Goal: Transaction & Acquisition: Book appointment/travel/reservation

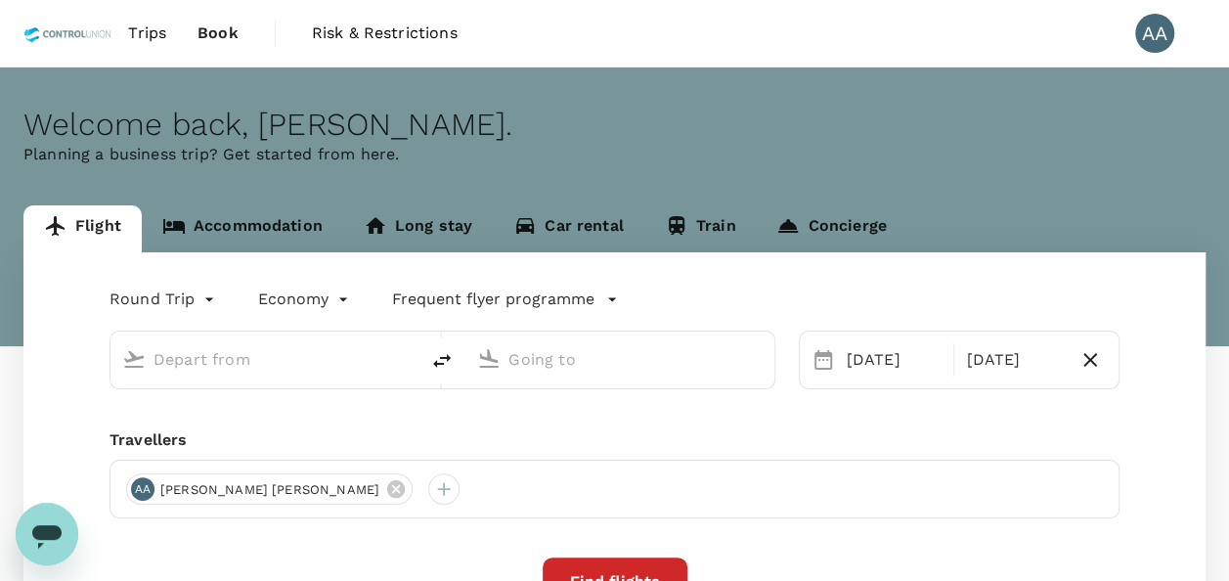
type input "[GEOGRAPHIC_DATA], [GEOGRAPHIC_DATA] (any)"
type input "Kuala Lumpur, Malaysia (any)"
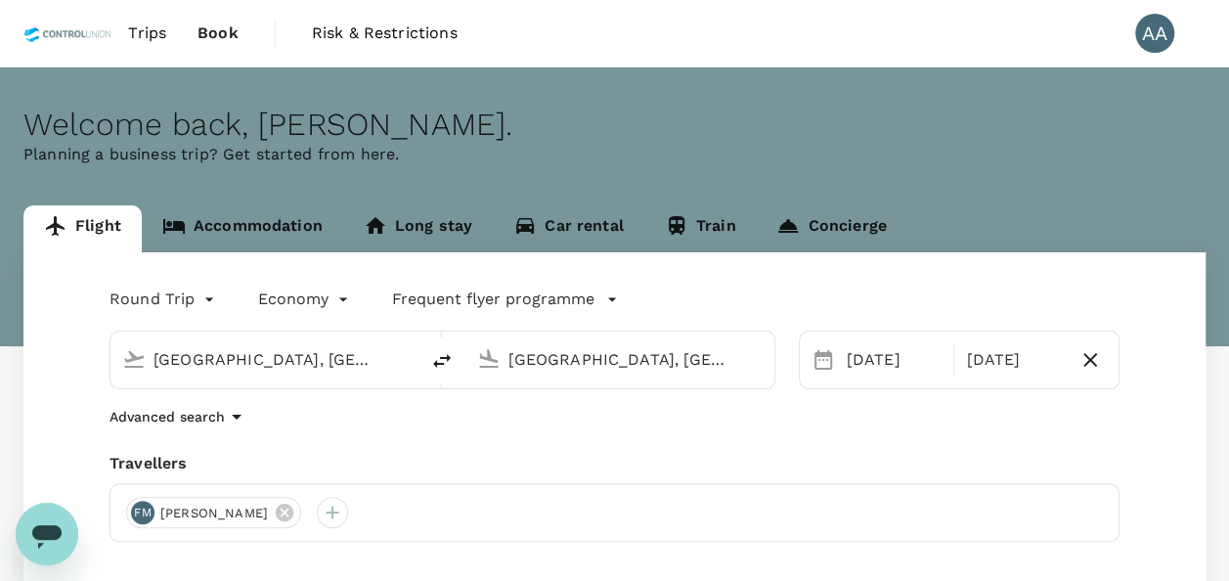
click at [232, 226] on link "Accommodation" at bounding box center [242, 228] width 201 height 47
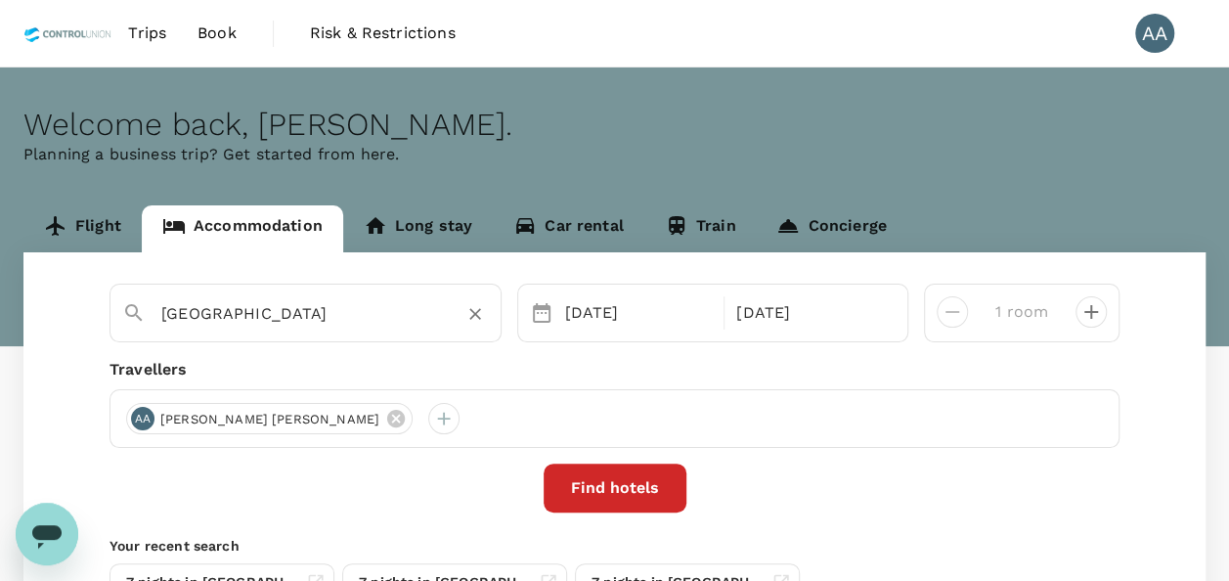
drag, startPoint x: 434, startPoint y: 316, endPoint x: 149, endPoint y: 315, distance: 285.4
click at [149, 315] on div "Hotel Casuarina@Kuala Kangsar" at bounding box center [317, 305] width 343 height 47
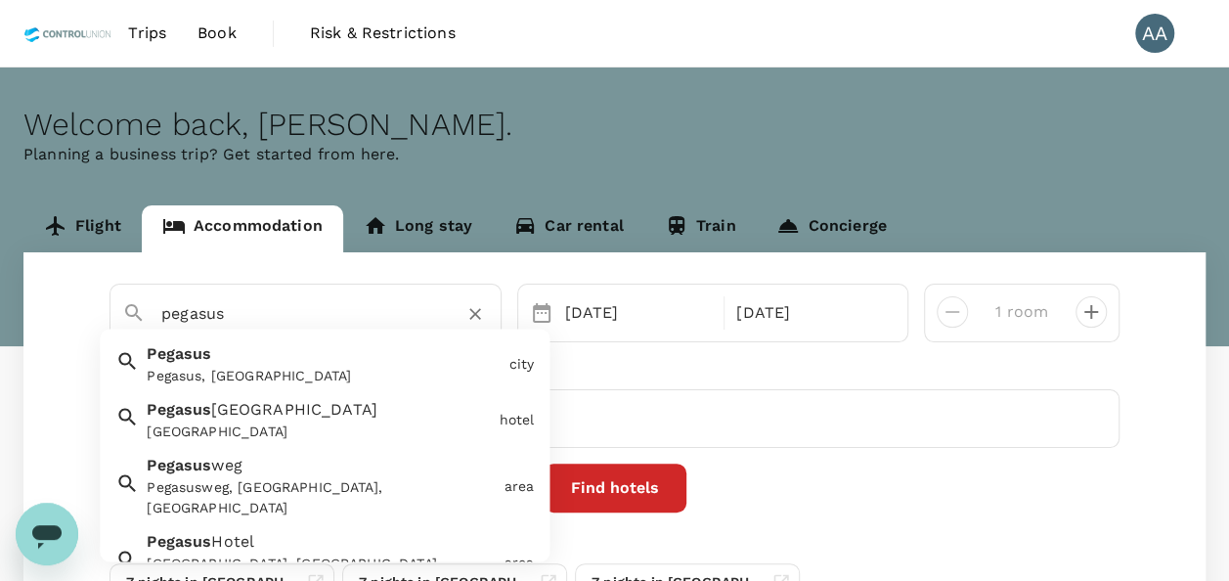
click at [386, 412] on div "Pegasus Hotel Shah Alam Pegasus Hotel Shah Alam" at bounding box center [315, 417] width 352 height 52
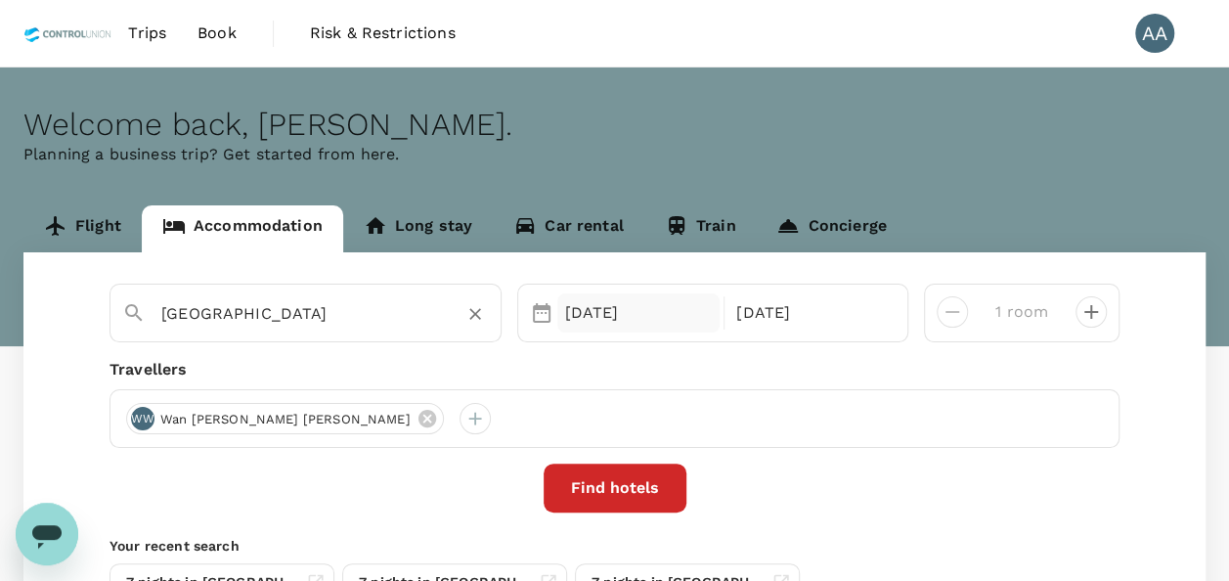
type input "[GEOGRAPHIC_DATA]"
click at [586, 321] on div "07 Oct" at bounding box center [638, 312] width 163 height 39
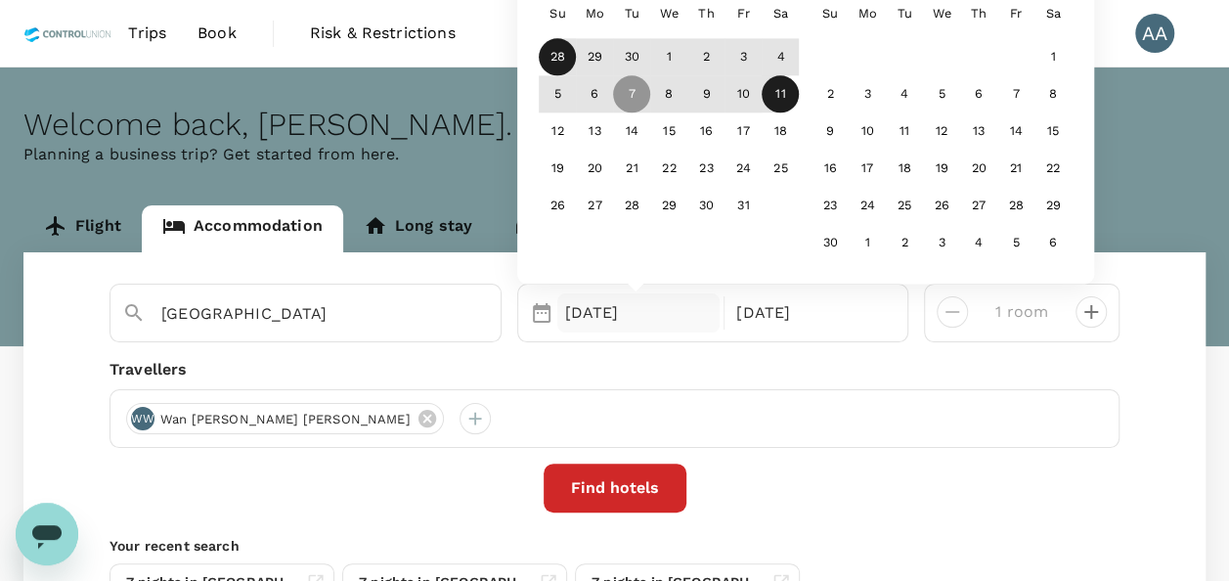
click at [555, 66] on div "28" at bounding box center [557, 57] width 37 height 37
click at [544, 52] on div "28" at bounding box center [557, 57] width 37 height 37
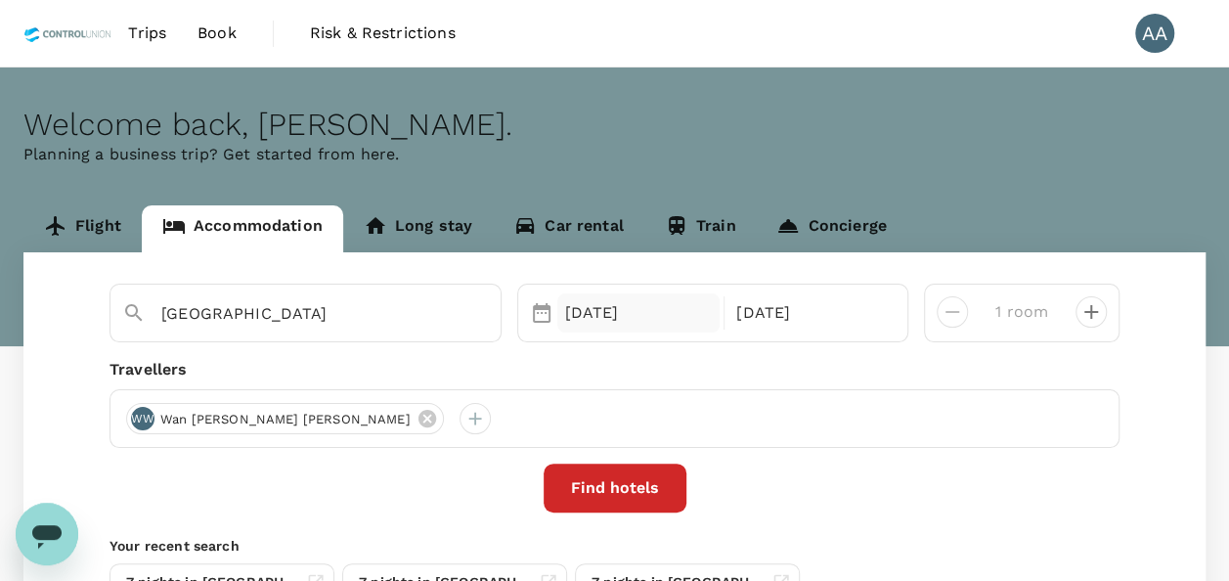
click at [592, 311] on div "28 Sep" at bounding box center [638, 312] width 163 height 39
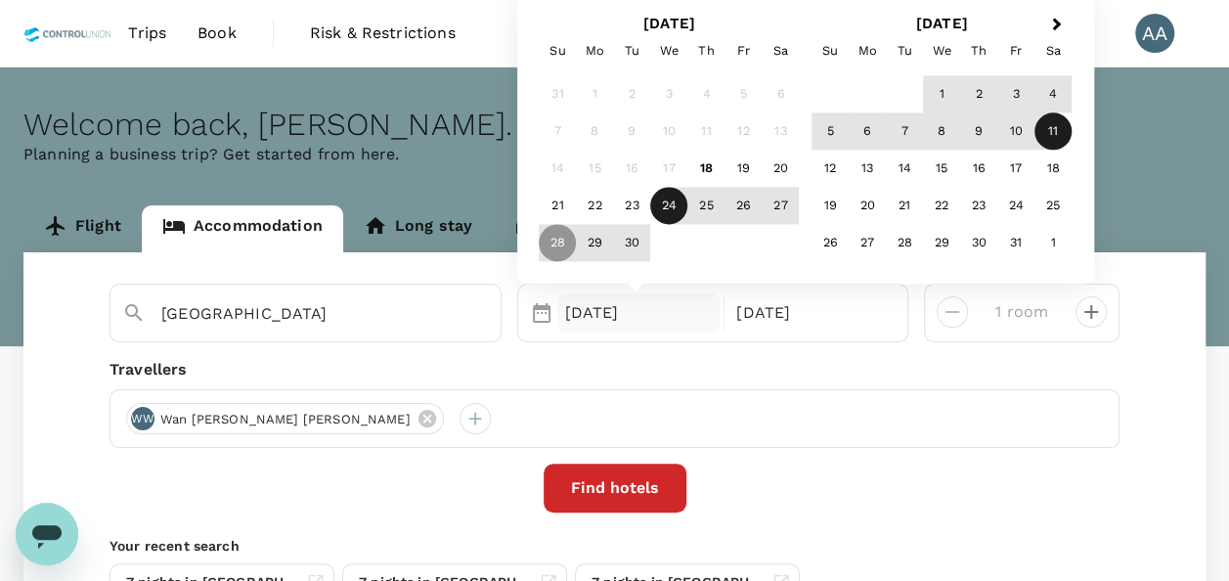
click at [664, 197] on div "24" at bounding box center [668, 206] width 37 height 37
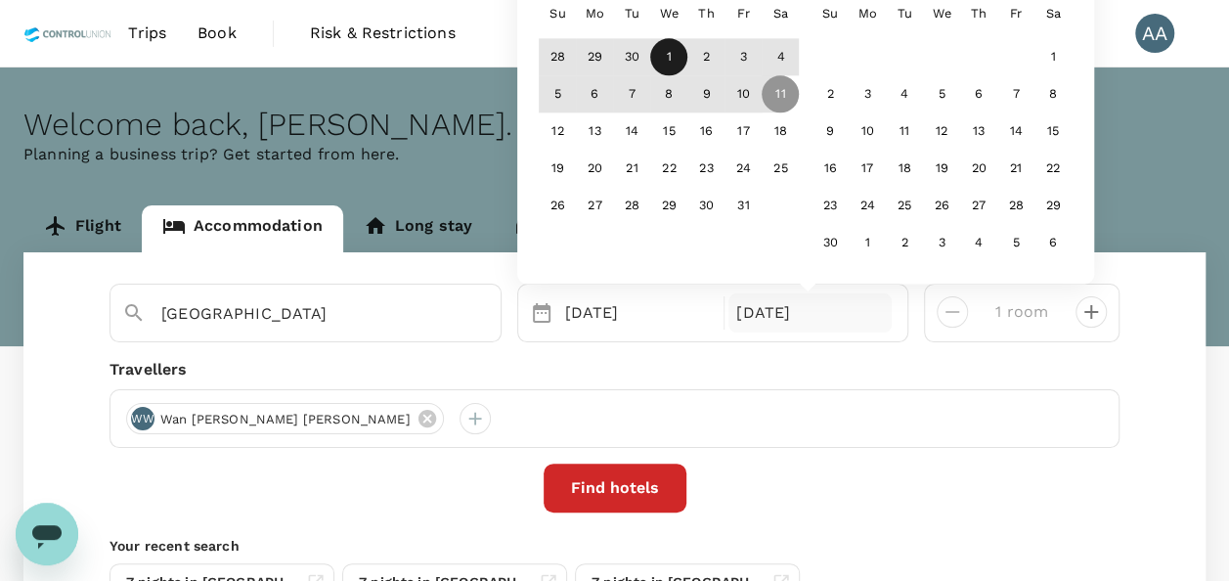
click at [675, 65] on div "1" at bounding box center [668, 57] width 37 height 37
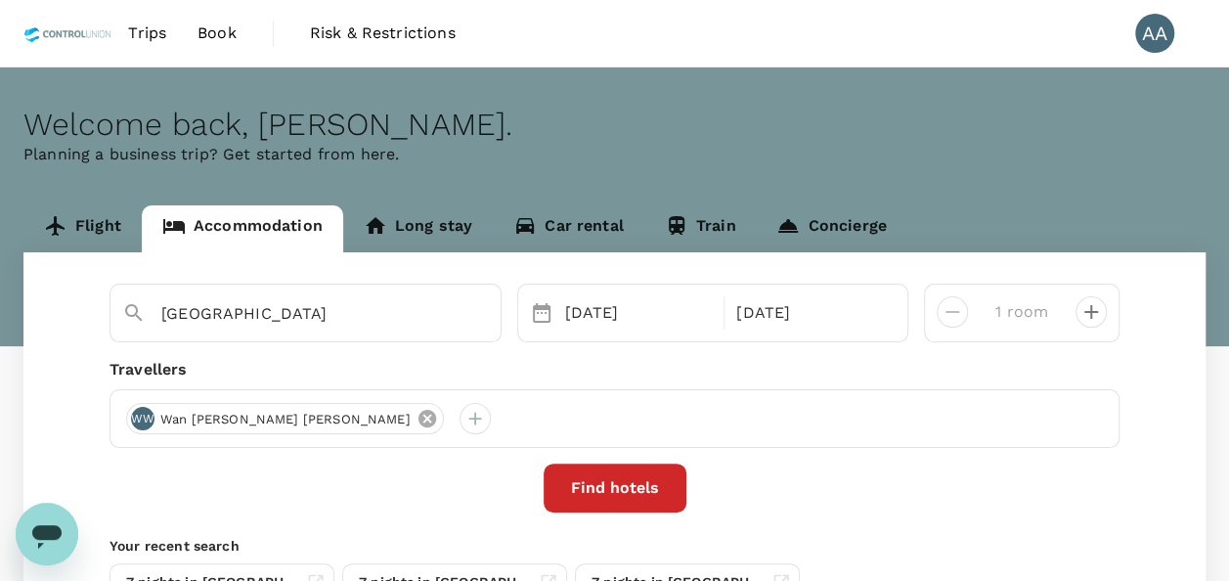
click at [417, 420] on icon at bounding box center [426, 419] width 18 height 18
click at [141, 416] on div at bounding box center [141, 418] width 31 height 31
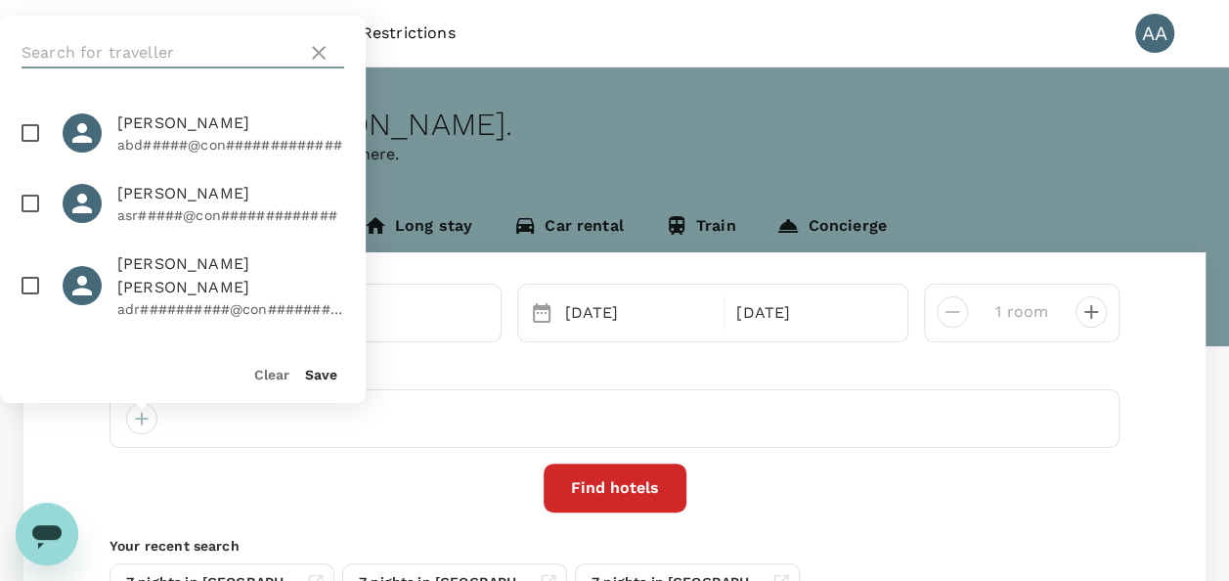
click at [159, 55] on input "text" at bounding box center [161, 52] width 278 height 31
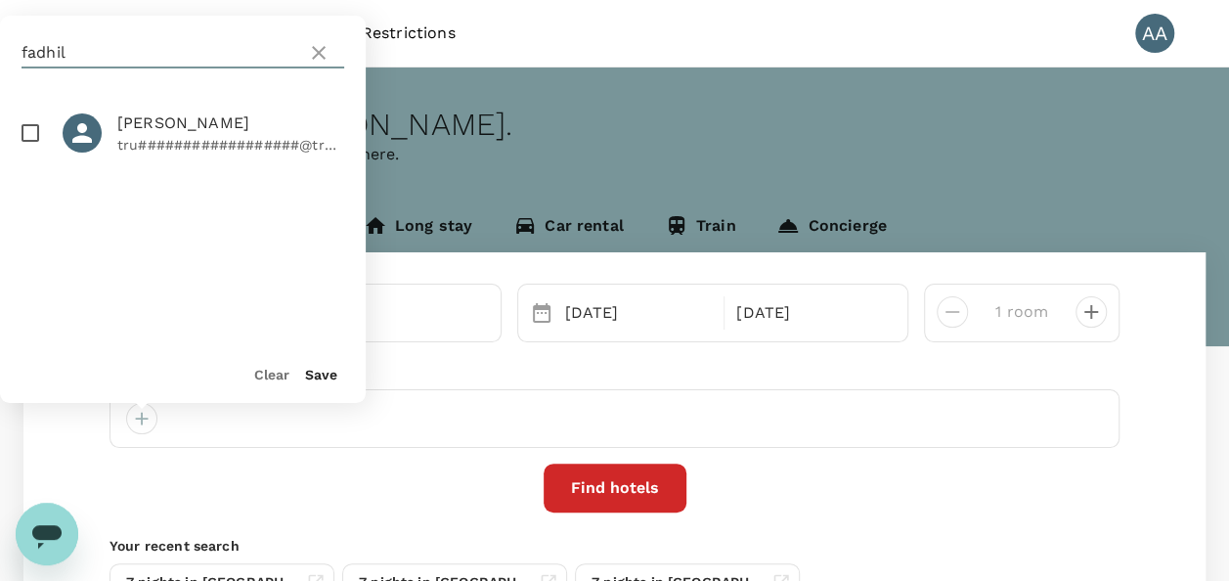
type input "fadhil"
click at [41, 130] on input "checkbox" at bounding box center [30, 132] width 41 height 41
checkbox input "true"
click at [325, 378] on button "Save" at bounding box center [321, 375] width 32 height 16
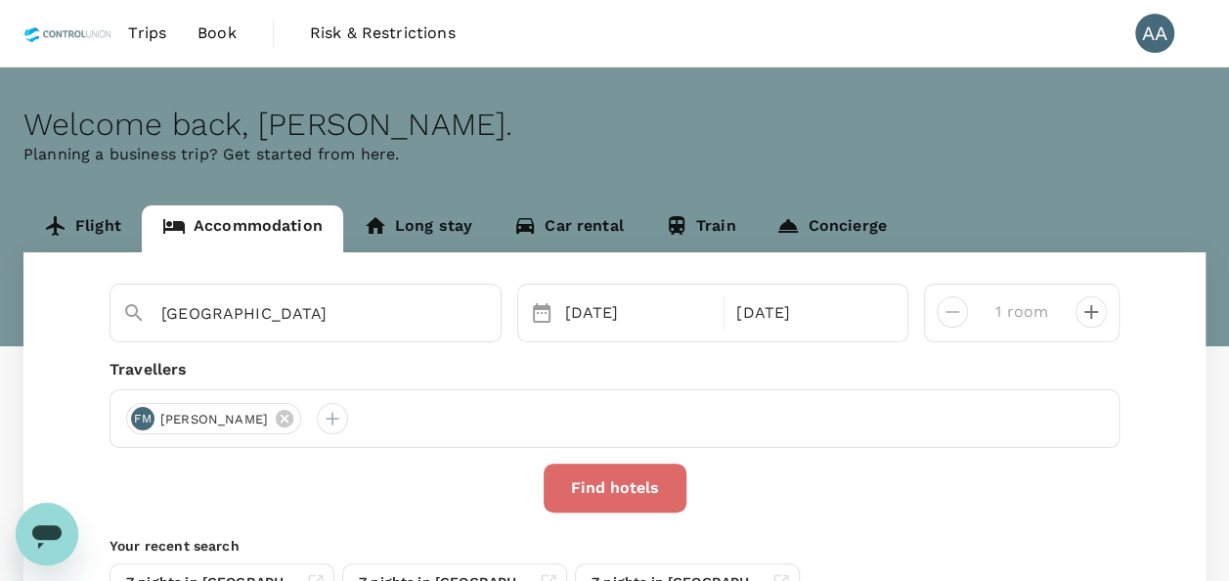
click at [645, 500] on button "Find hotels" at bounding box center [614, 487] width 143 height 49
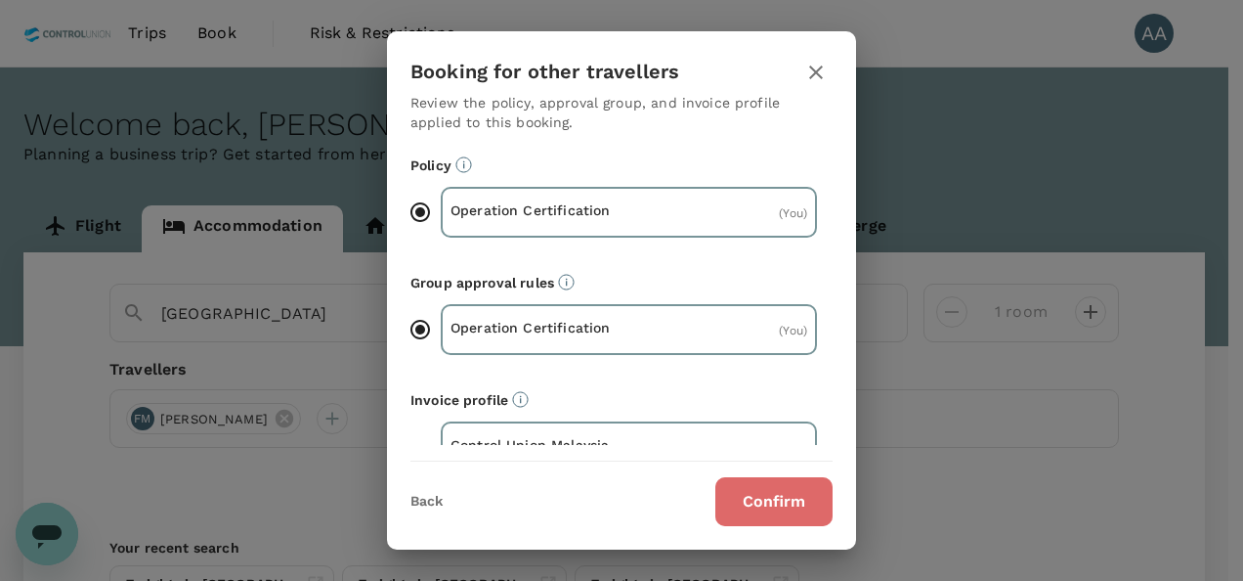
click at [759, 516] on button "Confirm" at bounding box center [773, 501] width 117 height 49
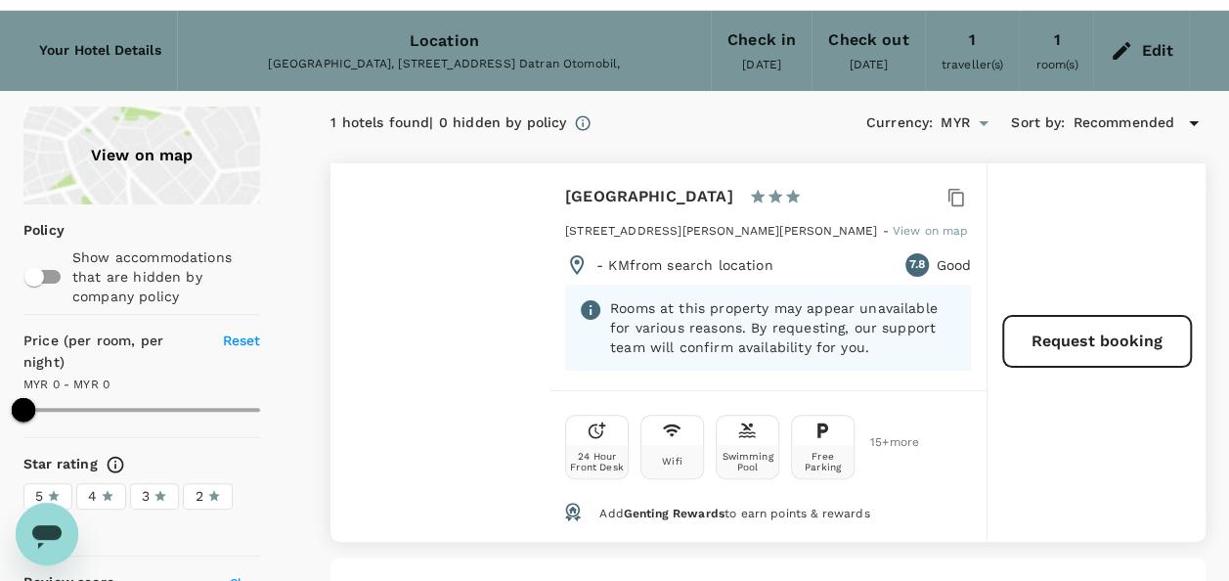
scroll to position [98, 0]
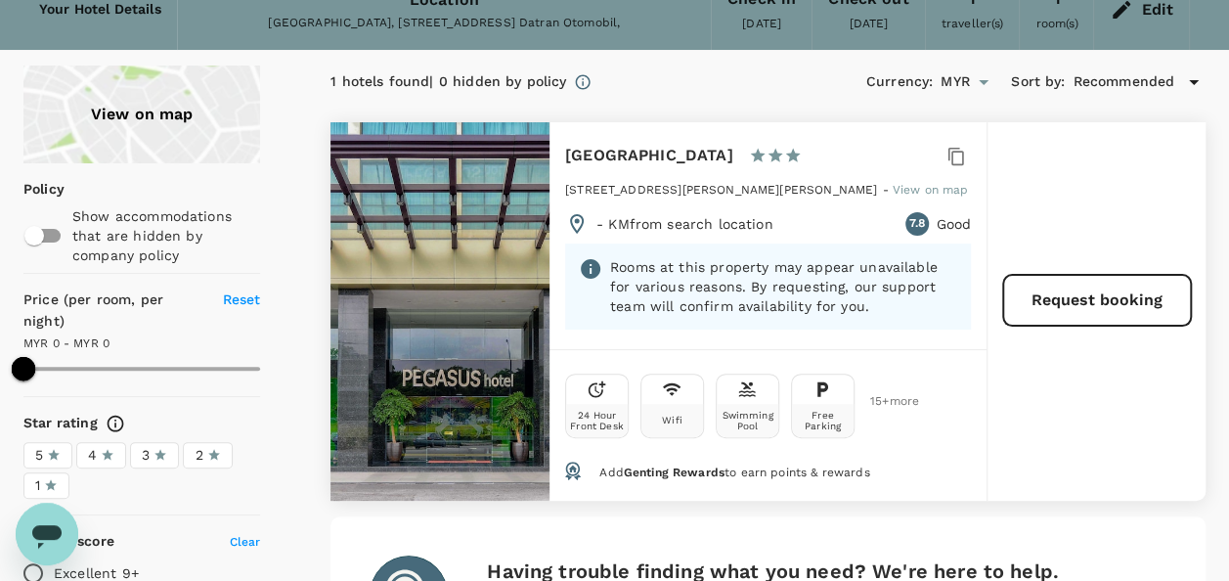
click at [57, 522] on icon "Open messaging window" at bounding box center [46, 533] width 35 height 35
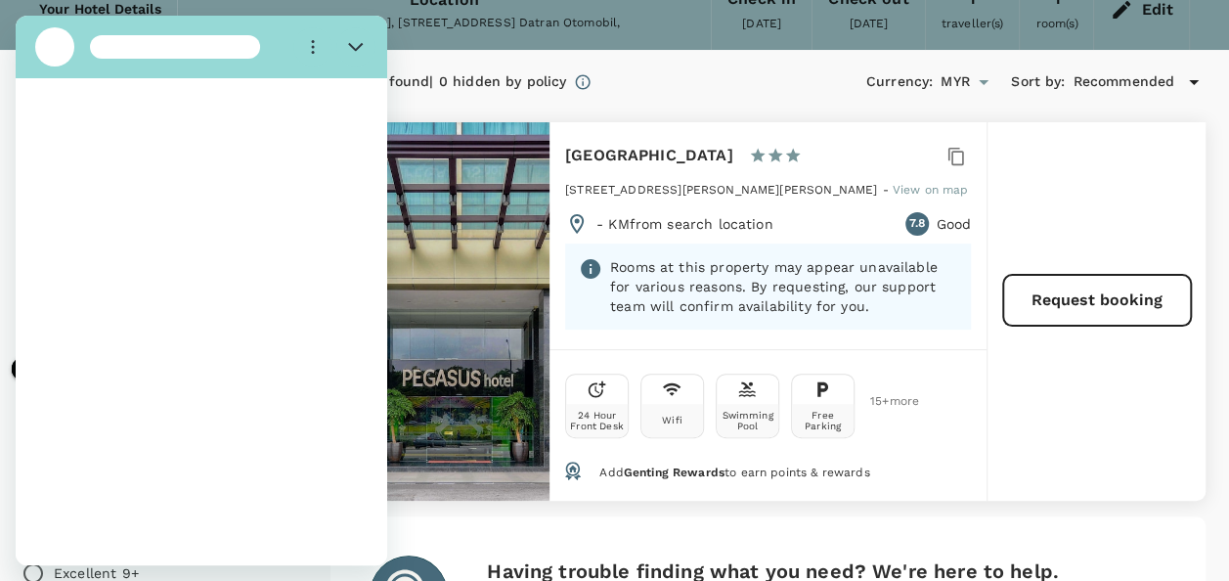
scroll to position [0, 0]
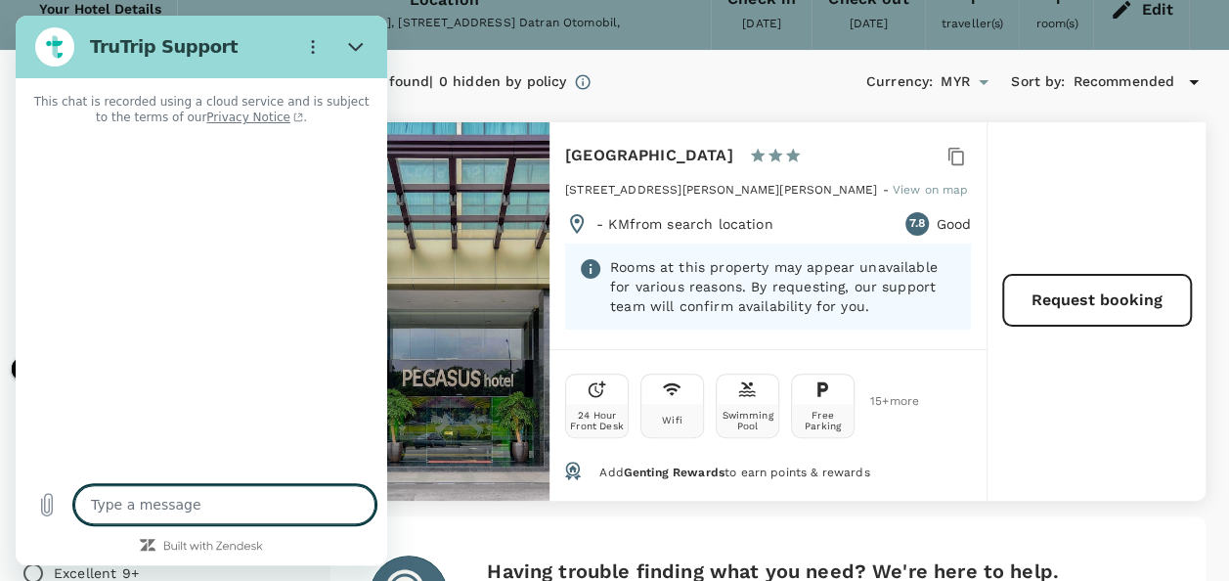
click at [240, 491] on textarea at bounding box center [224, 504] width 301 height 39
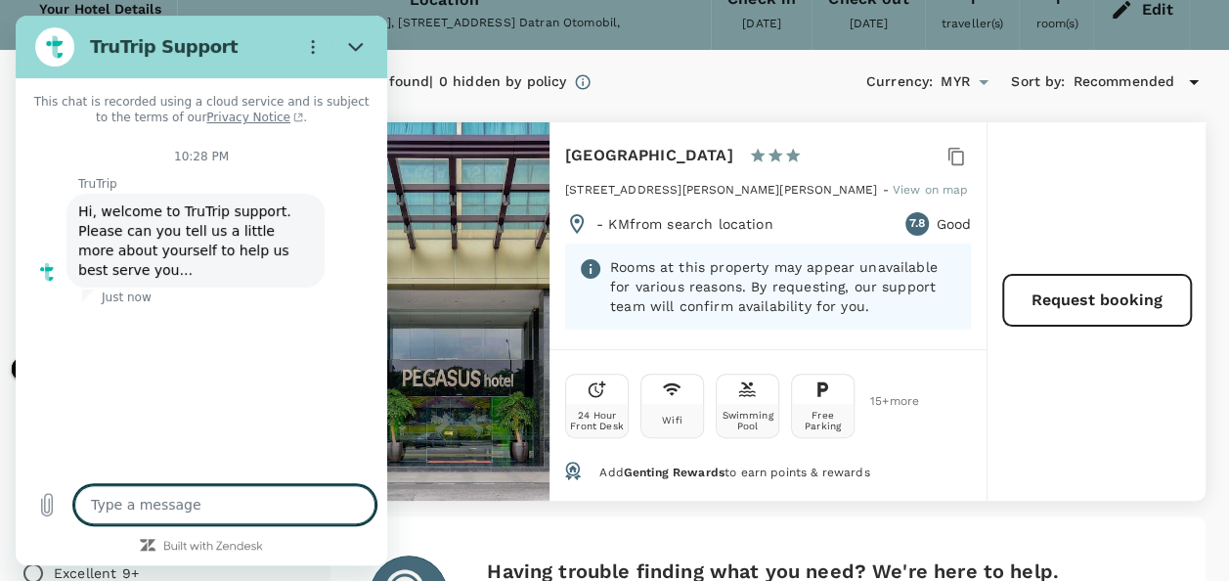
type textarea "x"
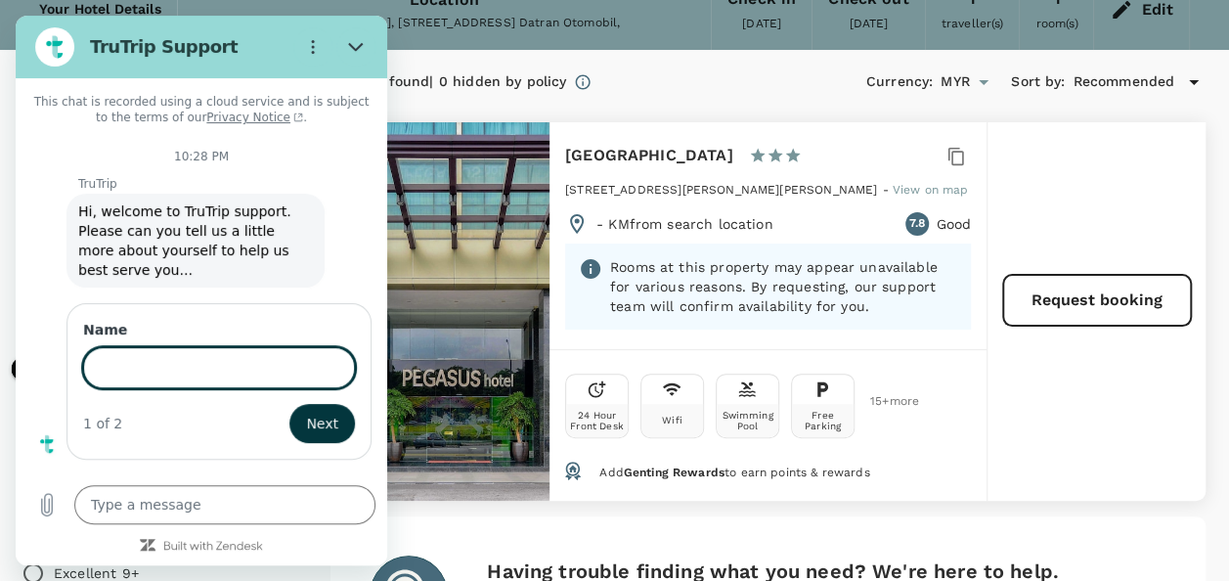
click at [190, 347] on input "Name" at bounding box center [219, 367] width 272 height 41
type input "[PERSON_NAME] A/[PERSON_NAME]"
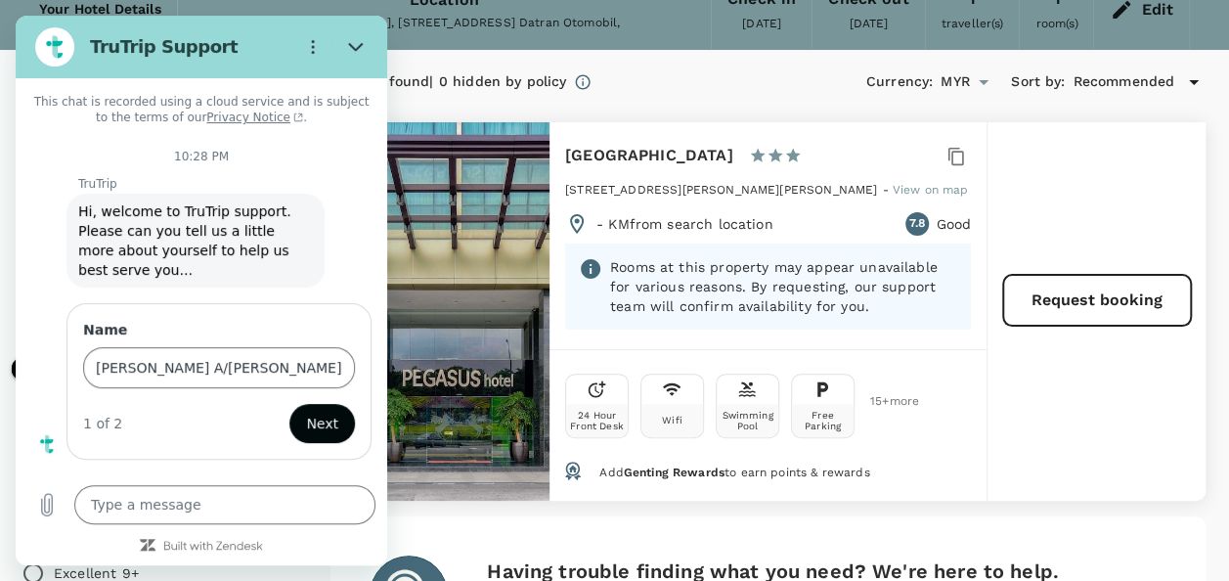
click at [335, 412] on span "Next" at bounding box center [322, 423] width 32 height 23
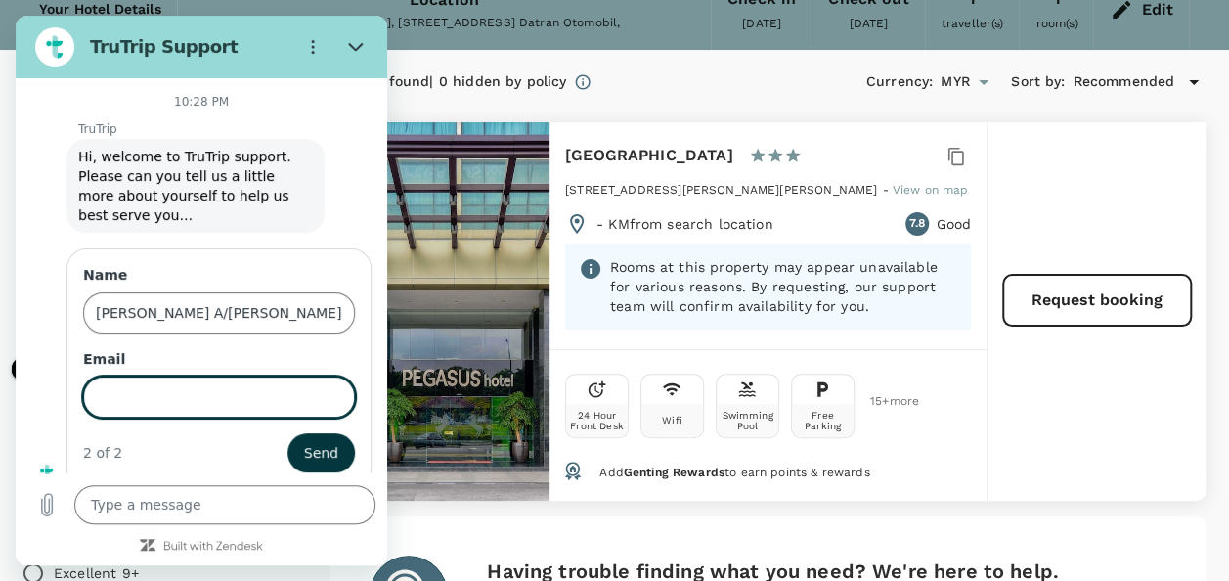
scroll to position [69, 0]
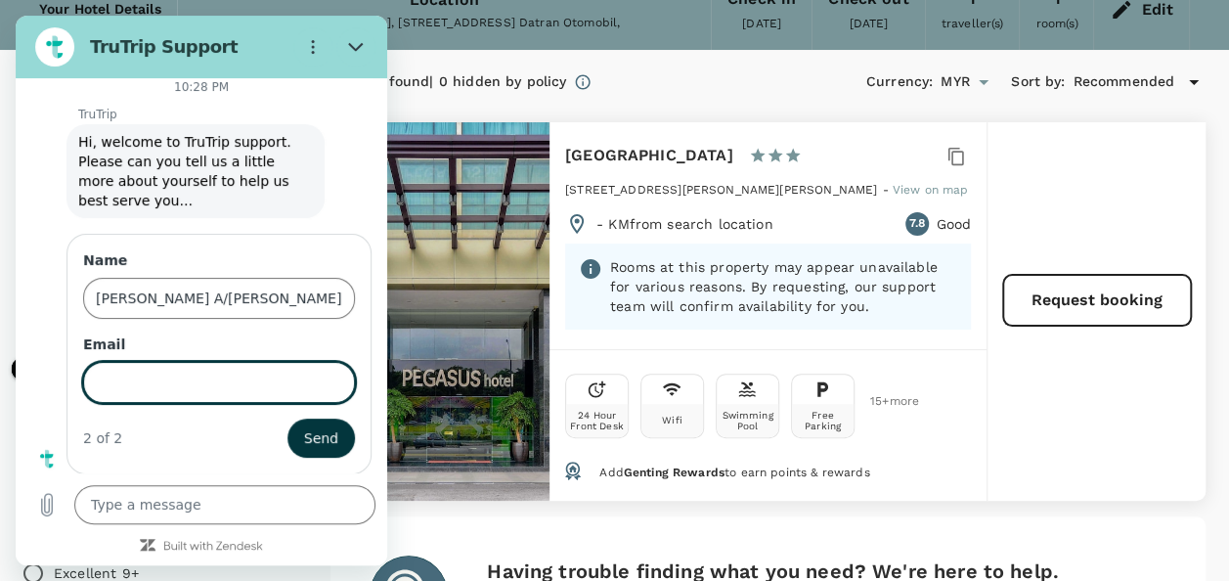
click at [190, 375] on input "Email" at bounding box center [219, 382] width 272 height 41
type input "[EMAIL_ADDRESS][DOMAIN_NAME]"
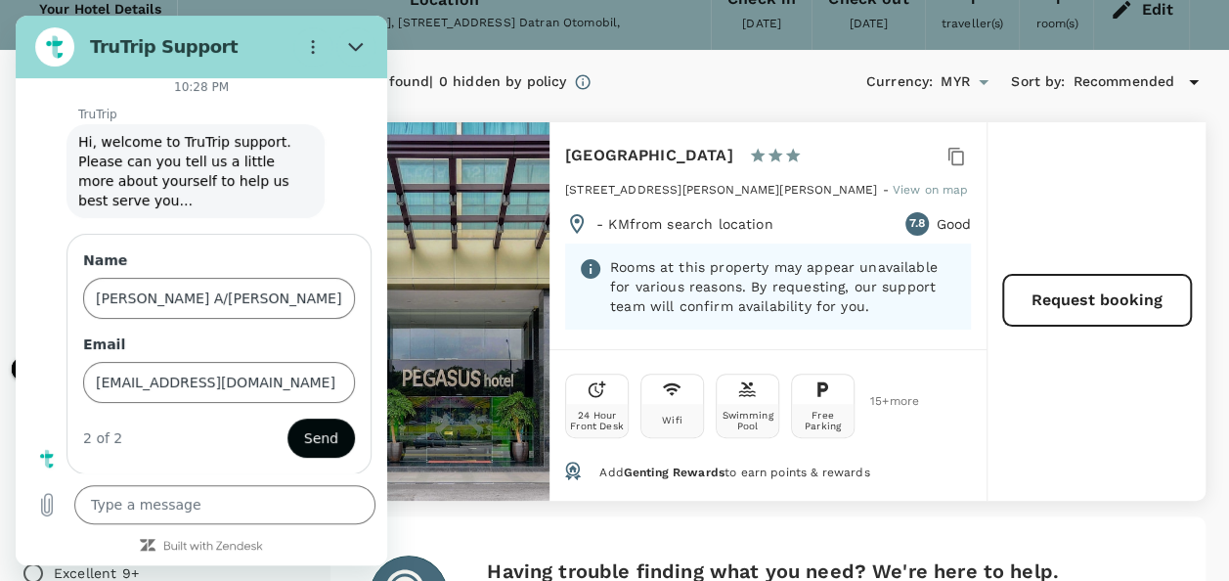
click at [313, 435] on span "Send" at bounding box center [321, 437] width 34 height 23
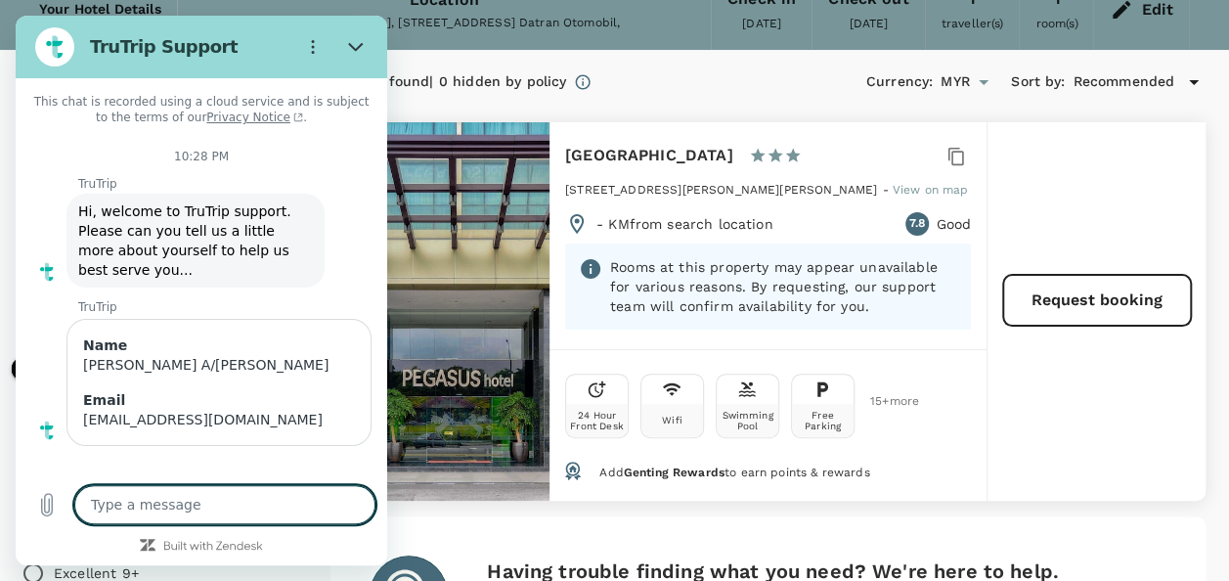
scroll to position [0, 0]
type textarea "x"
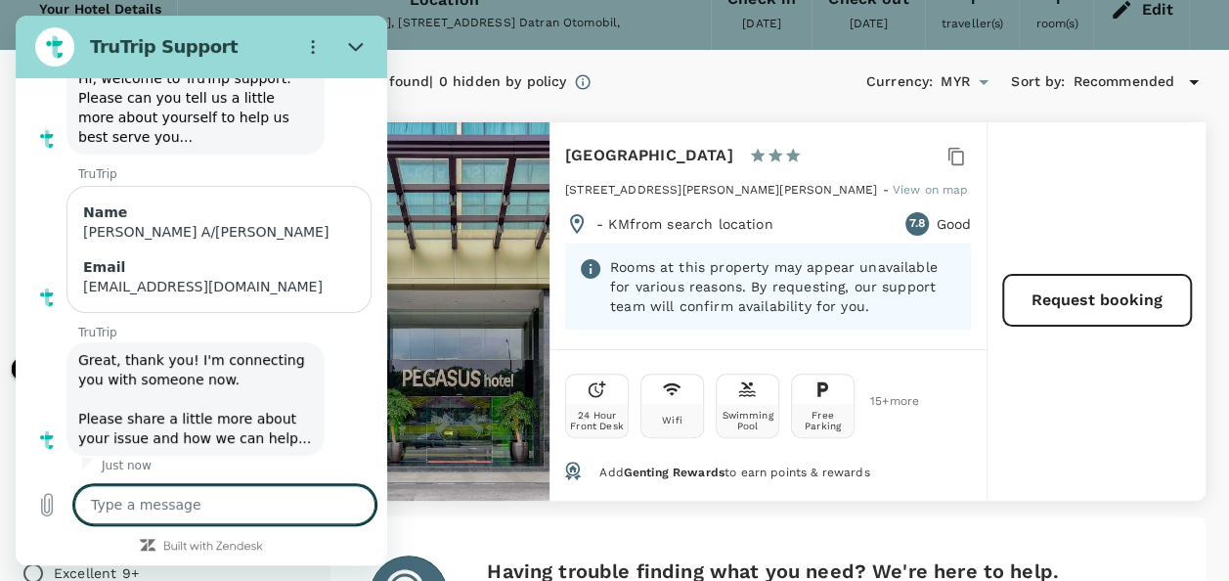
scroll to position [137, 0]
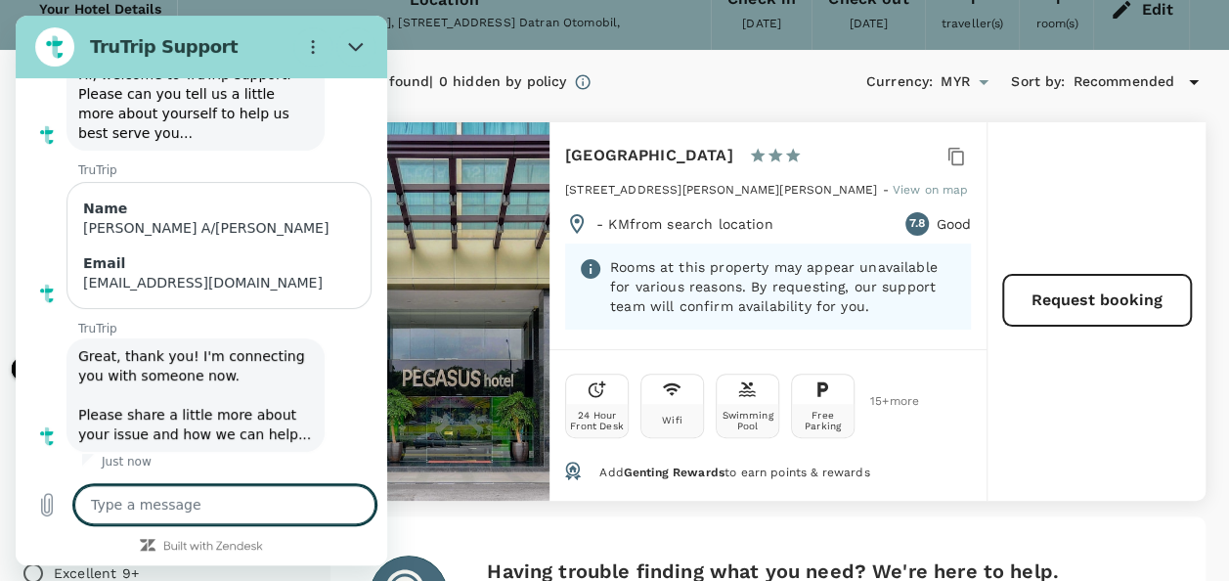
click at [217, 510] on textarea at bounding box center [224, 504] width 301 height 39
type textarea "i"
type textarea "x"
type textarea "i"
type textarea "x"
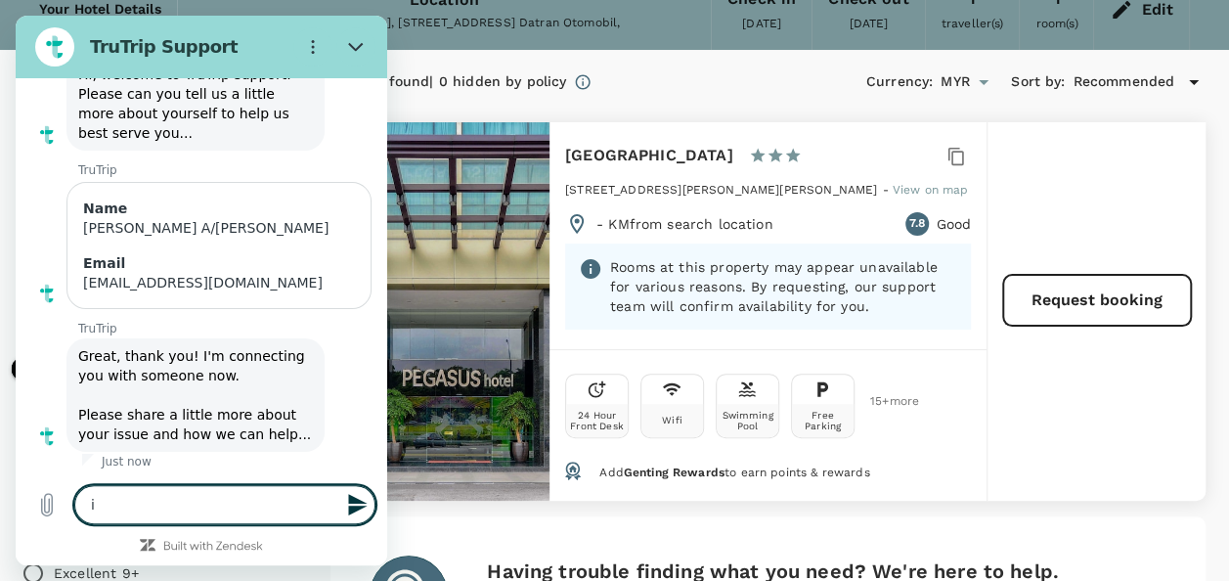
type textarea "i n"
type textarea "x"
type textarea "i ne"
type textarea "x"
type textarea "i nee"
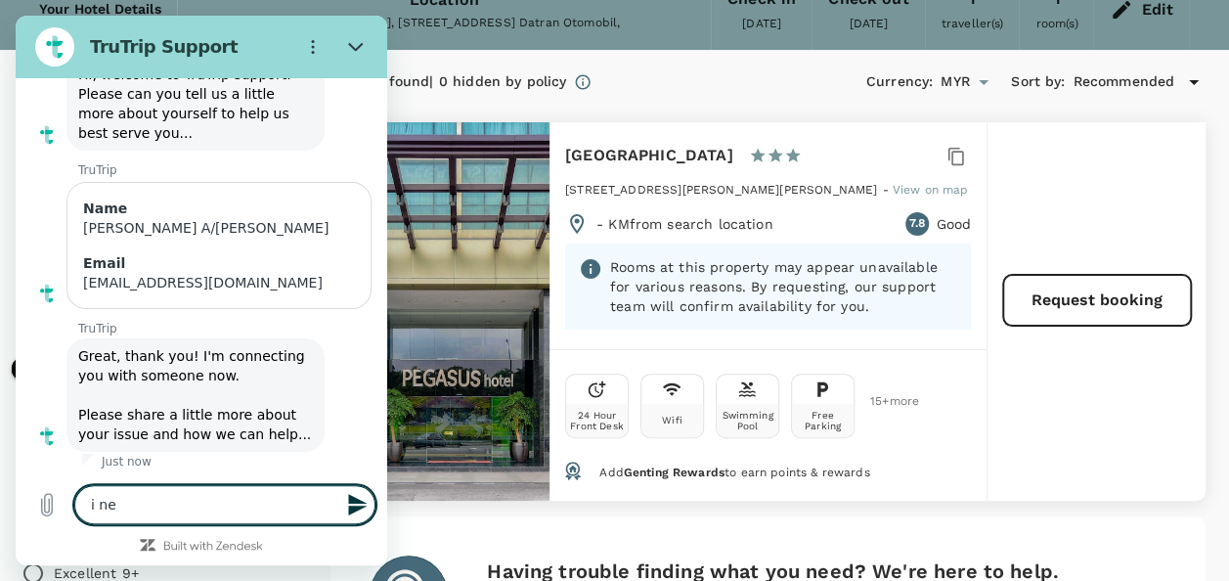
type textarea "x"
type textarea "i need"
type textarea "x"
type textarea "i need"
type textarea "x"
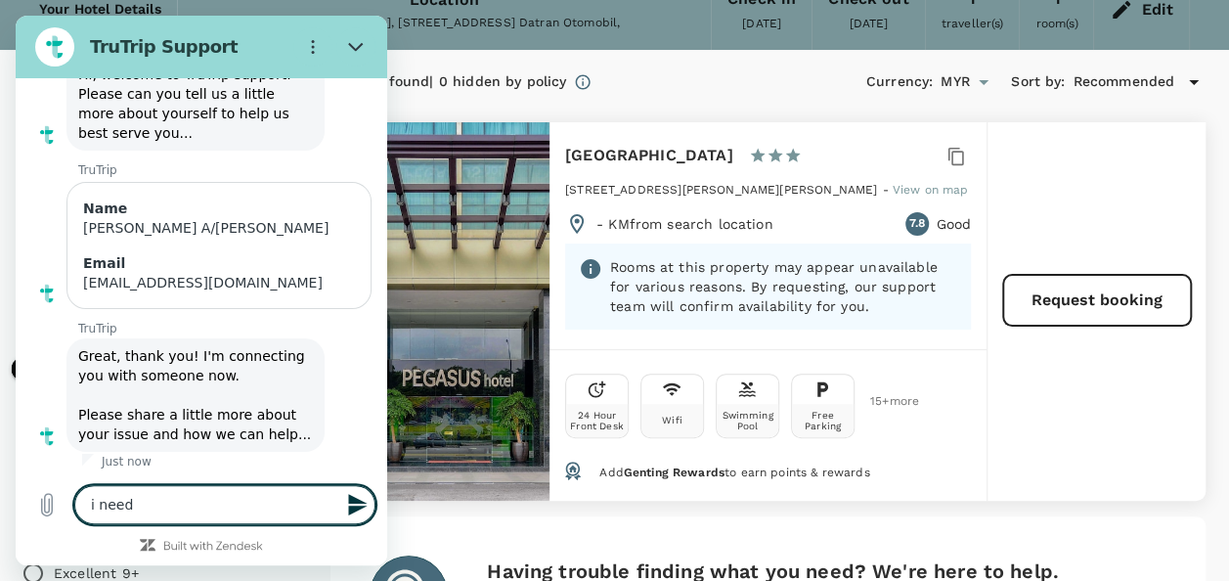
type textarea "i need b"
type textarea "x"
type textarea "i need bo"
type textarea "x"
type textarea "i need boo"
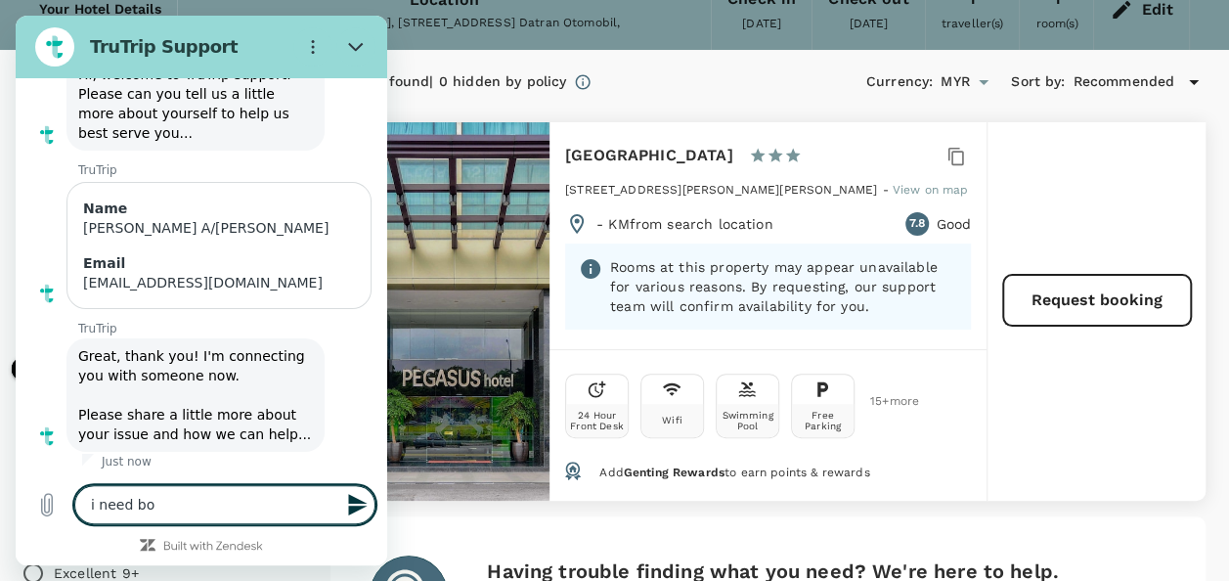
type textarea "x"
type textarea "i need book"
type textarea "x"
type textarea "i need booki"
type textarea "x"
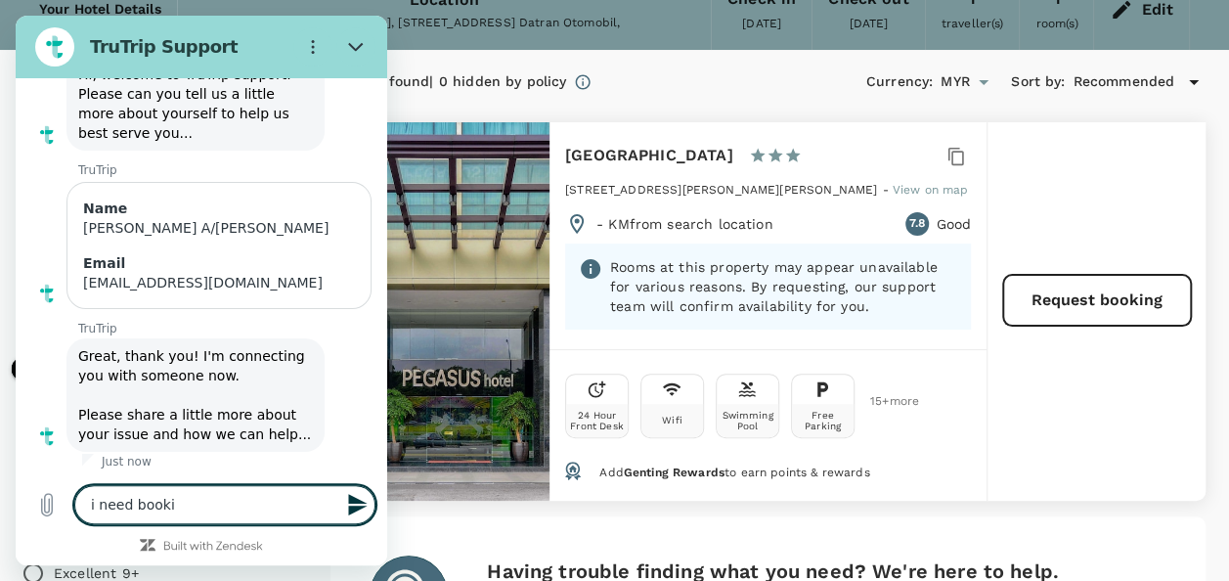
type textarea "i need book"
type textarea "x"
type textarea "i need booki"
type textarea "x"
type textarea "i need bookin"
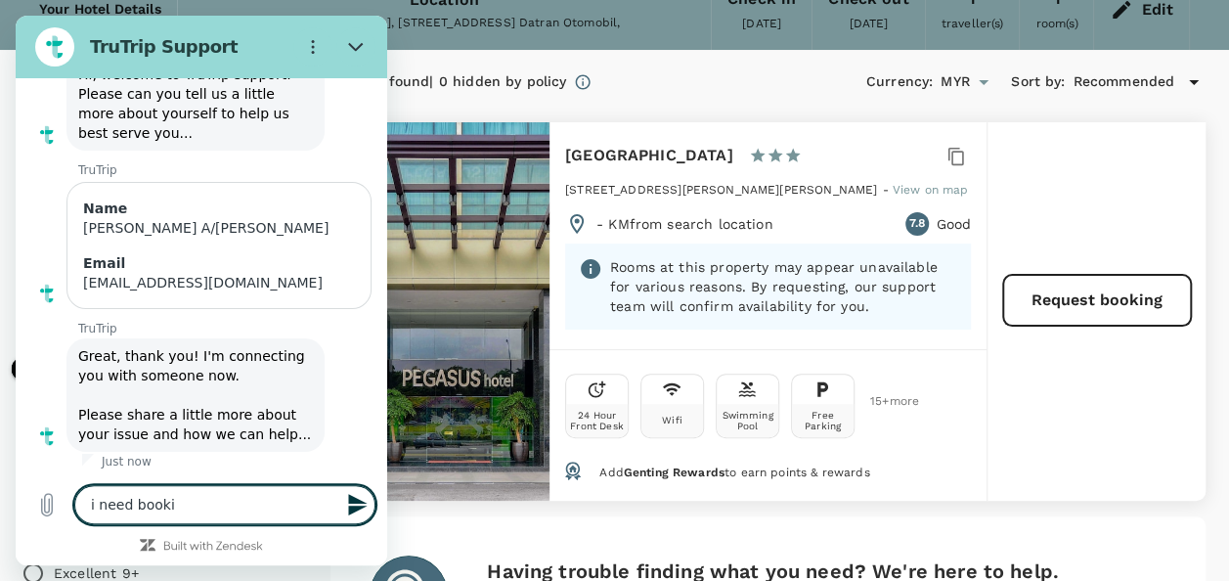
type textarea "x"
type textarea "i need booking"
type textarea "x"
type textarea "i need booking"
type textarea "x"
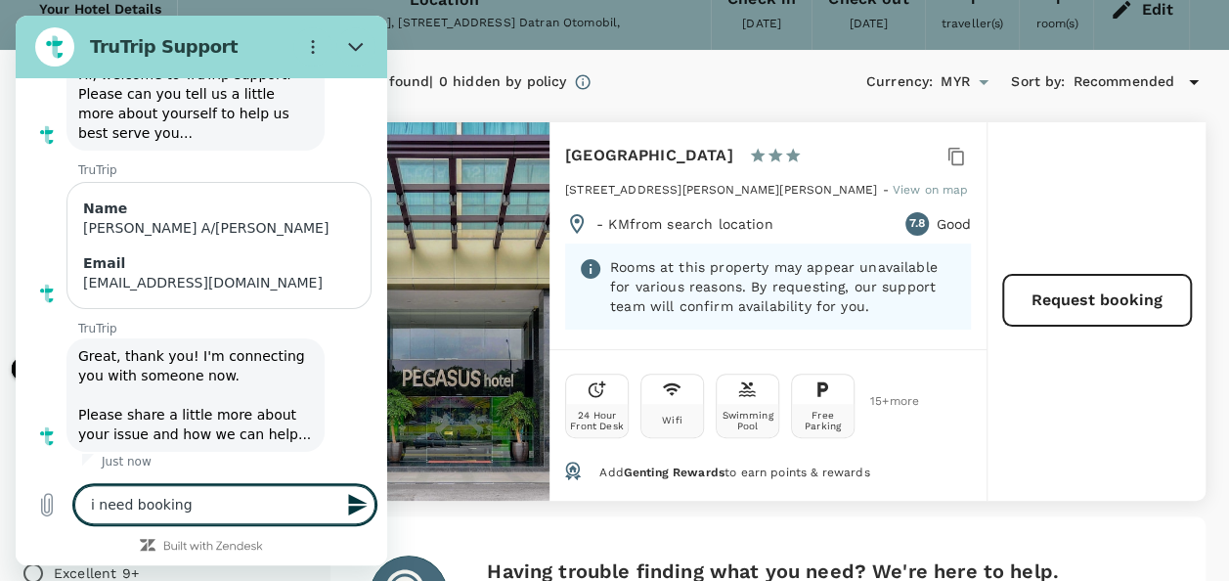
type textarea "i need booking o"
type textarea "x"
type textarea "i need booking on"
type textarea "x"
type textarea "i need booking on"
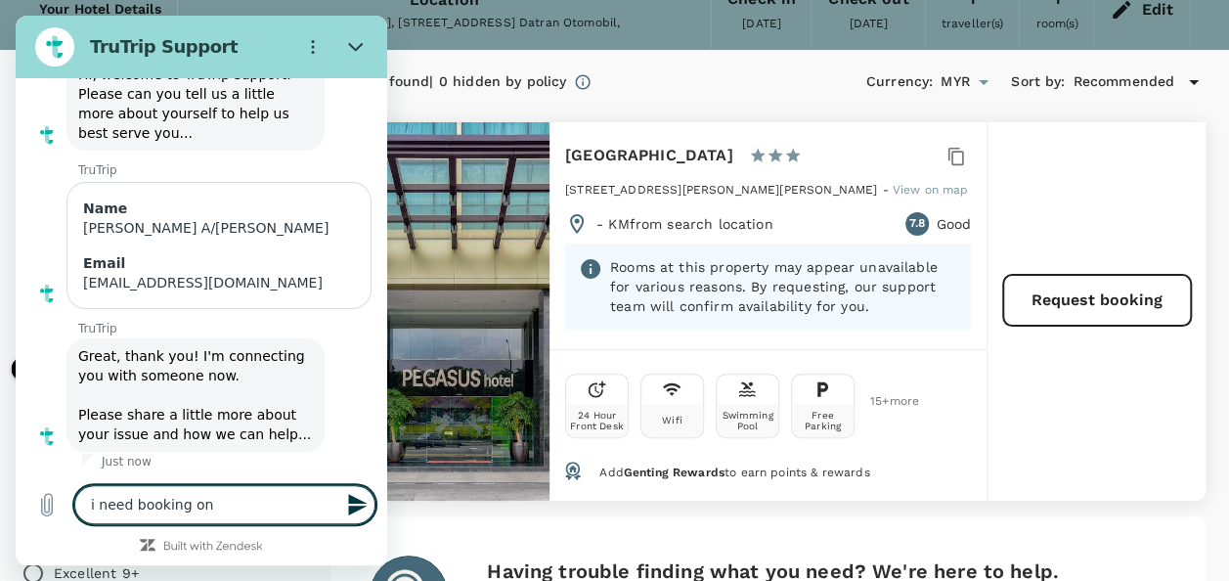
type textarea "x"
type textarea "i need booking on P"
type textarea "x"
type textarea "i need booking on Pe"
type textarea "x"
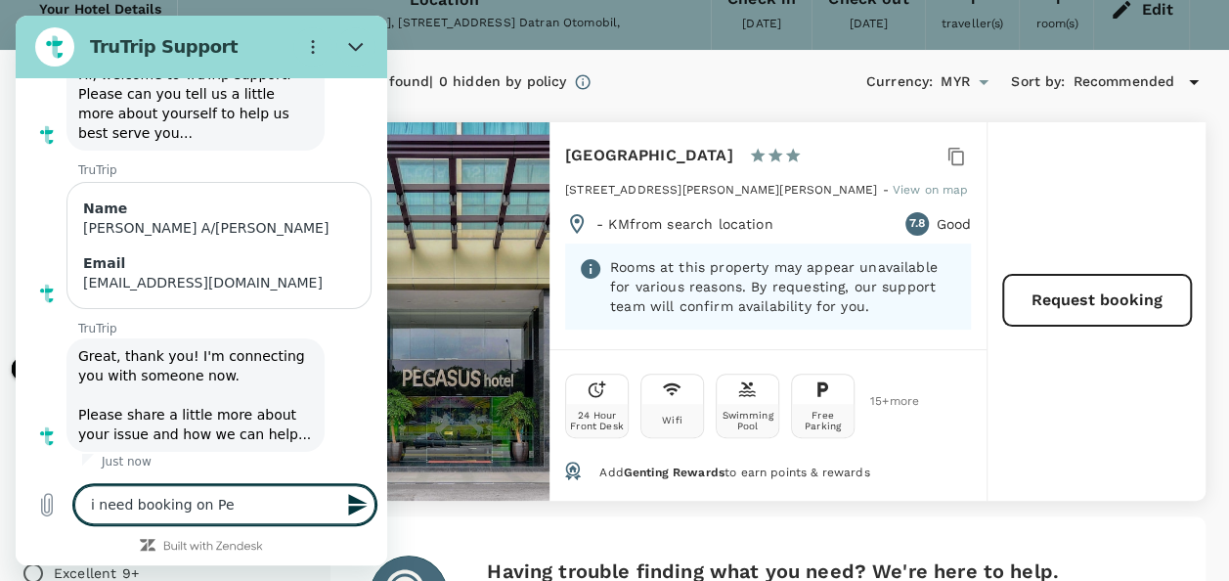
type textarea "i need booking on Peg"
type textarea "x"
type textarea "i need booking on Pega"
type textarea "x"
type textarea "i need booking on Pegas"
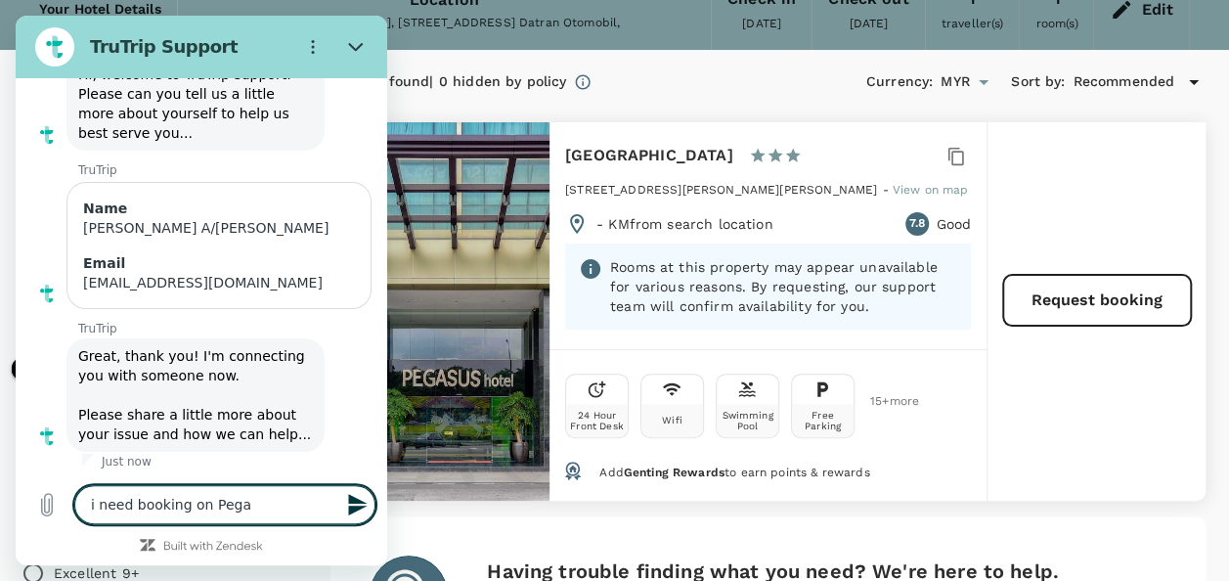
type textarea "x"
type textarea "i need booking on Pegasu"
type textarea "x"
type textarea "i need booking on Pegasus"
type textarea "x"
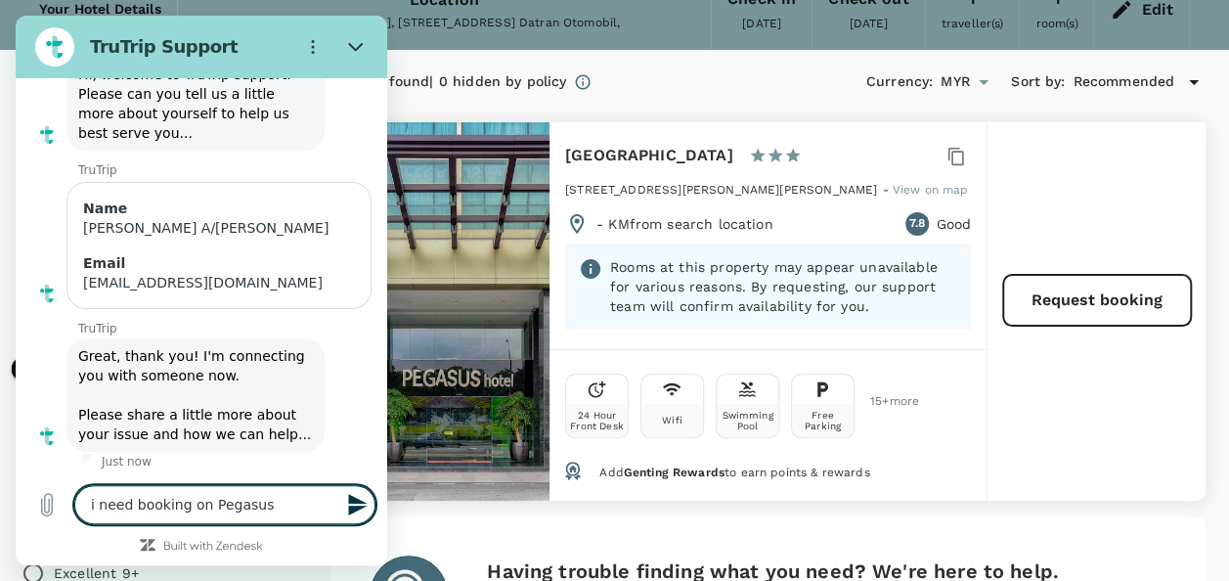
type textarea "i need booking on Pegasus"
type textarea "x"
type textarea "i need booking on Pegasus H"
type textarea "x"
type textarea "i need booking on Pegasus Ho"
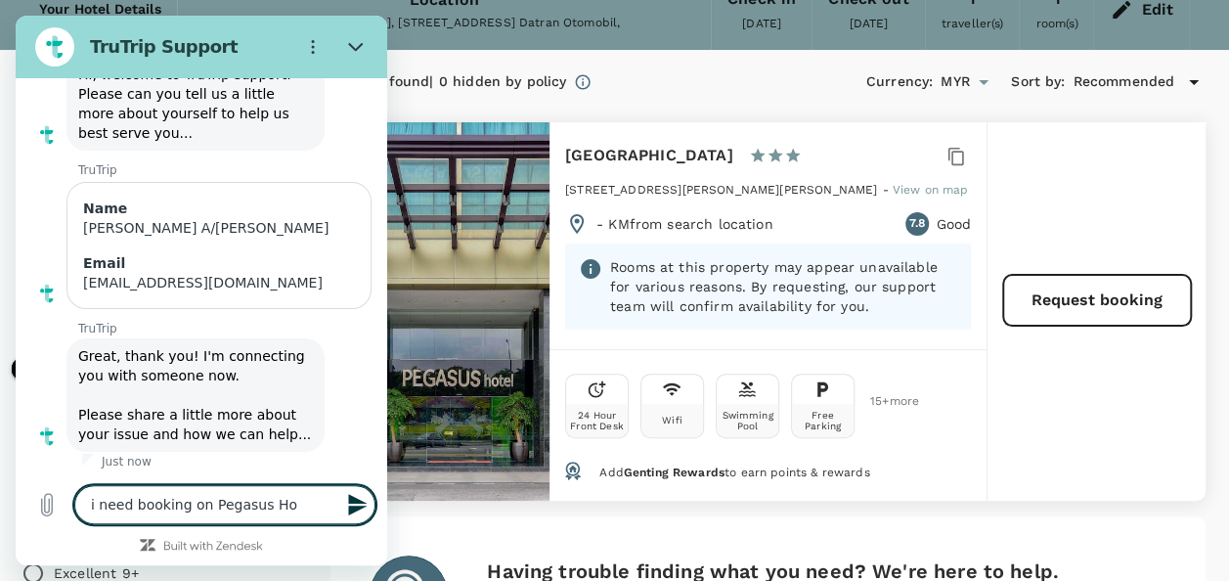
type textarea "x"
type textarea "i need booking on Pegasus Hot"
type textarea "x"
type textarea "i need booking on Pegasus Hote"
type textarea "x"
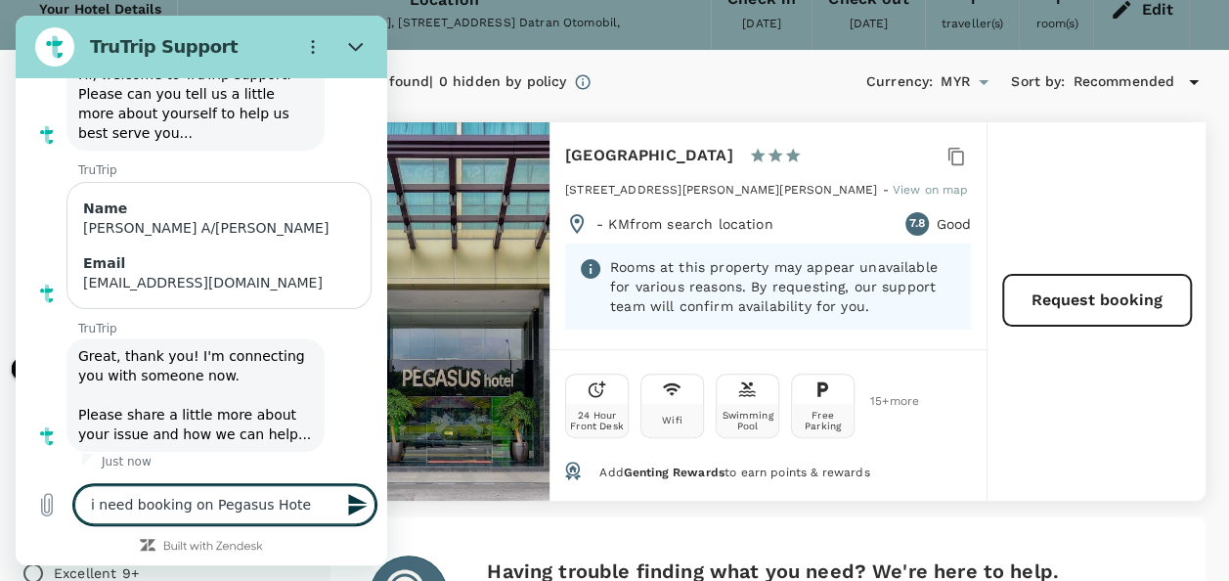
type textarea "i need booking on Pegasus Hotel"
type textarea "x"
type textarea "i need booking on Pegasus Hotel"
type textarea "x"
type textarea "i need booking on Pegasus Hotel S"
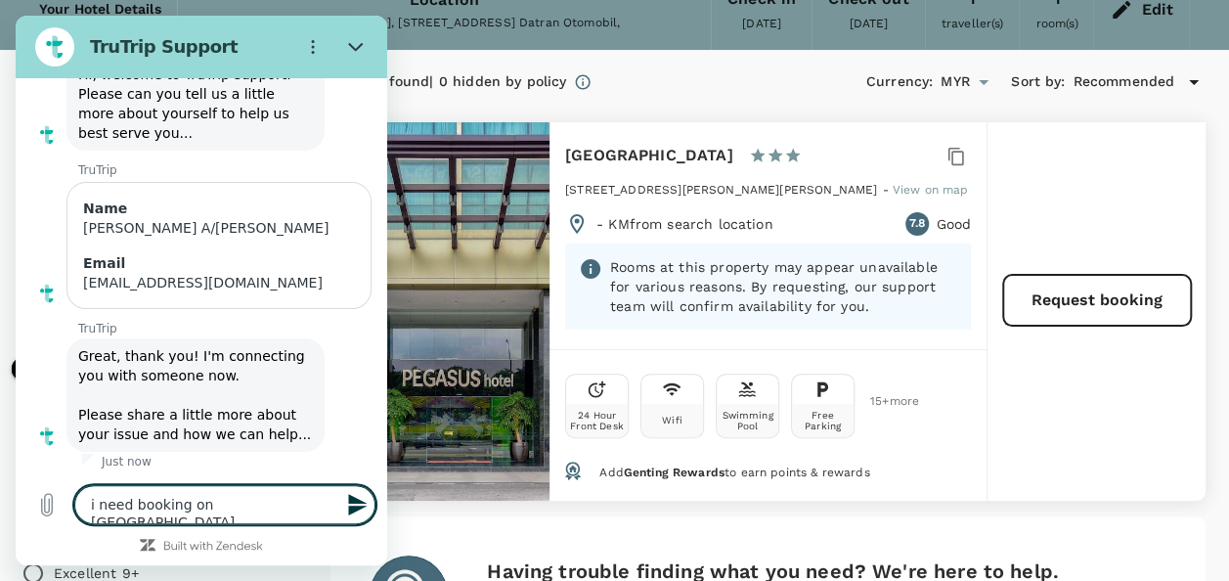
type textarea "x"
type textarea "i need booking on Pegasus Hotel Sh"
type textarea "x"
type textarea "i need booking on Pegasus Hotel Sha"
type textarea "x"
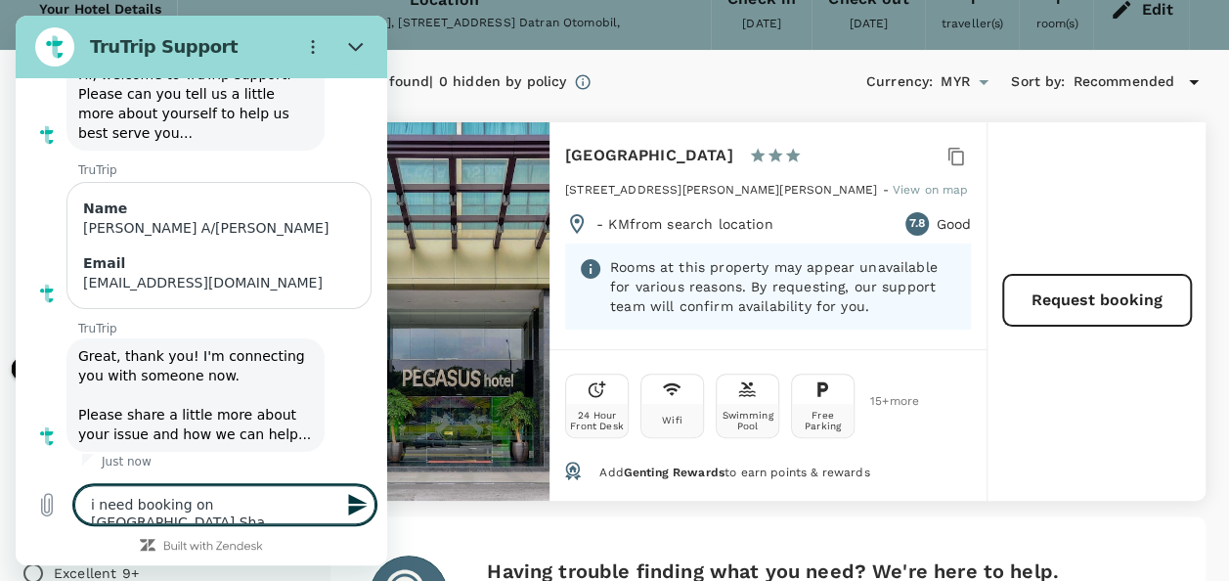
type textarea "i need booking on Pegasus Hotel Shah"
type textarea "x"
type textarea "i need booking on Pegasus Hotel Shah"
type textarea "x"
type textarea "i need booking on Pegasus Hotel Shah A"
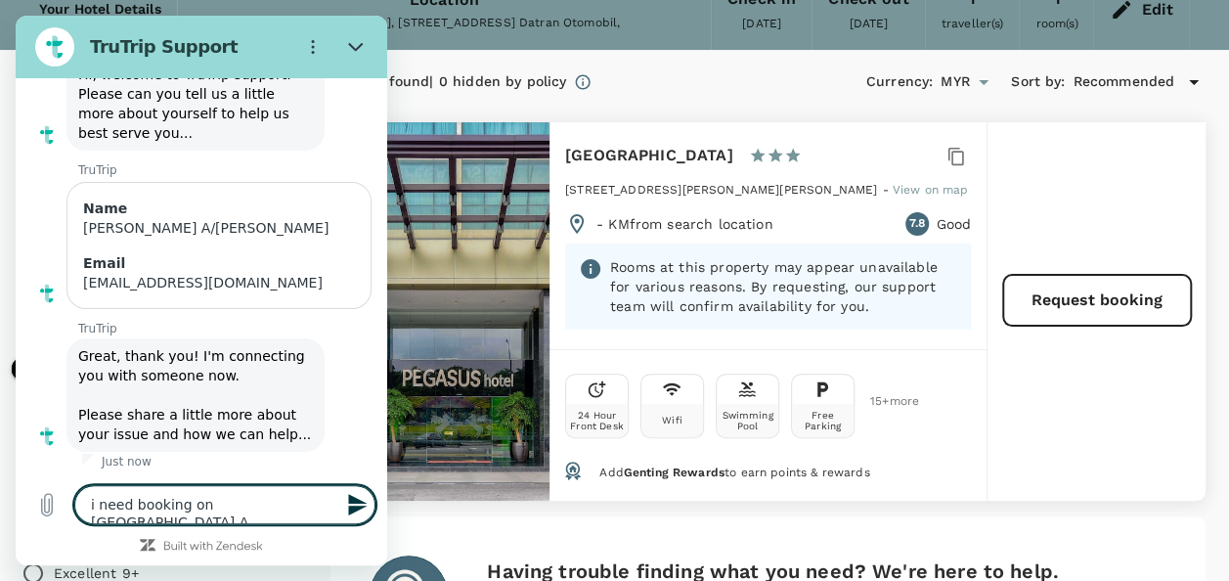
type textarea "x"
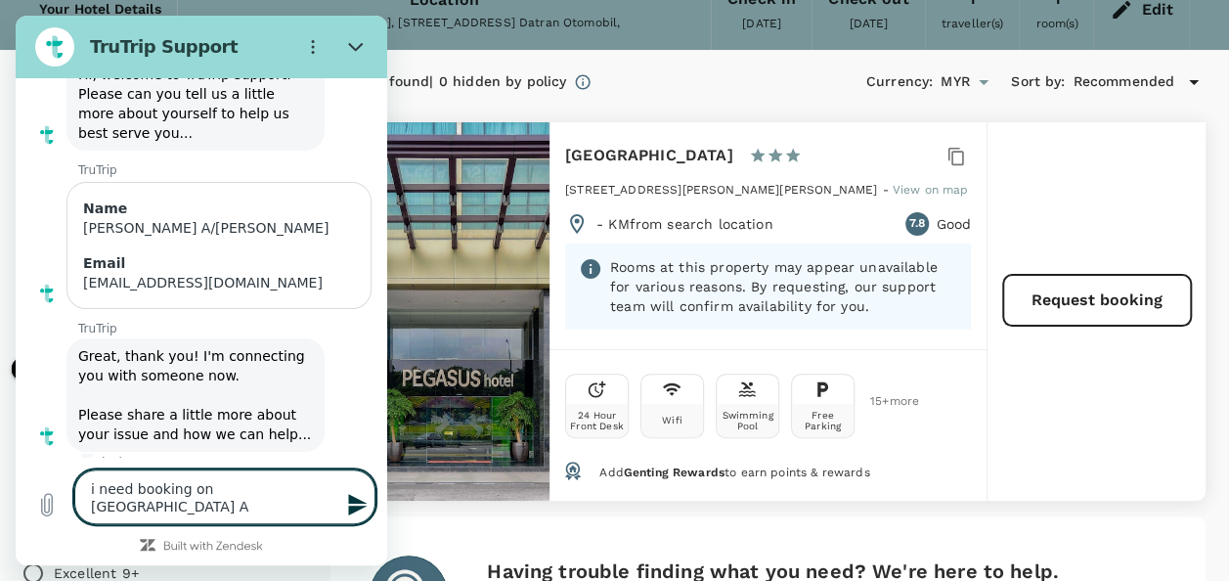
type textarea "i need booking on Pegasus Hotel Shah Al"
type textarea "x"
type textarea "i need booking on Pegasus Hotel Shah Ala"
type textarea "x"
type textarea "i need booking on [GEOGRAPHIC_DATA]"
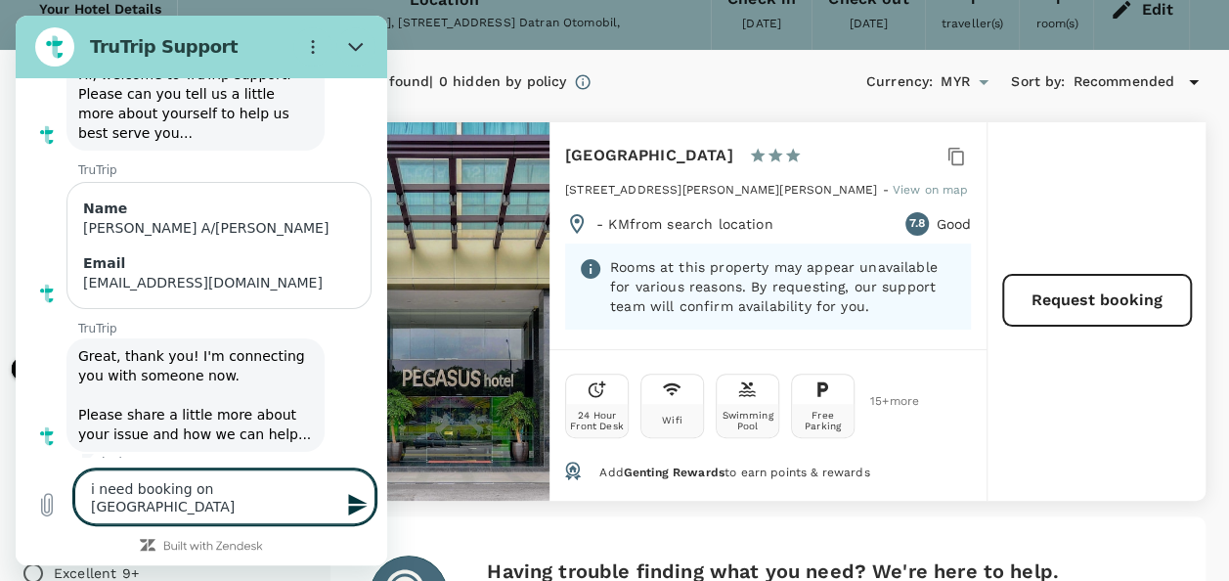
type textarea "x"
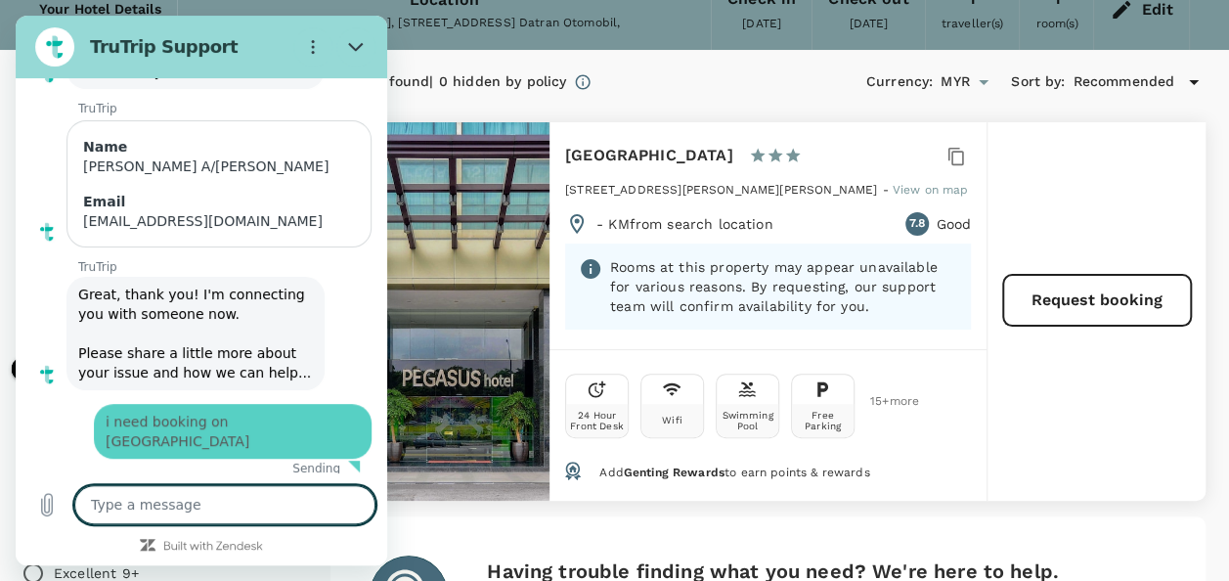
type textarea "x"
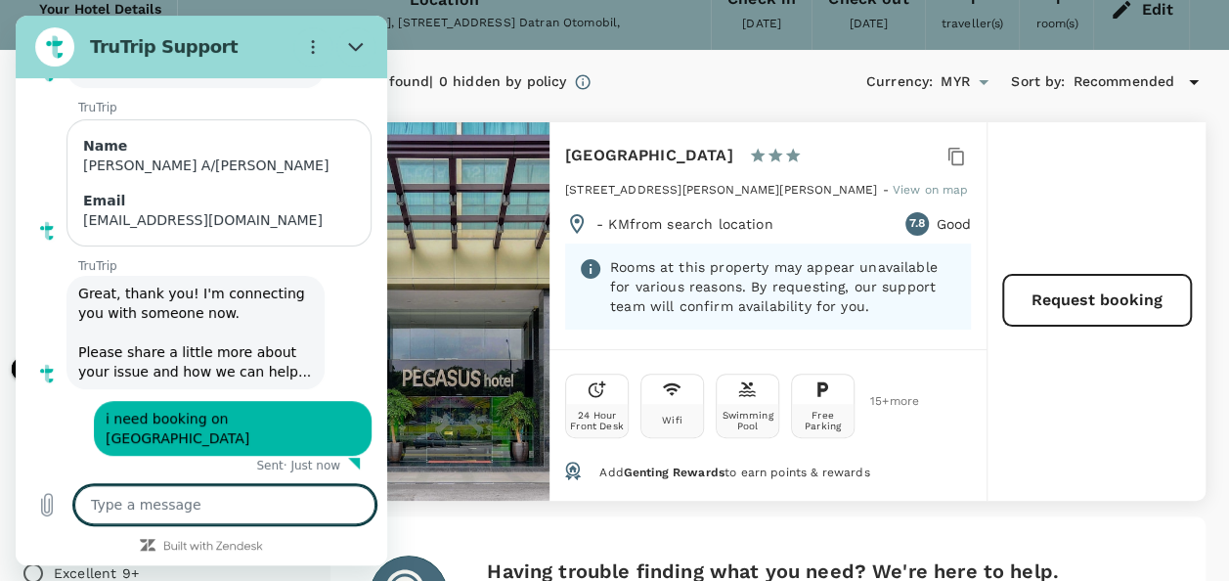
type textarea "C"
type textarea "x"
type textarea "Ce"
type textarea "x"
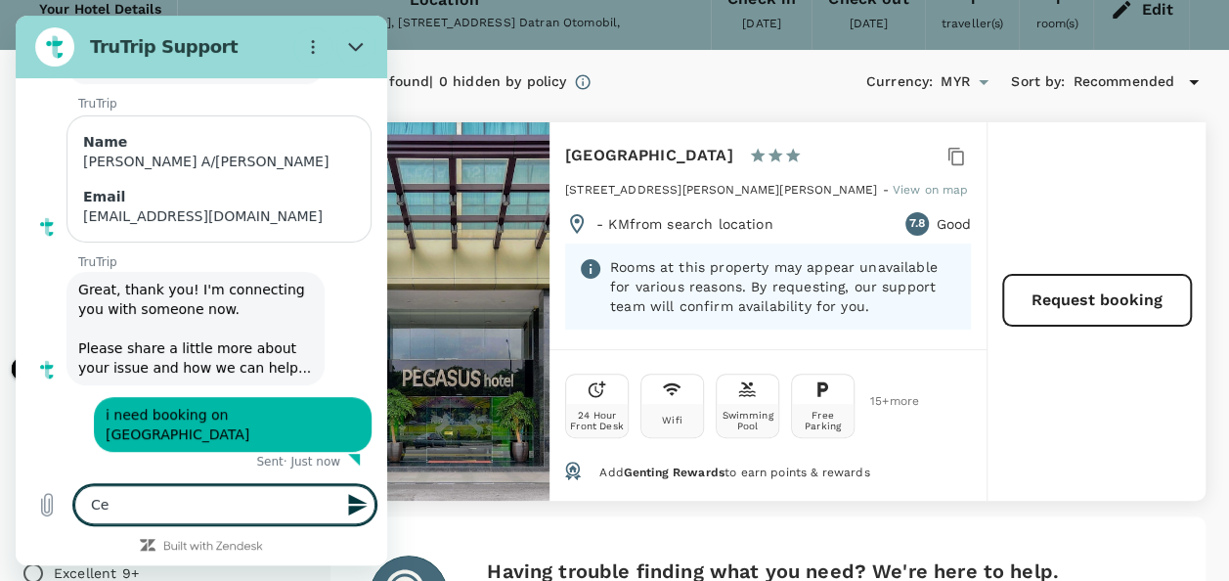
type textarea "C"
type textarea "x"
type textarea "Ch"
type textarea "x"
type textarea "Che"
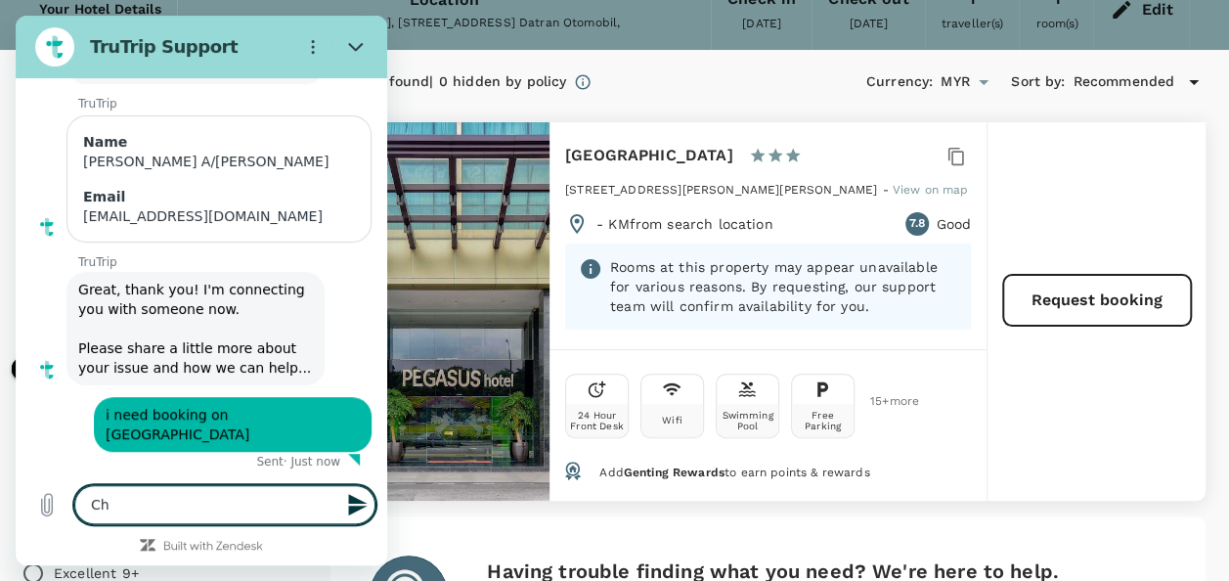
type textarea "x"
type textarea "Chec"
type textarea "x"
type textarea "Check"
type textarea "x"
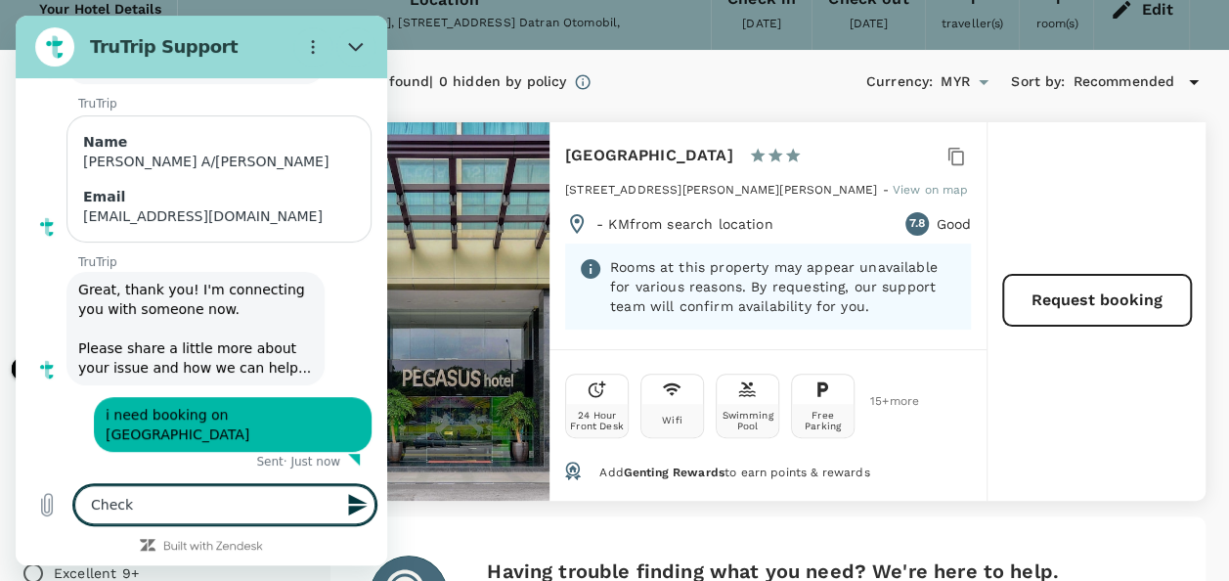
type textarea "Check"
type textarea "x"
type textarea "Check i"
type textarea "x"
type textarea "Check in"
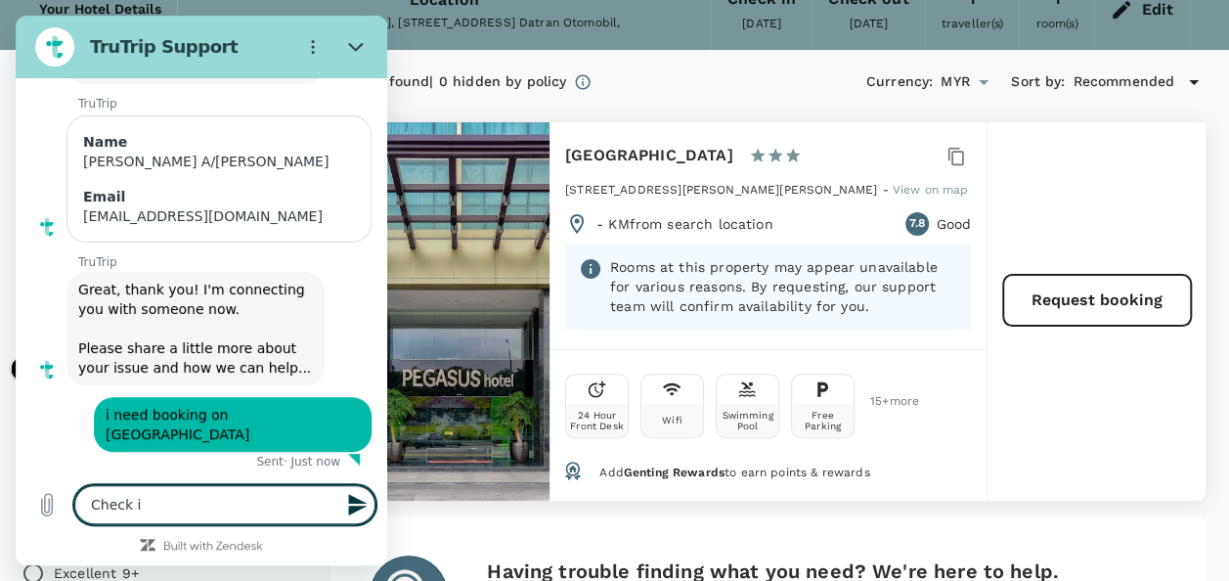
type textarea "x"
type textarea "Check in"
type textarea "x"
type textarea "Check in 2"
type textarea "x"
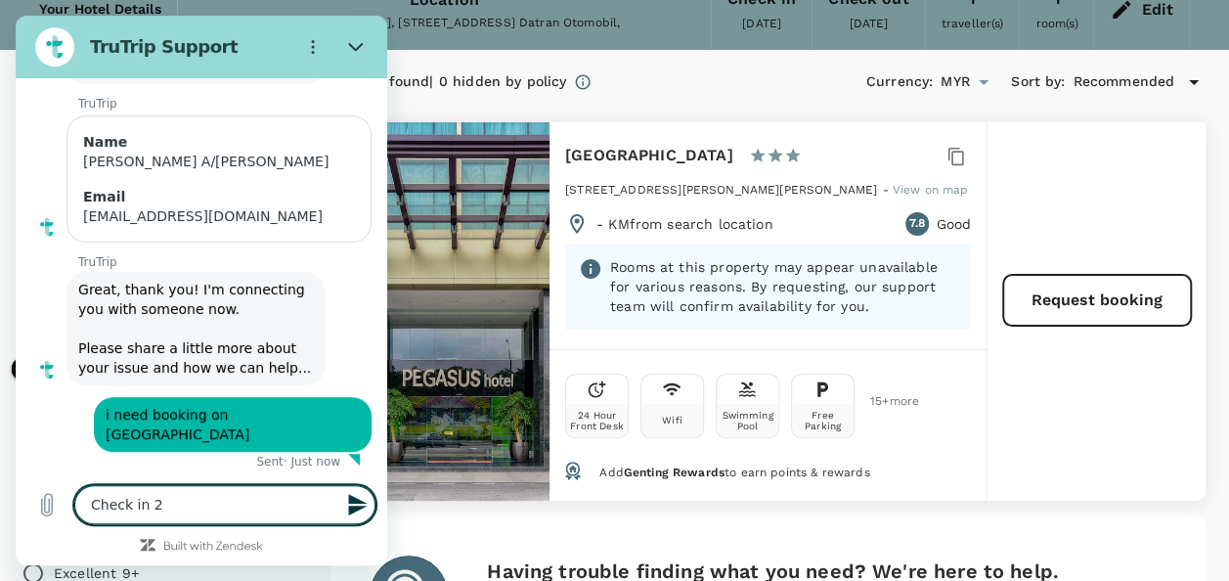
type textarea "Check in 24"
type textarea "x"
type textarea "Check in 24t"
type textarea "x"
type textarea "Check in 24th"
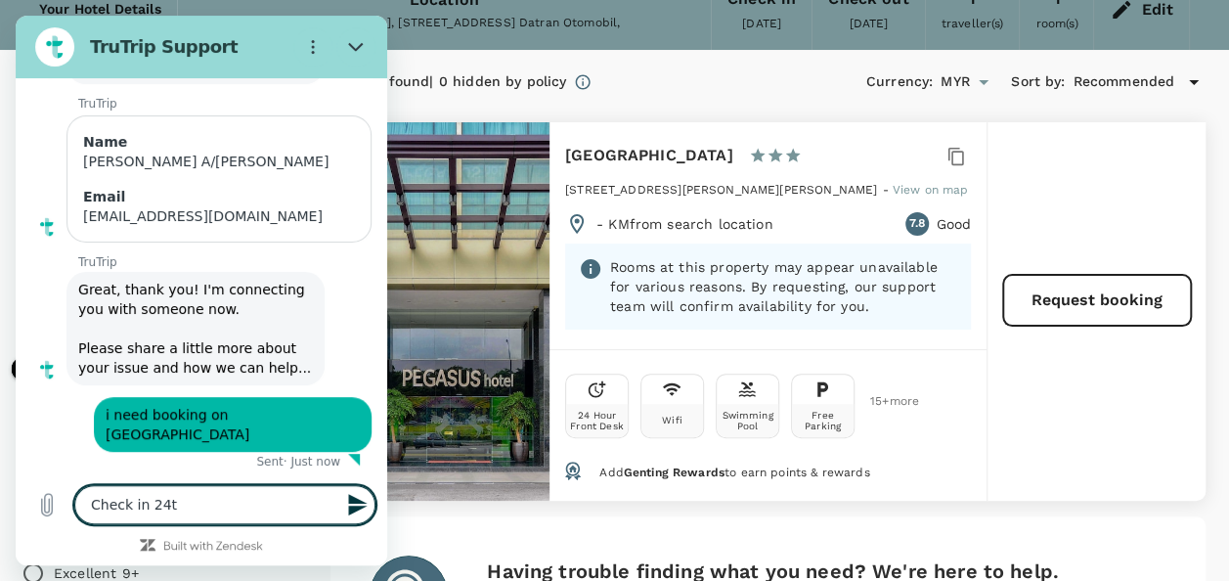
type textarea "x"
type textarea "Check in 24th"
type textarea "x"
type textarea "Check in 24th S"
type textarea "x"
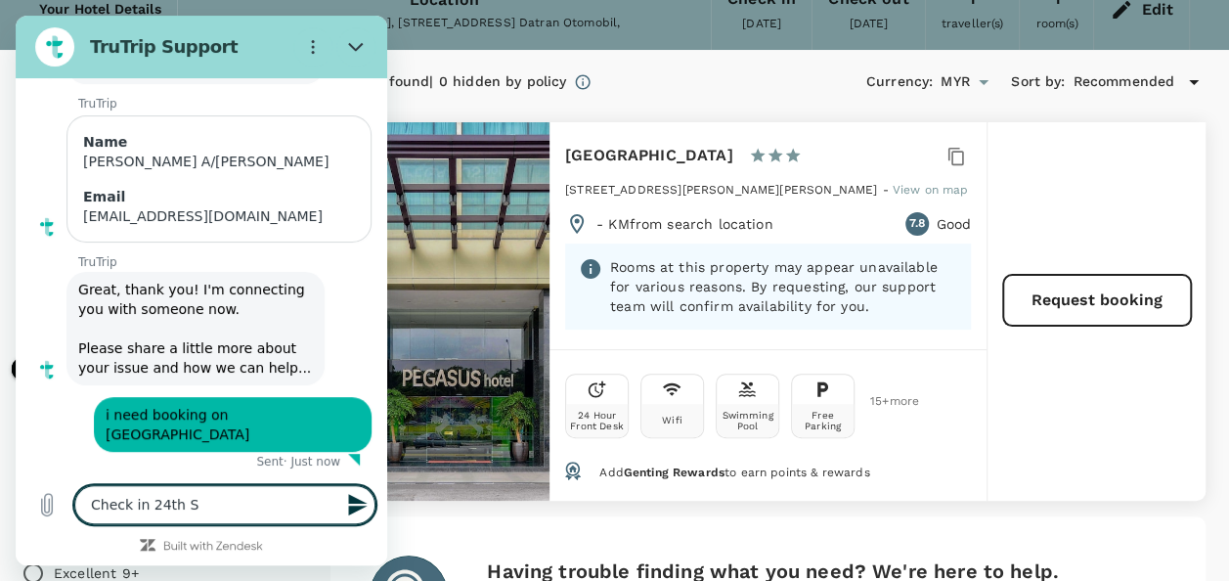
type textarea "Check in 24th Se"
type textarea "x"
type textarea "Check in 24th Sep"
type textarea "x"
type textarea "Check in [DATE]"
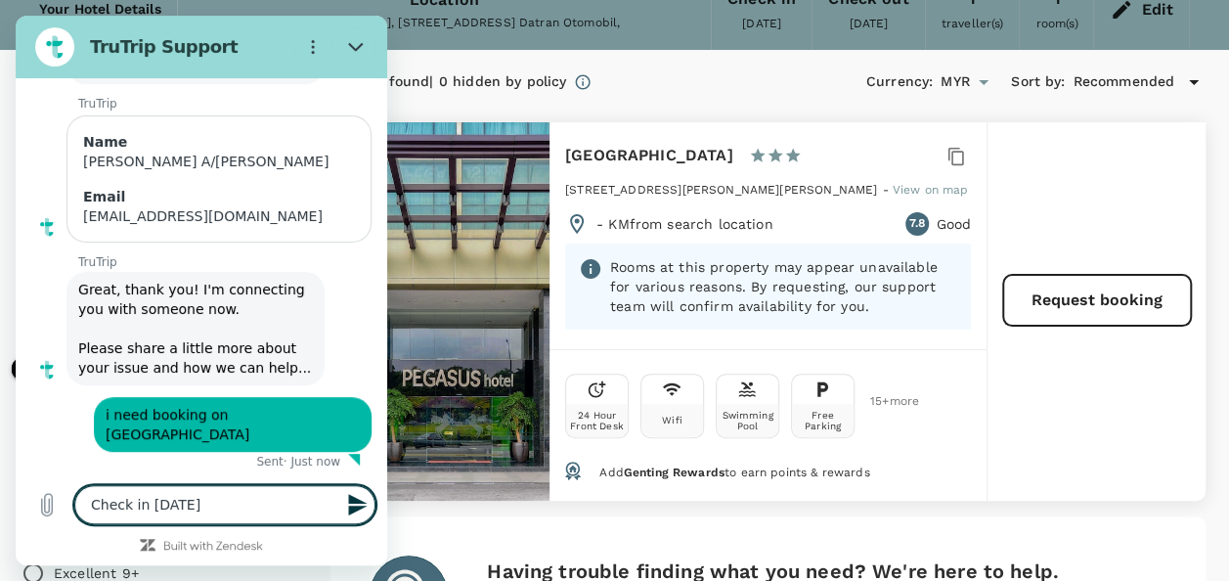
type textarea "x"
type textarea "Check in [DATE]"
type textarea "x"
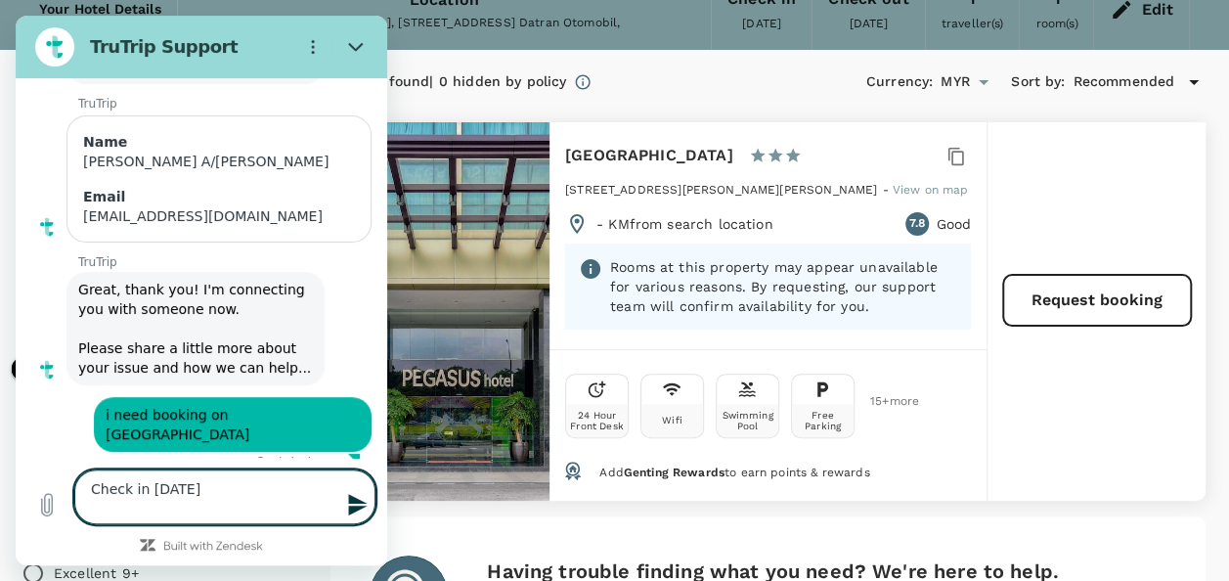
type textarea "Check in 24th Sept c"
type textarea "x"
type textarea "Check in 24th Sept ch"
type textarea "x"
type textarea "Check in 24th Sept che"
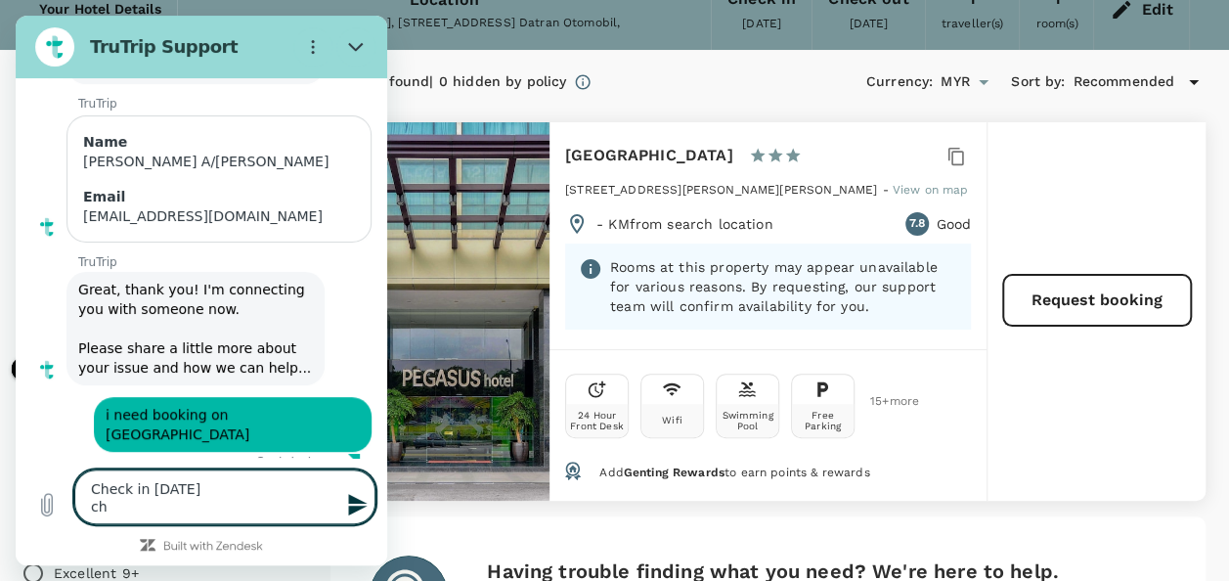
type textarea "x"
type textarea "Check in 24th Sept chec"
type textarea "x"
type textarea "Check in 24th Sept check"
type textarea "x"
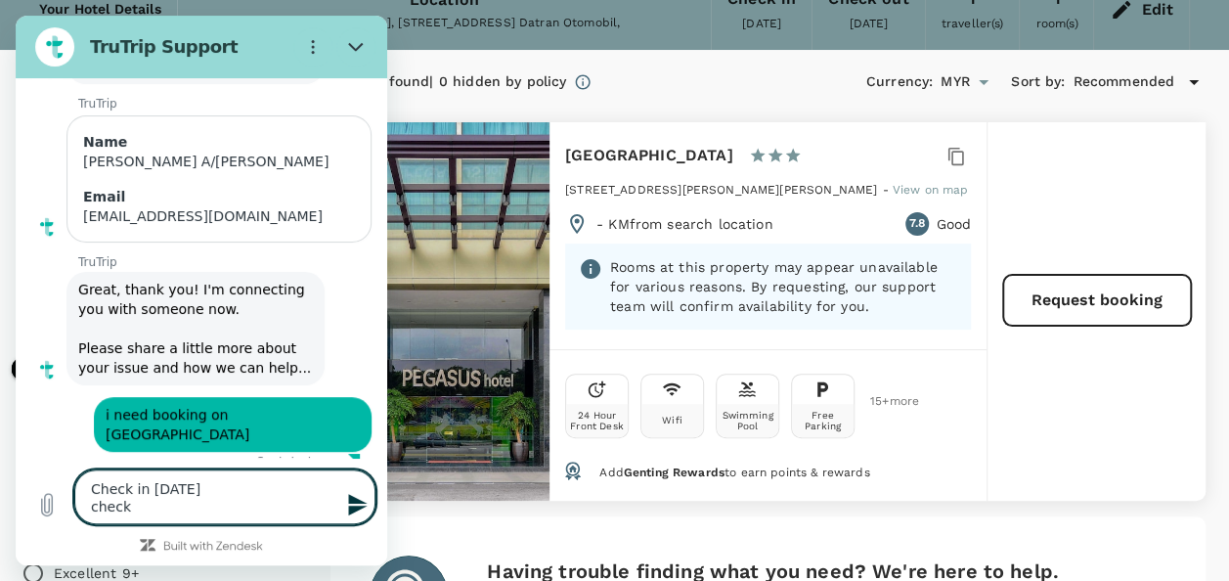
type textarea "Check in 24th Sept check"
type textarea "x"
type textarea "Check in 24th Sept check o"
type textarea "x"
type textarea "Check in 24th Sept check ou"
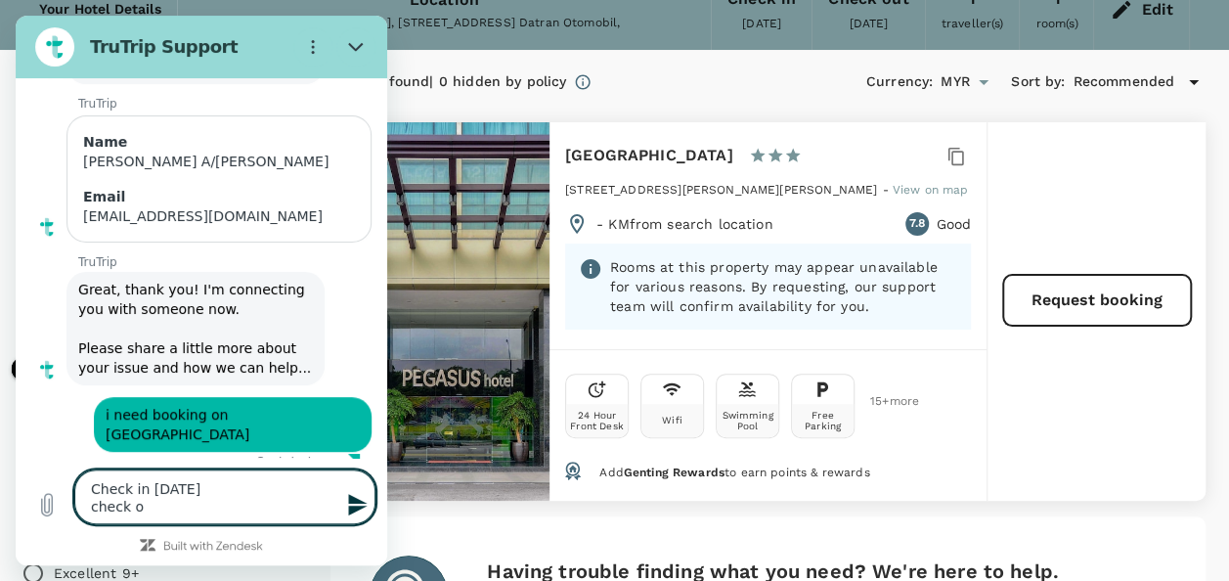
type textarea "x"
type textarea "Check in 24th Sept check out"
type textarea "x"
type textarea "Check in 24th Sept check out"
type textarea "x"
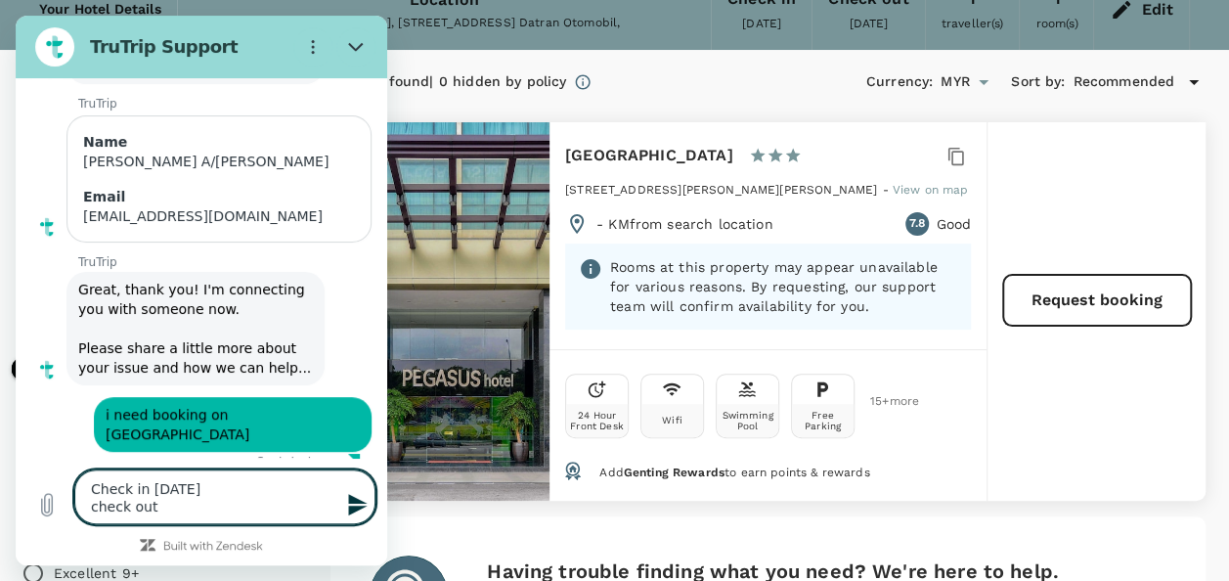
type textarea "Check in 24th Sept check out 1"
type textarea "x"
type textarea "Check in 24th Sept check out 1s"
type textarea "x"
type textarea "Check in 24th Sept check out 1st"
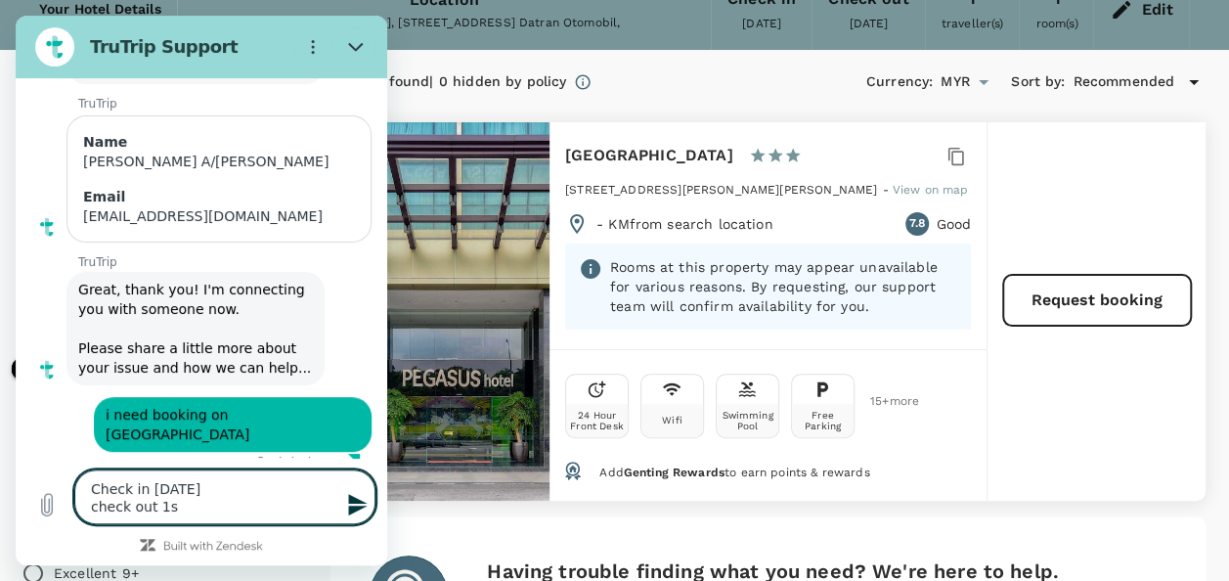
type textarea "x"
type textarea "Check in 24th Sept check out 1st"
type textarea "x"
type textarea "Check in 24th Sept check out 1st O"
type textarea "x"
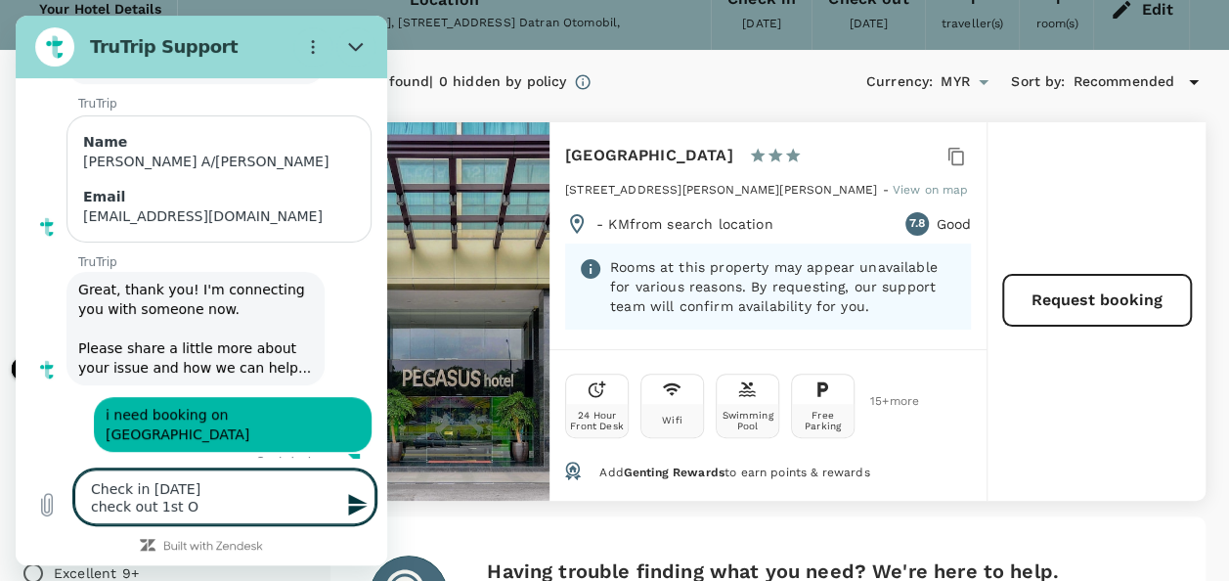
type textarea "Check in 24th Sept check out 1st Oc"
type textarea "x"
type textarea "Check in 24th Sept check out 1st Oct"
type textarea "x"
type textarea "Check in 24th Sept check out 1st Oct"
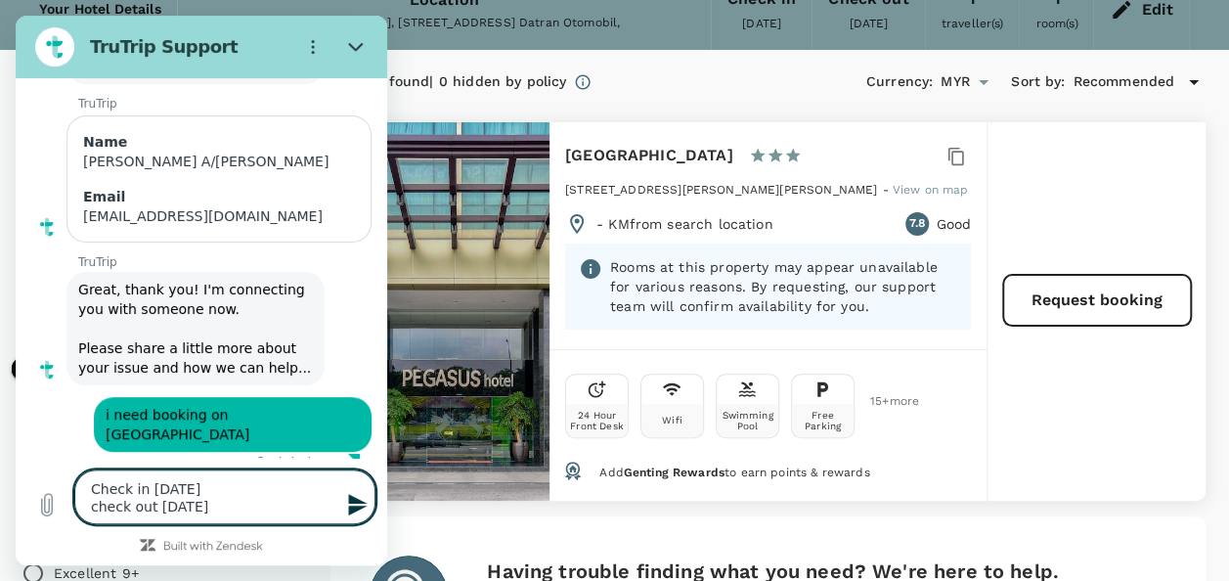
type textarea "x"
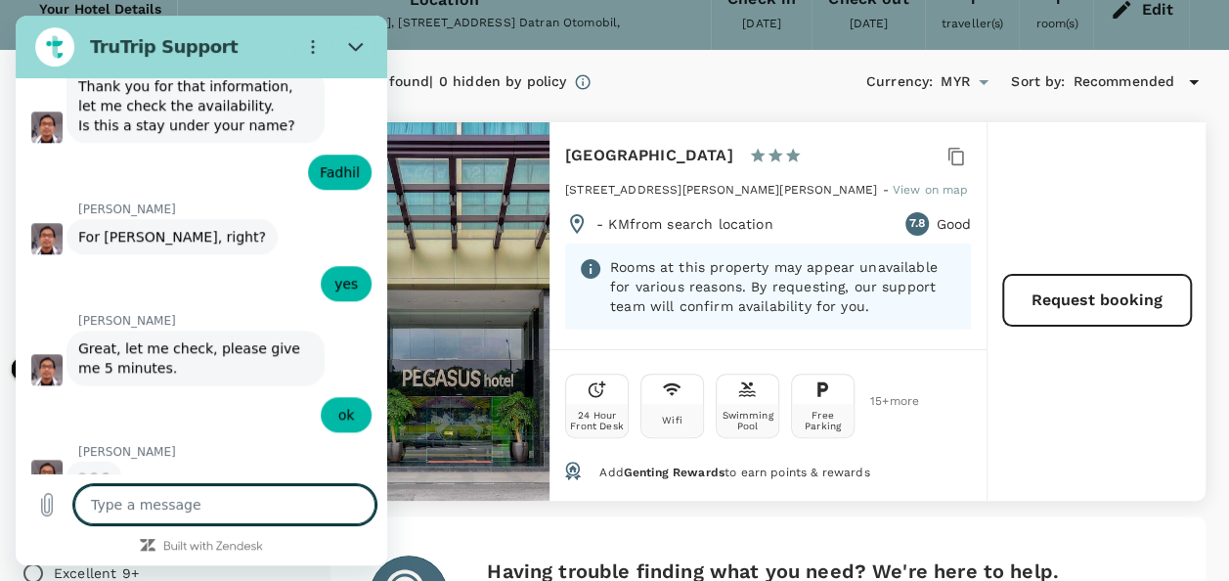
scroll to position [747, 0]
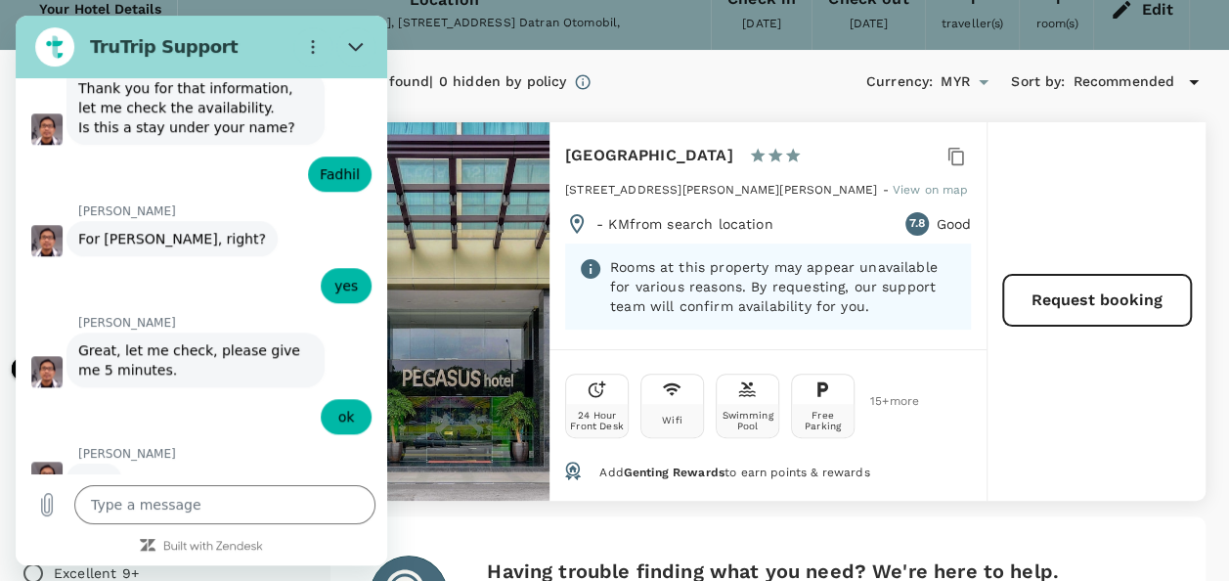
click at [54, 356] on figure at bounding box center [46, 371] width 31 height 31
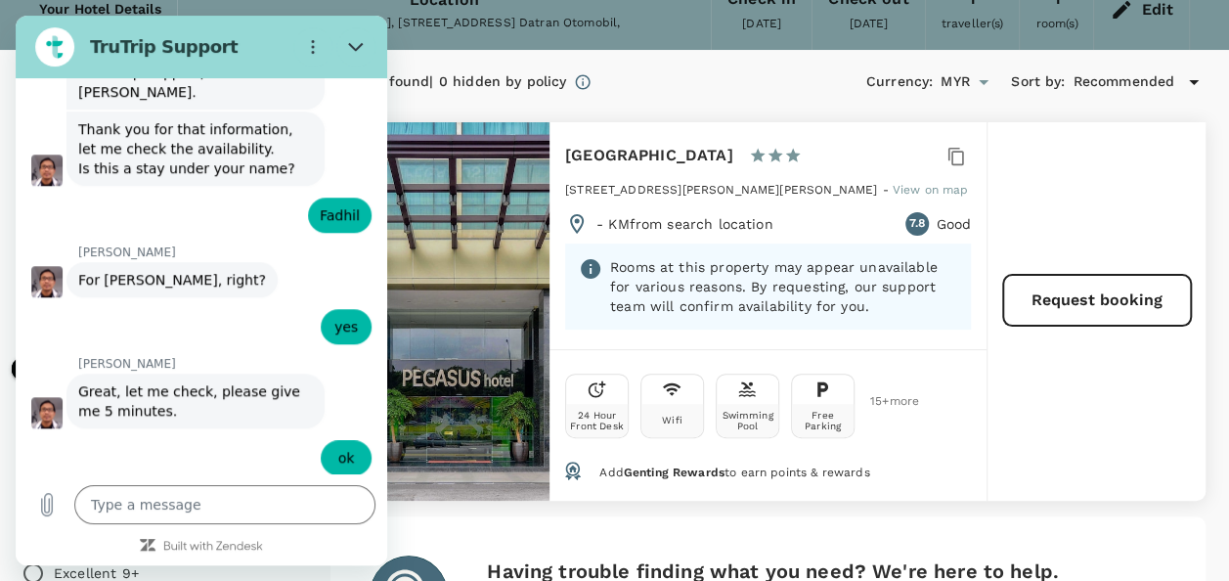
scroll to position [710, 0]
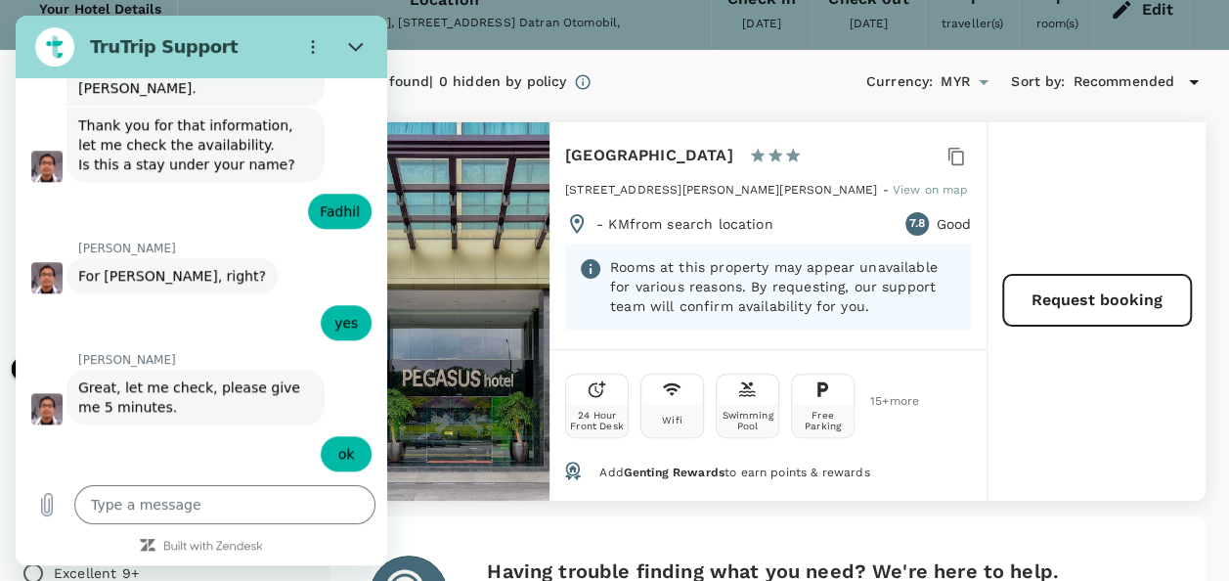
click at [982, 76] on icon "Open" at bounding box center [983, 81] width 23 height 23
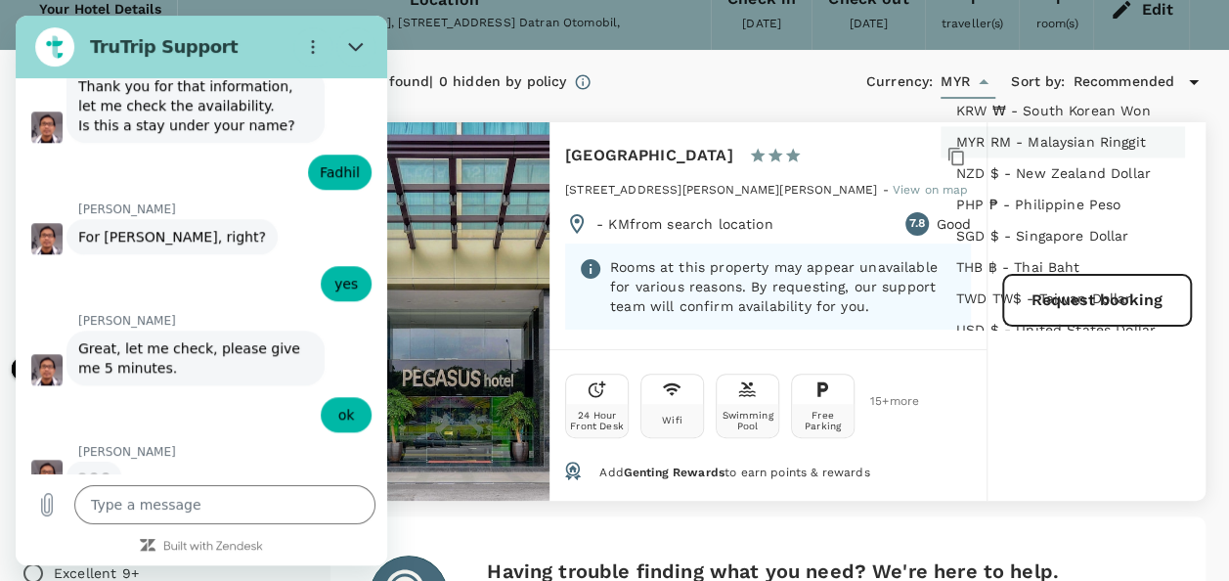
scroll to position [747, 0]
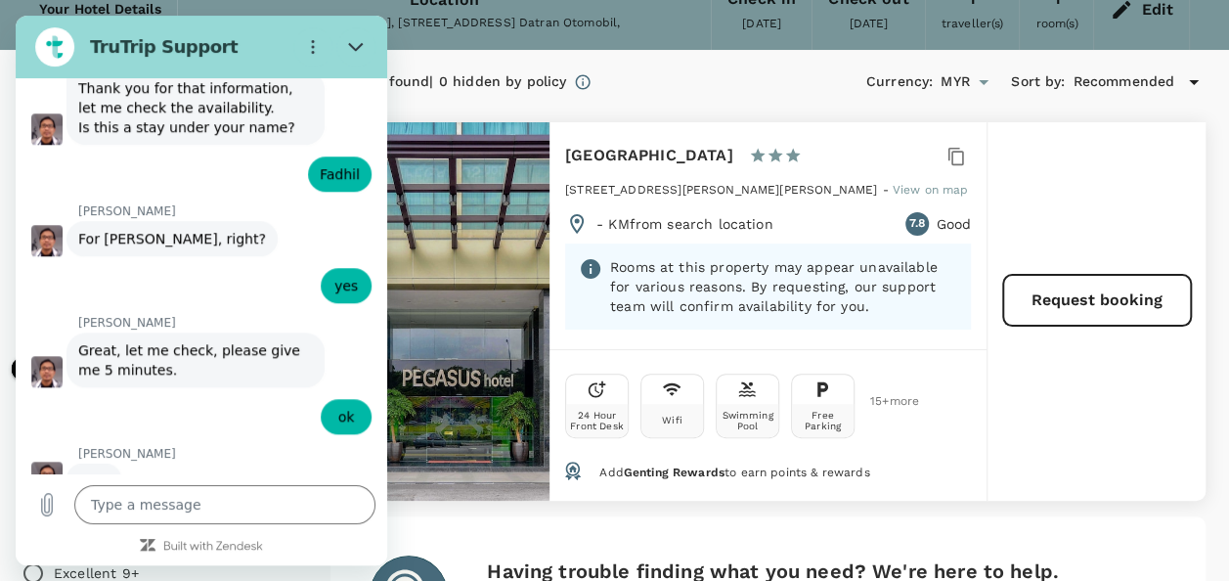
click at [828, 98] on div "1 hotels found | 0 hidden by policy Currency : MYR Sort by : Recommended Pegasu…" at bounding box center [744, 559] width 922 height 989
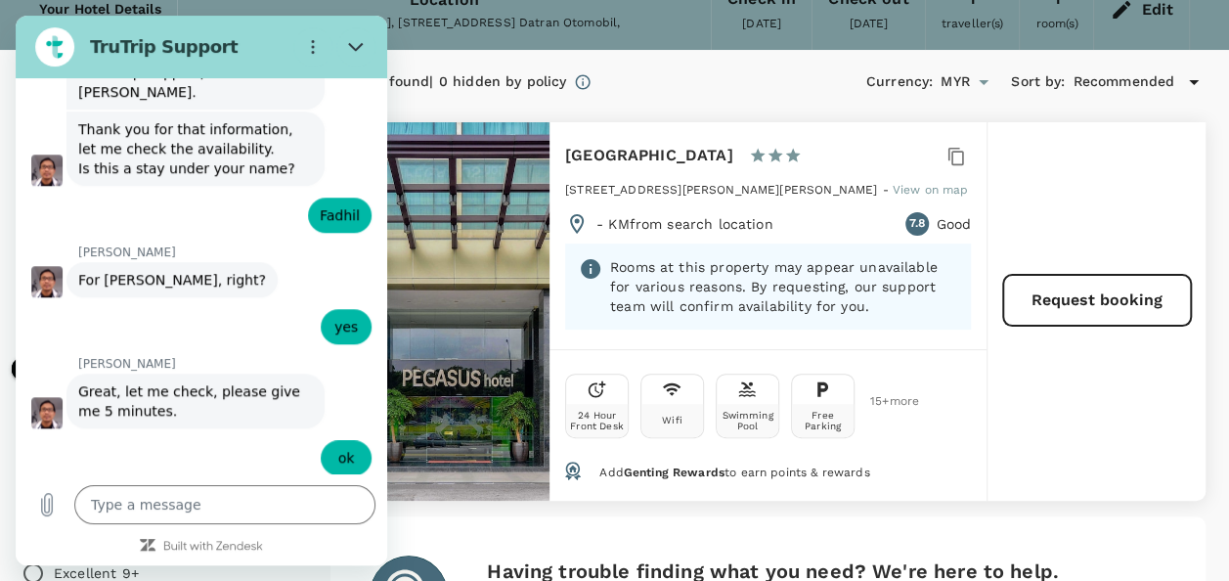
scroll to position [710, 0]
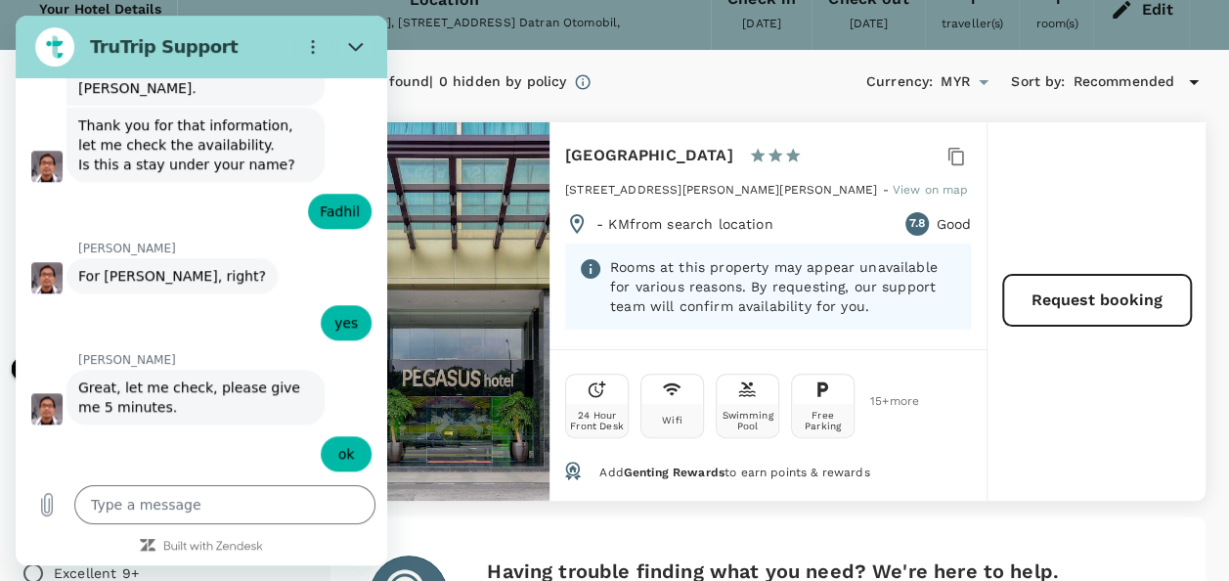
click at [704, 229] on p "- KM from search location" at bounding box center [684, 224] width 177 height 20
click at [682, 95] on div "1 hotels found | 0 hidden by policy Currency : MYR Sort by : Recommended" at bounding box center [767, 81] width 875 height 33
click at [364, 34] on button "Close" at bounding box center [355, 46] width 39 height 39
type textarea "x"
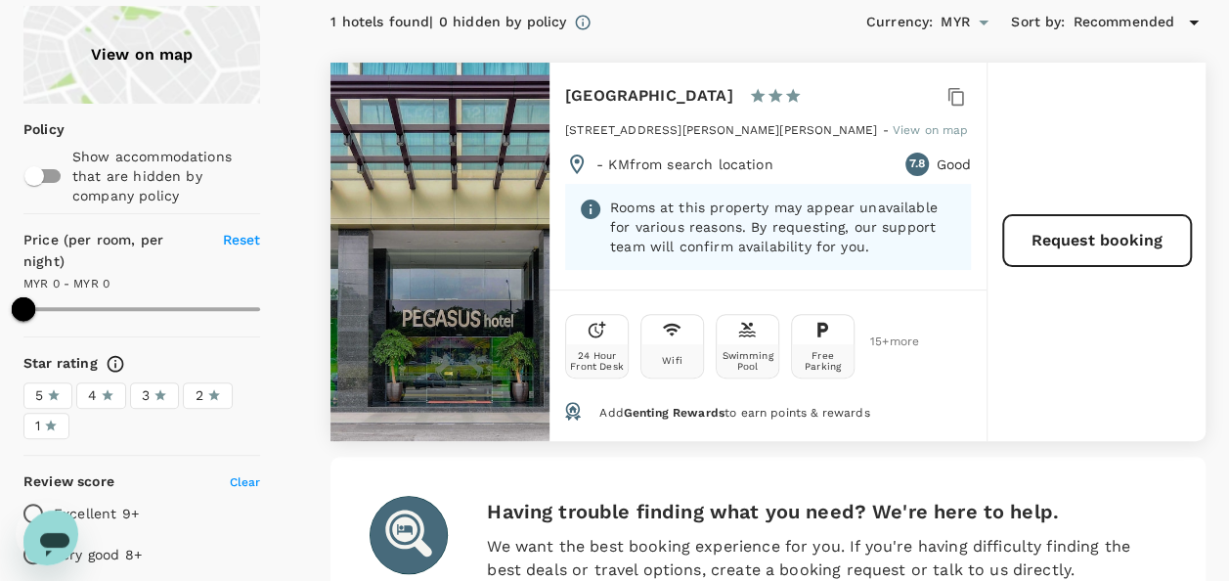
scroll to position [195, 0]
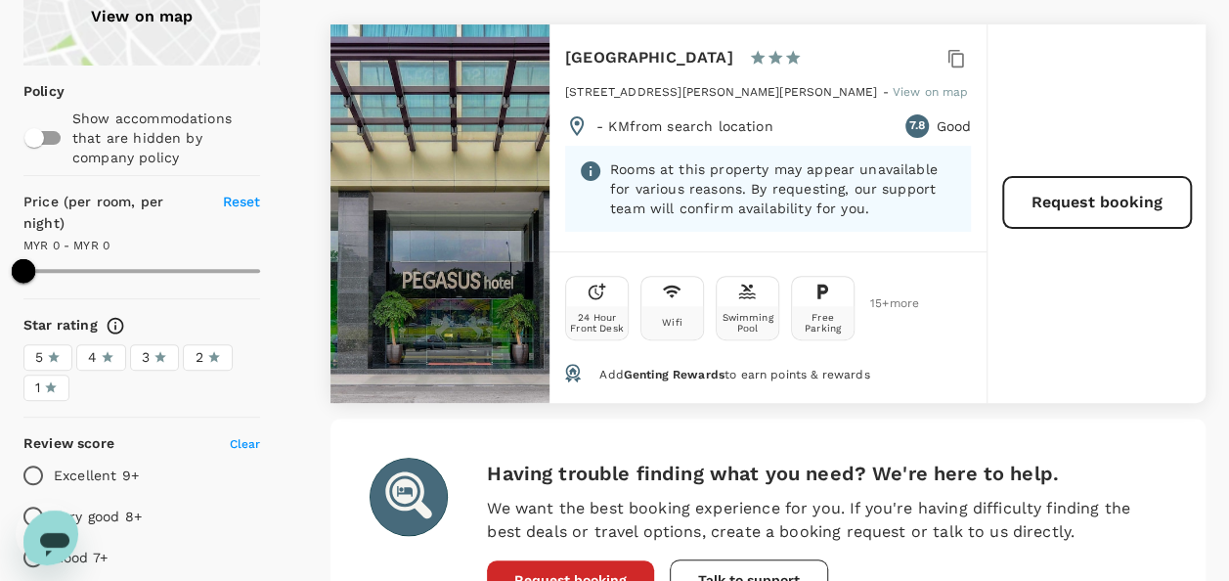
click at [242, 201] on span "Reset" at bounding box center [242, 202] width 38 height 16
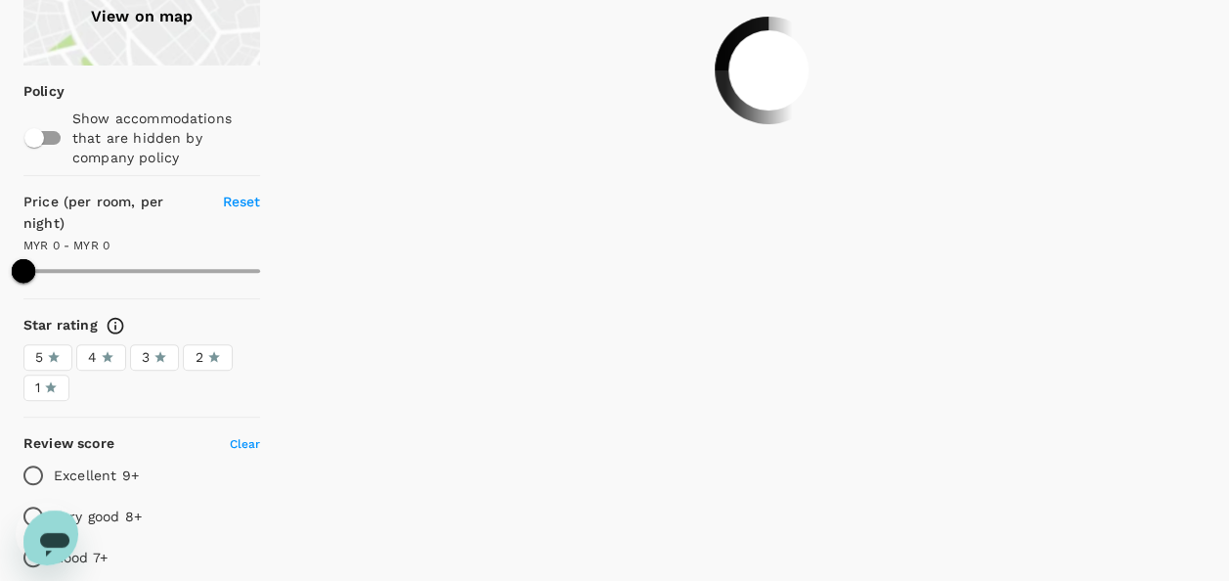
type input "174"
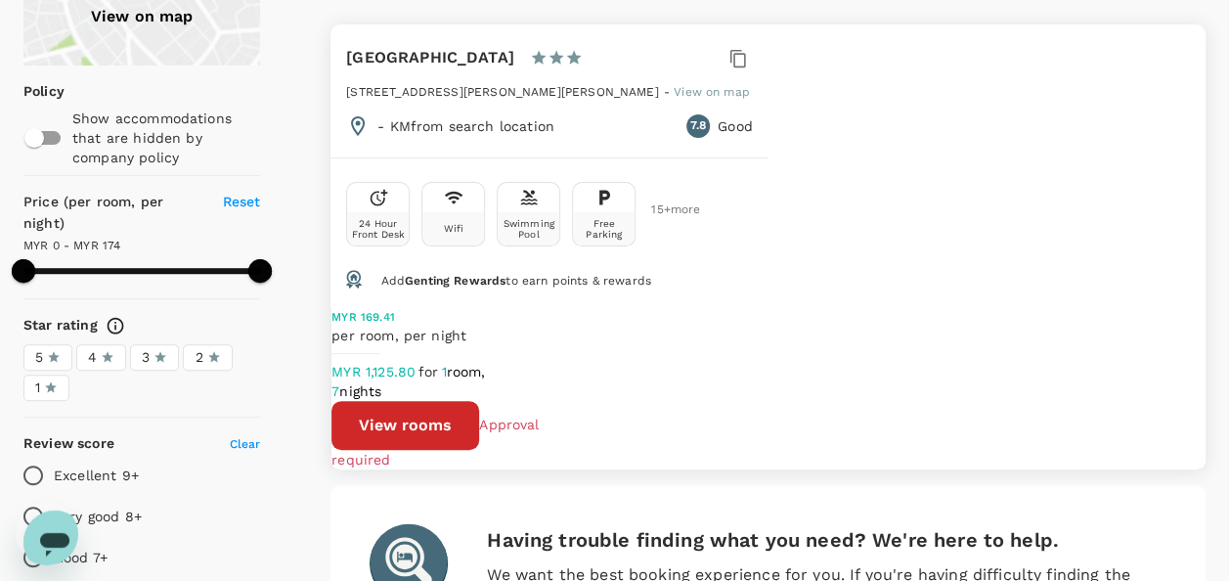
scroll to position [98, 0]
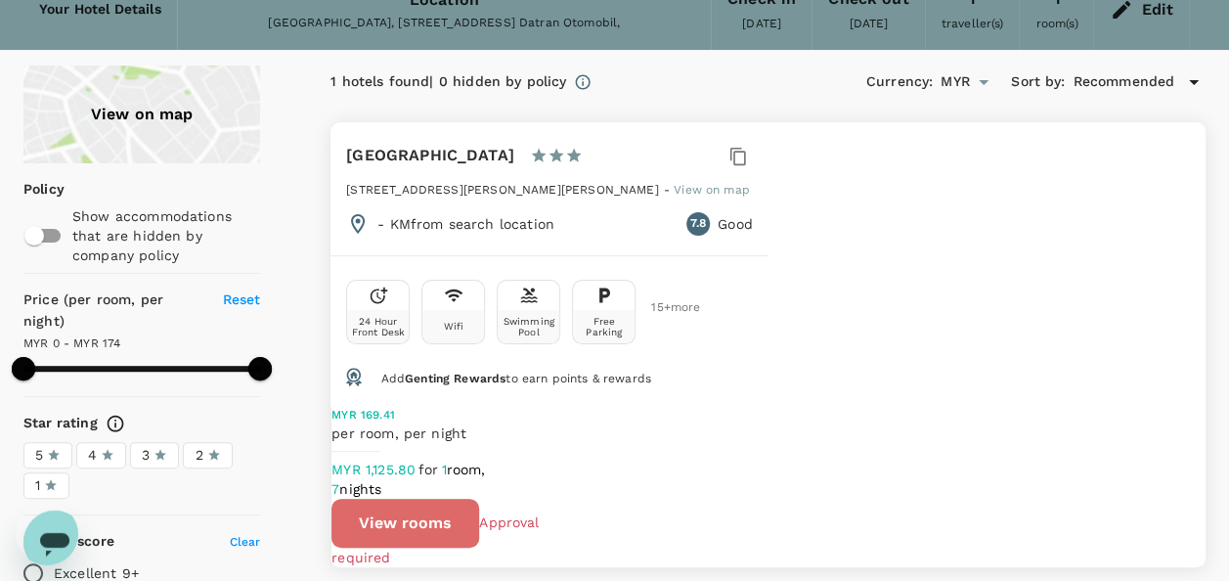
click at [479, 498] on button "View rooms" at bounding box center [405, 522] width 148 height 49
type textarea "x"
type input "174"
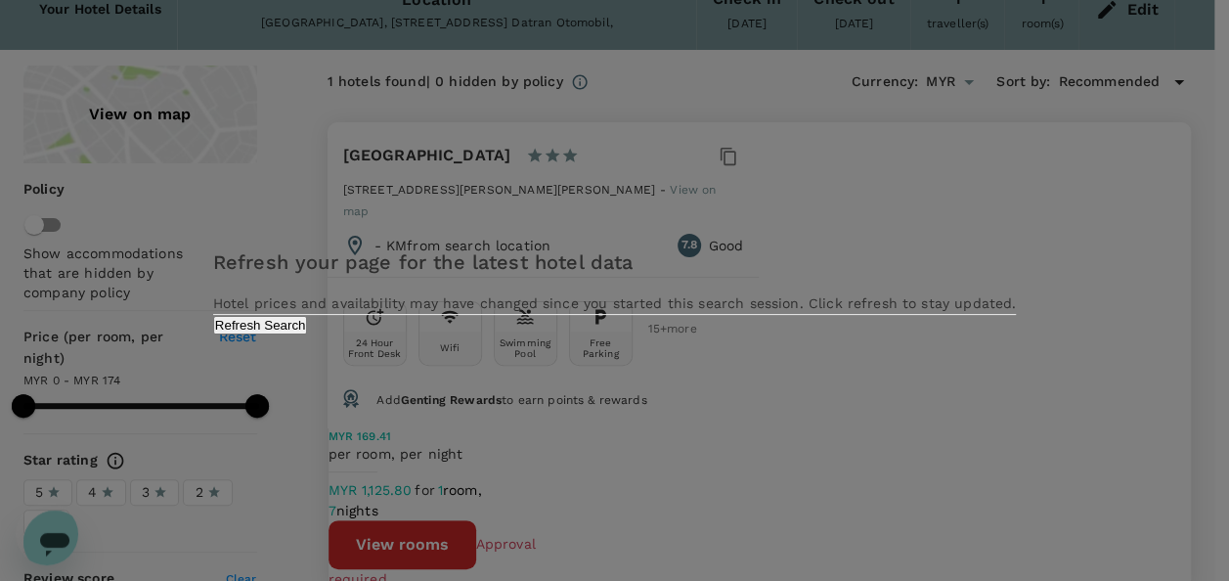
type textarea "x"
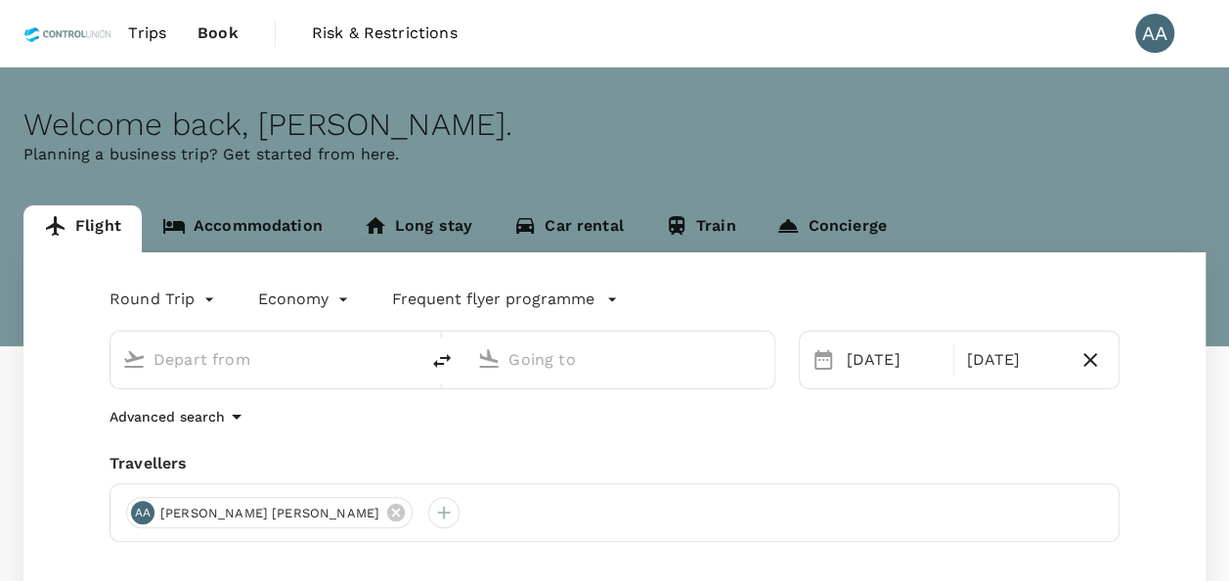
type input "[GEOGRAPHIC_DATA], [GEOGRAPHIC_DATA] (any)"
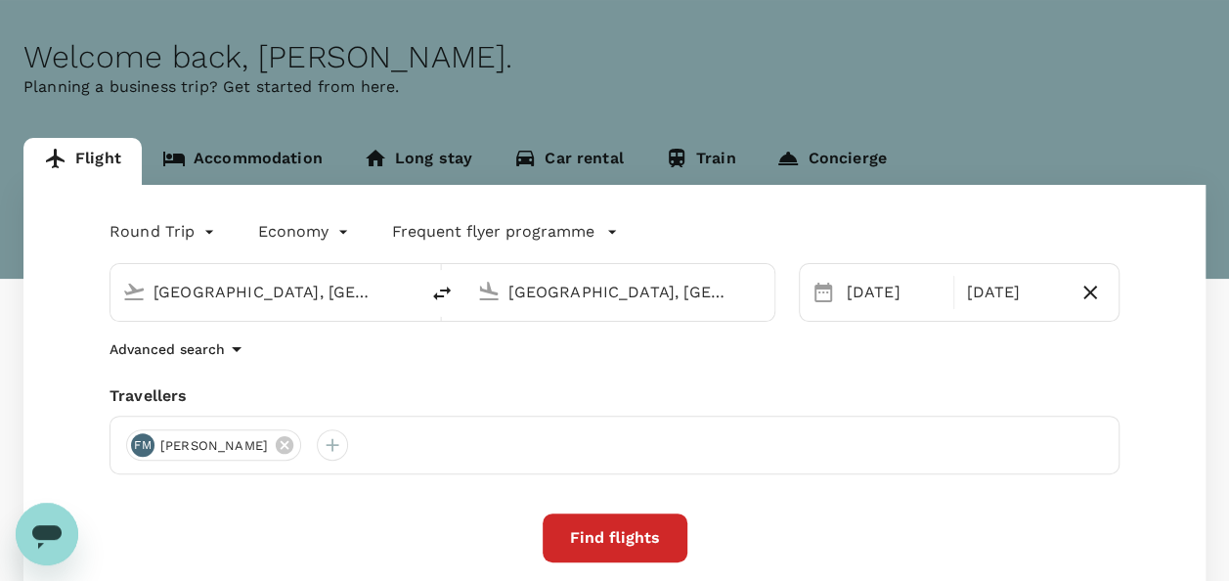
scroll to position [98, 0]
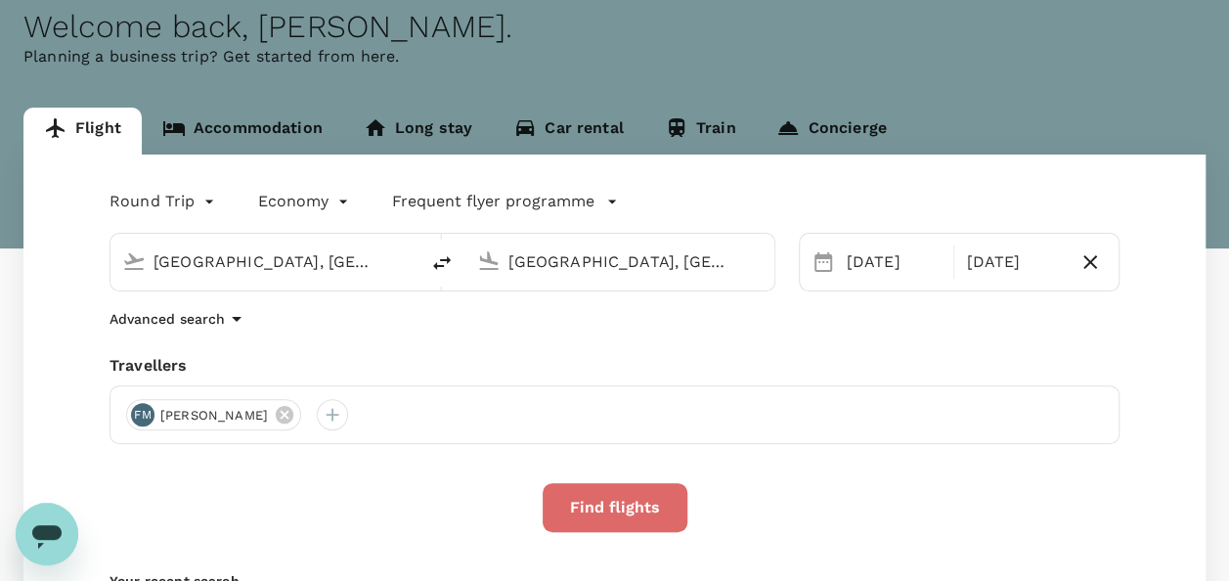
click at [599, 495] on button "Find flights" at bounding box center [614, 507] width 145 height 49
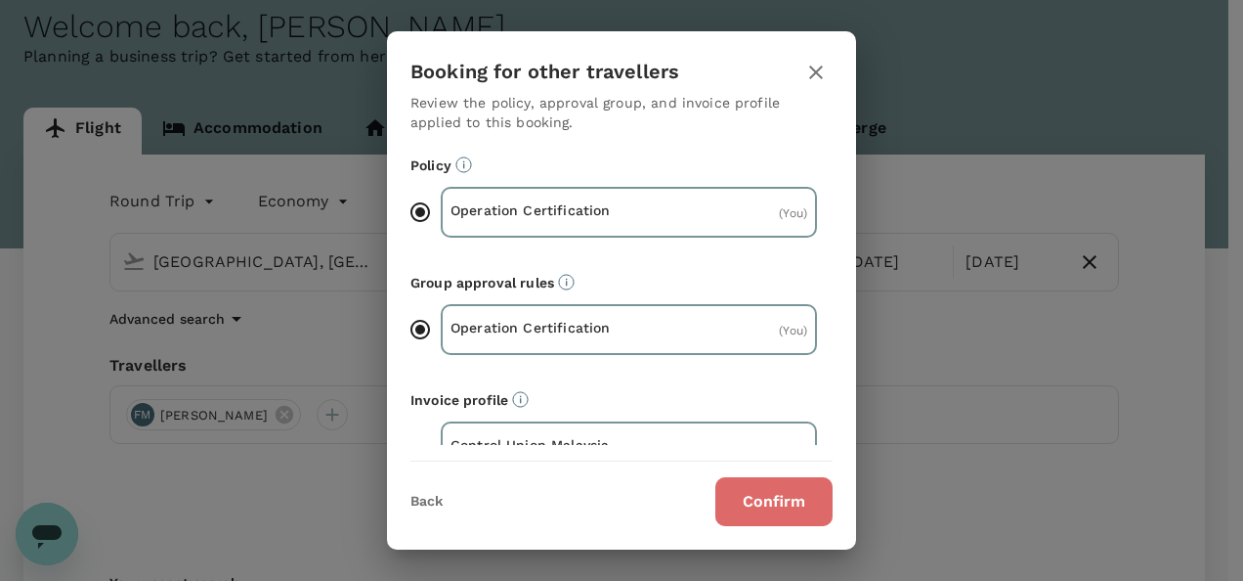
click at [751, 498] on button "Confirm" at bounding box center [773, 501] width 117 height 49
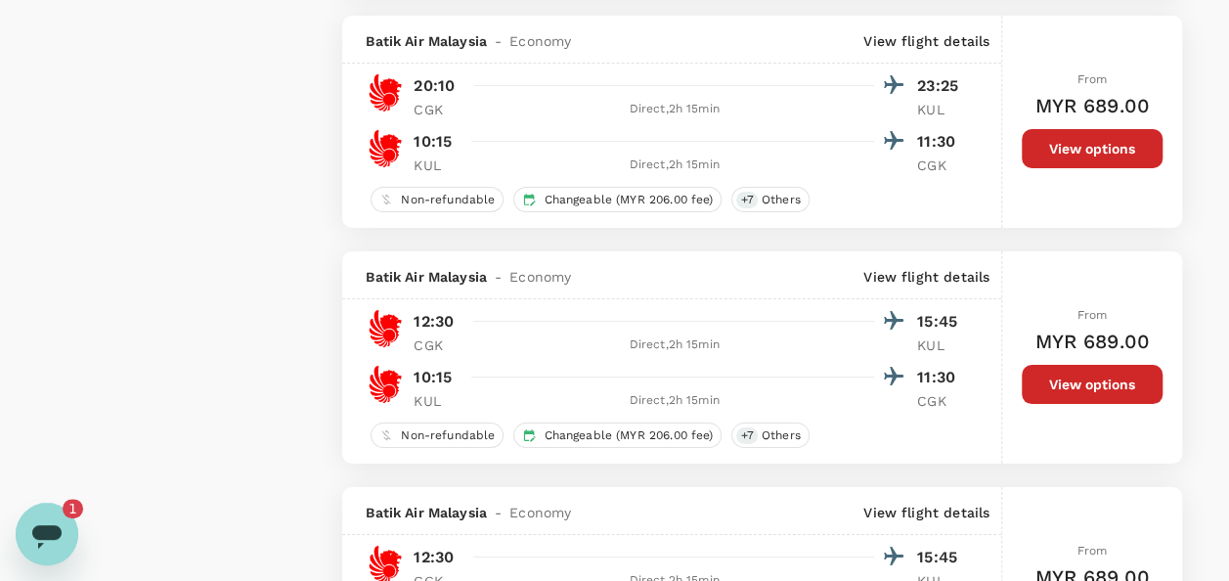
scroll to position [3519, 0]
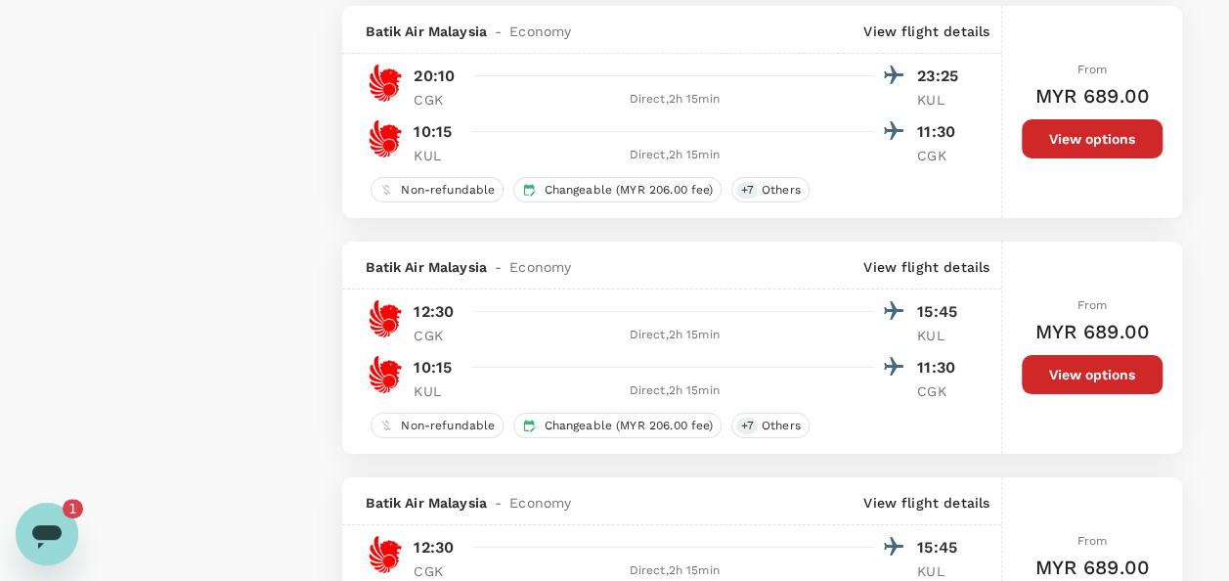
click at [1117, 368] on button "View options" at bounding box center [1091, 374] width 141 height 39
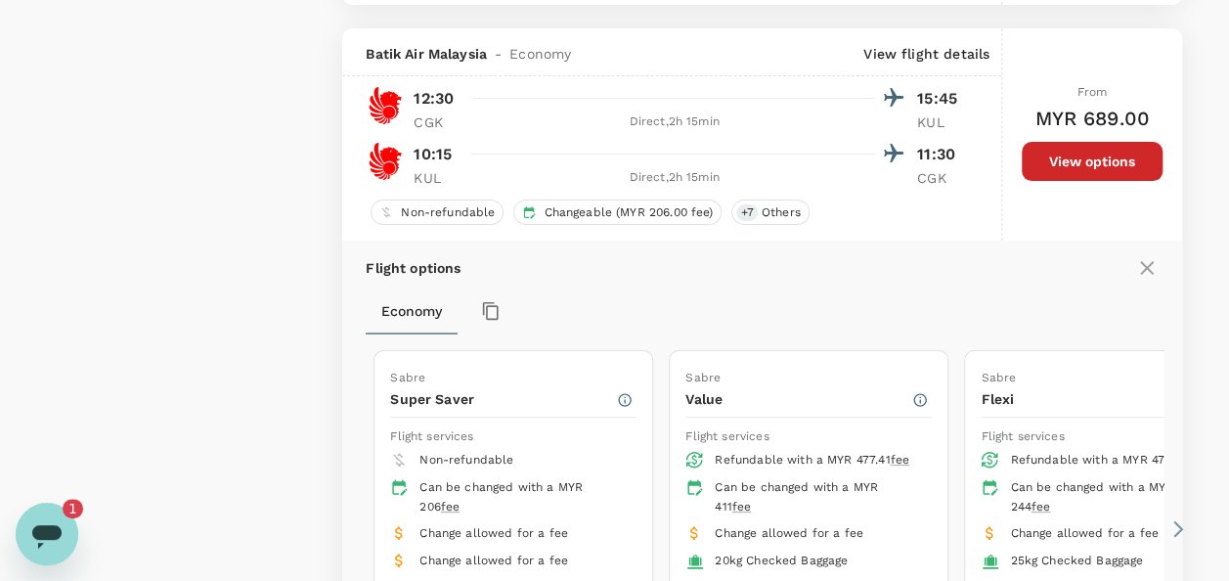
type input "1615"
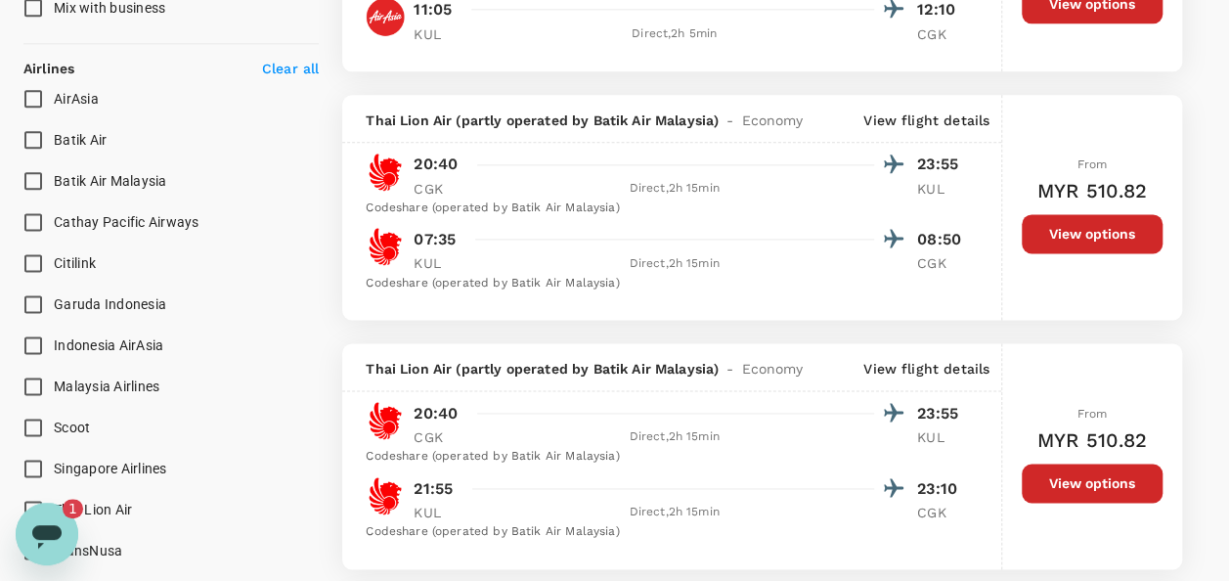
scroll to position [1311, 0]
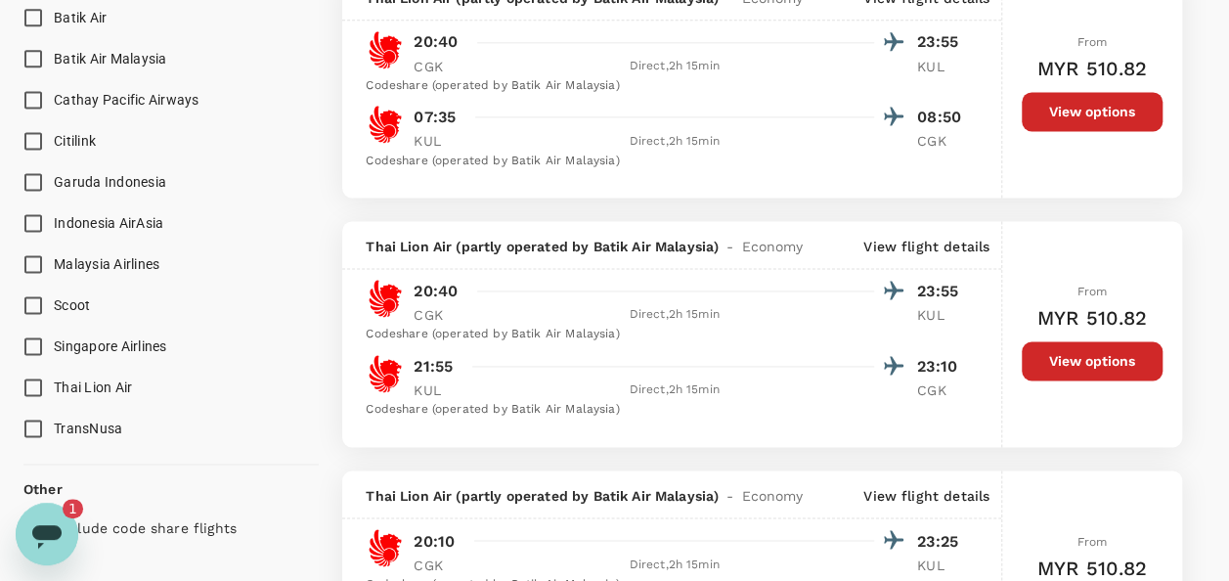
click at [90, 264] on span "Malaysia Airlines" at bounding box center [107, 264] width 106 height 16
click at [54, 264] on input "Malaysia Airlines" at bounding box center [33, 263] width 41 height 41
checkbox input "true"
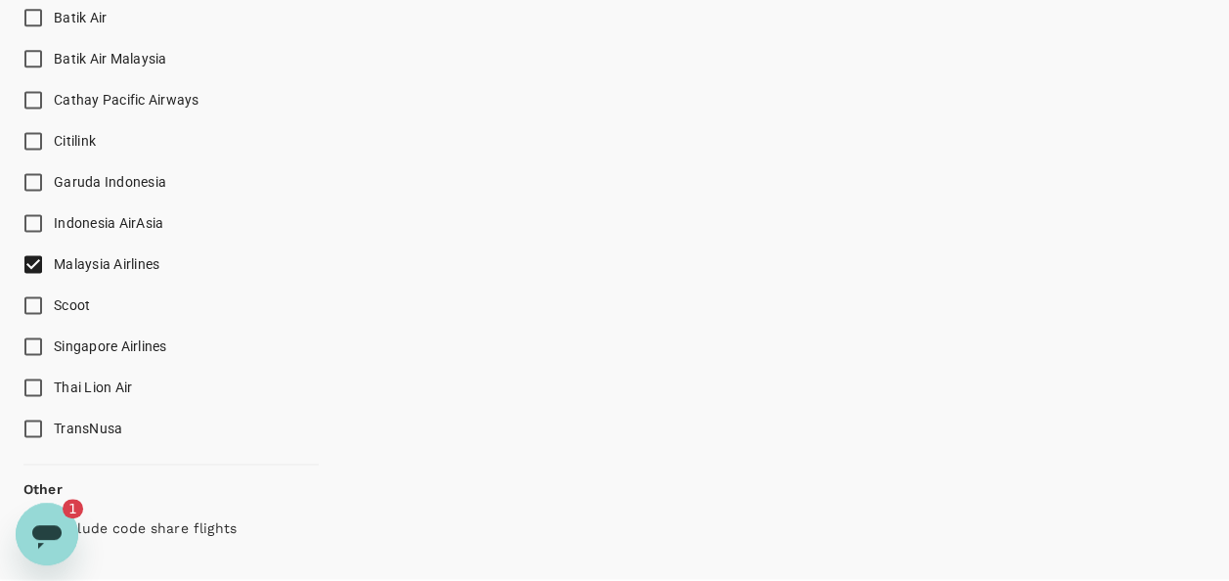
click at [47, 59] on input "Batik Air Malaysia" at bounding box center [33, 58] width 41 height 41
checkbox input "true"
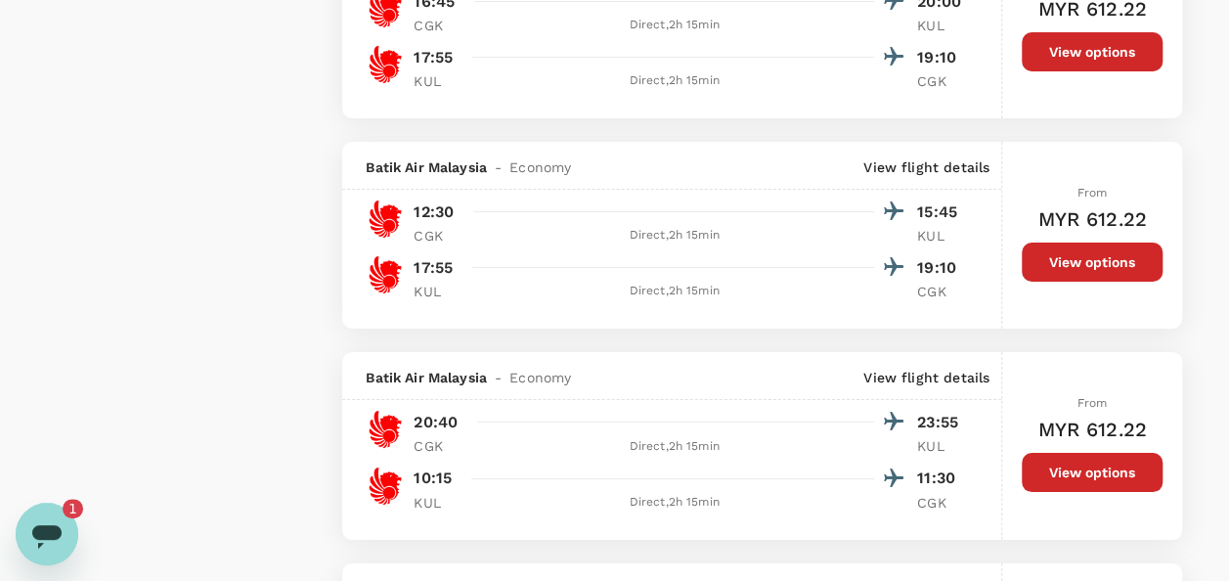
scroll to position [3519, 0]
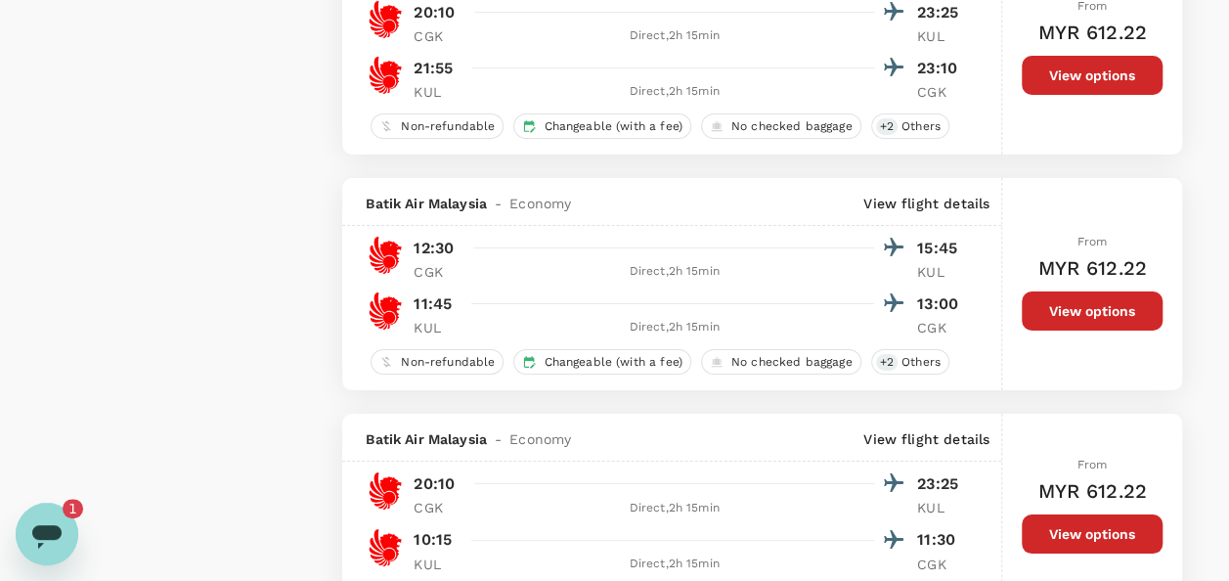
click at [1045, 322] on button "View options" at bounding box center [1091, 310] width 141 height 39
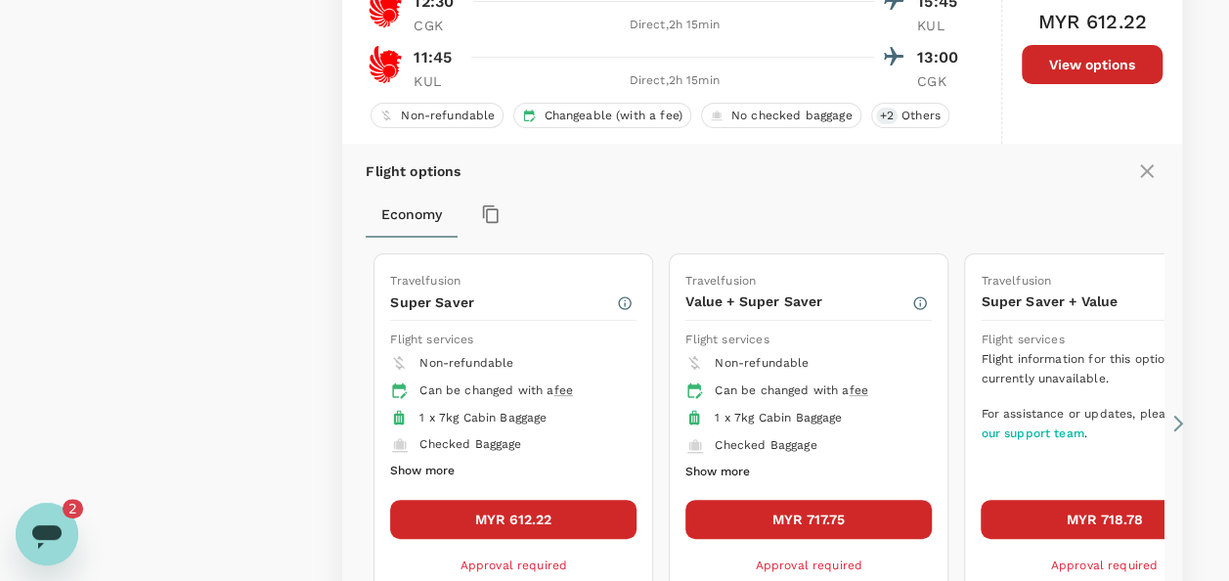
scroll to position [3991, 0]
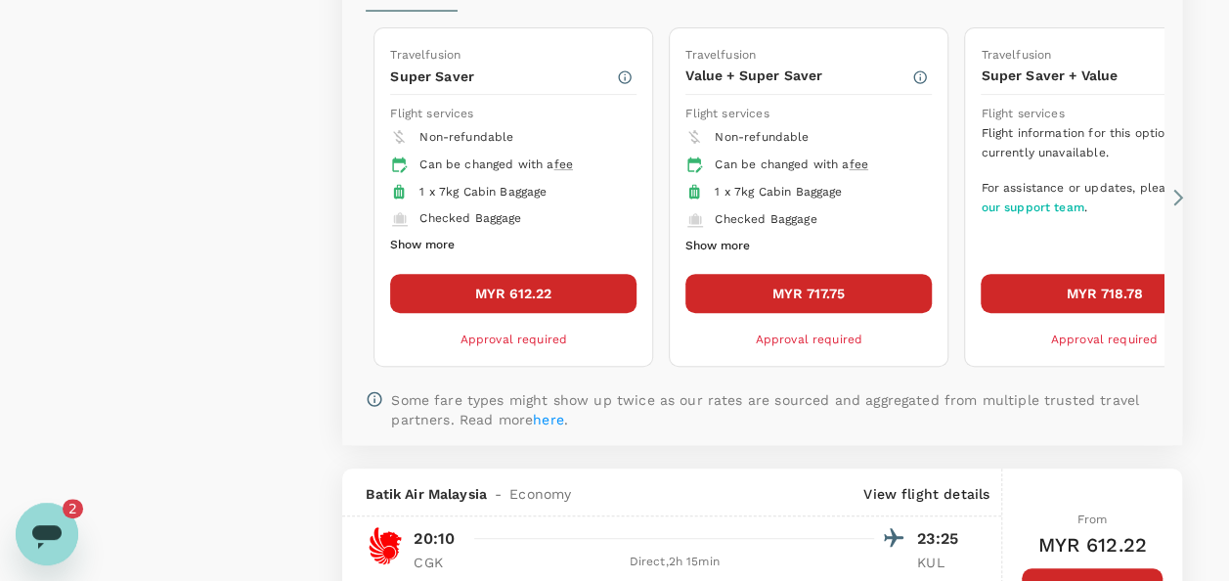
click at [546, 282] on button "MYR 612.22" at bounding box center [513, 293] width 246 height 39
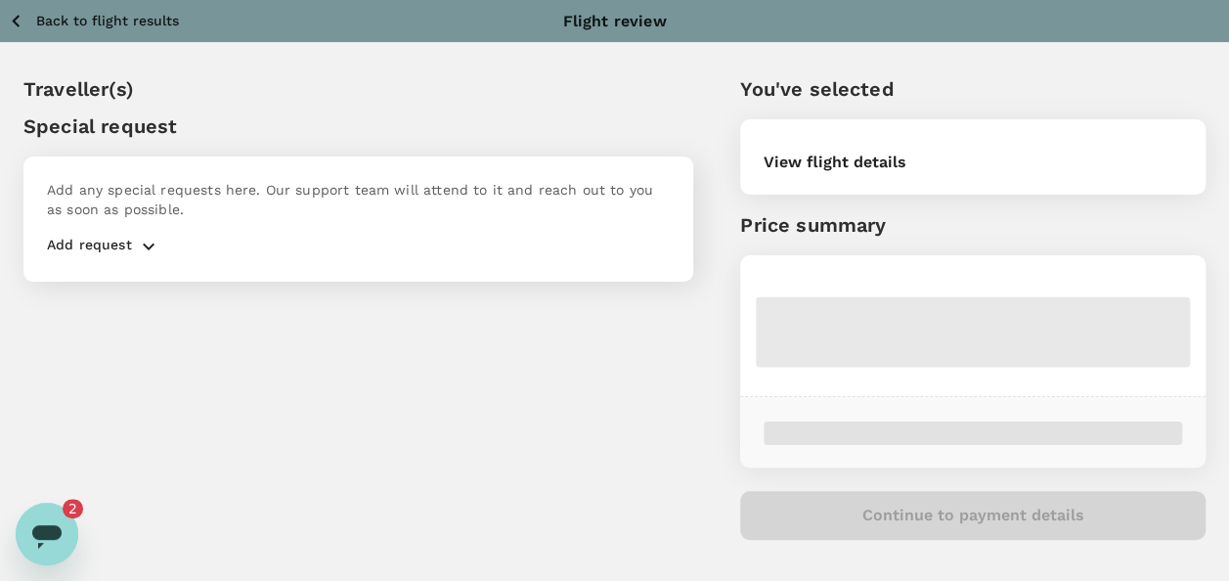
click at [50, 521] on icon "Open messaging window, 2 unread messages" at bounding box center [46, 533] width 35 height 35
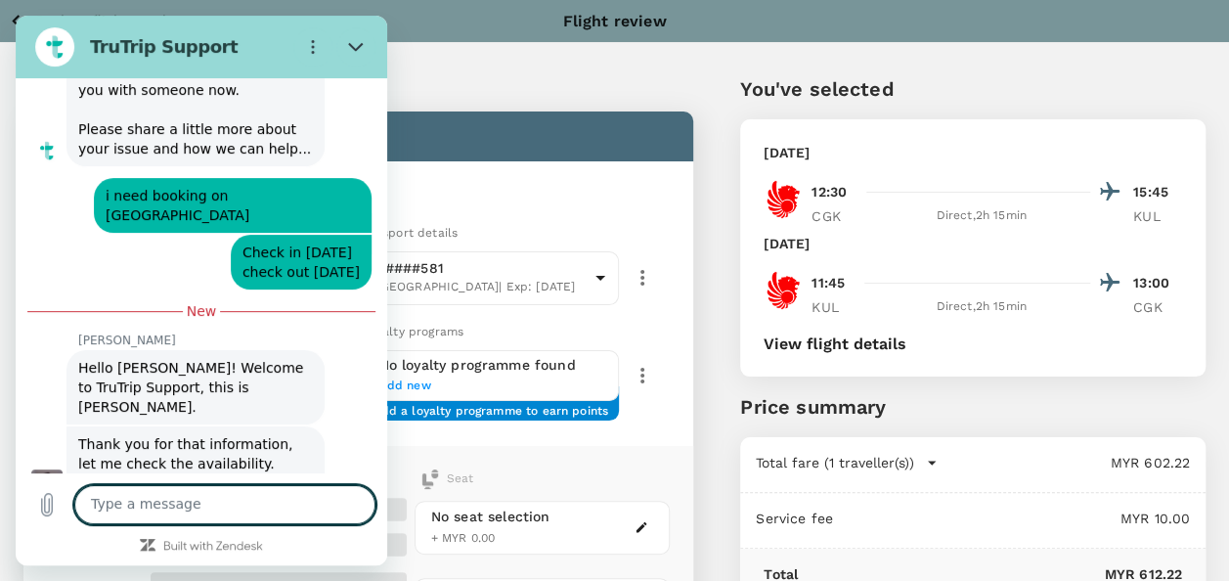
scroll to position [452, 0]
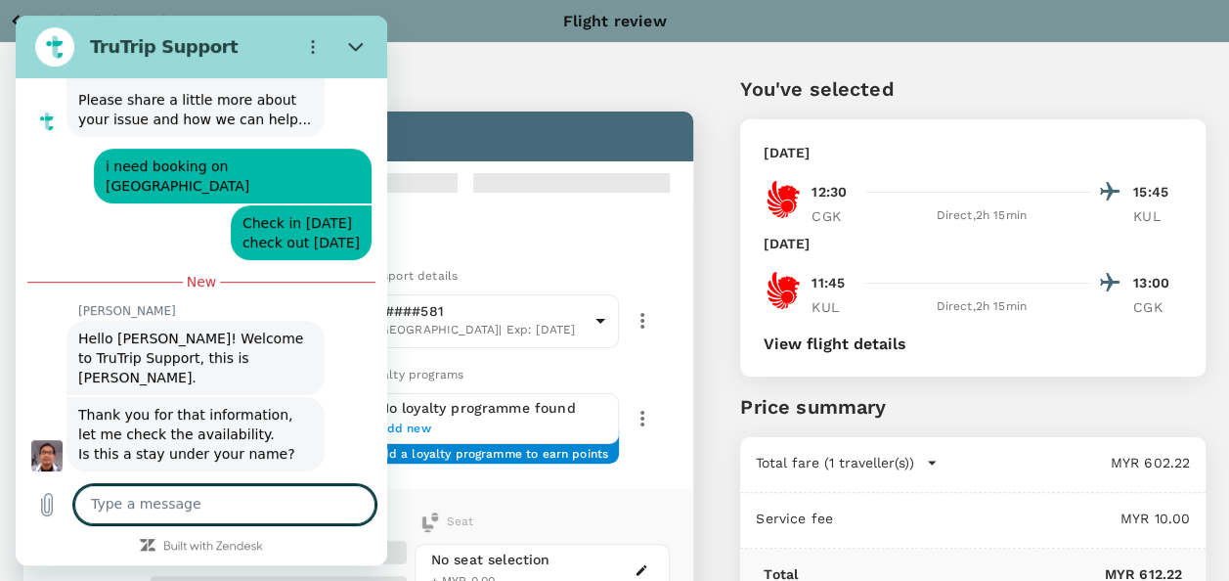
click at [234, 502] on textarea at bounding box center [224, 504] width 301 height 39
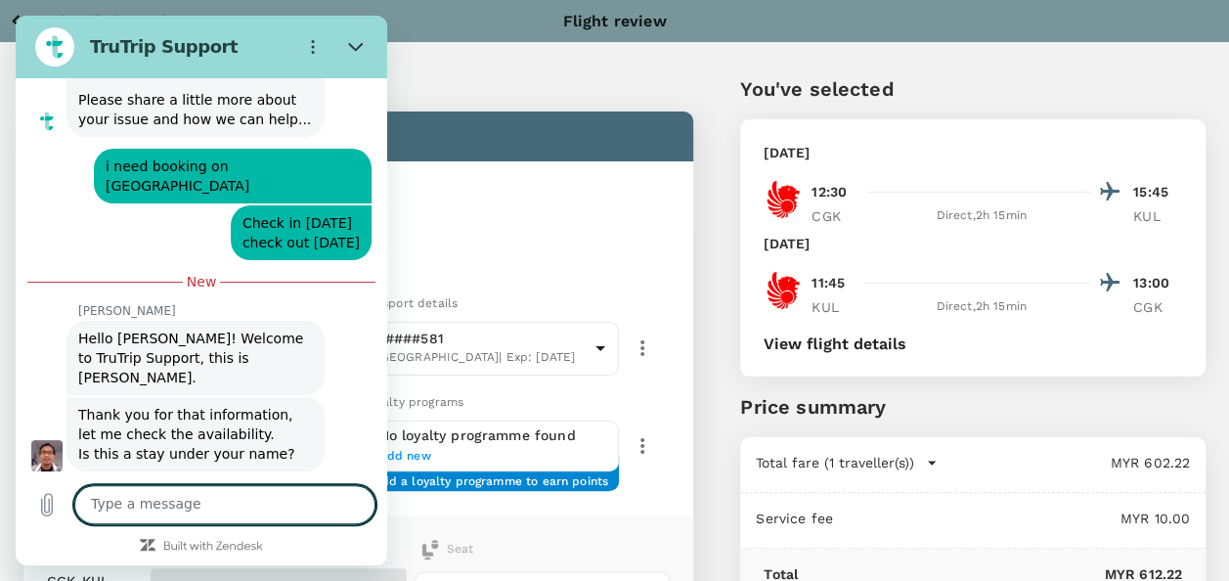
type textarea "F"
type textarea "x"
type textarea "Fa"
type textarea "x"
type textarea "Fad"
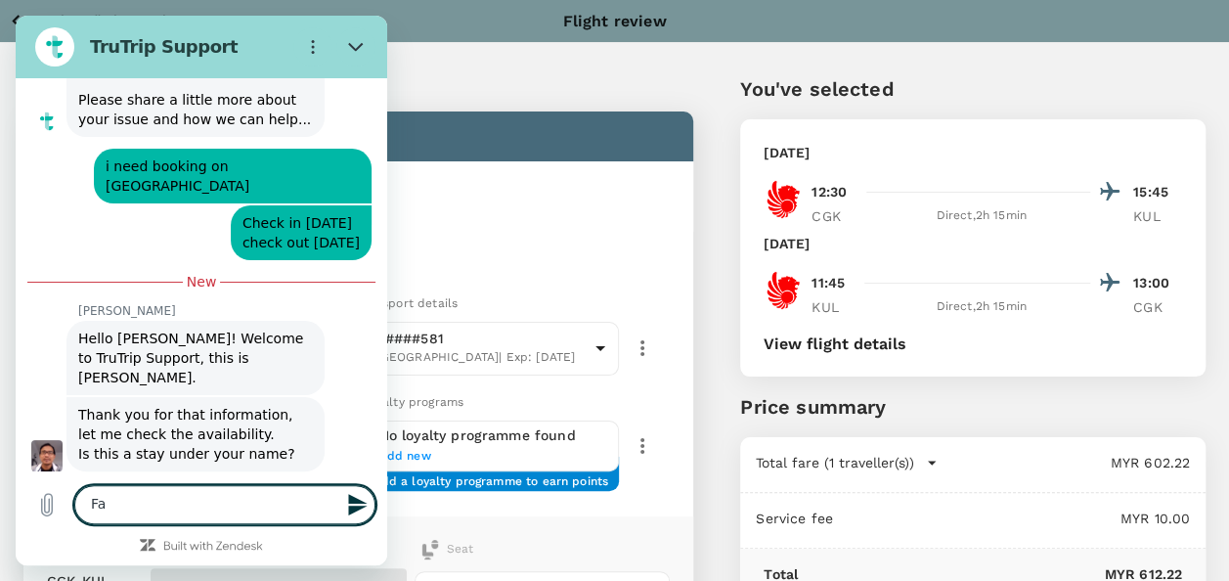
type textarea "x"
type textarea "Fadh"
type textarea "x"
type textarea "Fadhi"
type textarea "x"
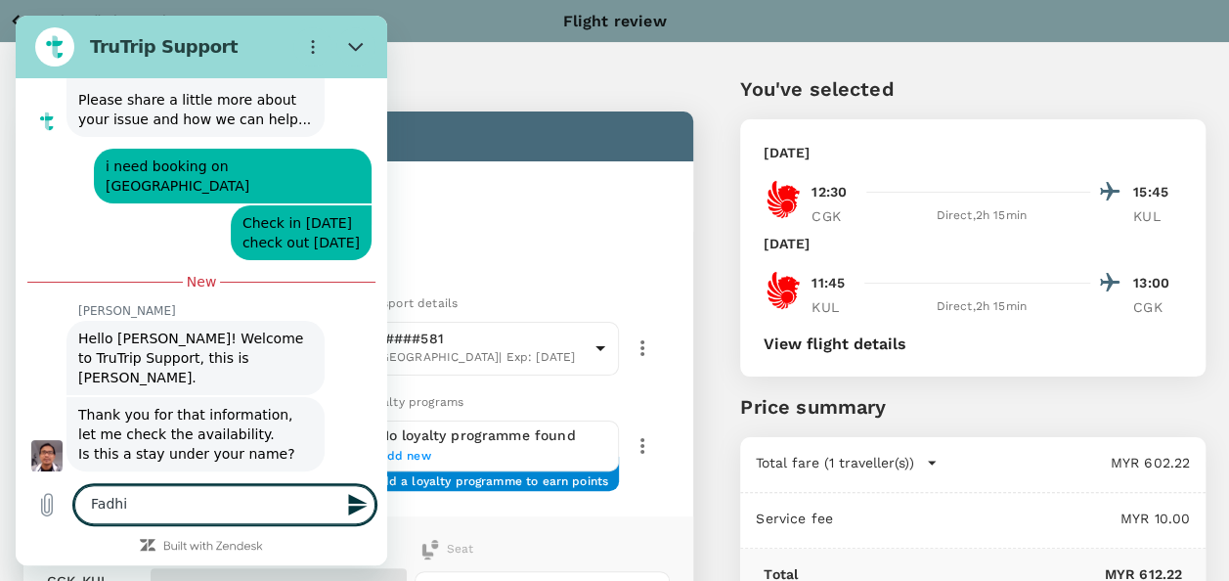
type textarea "Fadhil"
type textarea "x"
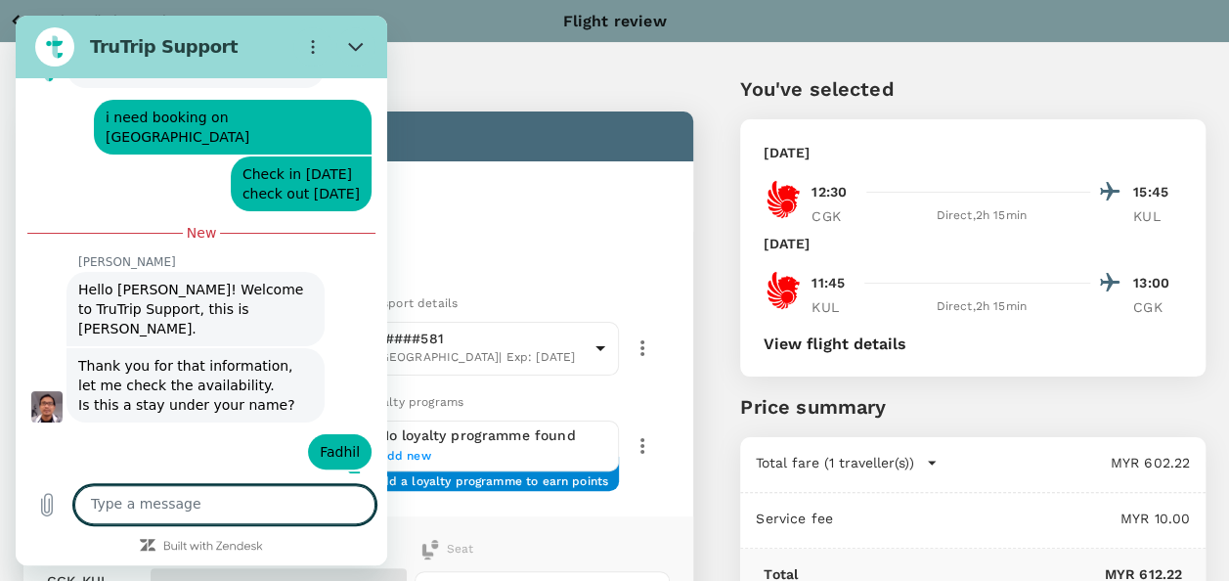
scroll to position [498, 0]
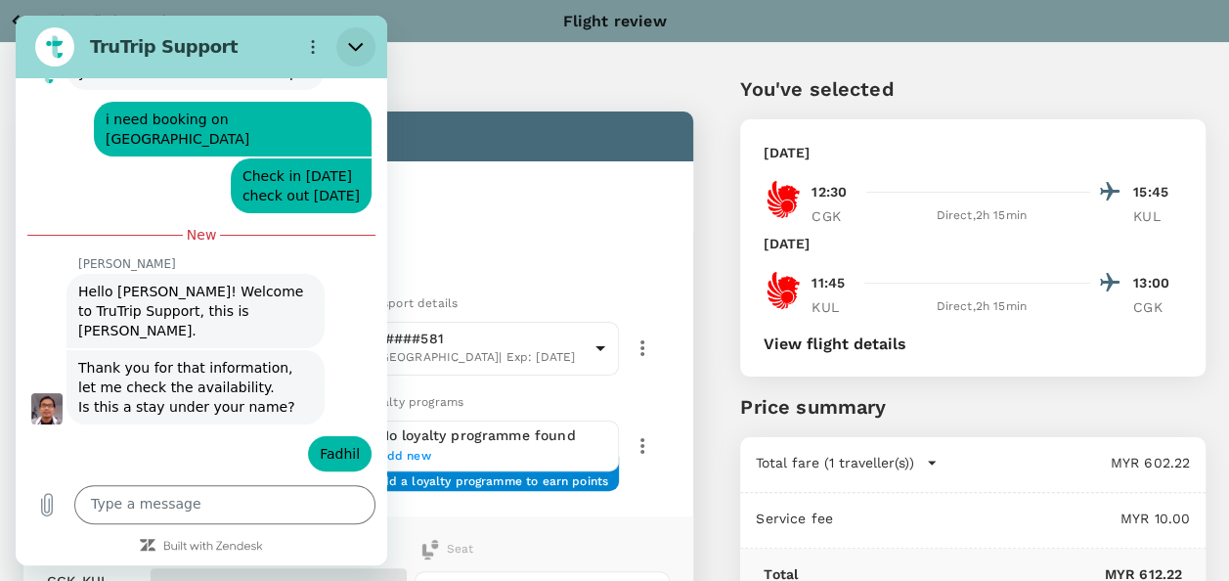
drag, startPoint x: 354, startPoint y: 44, endPoint x: 426, endPoint y: 141, distance: 120.8
click at [354, 44] on icon "Close" at bounding box center [356, 47] width 16 height 16
type textarea "x"
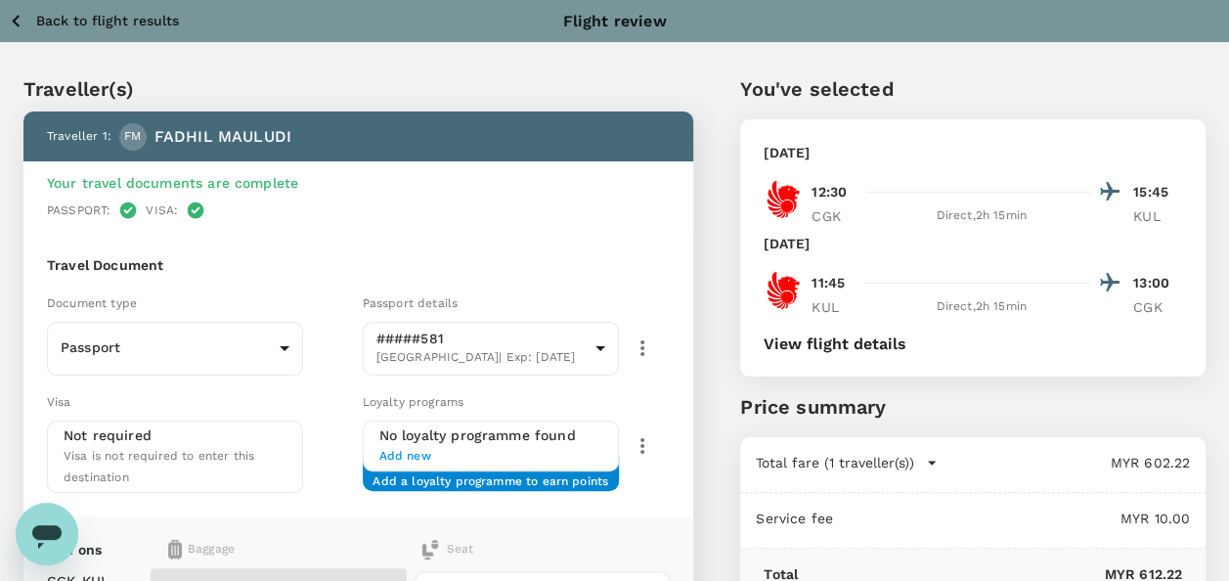
scroll to position [293, 0]
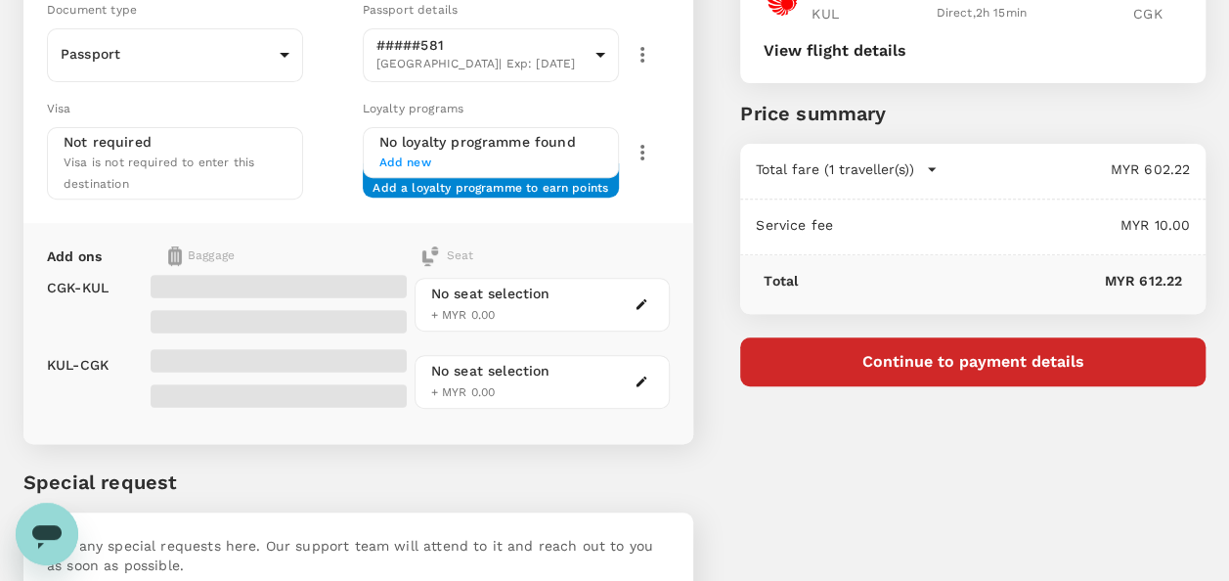
click at [526, 182] on span "Add a loyalty programme to earn points" at bounding box center [490, 180] width 236 height 3
click at [405, 145] on h6 "No loyalty programme found" at bounding box center [490, 143] width 223 height 22
click at [408, 163] on span "Add new" at bounding box center [490, 163] width 223 height 20
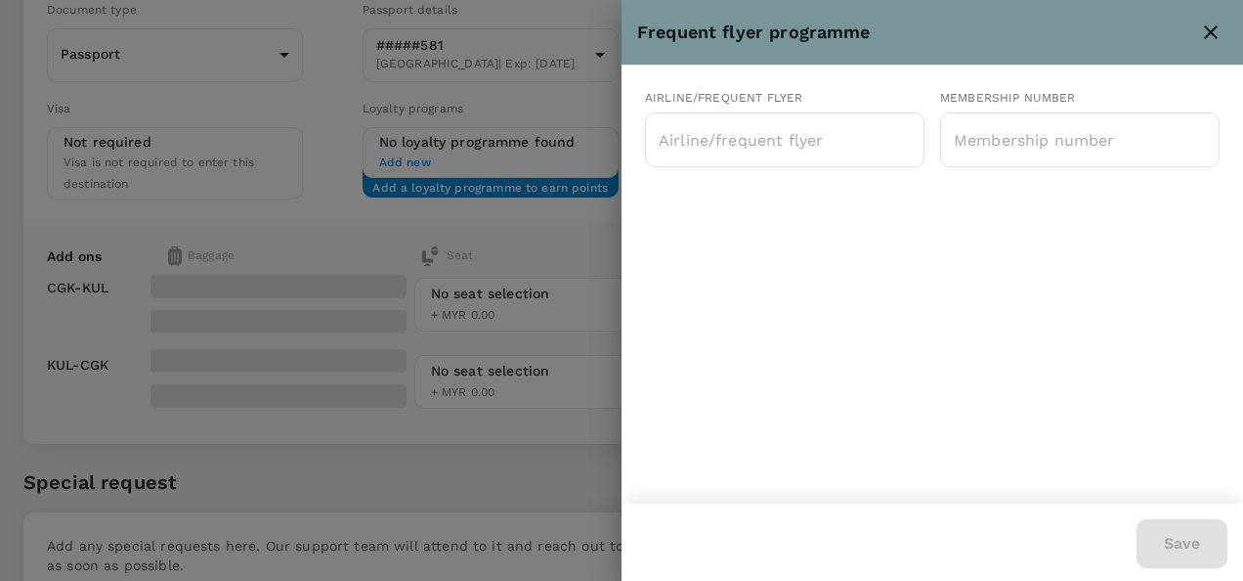
click at [577, 248] on div at bounding box center [621, 290] width 1243 height 581
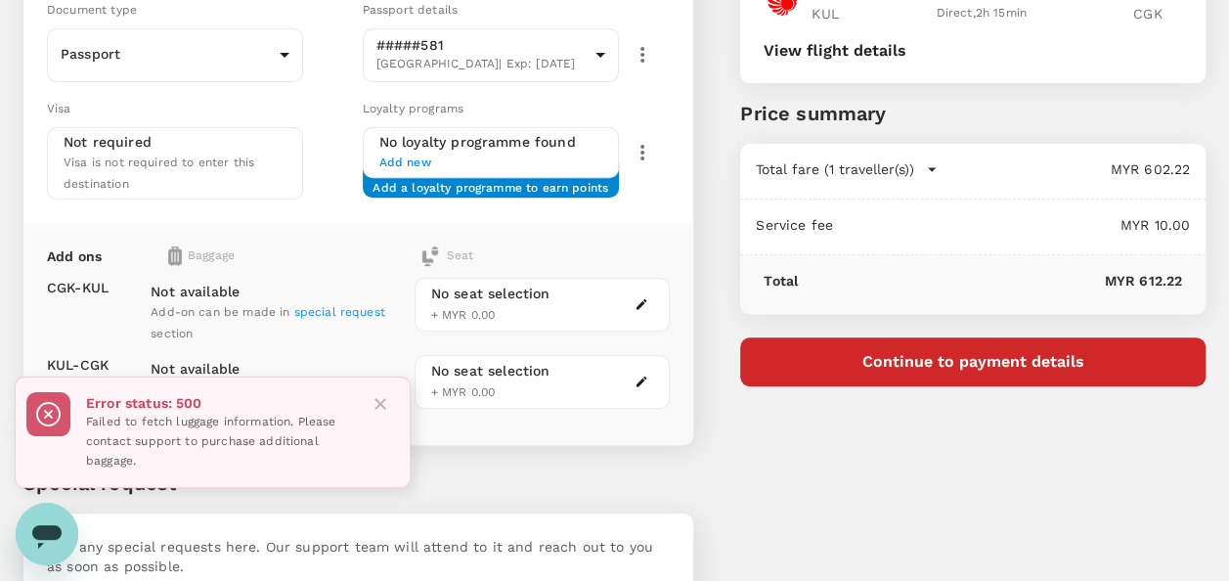
click at [805, 498] on div "You've selected Wednesday, 24 Sep 2025 12:30 15:45 CGK Direct , 2h 15min KUL We…" at bounding box center [949, 198] width 512 height 928
click at [384, 405] on icon "Close" at bounding box center [380, 404] width 20 height 20
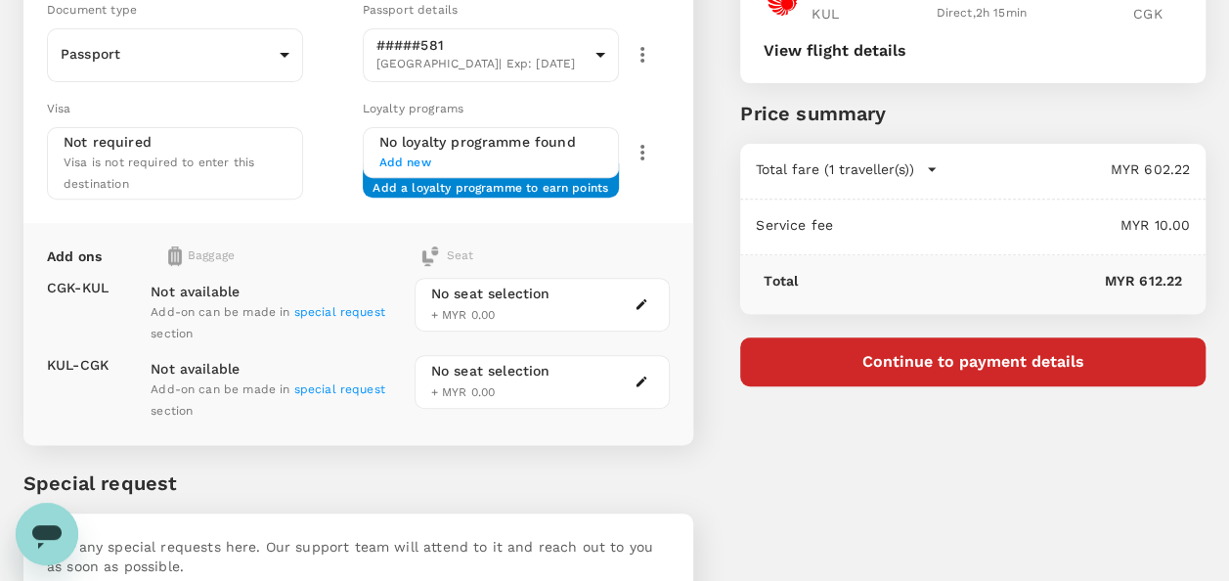
click at [347, 311] on span "special request" at bounding box center [339, 312] width 91 height 14
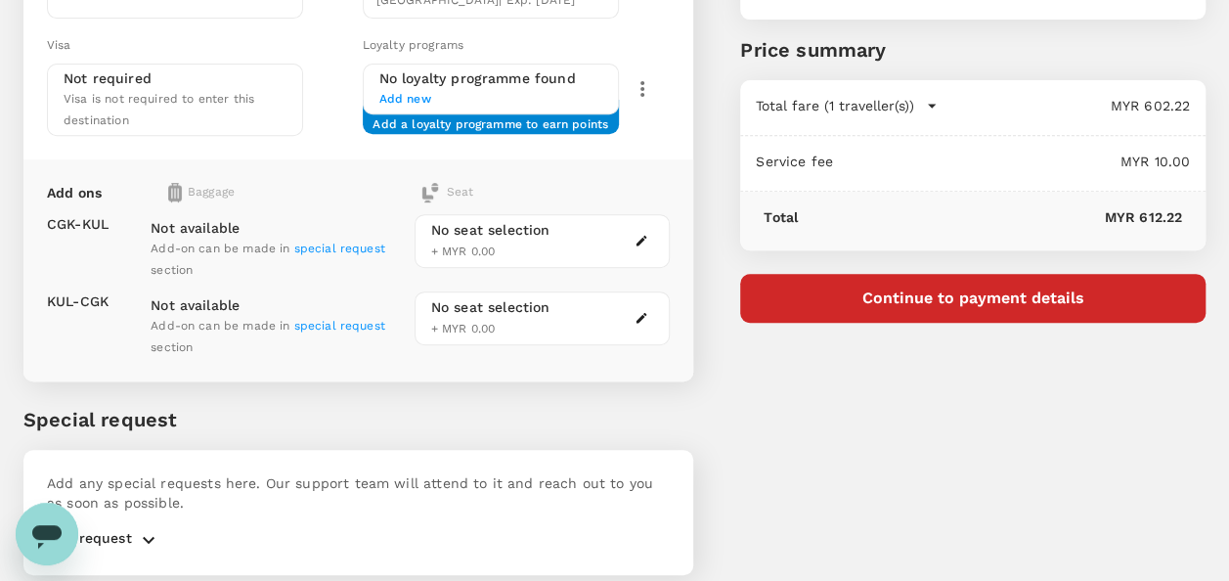
scroll to position [418, 0]
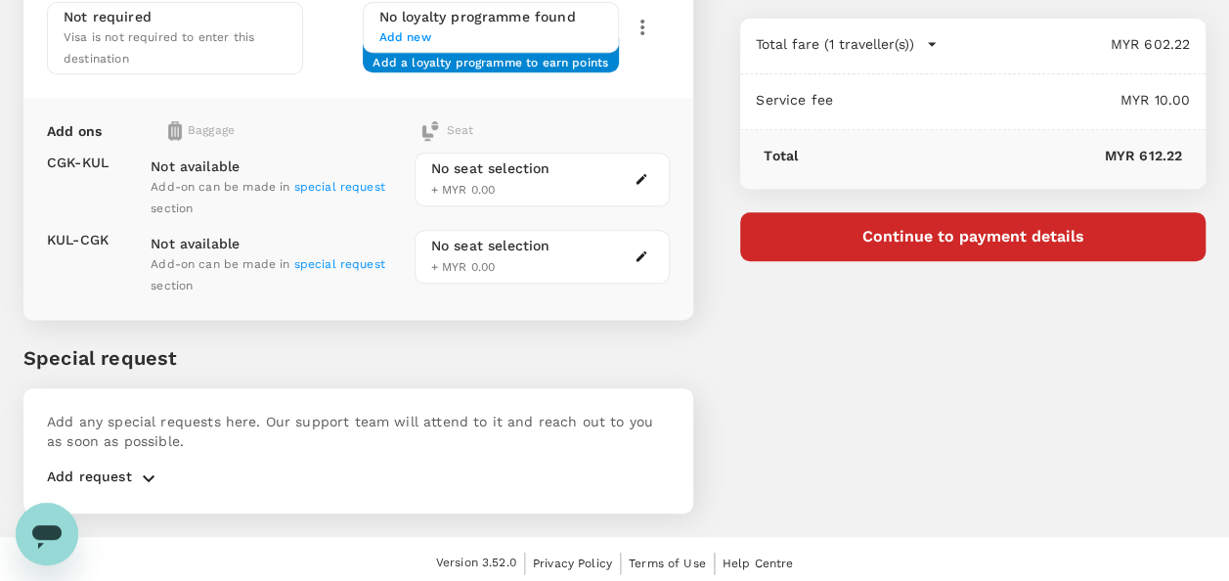
click at [301, 188] on div "Not available Add-on can be made in special request section" at bounding box center [279, 180] width 256 height 78
click at [304, 186] on span "special request" at bounding box center [339, 187] width 91 height 14
click at [332, 189] on div "Not available Add-on can be made in special request section" at bounding box center [279, 180] width 256 height 78
click at [139, 466] on icon "button" at bounding box center [148, 477] width 23 height 23
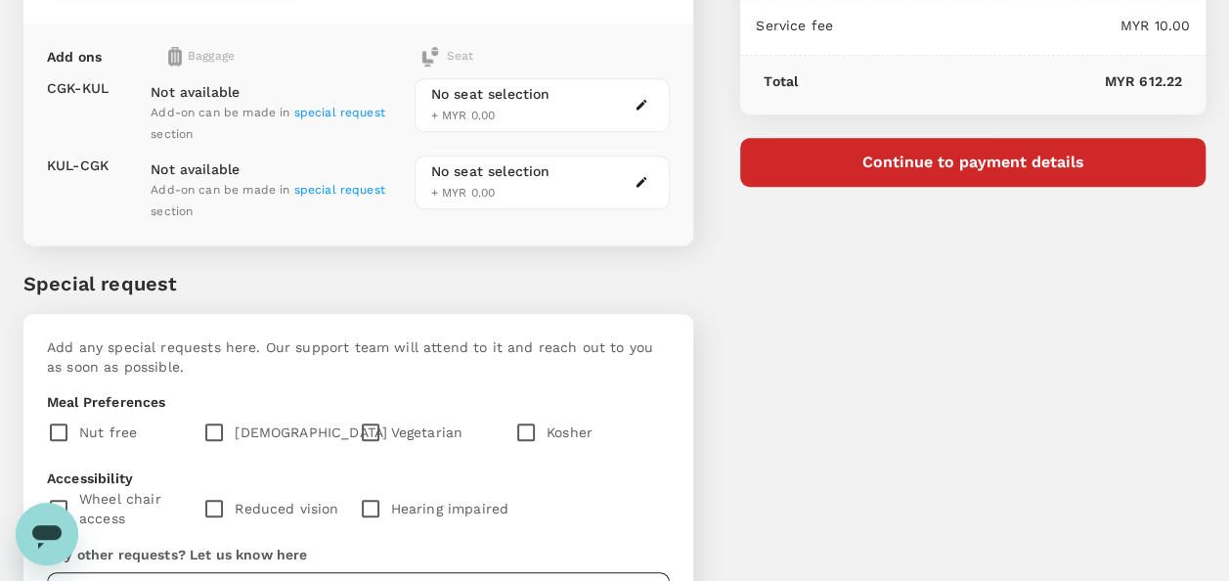
scroll to position [614, 0]
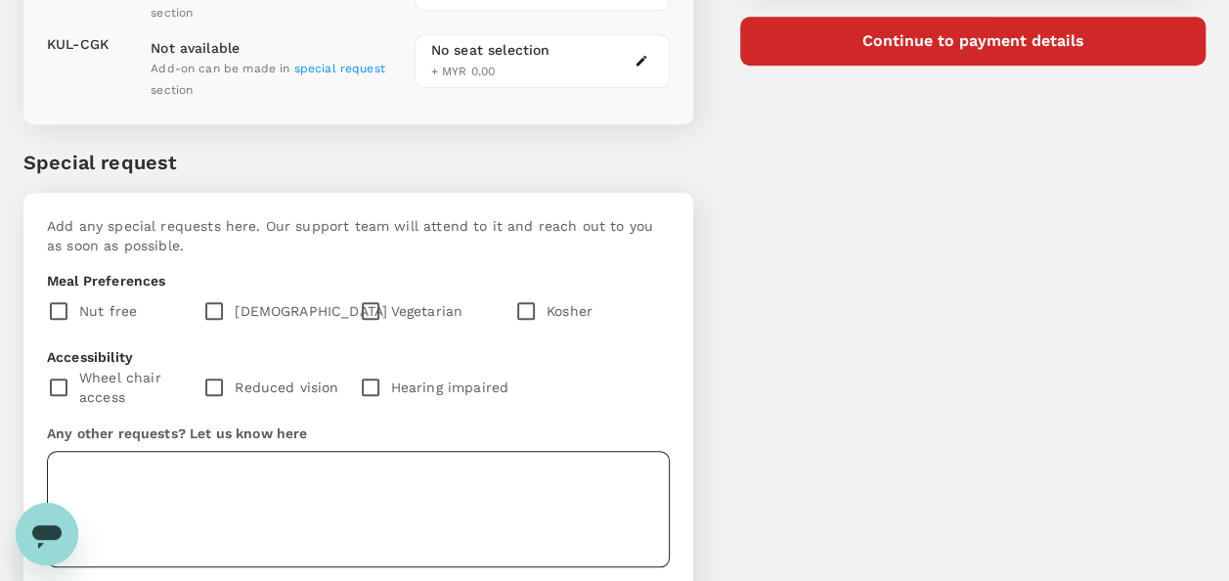
click at [166, 475] on textarea at bounding box center [358, 509] width 623 height 116
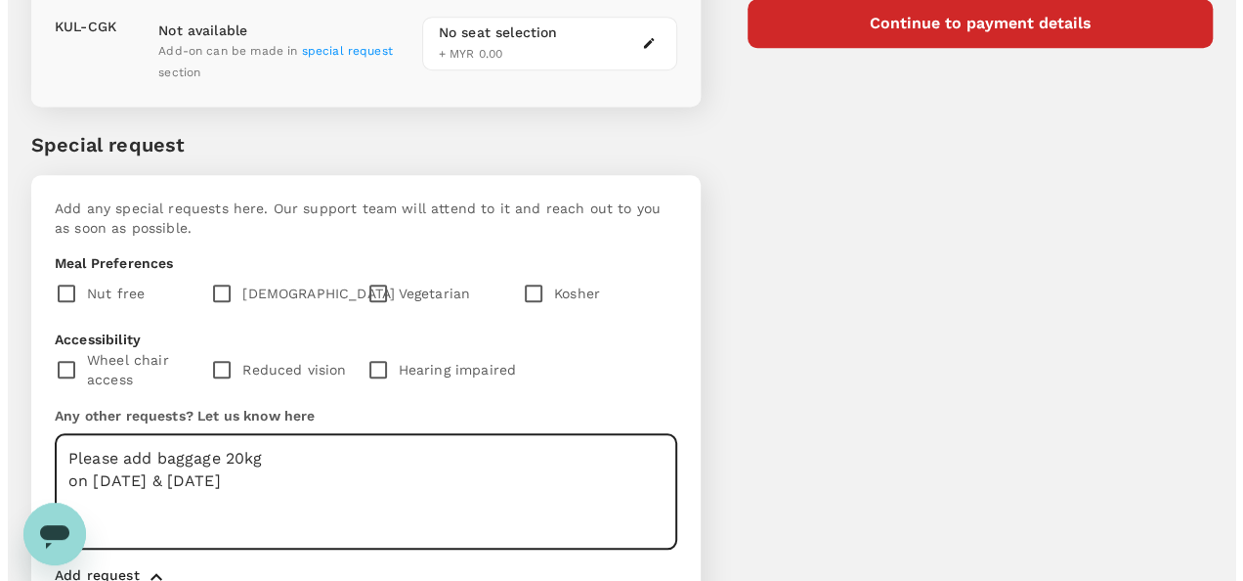
scroll to position [631, 0]
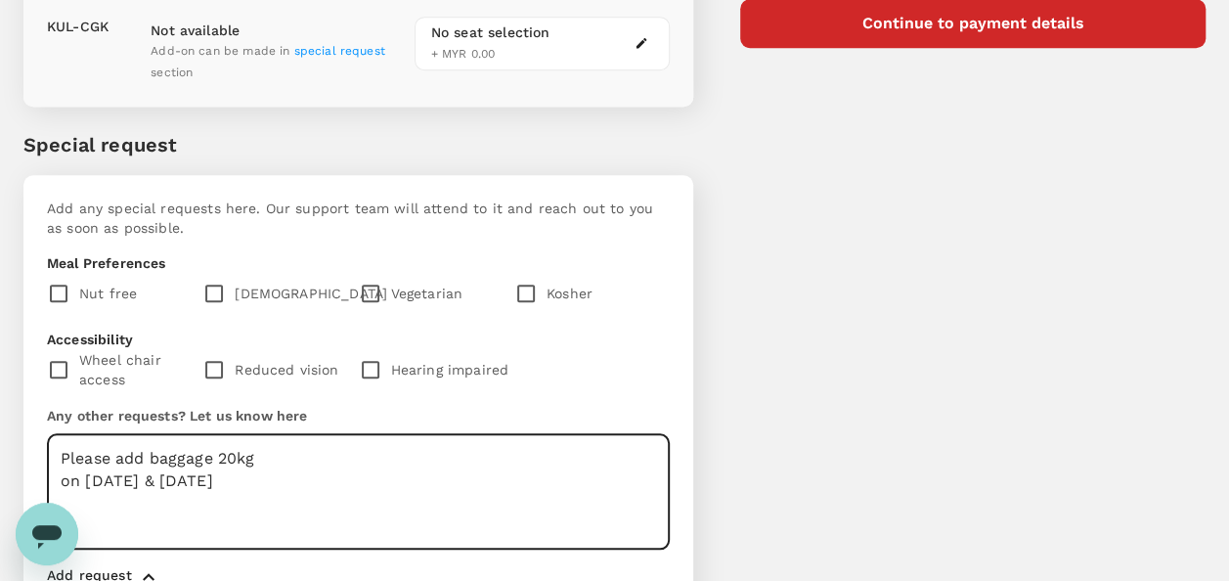
type textarea "Please add baggage 20kg on 24th Sept & 1st Oct 2025"
click at [919, 25] on button "Continue to payment details" at bounding box center [972, 23] width 465 height 49
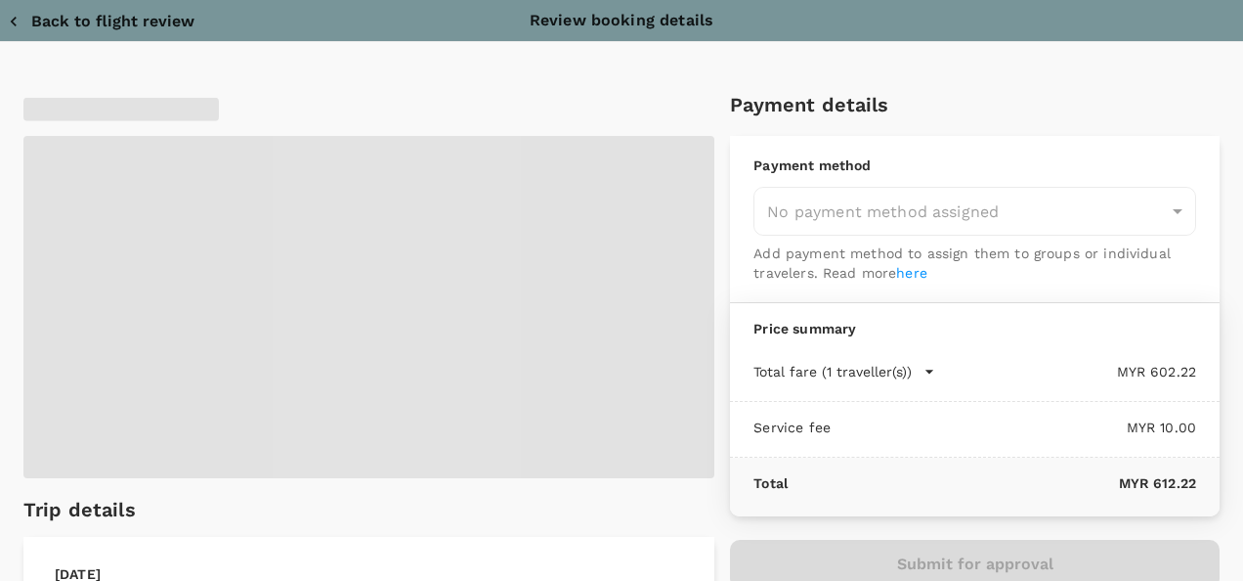
type input "9e254831-a140-43d4-90d9-f4bdc71b84d3"
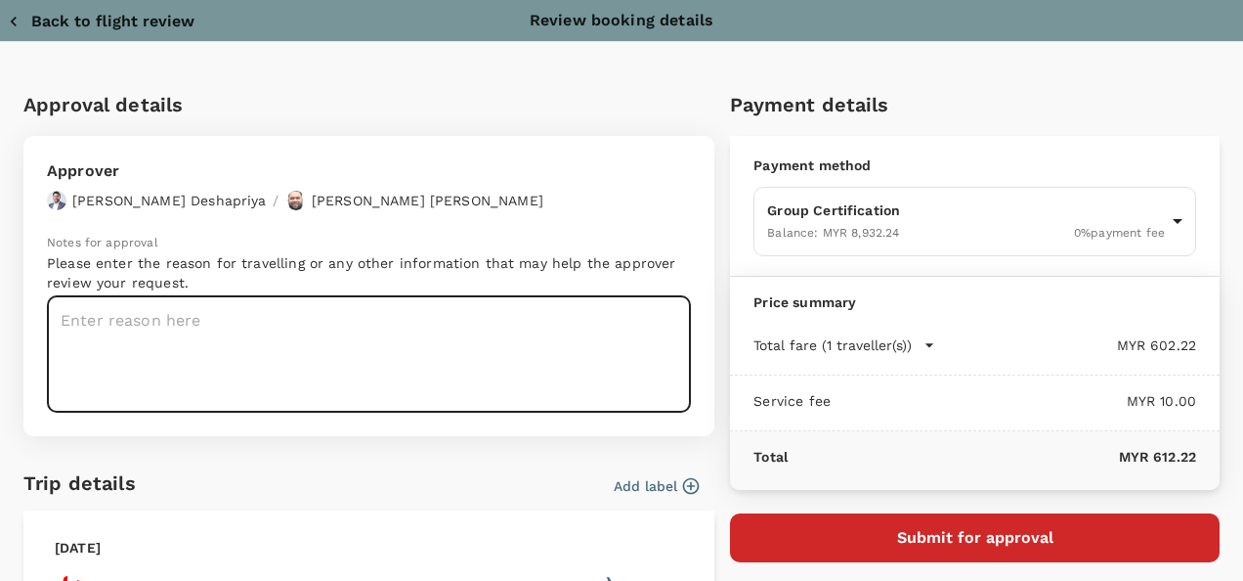
click at [268, 313] on textarea at bounding box center [369, 354] width 644 height 116
drag, startPoint x: 232, startPoint y: 309, endPoint x: 225, endPoint y: 293, distance: 17.1
click at [233, 308] on textarea at bounding box center [369, 354] width 644 height 116
paste textarea "Auditor : Fadhil (CU Indonesia Auditor); Program : GMP+; Client :Southern Acids…"
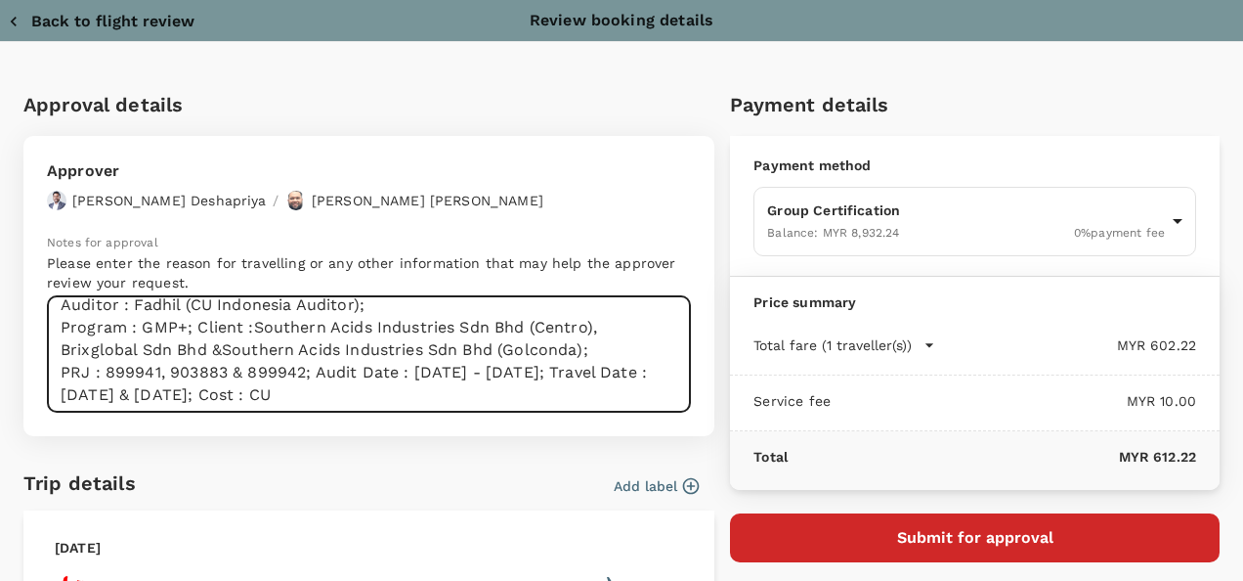
scroll to position [22, 0]
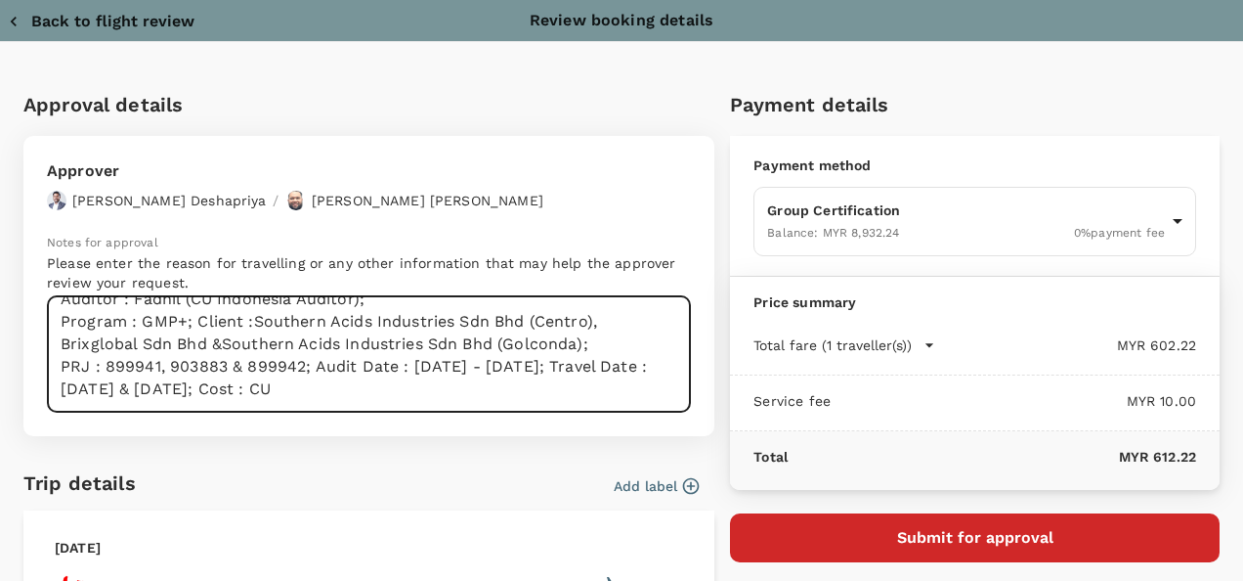
click at [319, 364] on textarea "Auditor : Fadhil (CU Indonesia Auditor); Program : GMP+; Client :Southern Acids…" at bounding box center [369, 354] width 644 height 116
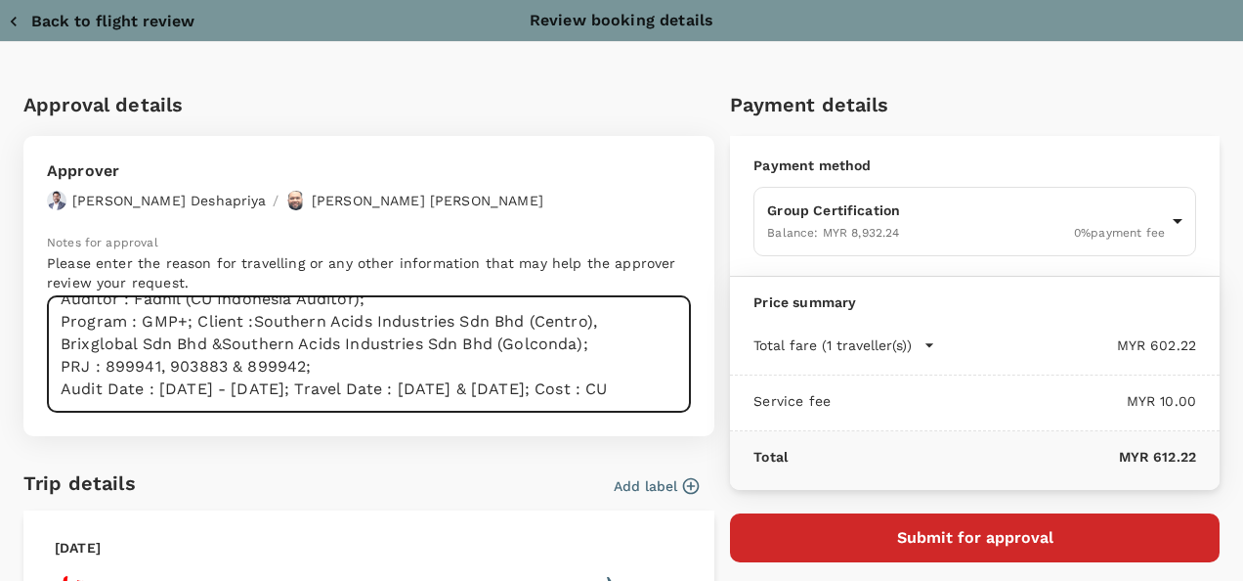
click at [342, 389] on textarea "Auditor : Fadhil (CU Indonesia Auditor); Program : GMP+; Client :Southern Acids…" at bounding box center [369, 354] width 644 height 116
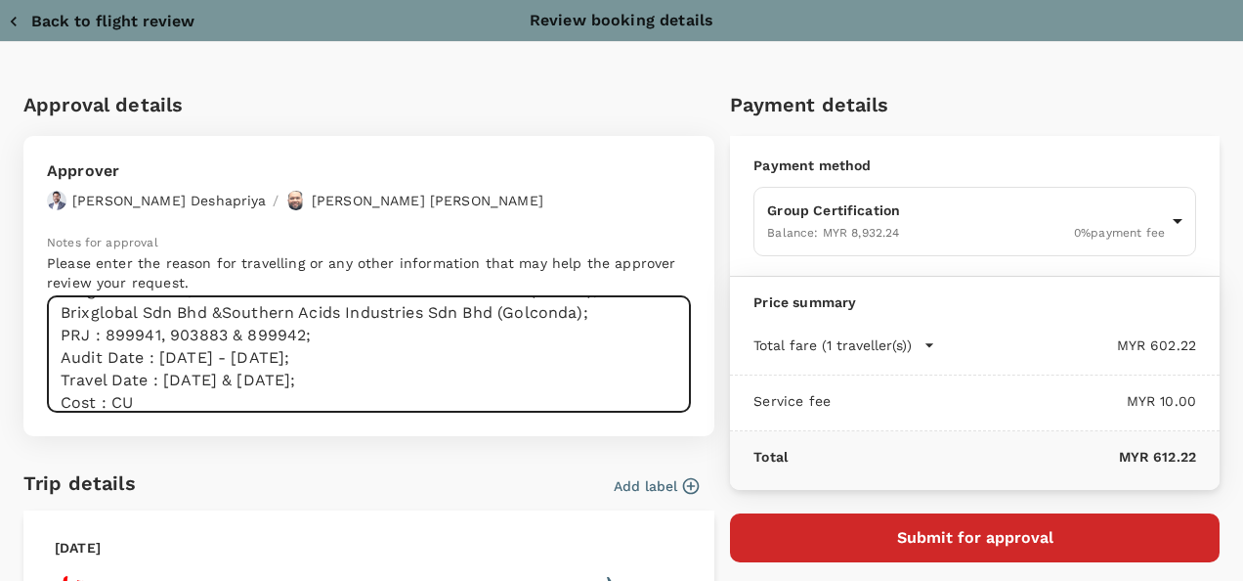
scroll to position [0, 0]
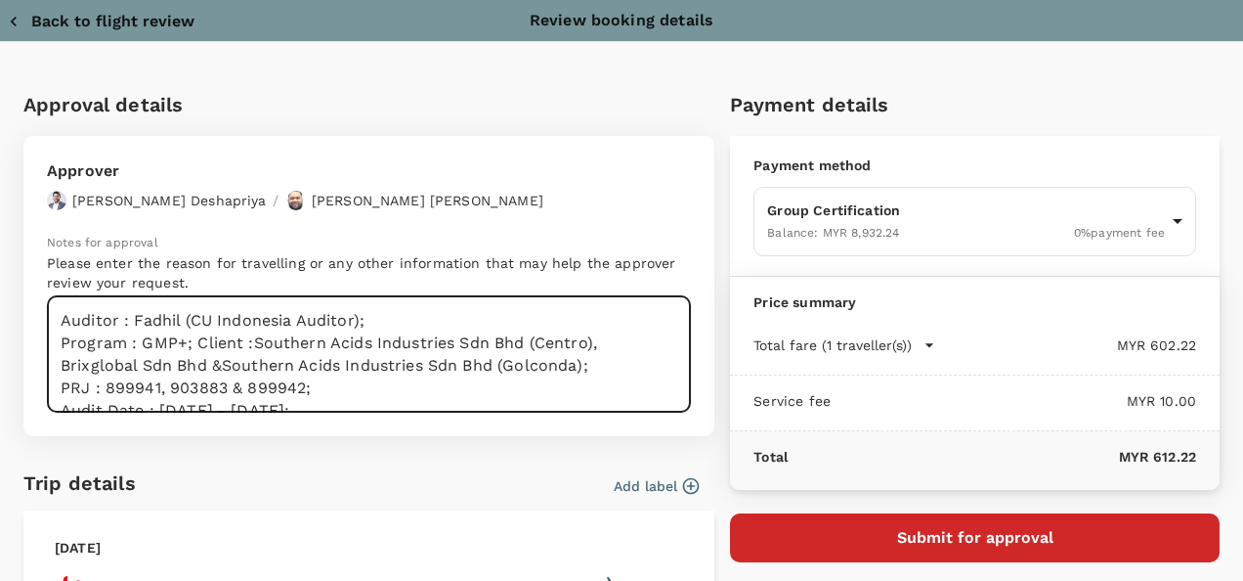
click at [406, 310] on textarea "Auditor : Fadhil (CU Indonesia Auditor); Program : GMP+; Client :Southern Acids…" at bounding box center [369, 354] width 644 height 116
click at [601, 370] on textarea "Auditor : Fadhil (CU Indonesia Auditor) Program : GMP+; Client :Southern Acids …" at bounding box center [369, 354] width 644 height 116
click at [317, 389] on textarea "Auditor : Fadhil (CU Indonesia Auditor) Program : GMP+; Client :Southern Acids …" at bounding box center [369, 354] width 644 height 116
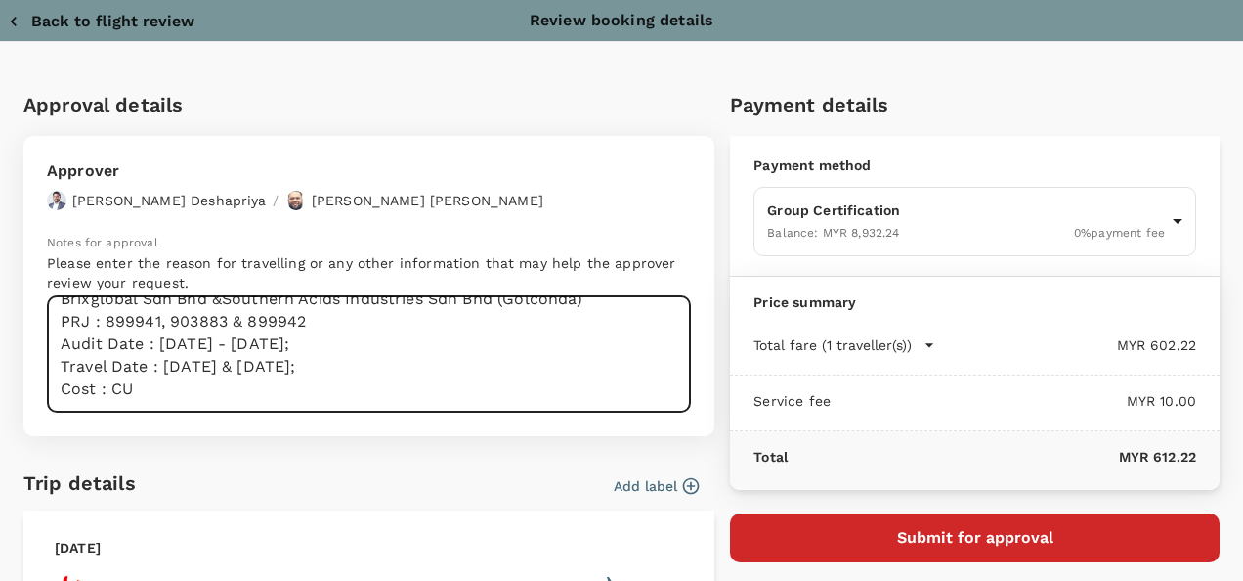
click at [350, 338] on textarea "Auditor : Fadhil (CU Indonesia Auditor) Program : GMP+; Client :Southern Acids …" at bounding box center [369, 354] width 644 height 116
click at [377, 362] on textarea "Auditor : Fadhil (CU Indonesia Auditor) Program : GMP+; Client :Southern Acids …" at bounding box center [369, 354] width 644 height 116
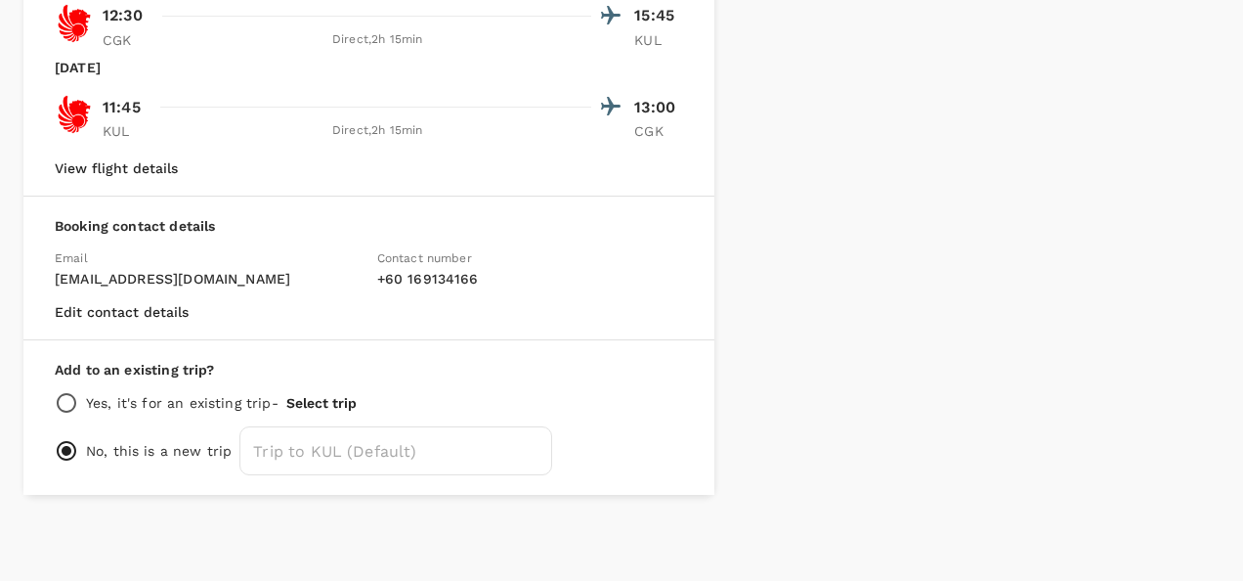
scroll to position [0, 0]
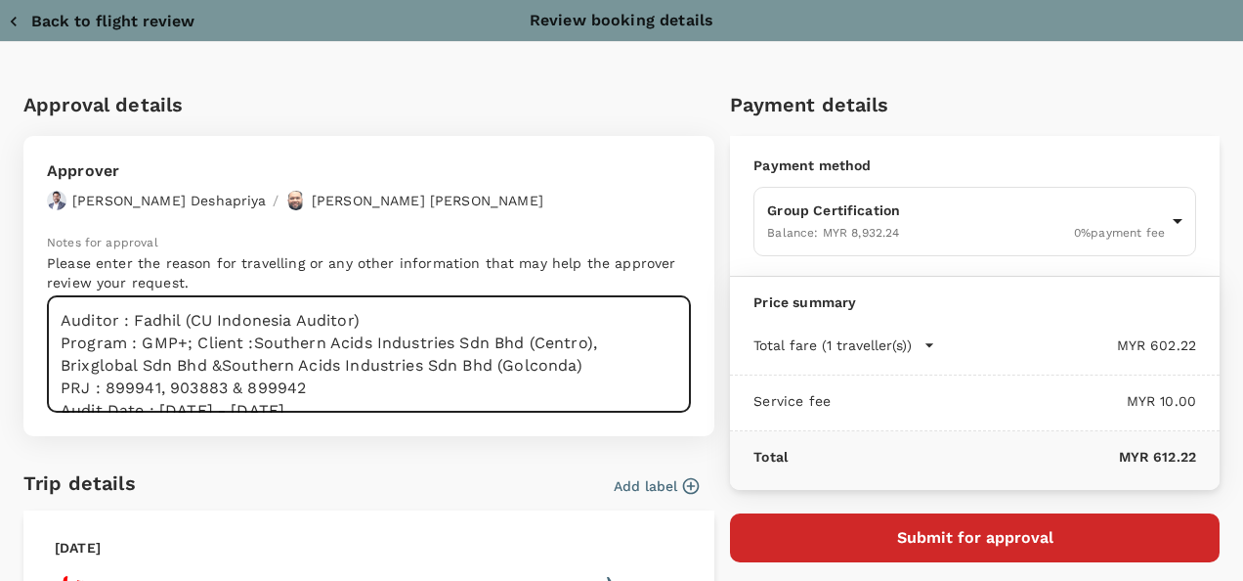
type textarea "Auditor : Fadhil (CU Indonesia Auditor) Program : GMP+; Client :Southern Acids …"
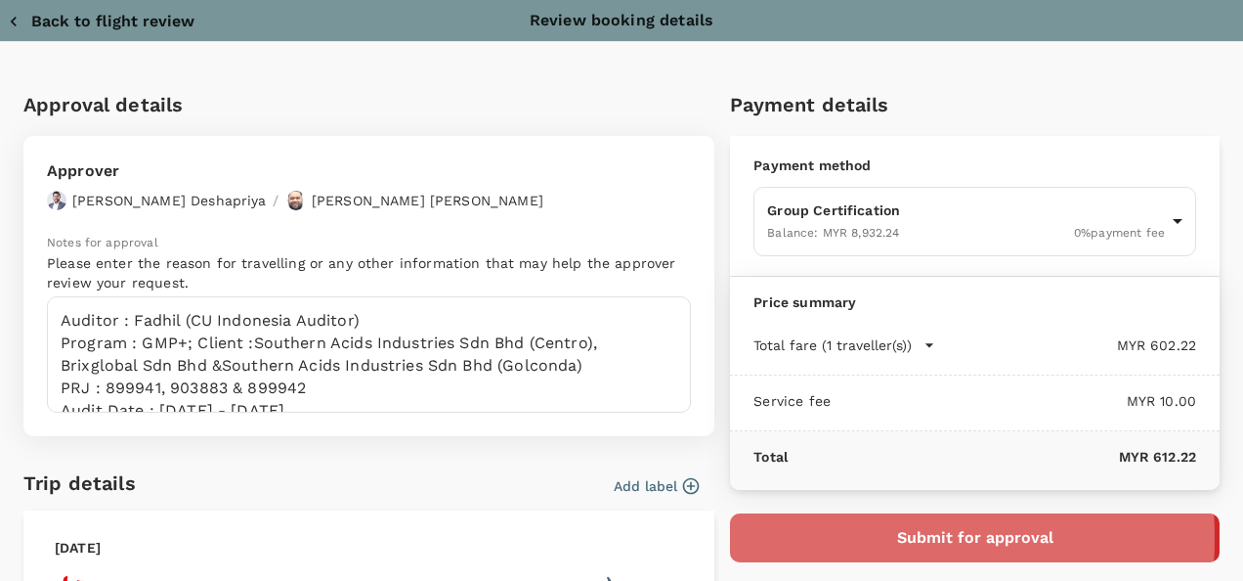
click at [821, 536] on button "Submit for approval" at bounding box center [975, 537] width 490 height 49
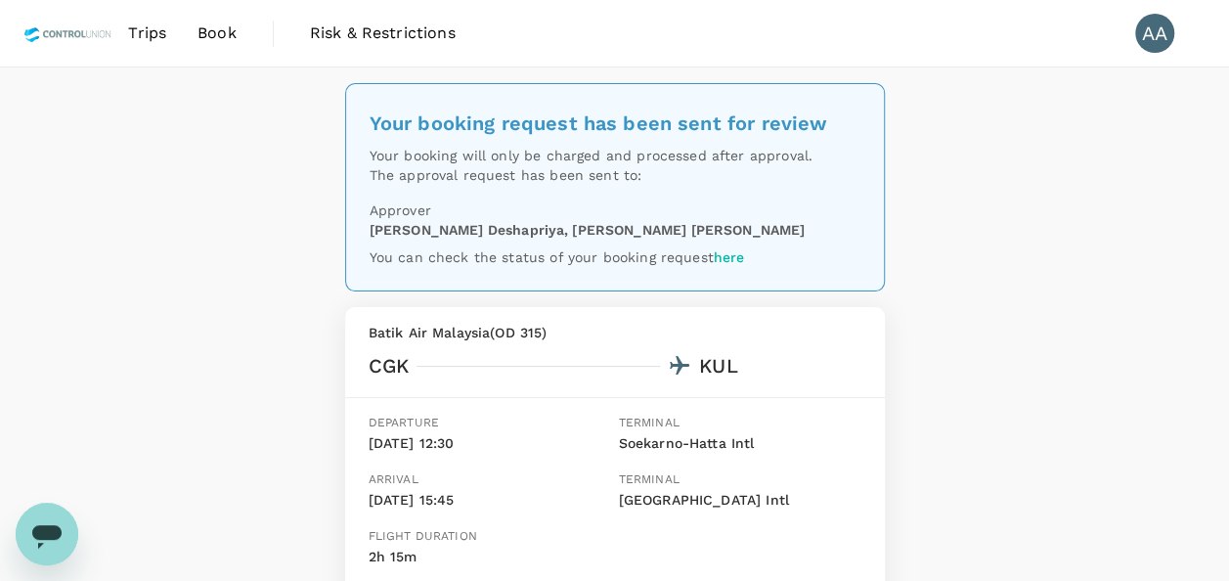
scroll to position [293, 0]
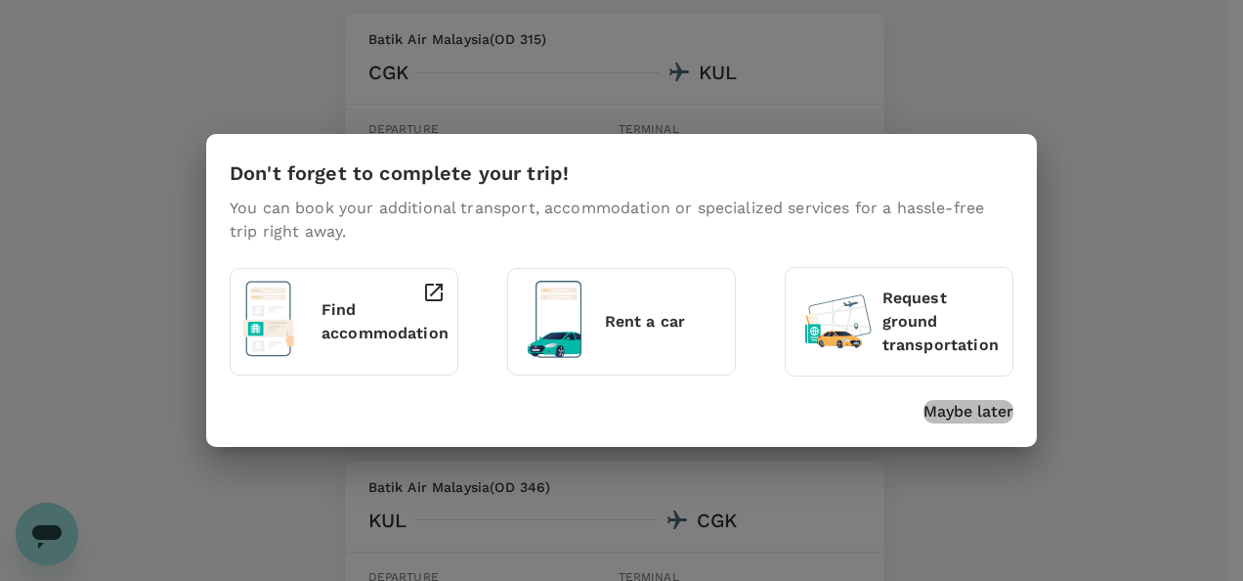
click at [929, 409] on p "Maybe later" at bounding box center [969, 411] width 90 height 23
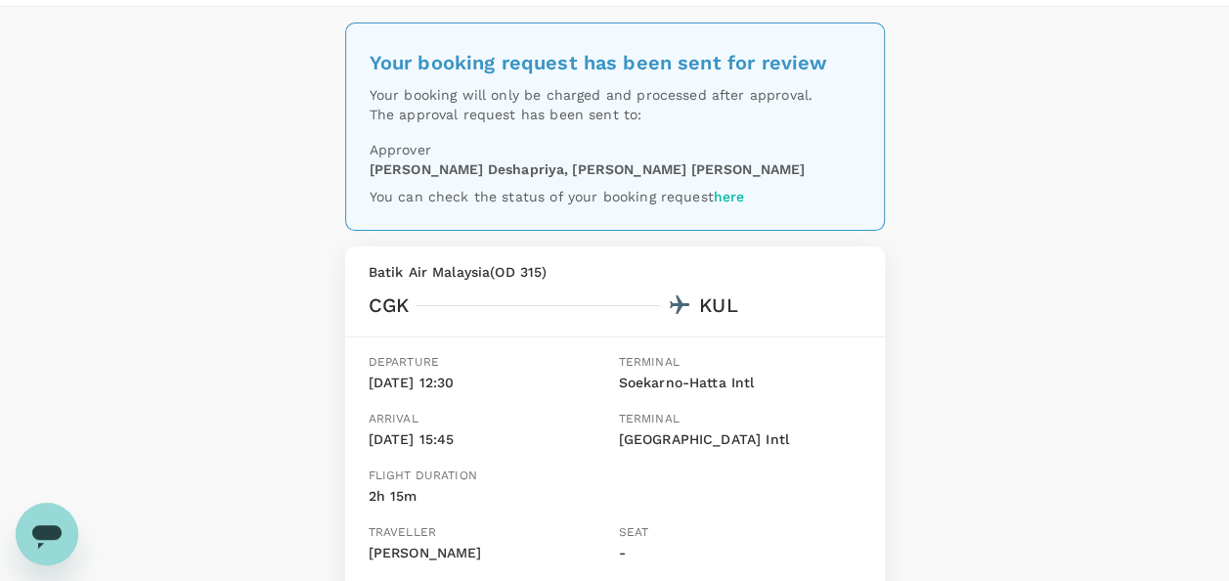
scroll to position [0, 0]
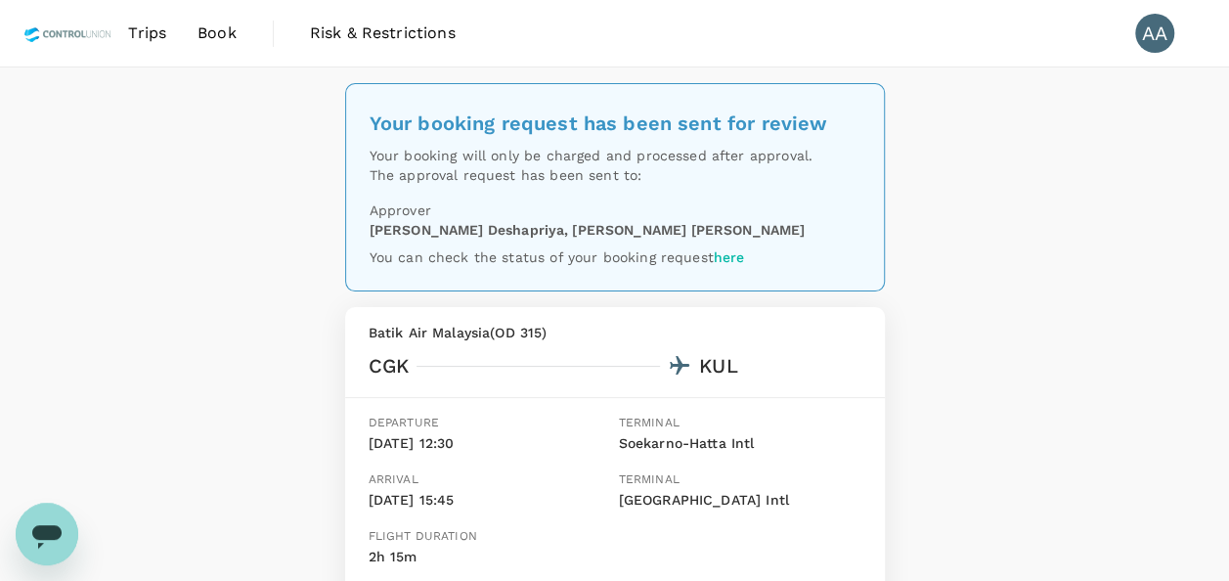
click at [196, 33] on link "Book" at bounding box center [217, 33] width 70 height 66
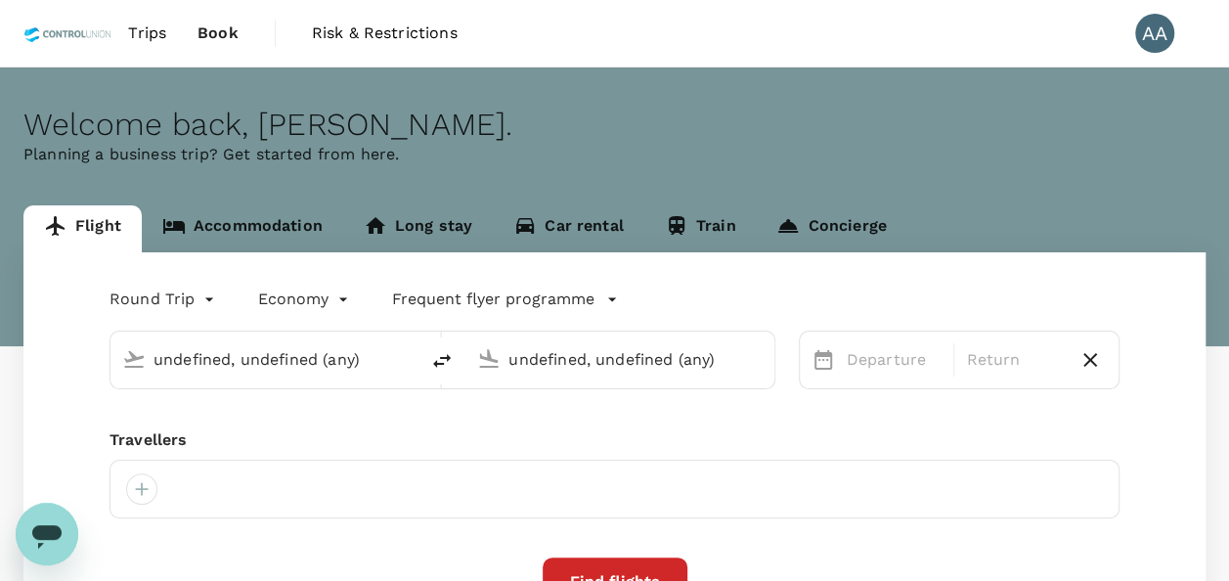
type input "Jakarta, Indonesia (any)"
type input "Kuala Lumpur, Malaysia (any)"
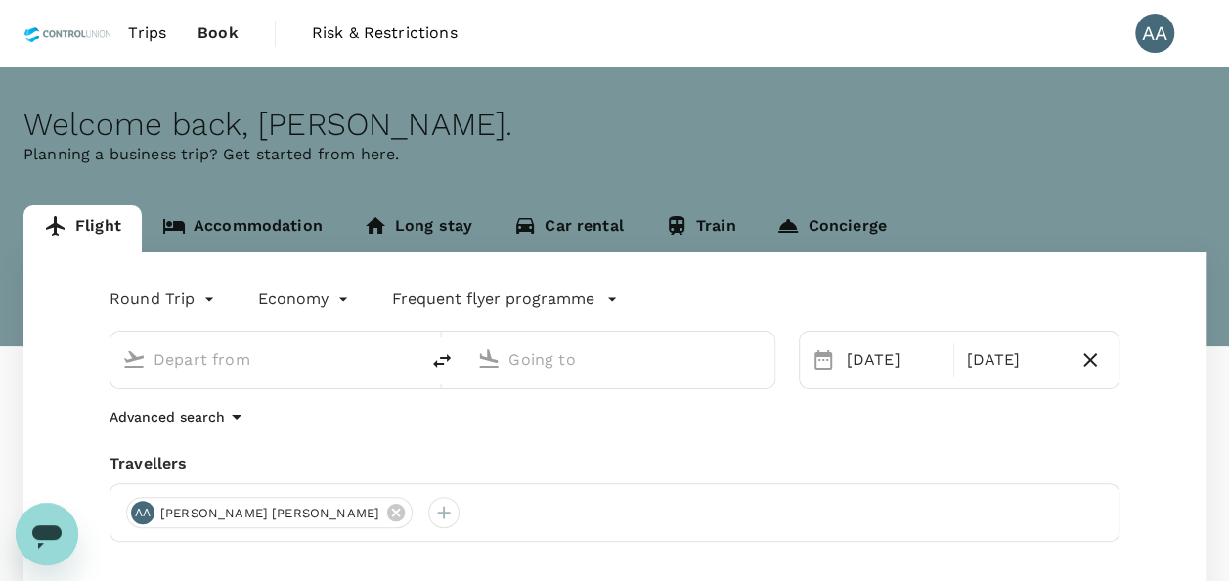
type input "Jakarta, Indonesia (any)"
type input "Kuala Lumpur, Malaysia (any)"
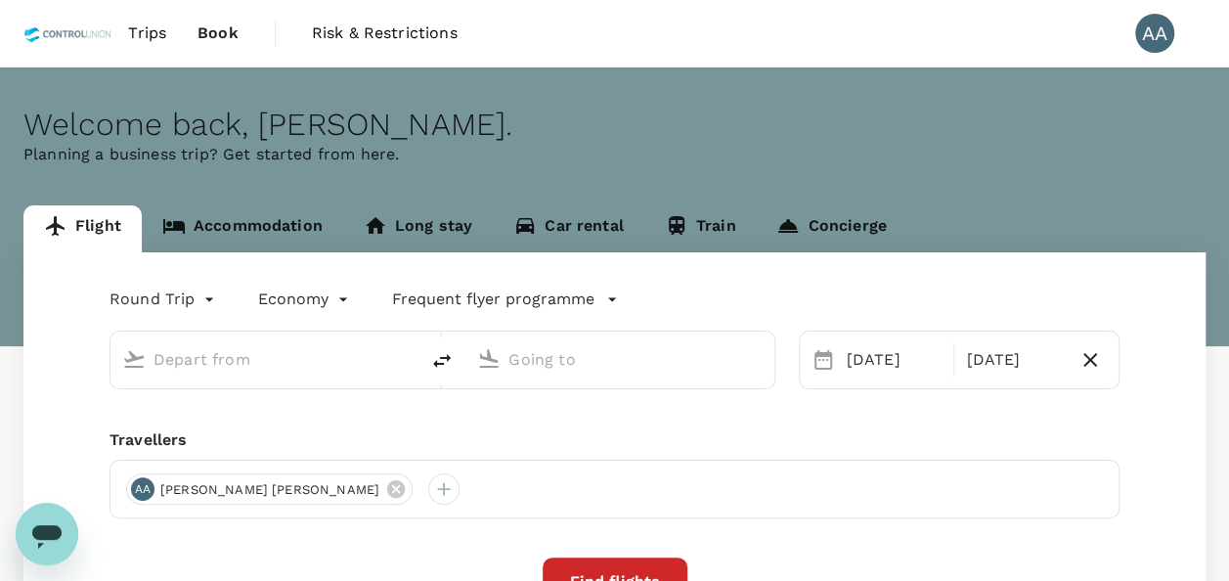
type input "Jakarta, Indonesia (any)"
type input "Kuala Lumpur, Malaysia (any)"
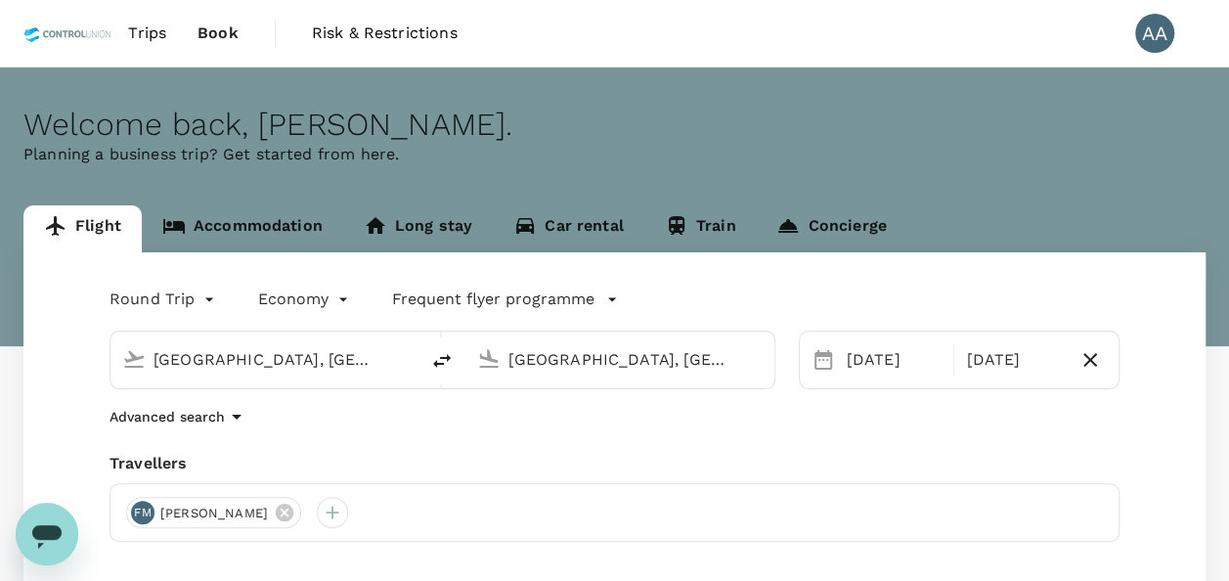
scroll to position [98, 0]
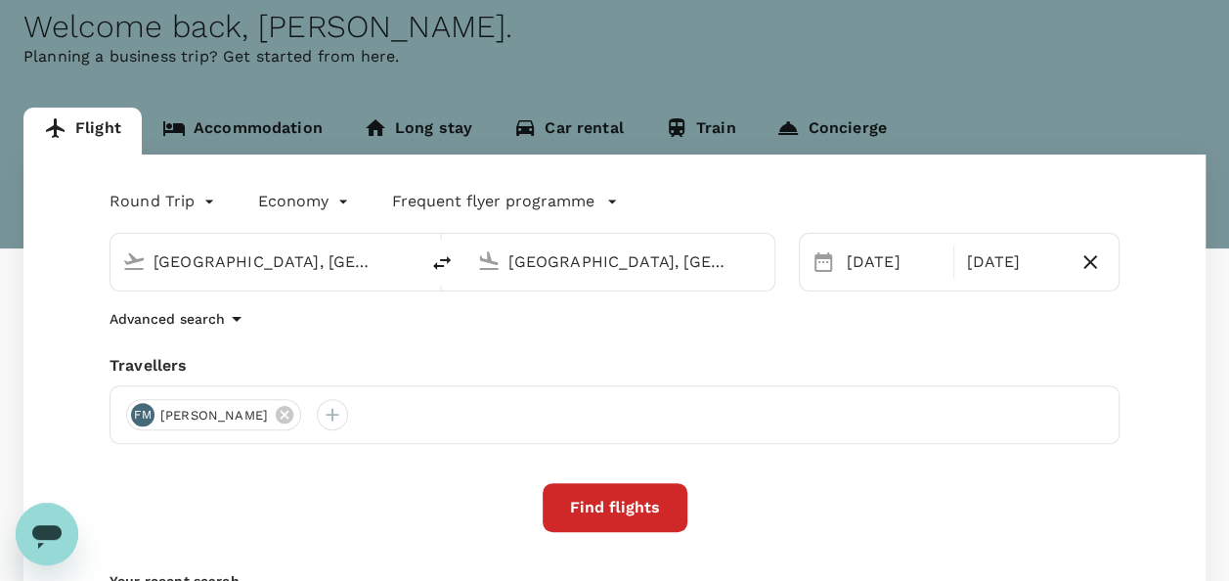
click at [622, 498] on button "Find flights" at bounding box center [614, 507] width 145 height 49
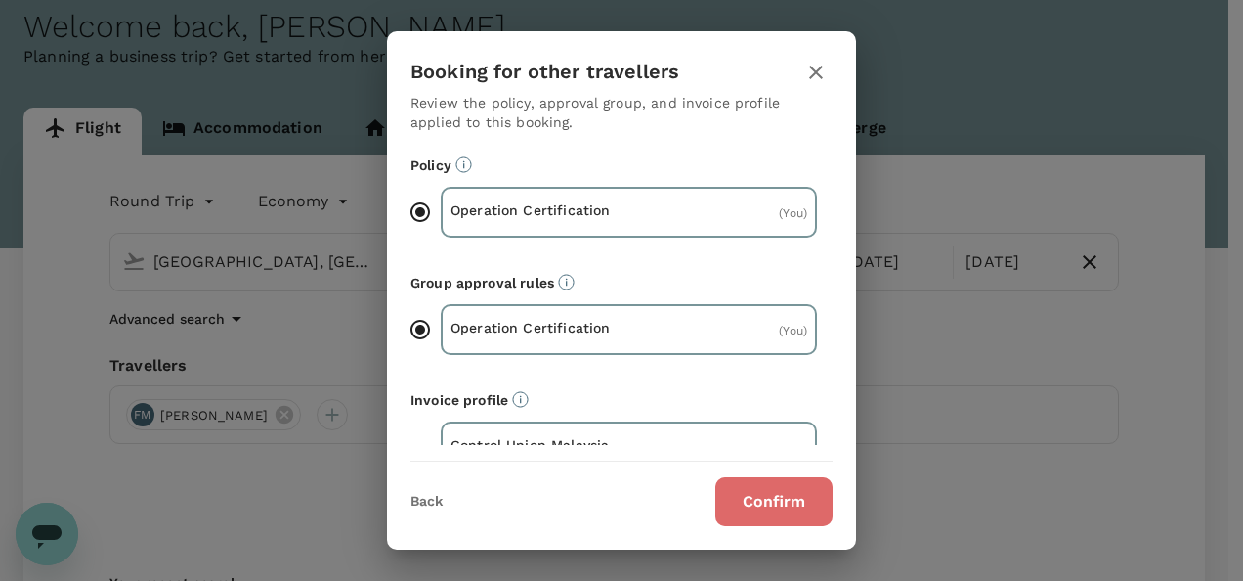
click at [737, 491] on button "Confirm" at bounding box center [773, 501] width 117 height 49
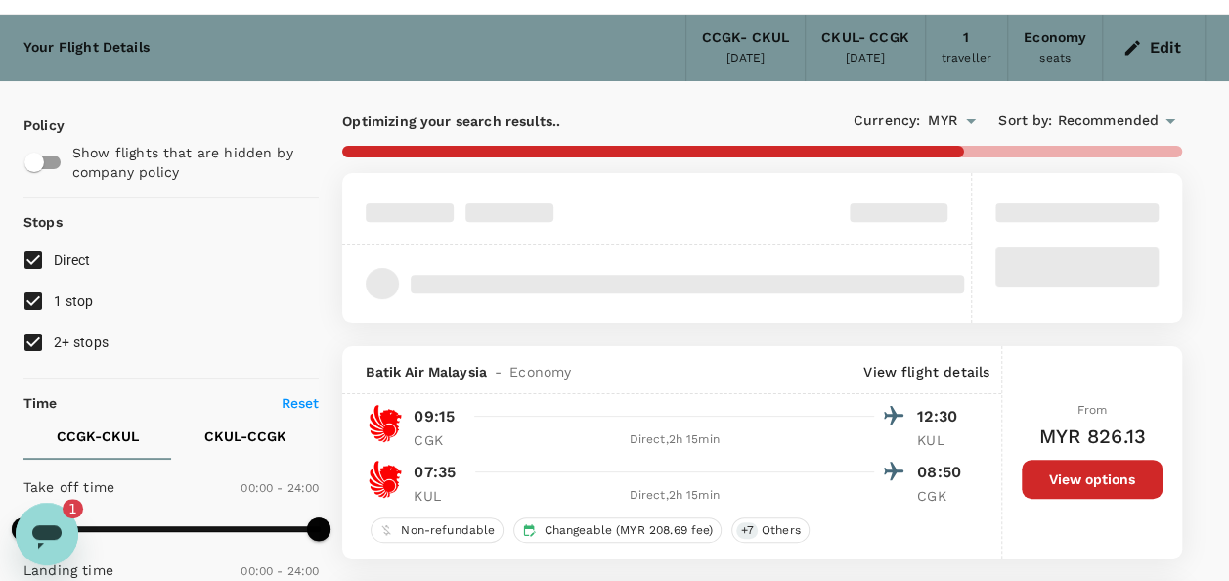
scroll to position [98, 0]
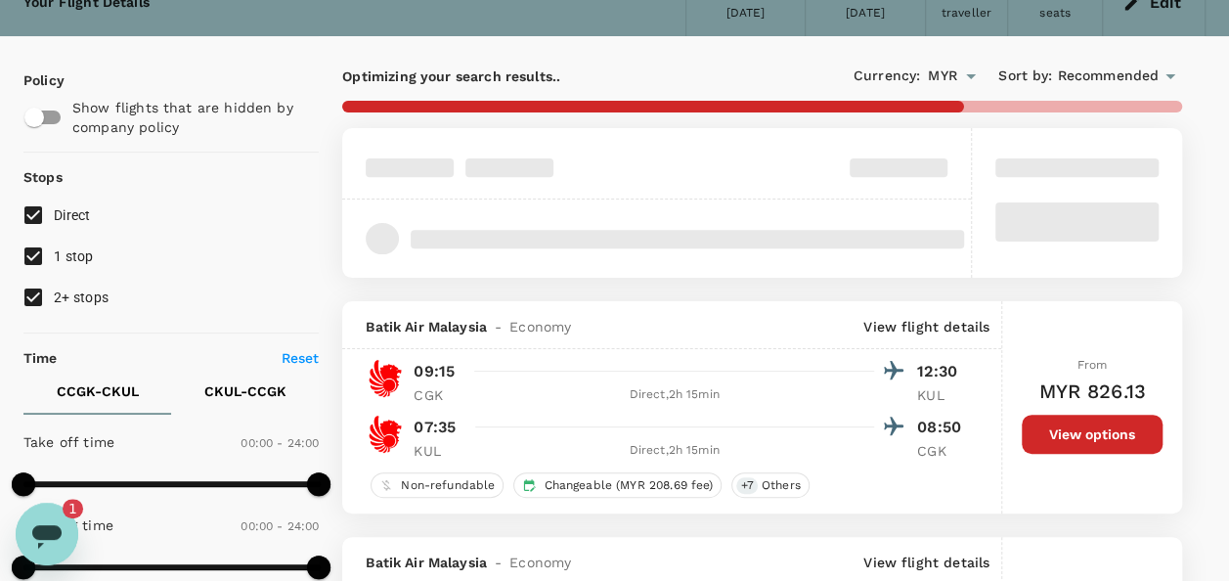
click at [33, 513] on div "Open messaging window, 1 unread message" at bounding box center [47, 533] width 59 height 59
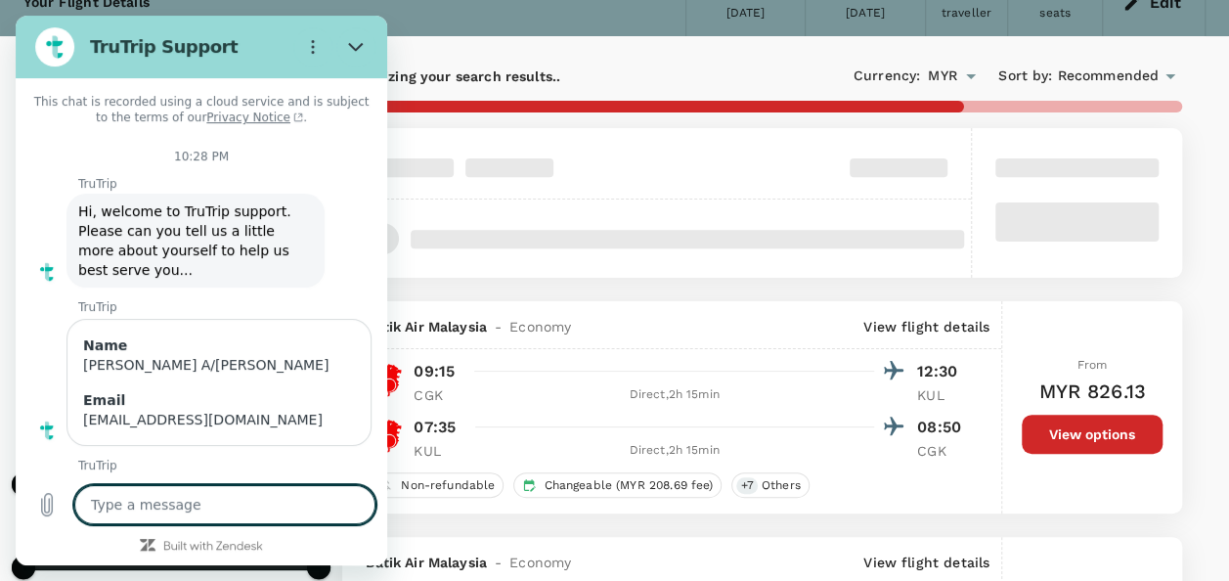
scroll to position [563, 0]
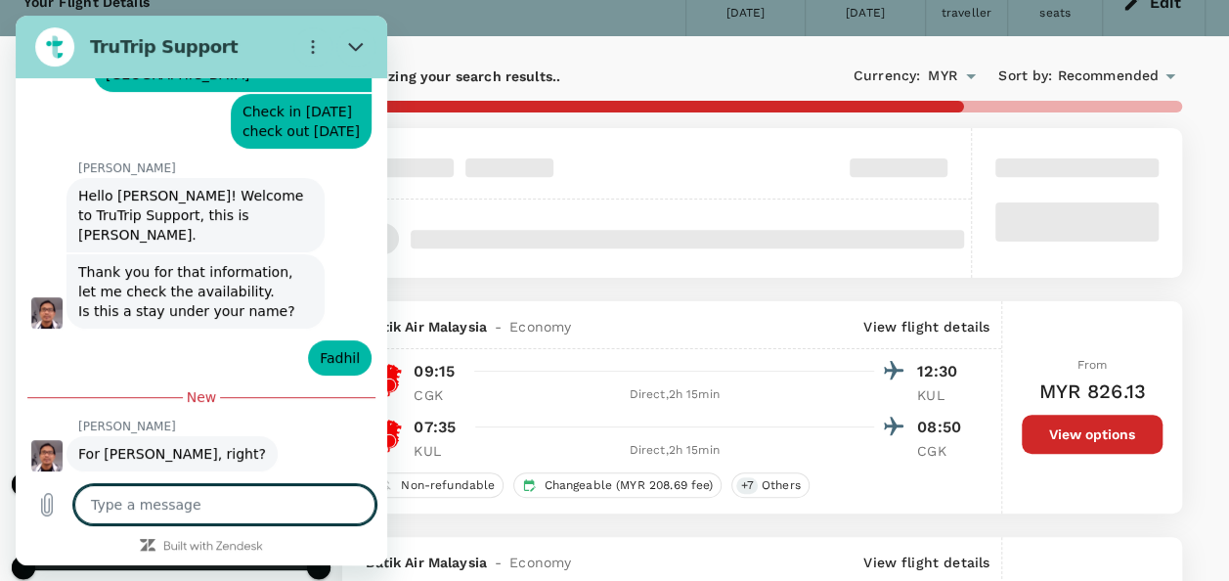
type input "370"
click at [166, 500] on textarea at bounding box center [224, 504] width 301 height 39
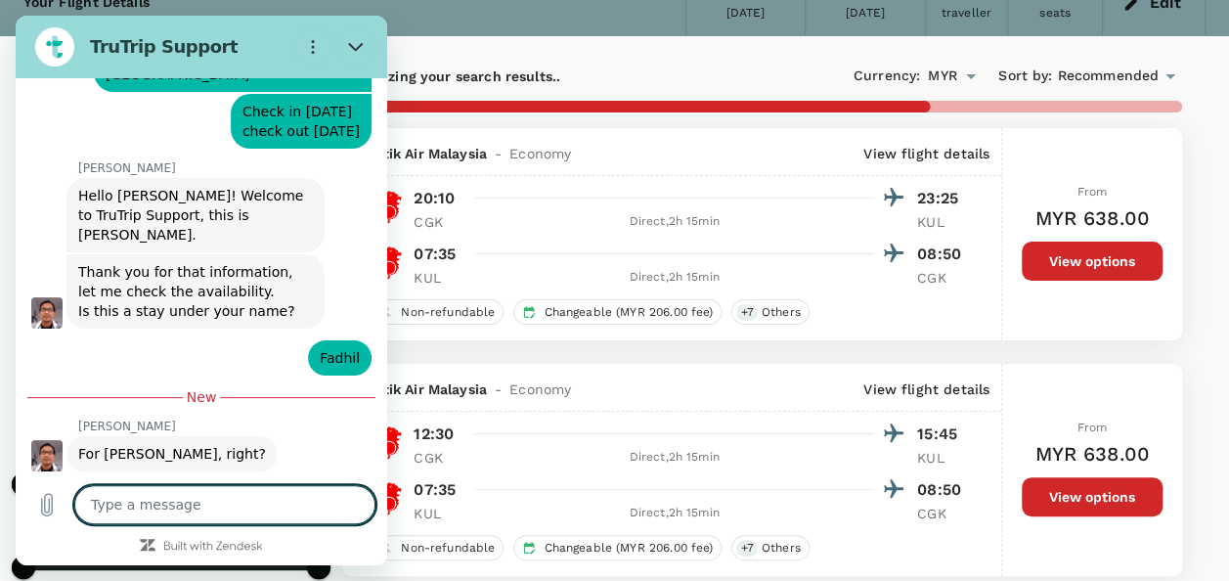
type textarea "y"
type textarea "x"
type textarea "ye"
type textarea "x"
type textarea "yes"
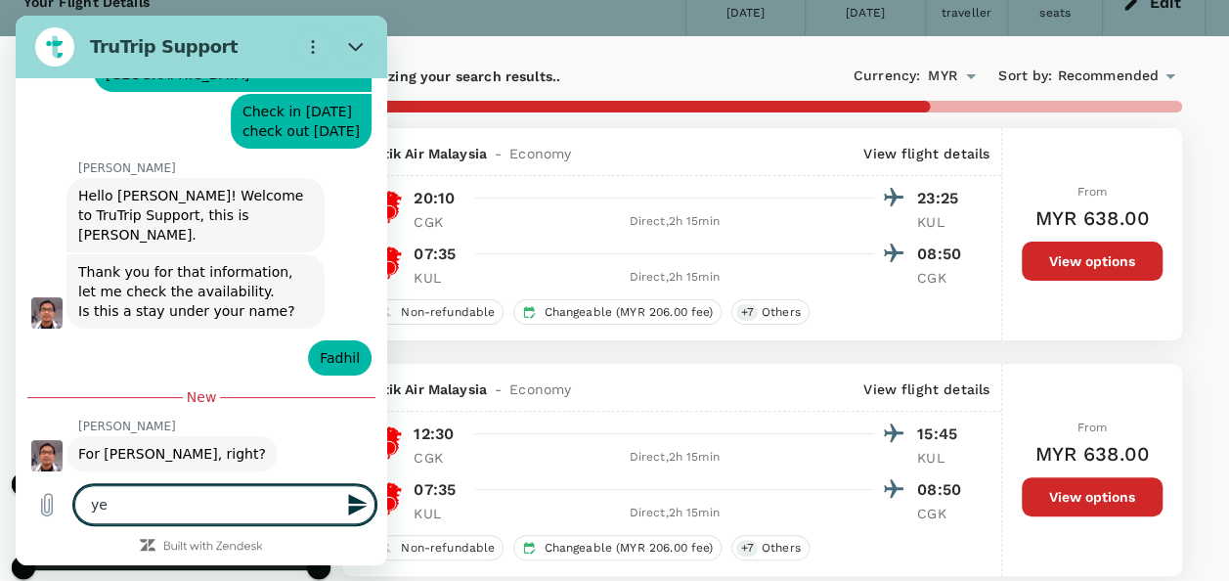
type textarea "x"
type textarea "yes"
click at [336, 499] on button "Send message" at bounding box center [355, 504] width 39 height 39
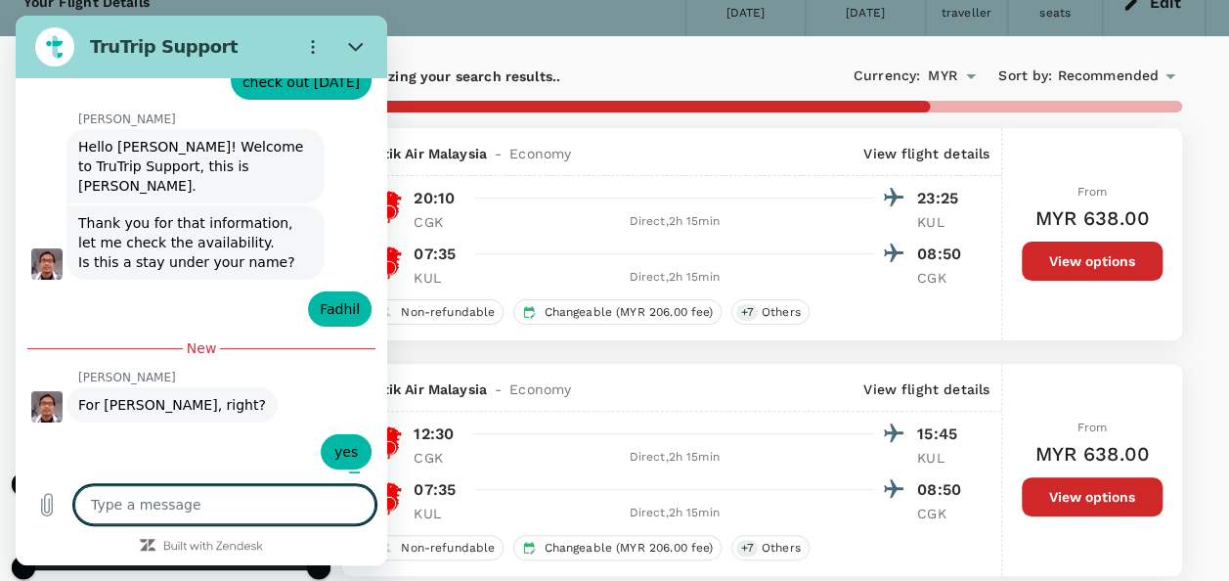
scroll to position [610, 0]
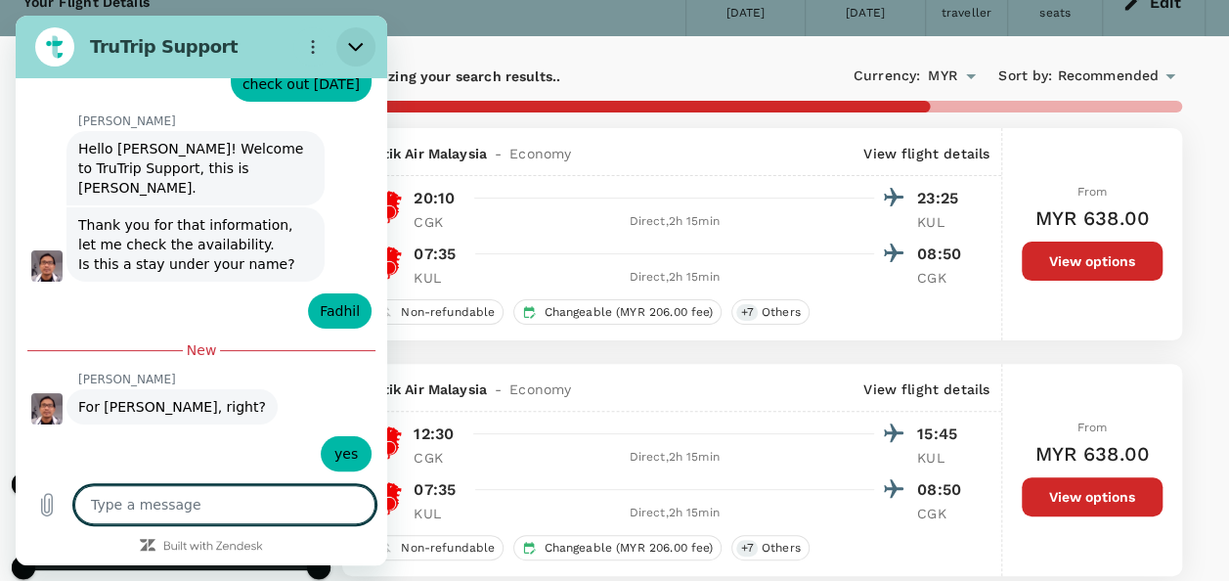
click at [363, 54] on icon "Close" at bounding box center [356, 47] width 16 height 16
type textarea "x"
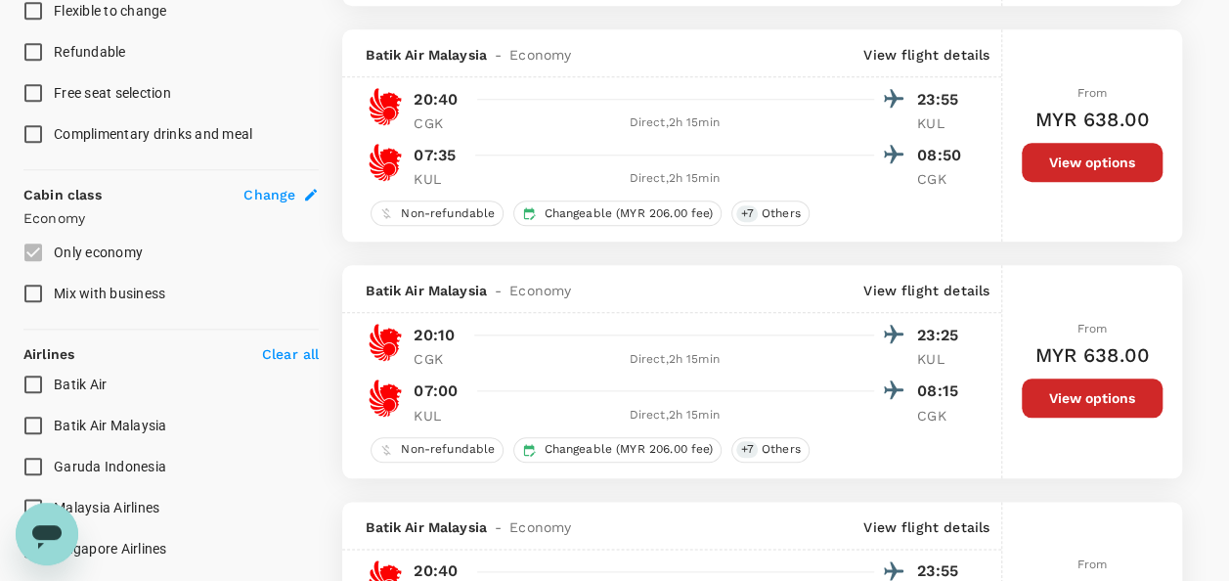
scroll to position [1173, 0]
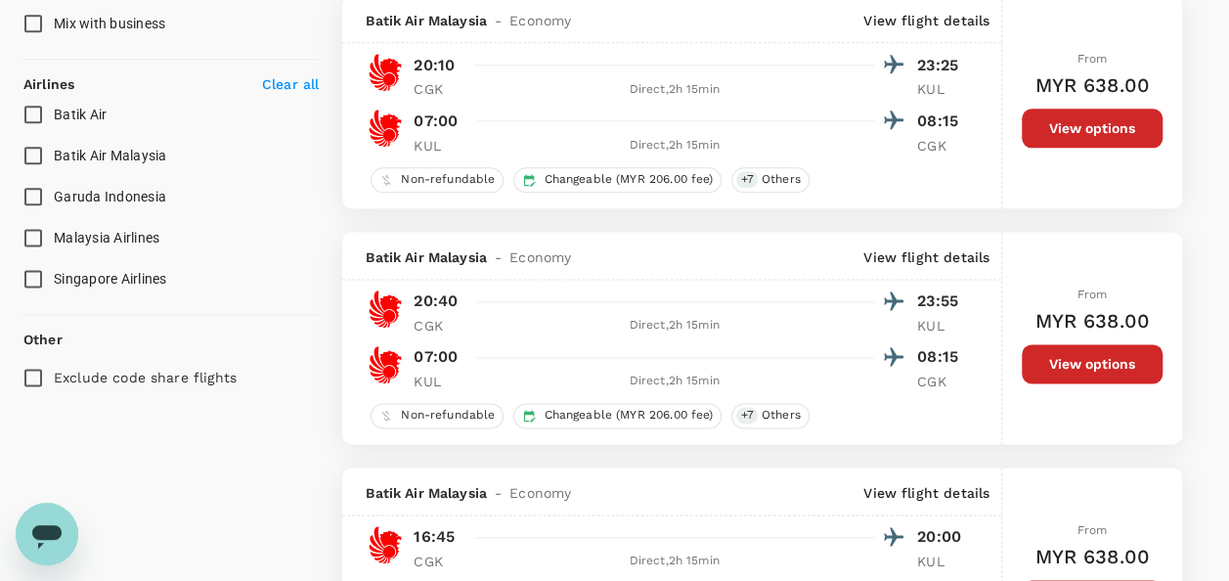
click at [48, 160] on input "Batik Air Malaysia" at bounding box center [33, 155] width 41 height 41
checkbox input "true"
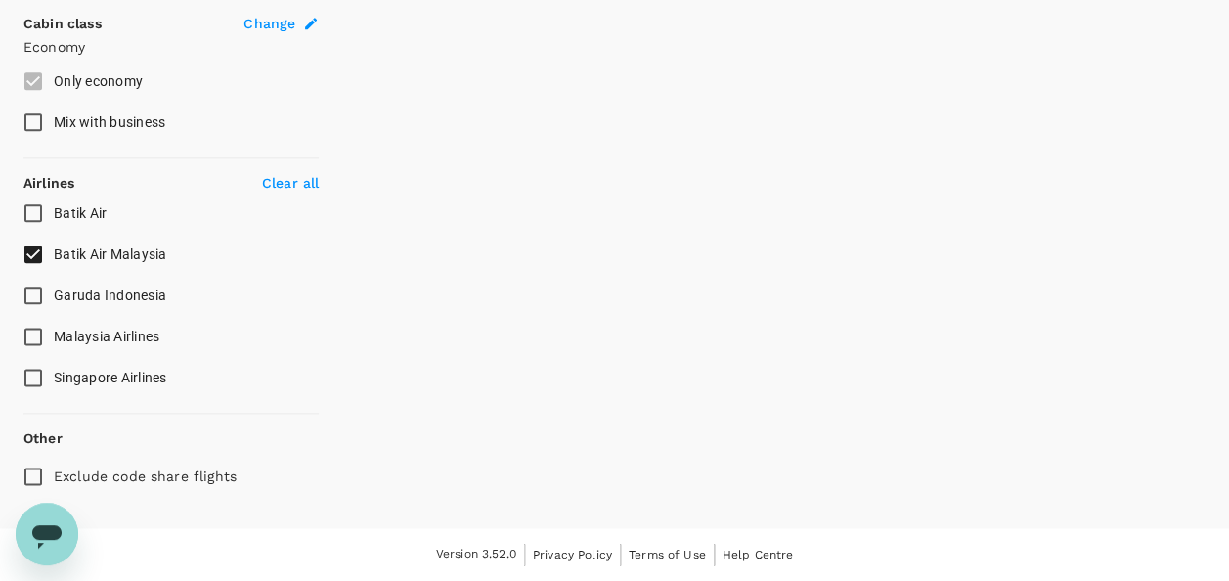
scroll to position [1069, 0]
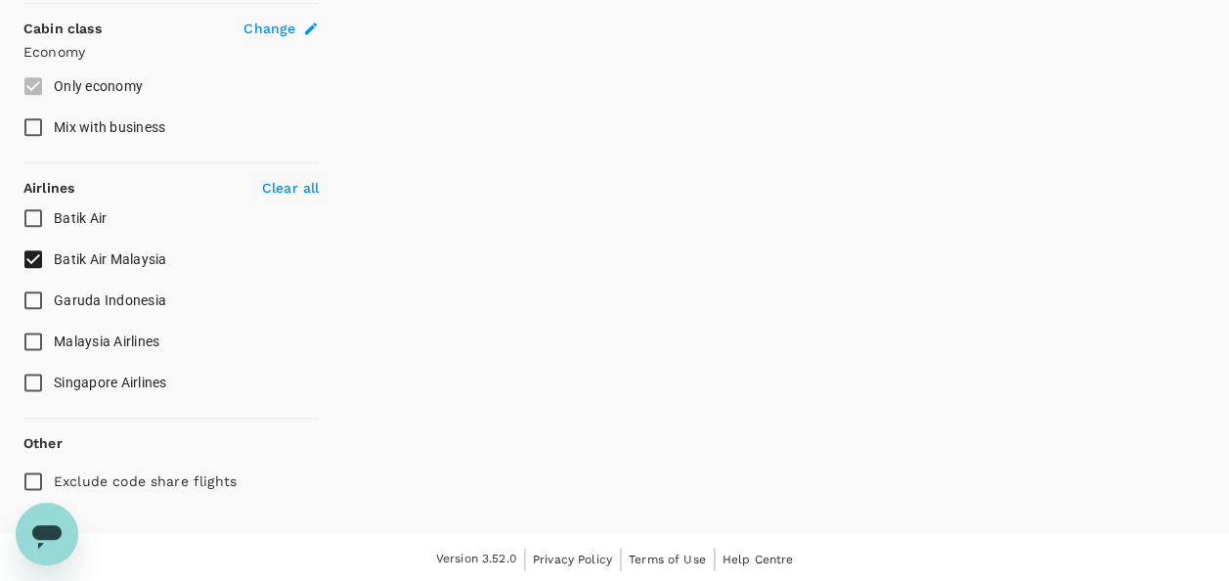
click at [35, 229] on input "Batik Air" at bounding box center [33, 217] width 41 height 41
click at [35, 219] on input "Batik Air" at bounding box center [33, 217] width 41 height 41
checkbox input "false"
click at [30, 337] on input "Malaysia Airlines" at bounding box center [33, 341] width 41 height 41
checkbox input "true"
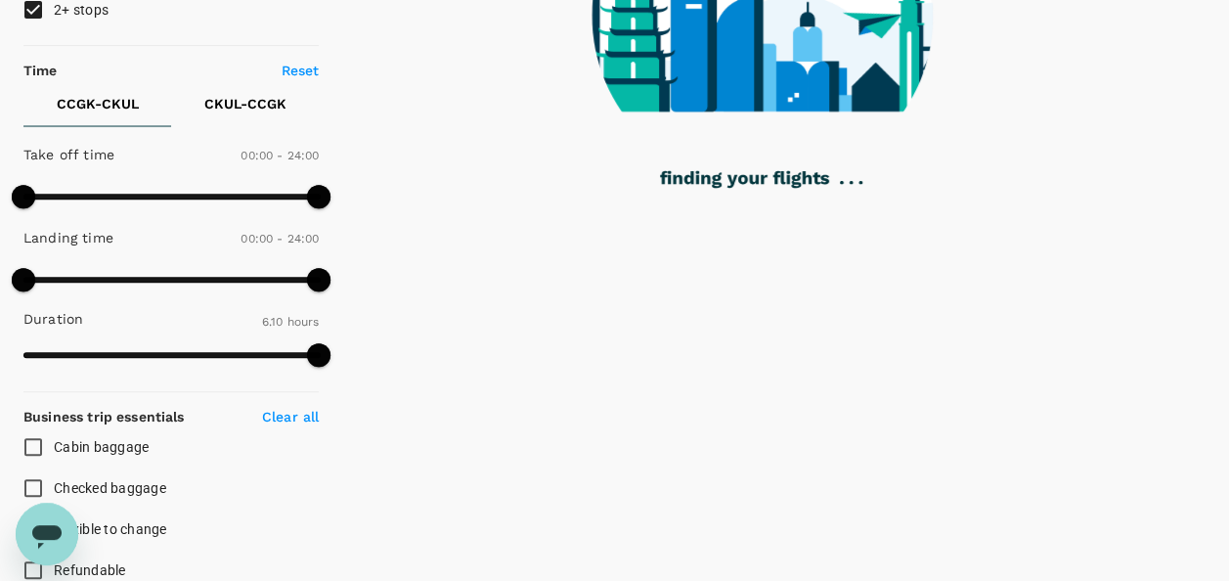
scroll to position [0, 0]
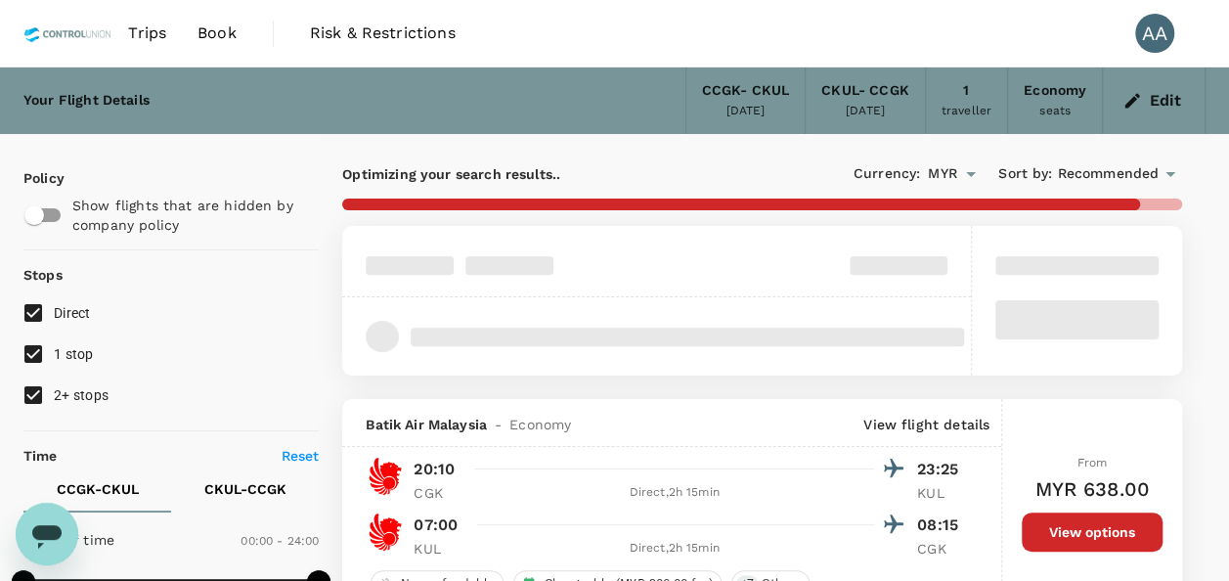
type textarea "x"
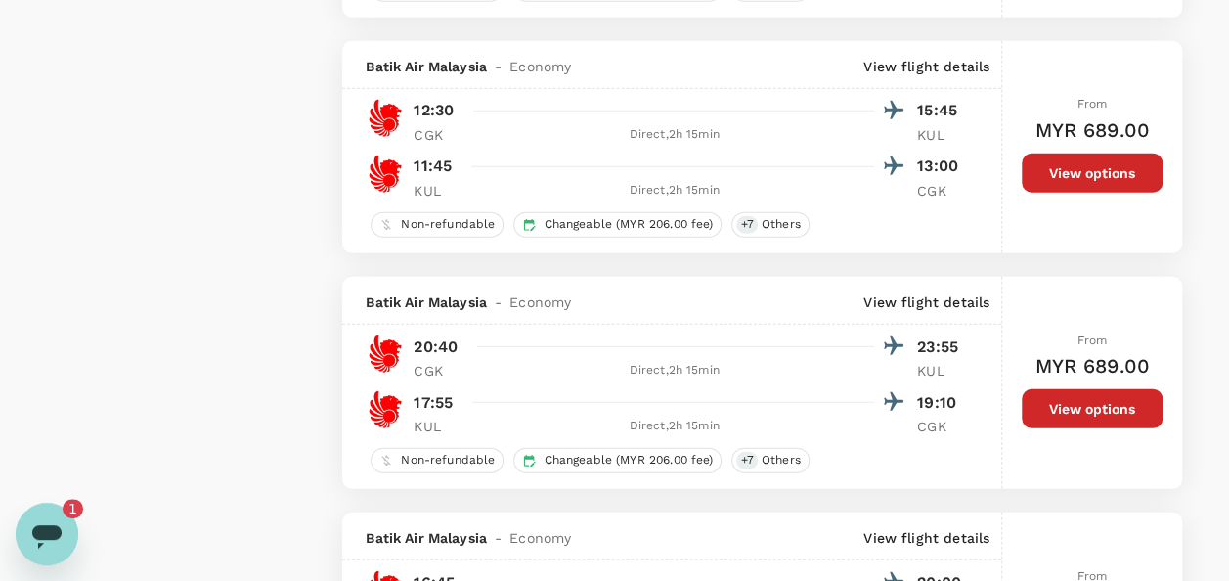
scroll to position [2835, 0]
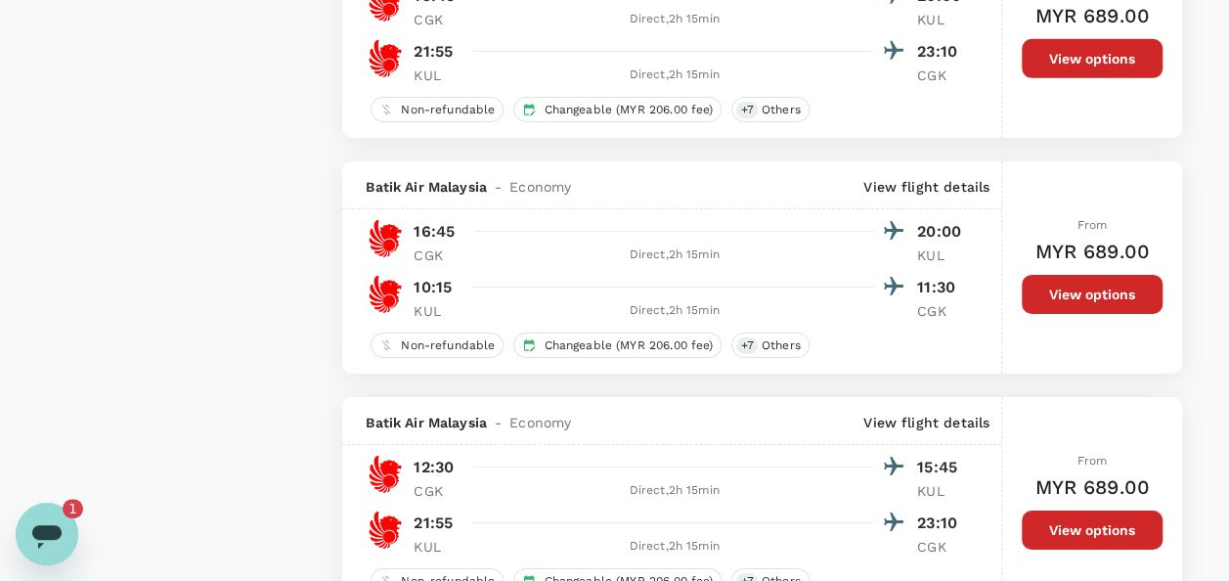
type input "1615"
checkbox input "false"
checkbox input "true"
checkbox input "false"
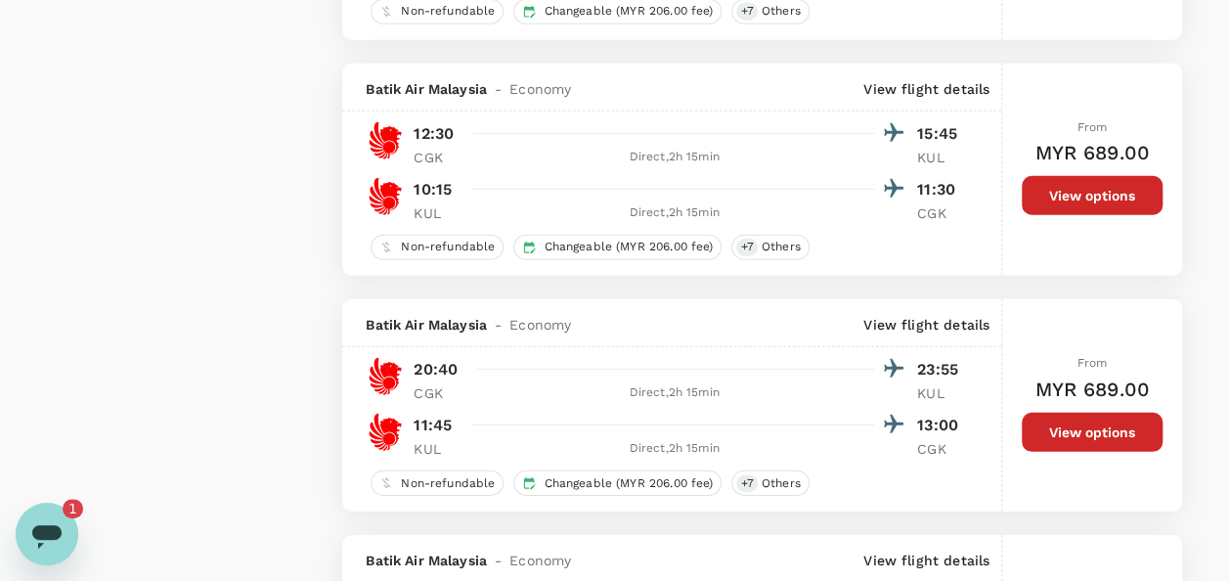
scroll to position [2737, 0]
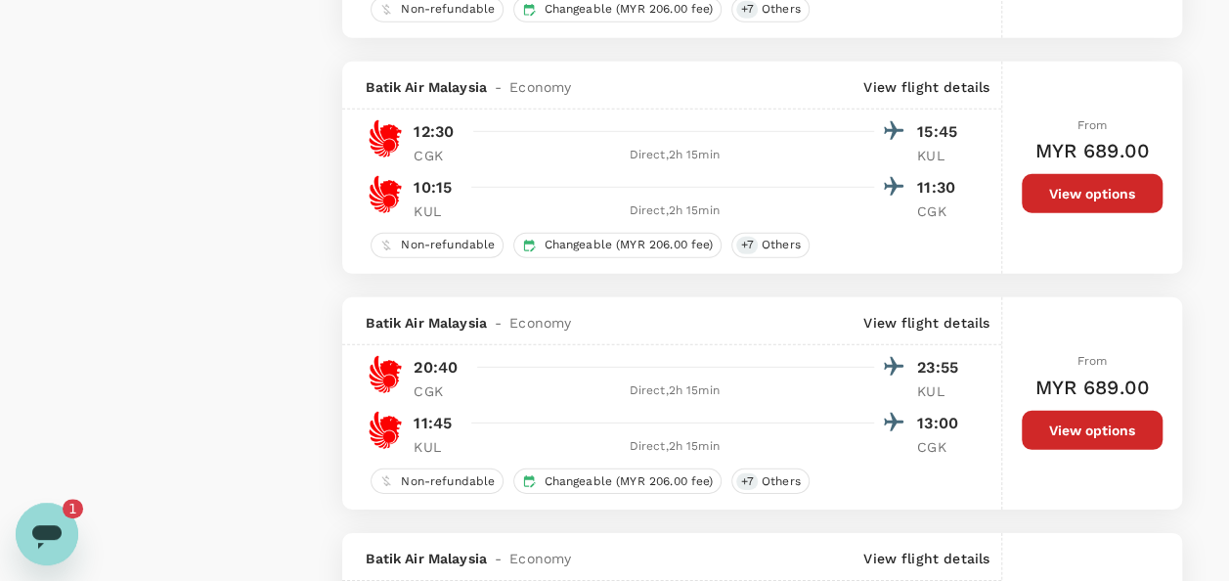
click at [47, 534] on icon "Open messaging window, 1 unread message" at bounding box center [46, 536] width 29 height 23
type textarea "x"
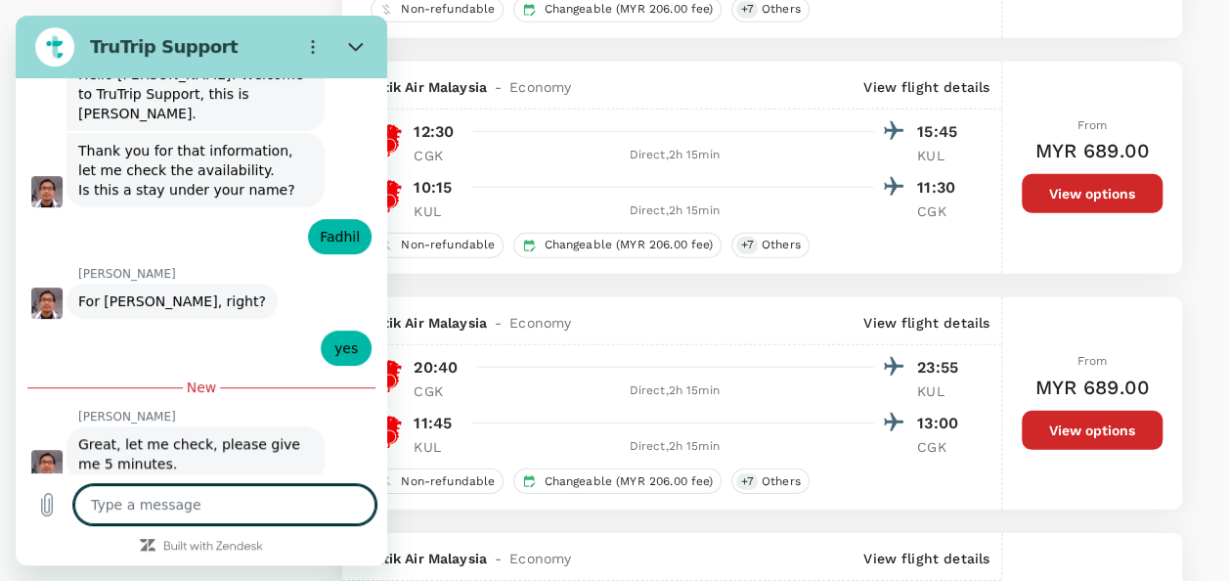
scroll to position [694, 0]
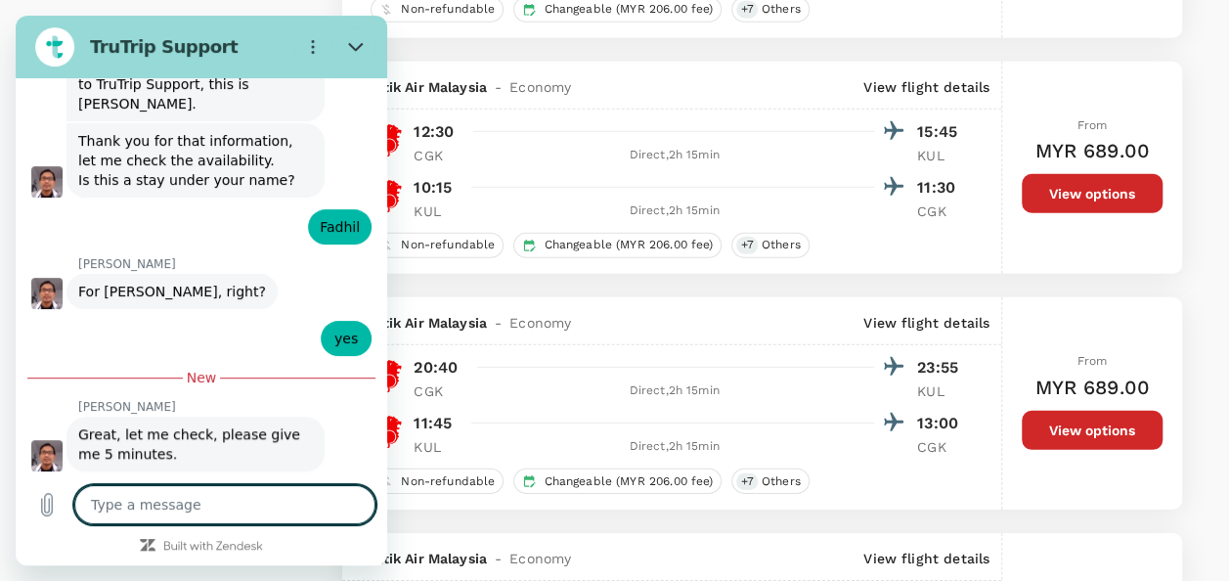
click at [219, 502] on textarea at bounding box center [224, 504] width 301 height 39
type textarea "o"
type textarea "x"
type textarea "ok"
type textarea "x"
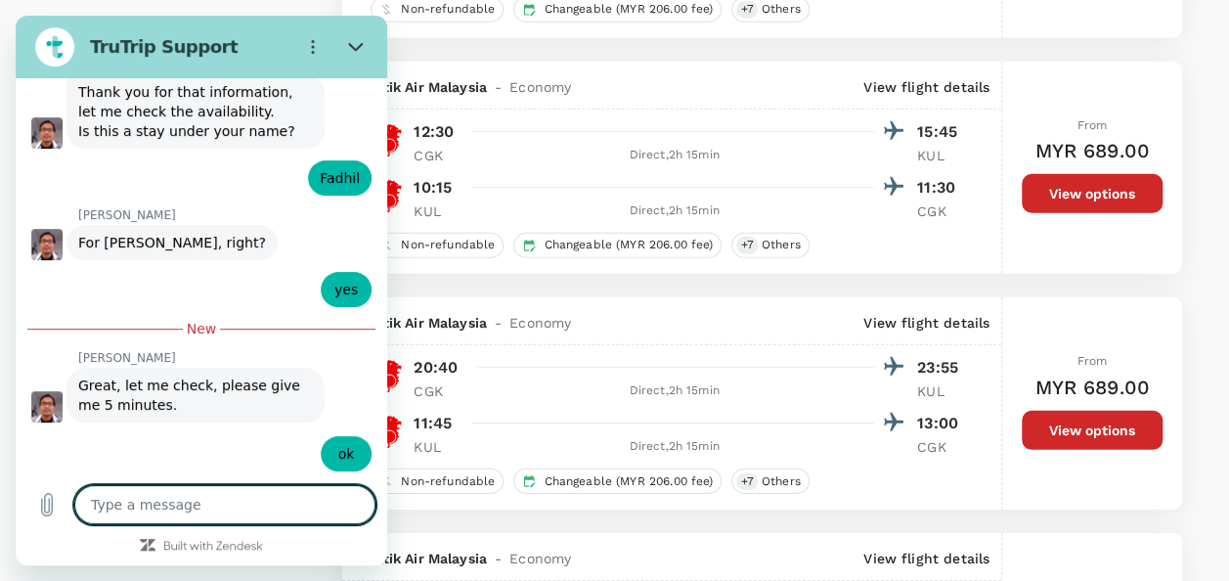
scroll to position [741, 0]
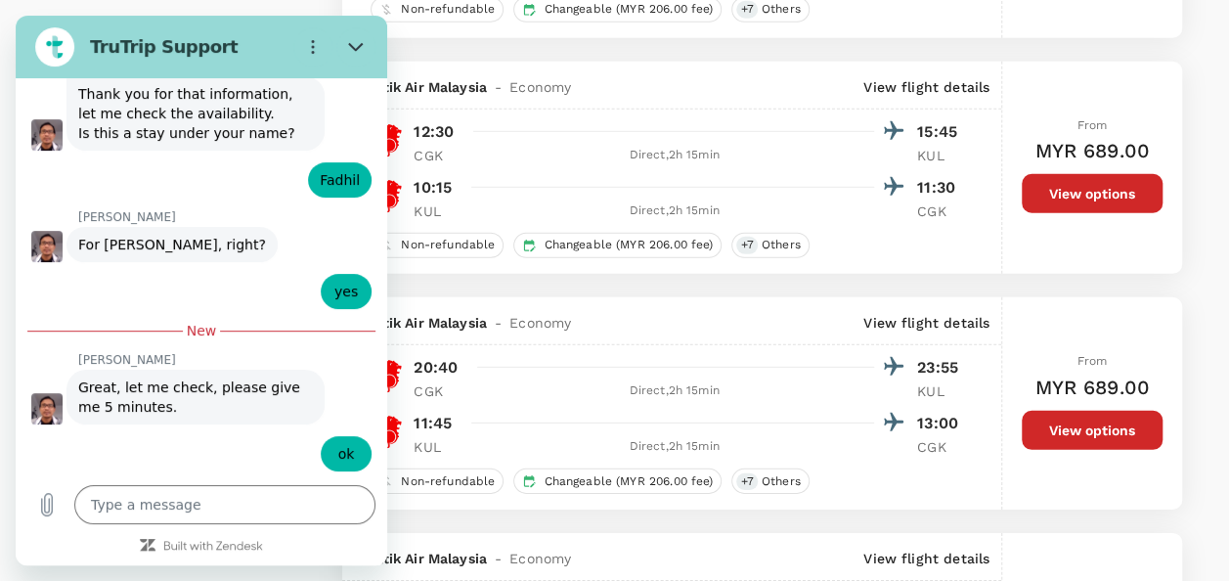
click at [708, 367] on div at bounding box center [687, 367] width 436 height 28
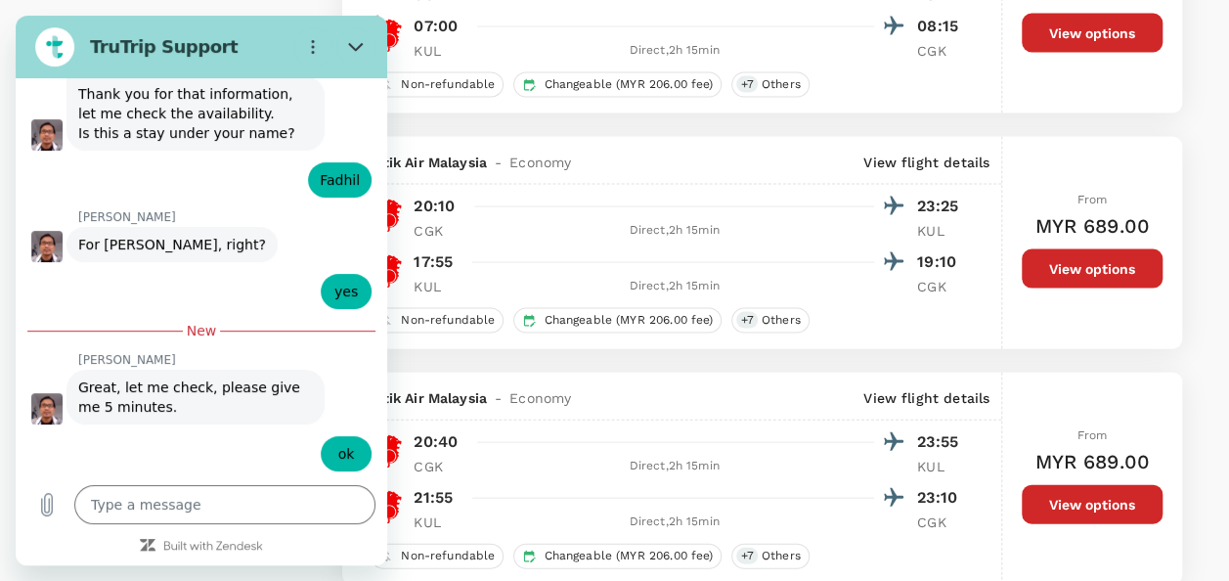
click at [332, 28] on div at bounding box center [330, 46] width 90 height 39
click at [344, 46] on button "Close" at bounding box center [355, 46] width 39 height 39
type textarea "x"
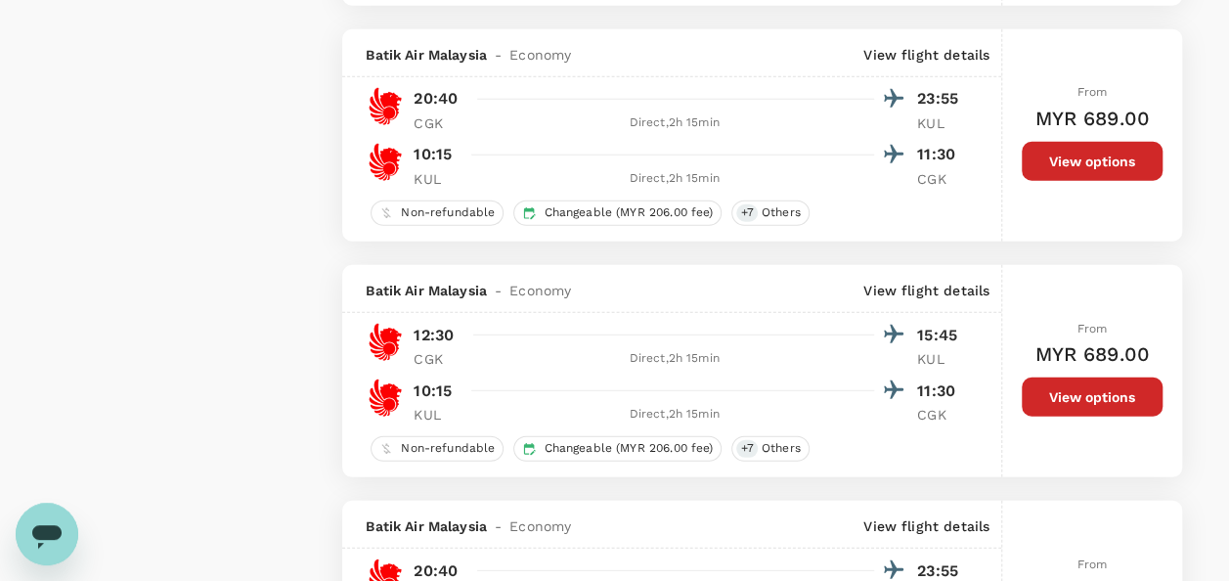
scroll to position [2541, 0]
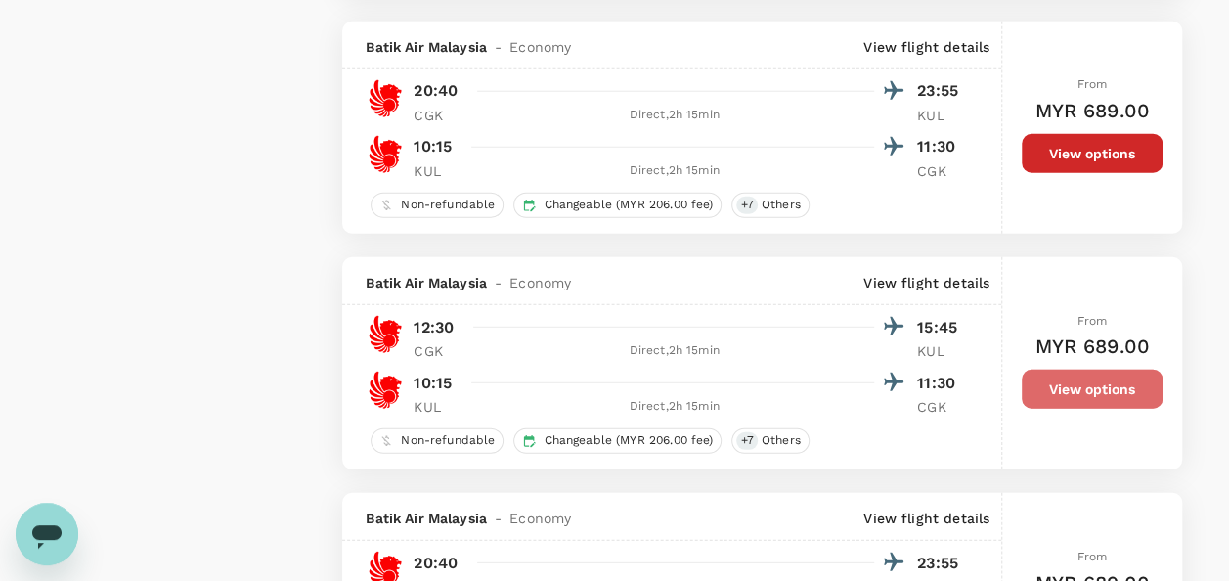
click at [1056, 381] on button "View options" at bounding box center [1091, 388] width 141 height 39
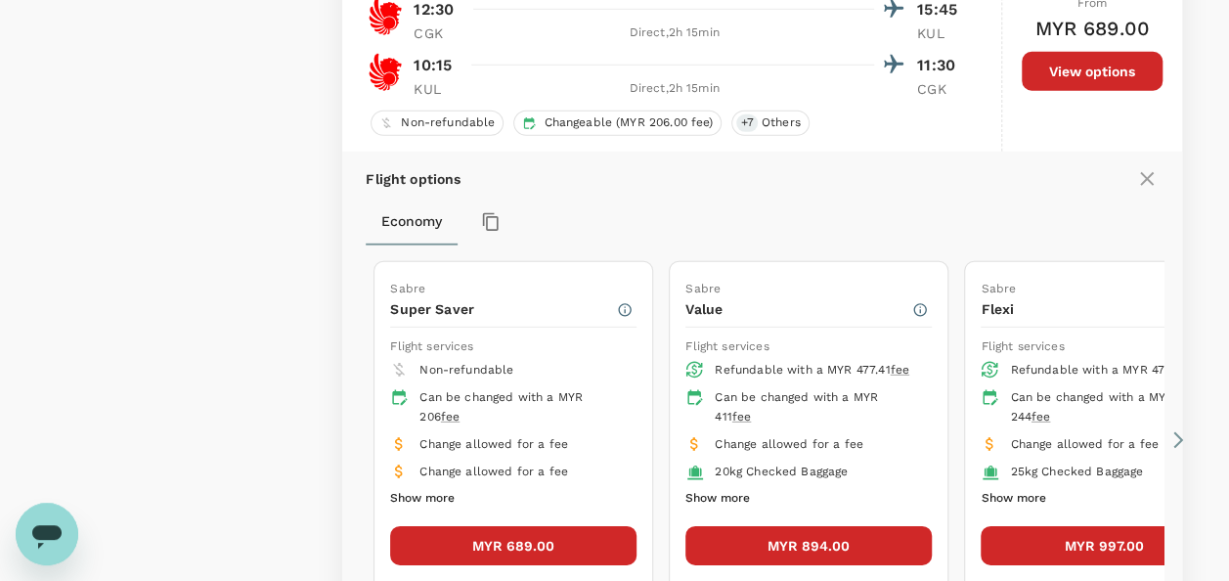
scroll to position [3087, 0]
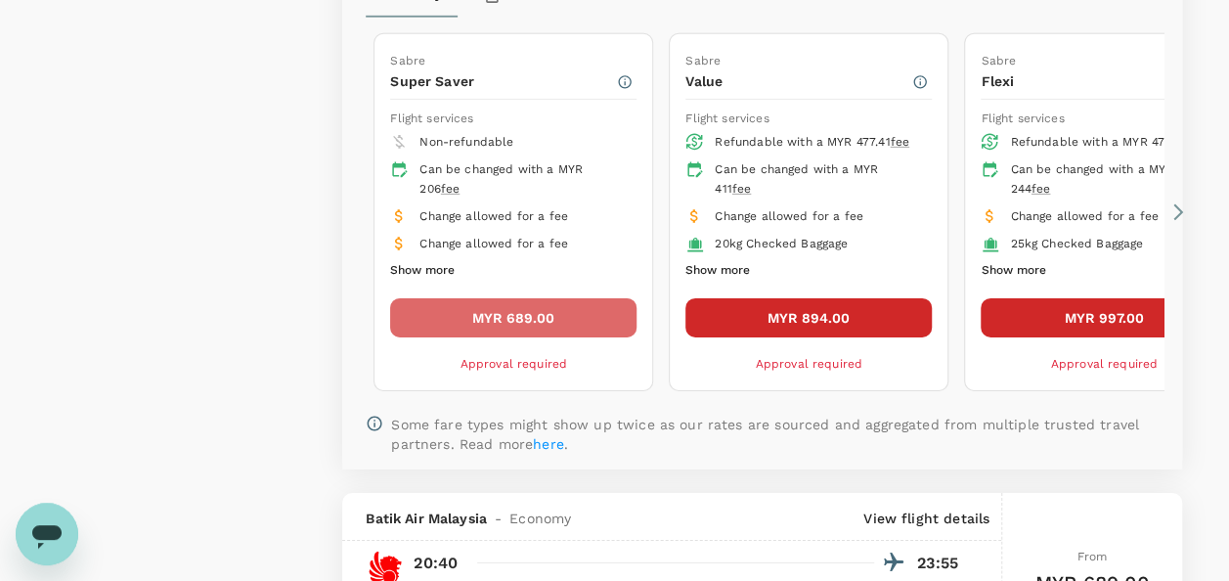
click at [532, 303] on button "MYR 689.00" at bounding box center [513, 317] width 246 height 39
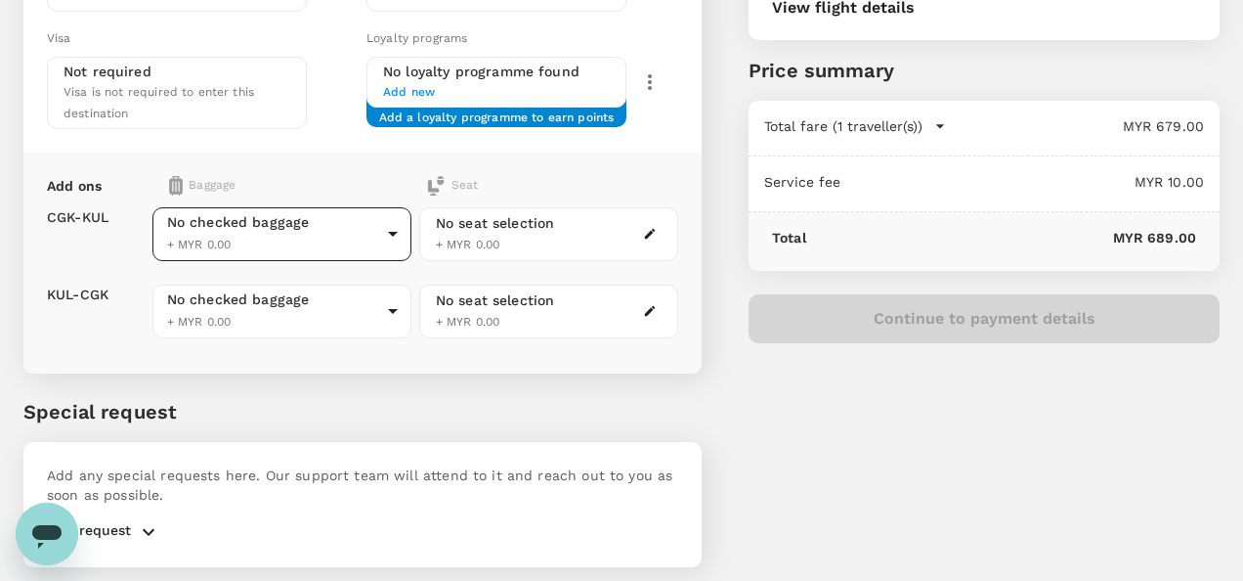
click at [382, 237] on body "Back to flight results Flight review Traveller(s) Traveller 1 : FM FADHIL MAULU…" at bounding box center [621, 153] width 1243 height 979
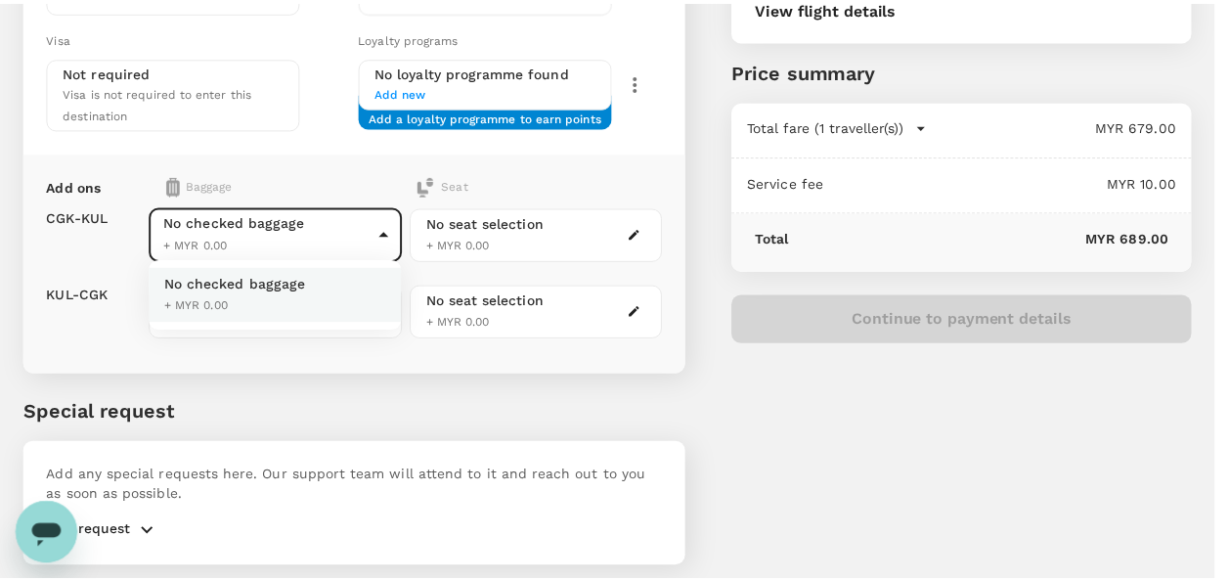
scroll to position [364, 0]
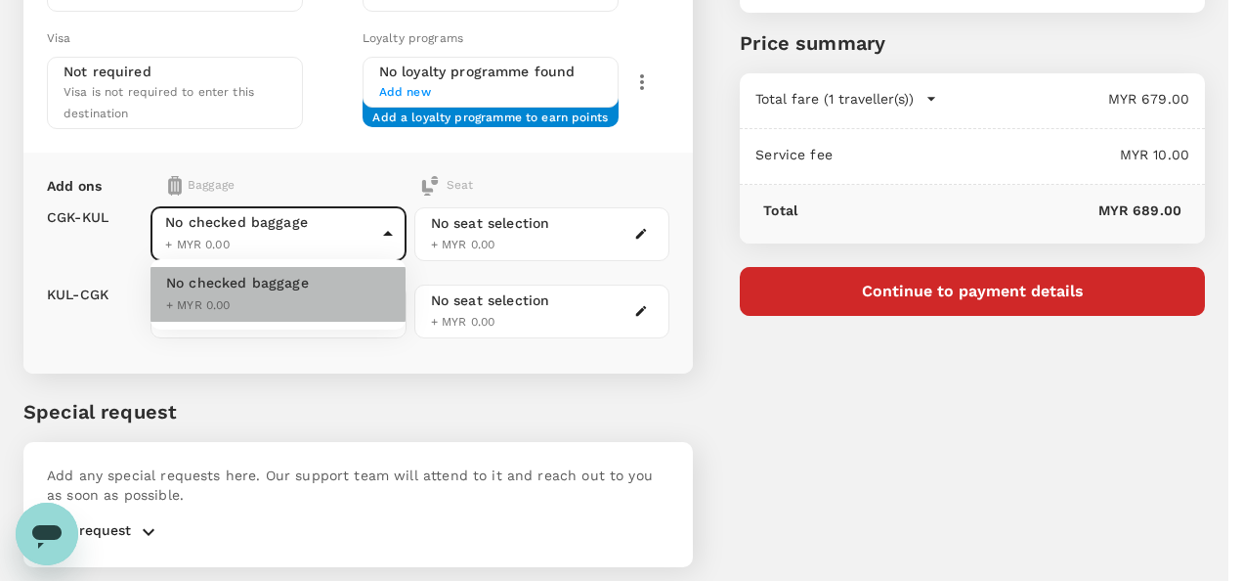
click at [336, 283] on li "No checked baggage + MYR 0.00" at bounding box center [278, 294] width 255 height 55
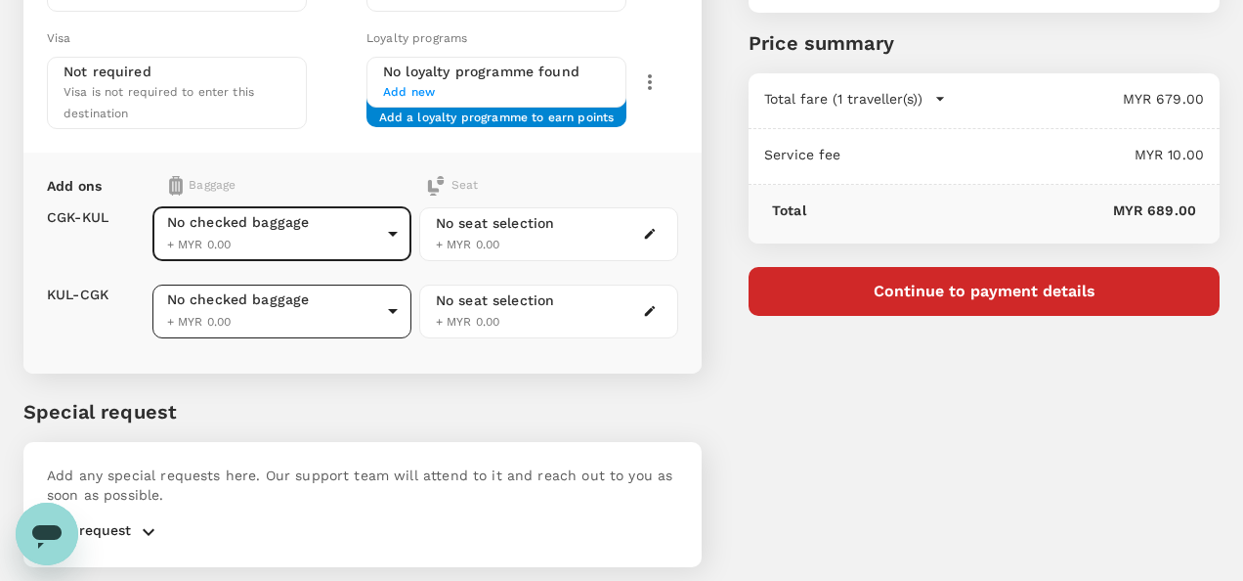
click at [380, 283] on body "Back to flight results Flight review Traveller(s) Traveller 1 : FM FADHIL MAULU…" at bounding box center [621, 139] width 1243 height 1007
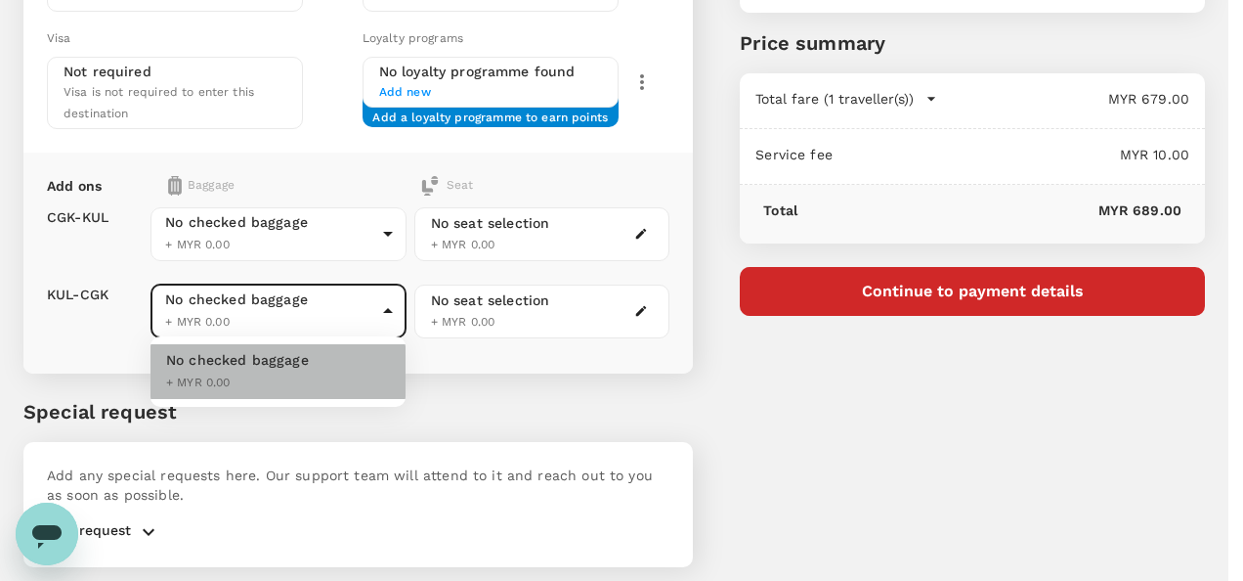
click at [359, 351] on li "No checked baggage + MYR 0.00" at bounding box center [278, 371] width 255 height 55
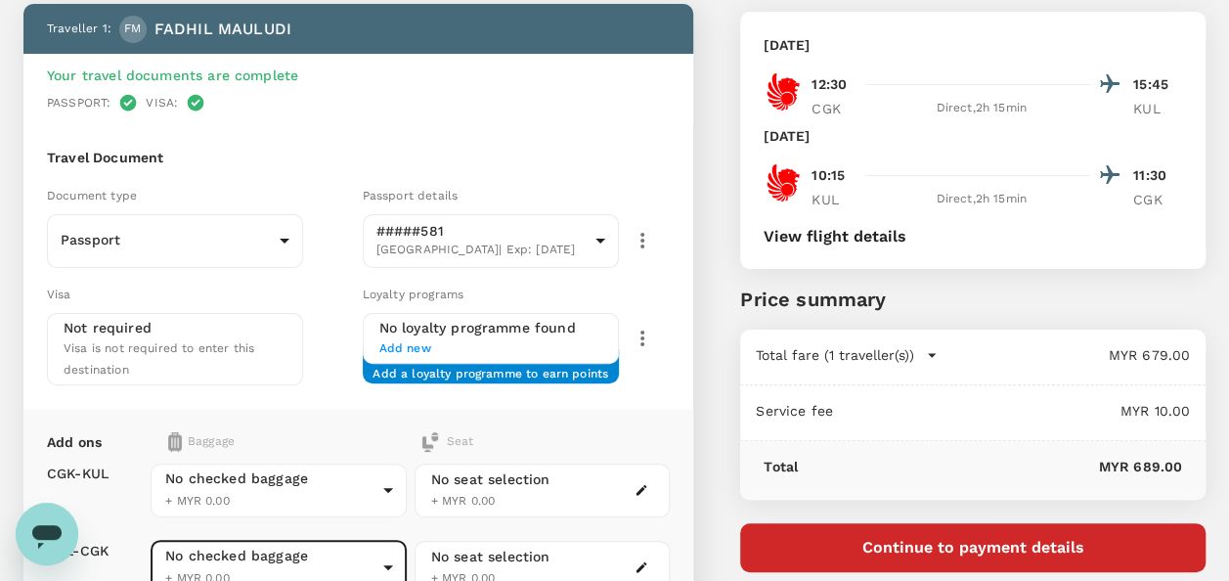
scroll to position [0, 0]
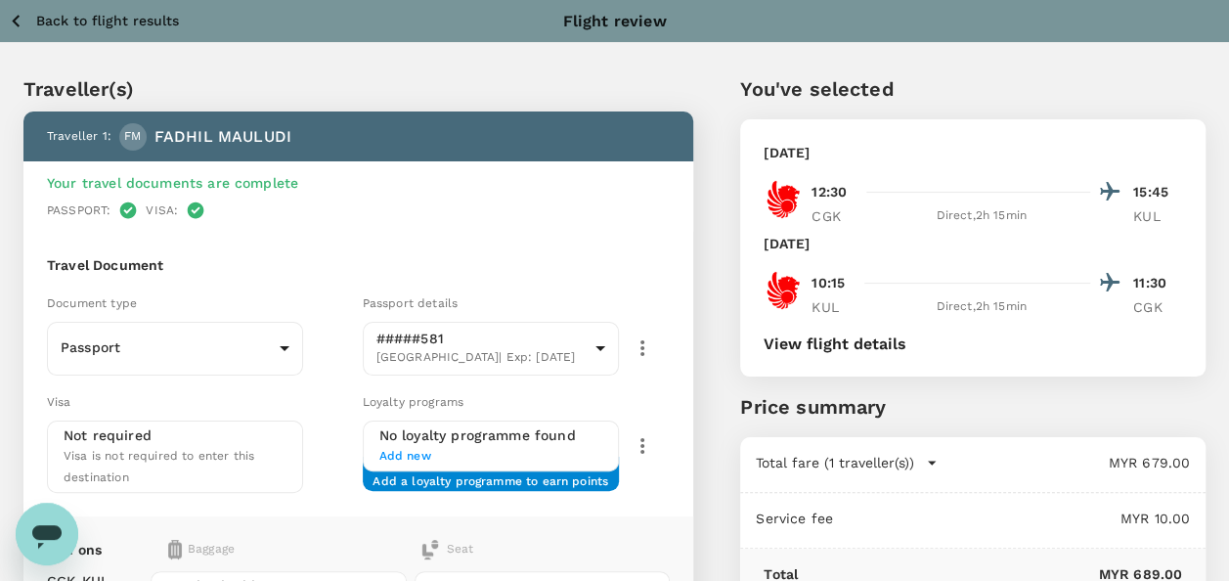
click at [14, 23] on icon "button" at bounding box center [16, 21] width 24 height 24
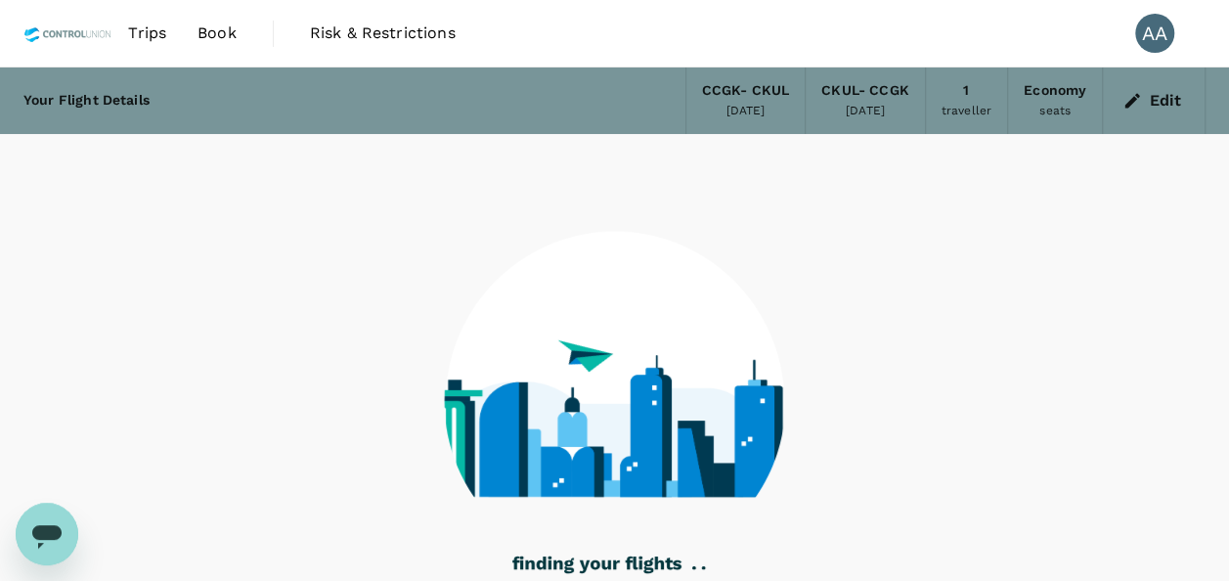
click at [142, 32] on span "Trips" at bounding box center [147, 33] width 38 height 23
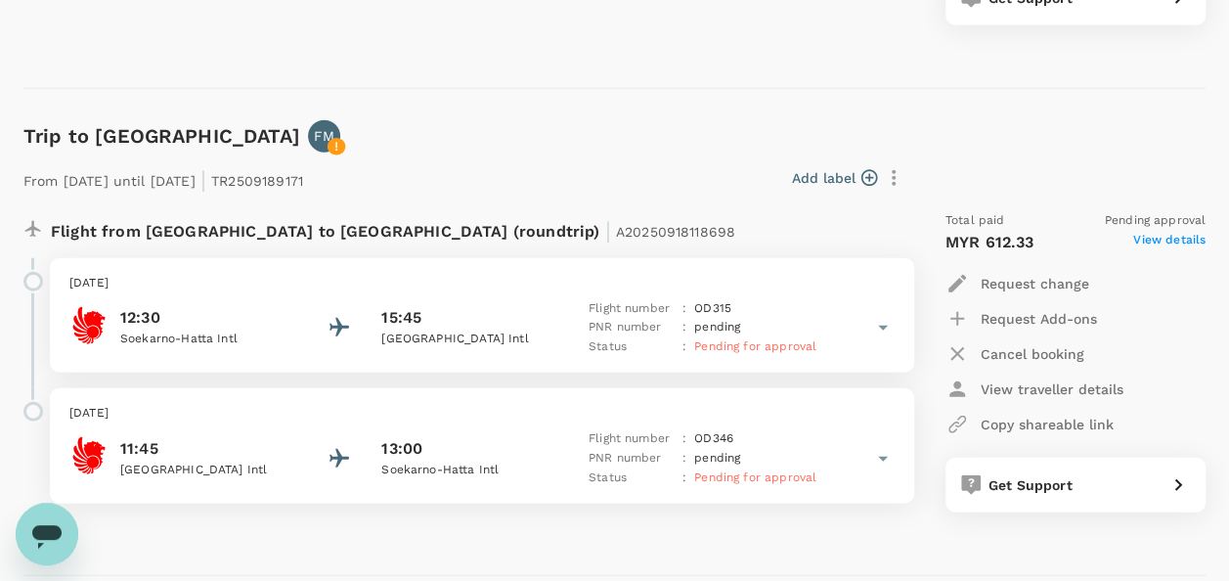
scroll to position [2444, 0]
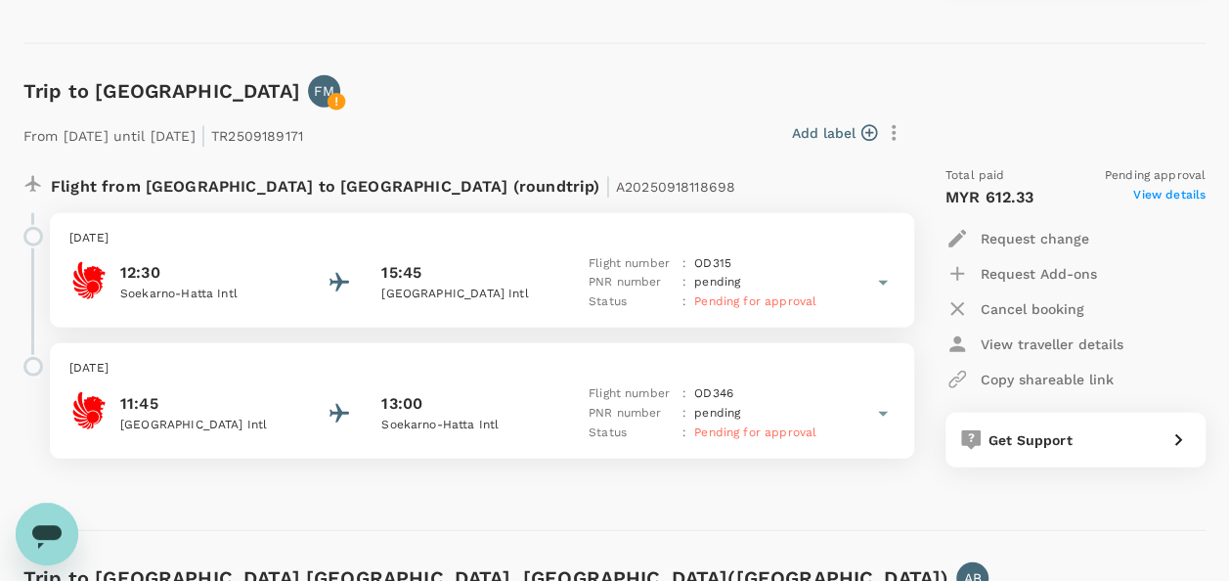
click at [810, 136] on button "Add label" at bounding box center [834, 133] width 85 height 20
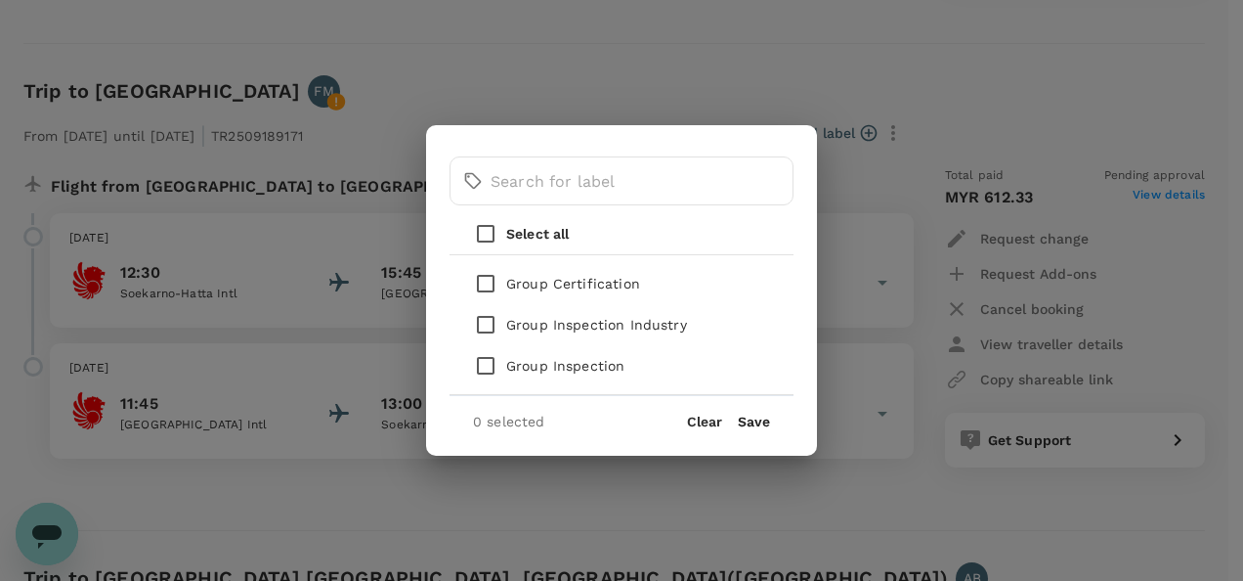
click at [672, 106] on div "​ ​ Select all Group Certification Group Inspection Industry Group Inspection 0…" at bounding box center [621, 290] width 1243 height 581
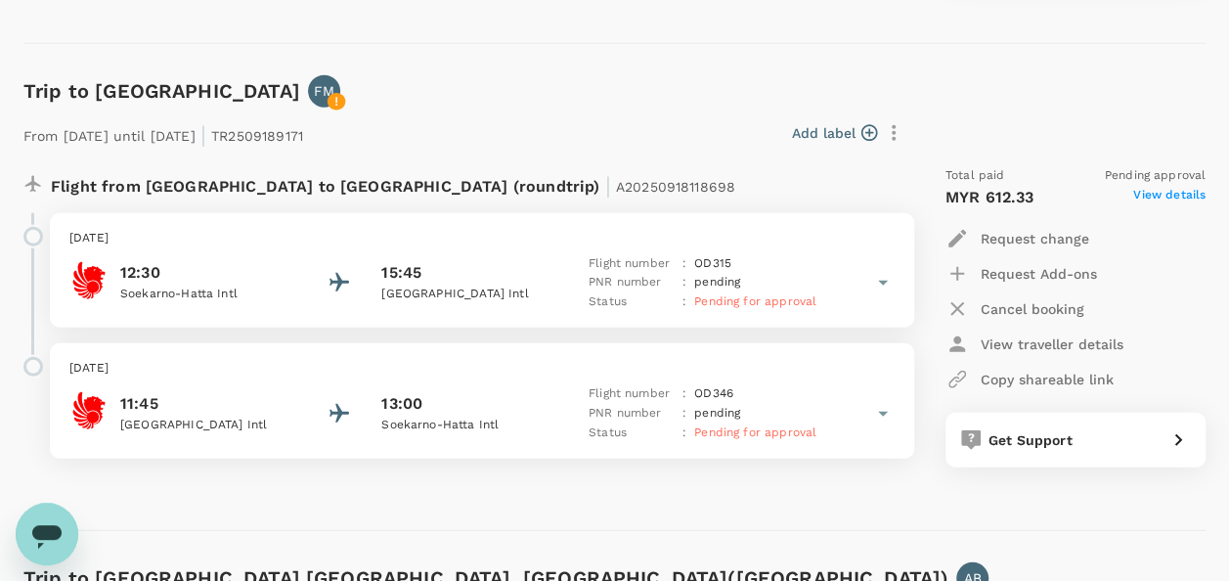
click at [879, 278] on icon at bounding box center [882, 282] width 23 height 23
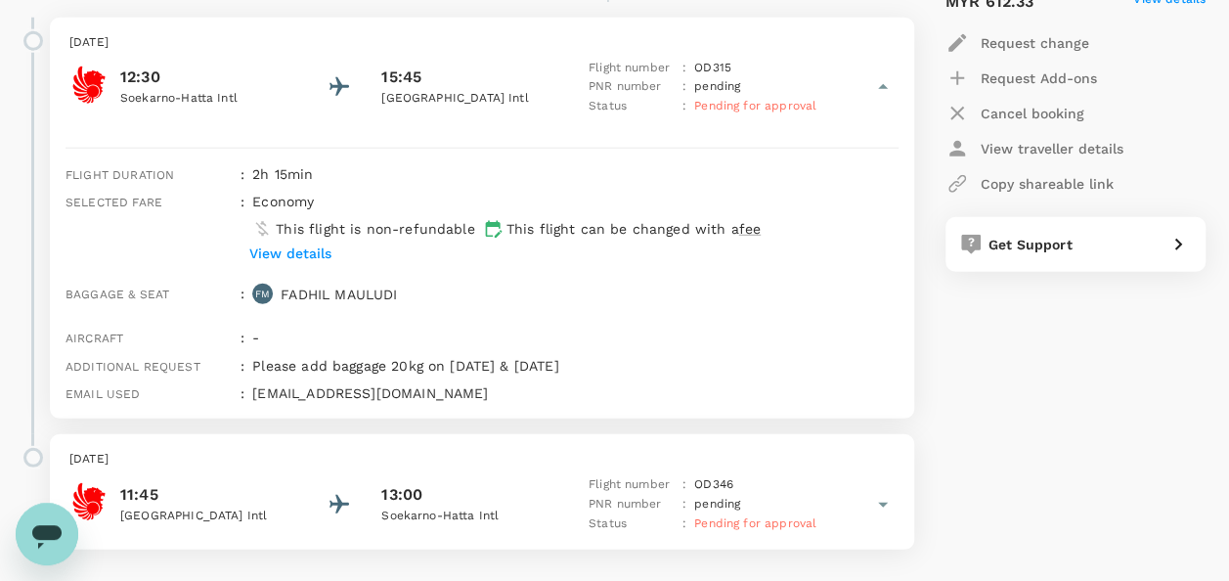
scroll to position [2737, 0]
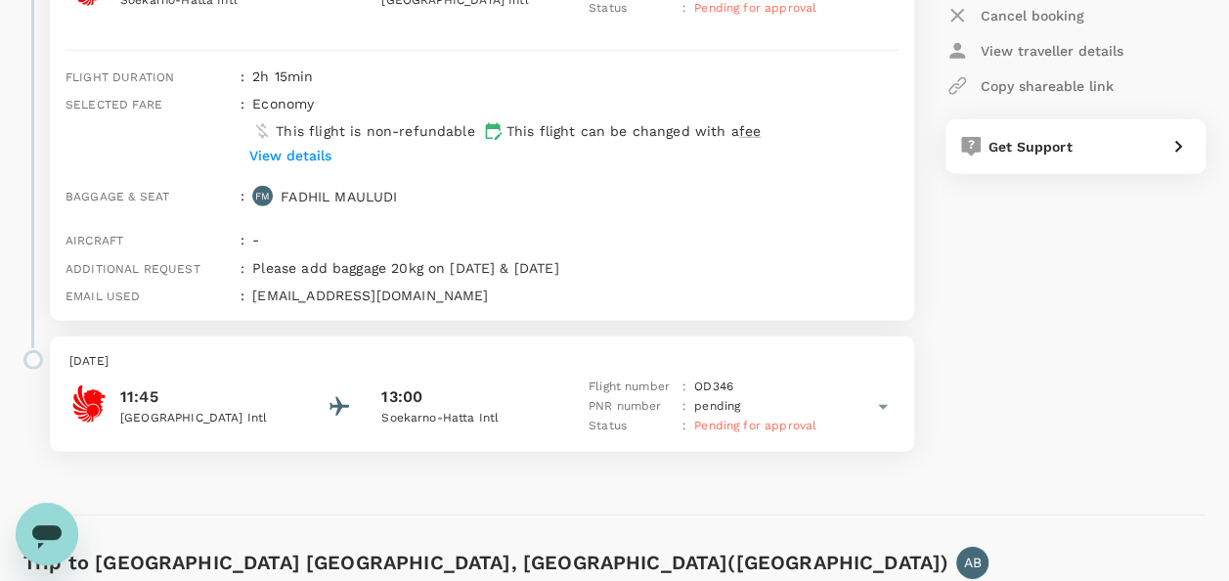
click at [868, 403] on div "11:45 Kuala Lumpur Intl 13:00 Soekarno-Hatta Intl Flight number : OD 346 PNR nu…" at bounding box center [481, 406] width 825 height 59
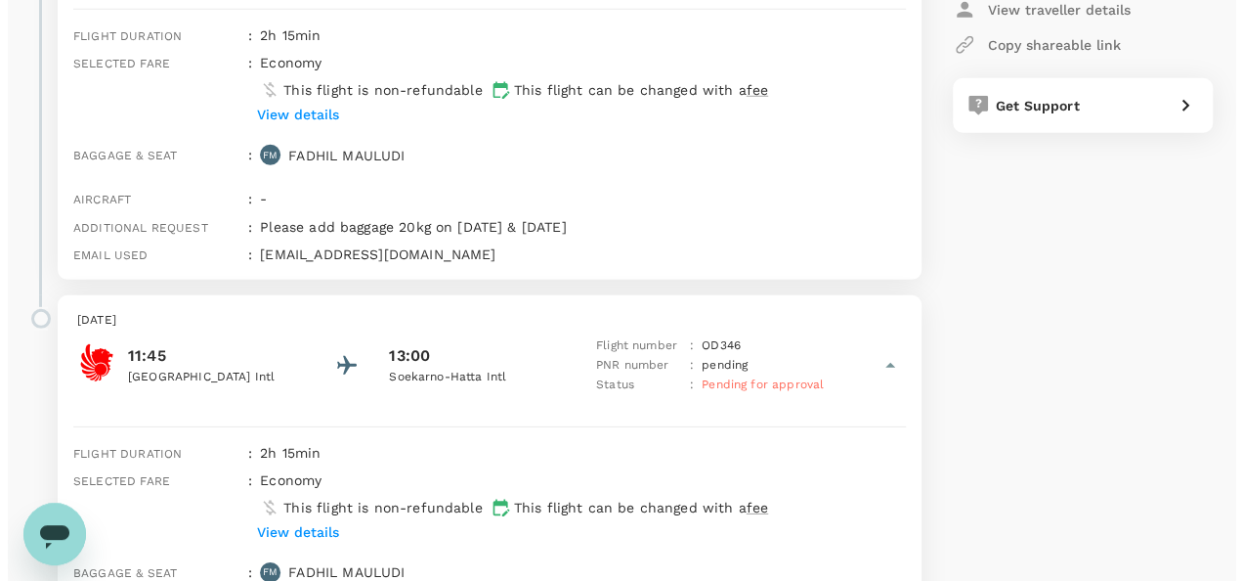
scroll to position [2541, 0]
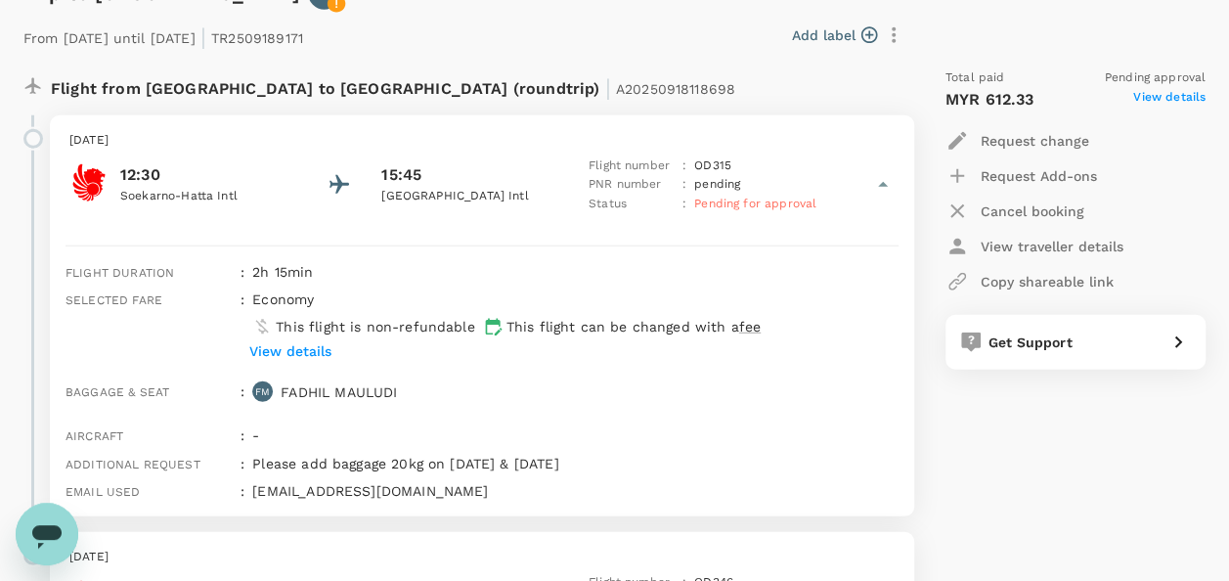
click at [1151, 98] on span "View details" at bounding box center [1169, 99] width 72 height 23
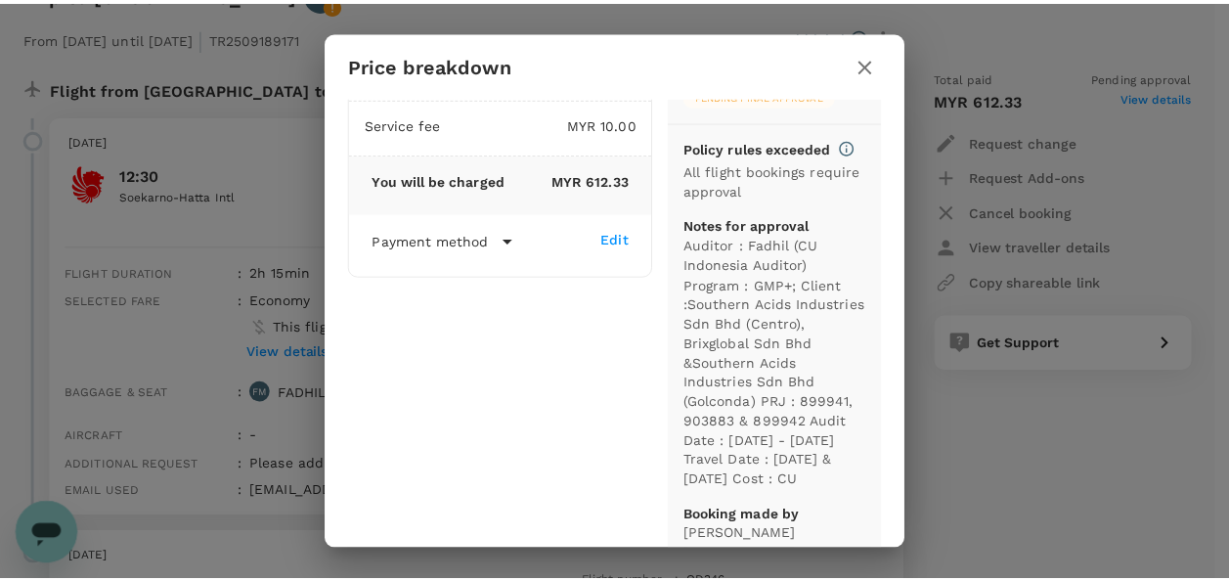
scroll to position [123, 0]
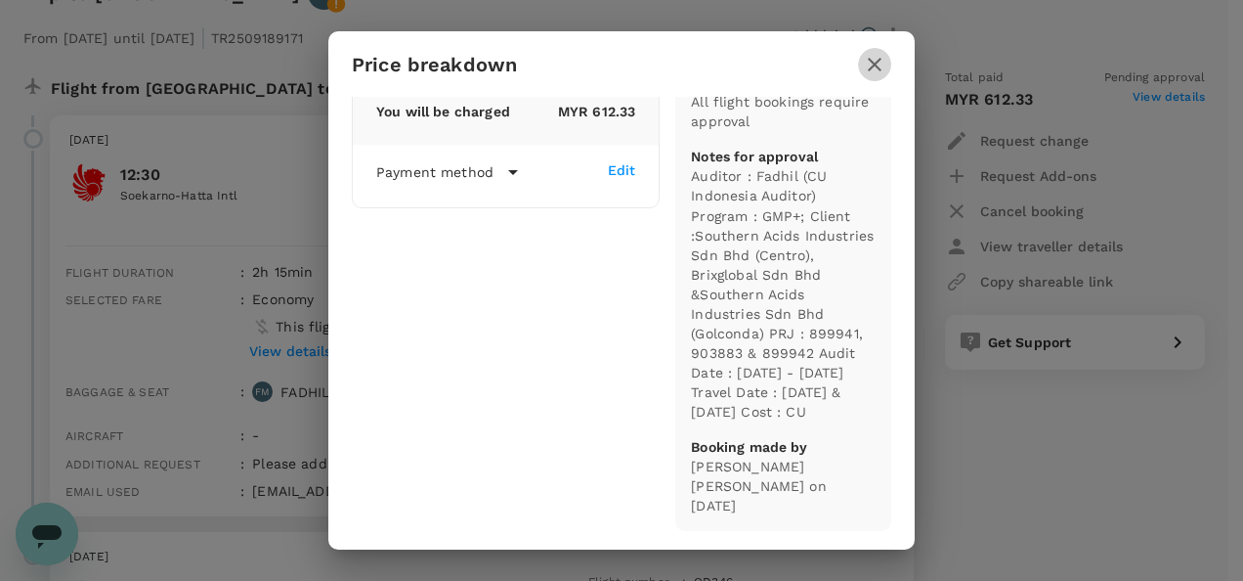
click at [881, 59] on icon "button" at bounding box center [875, 65] width 14 height 14
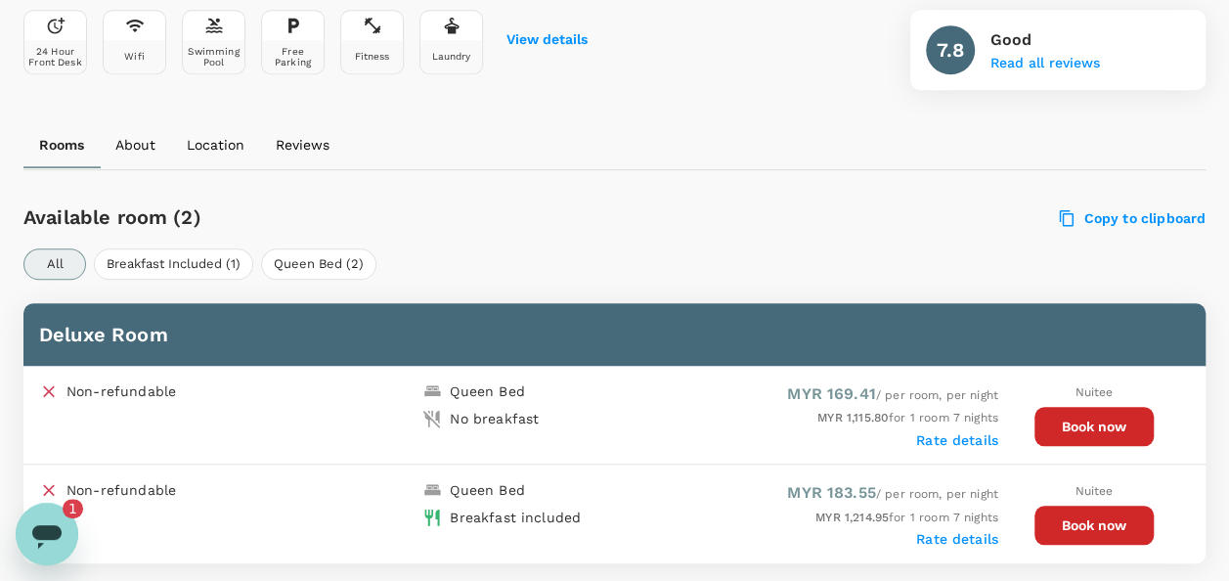
scroll to position [977, 0]
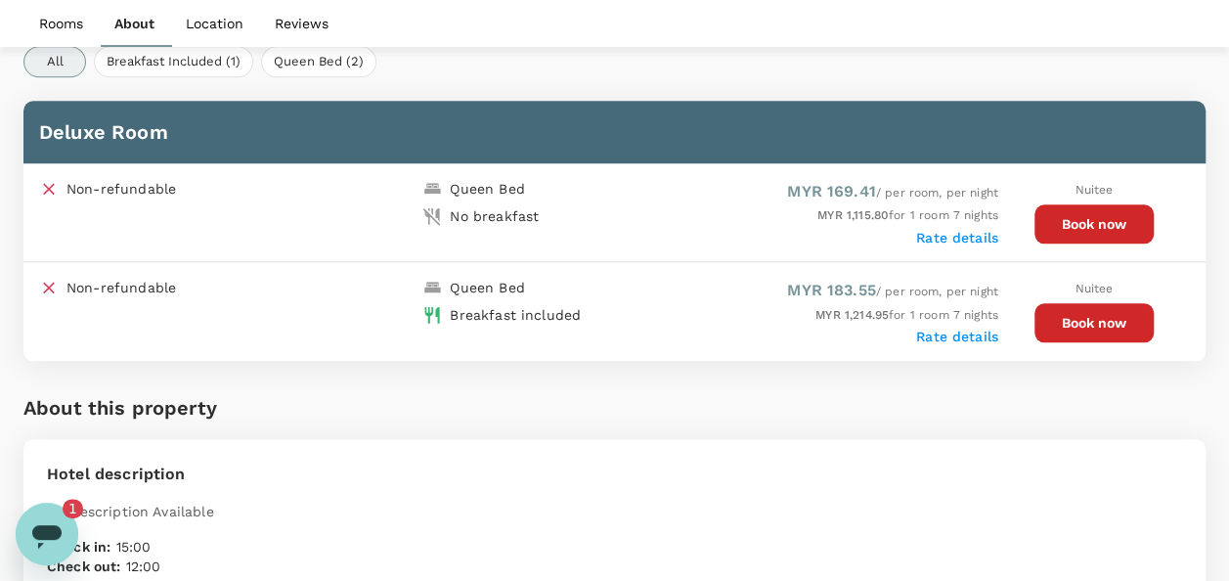
click at [54, 530] on icon "Open messaging window, 1 unread message" at bounding box center [46, 536] width 29 height 23
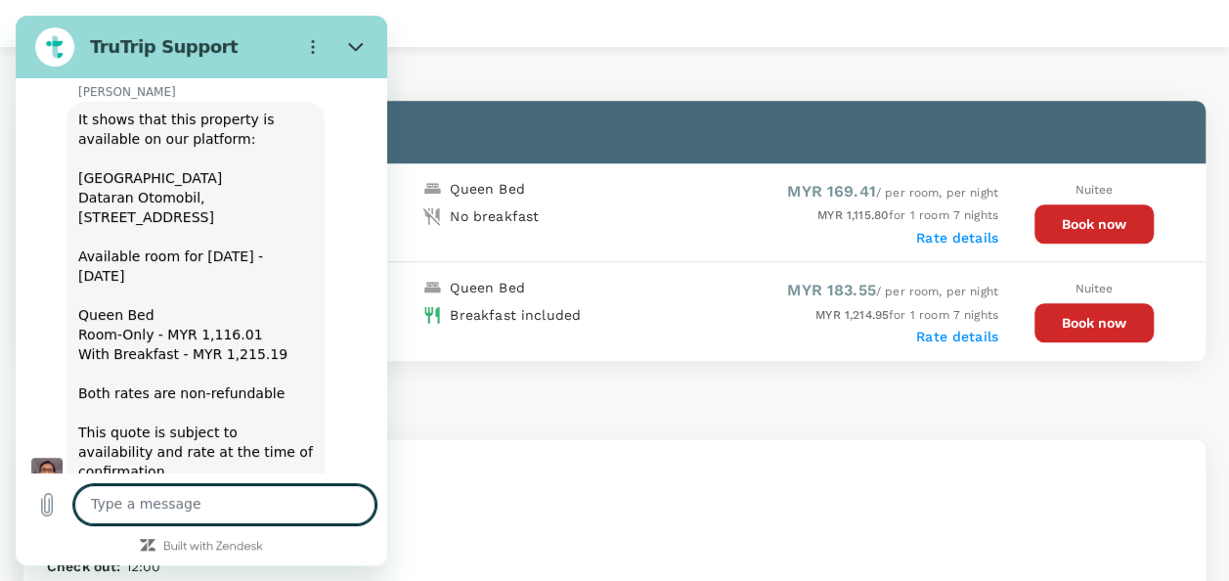
scroll to position [1148, 0]
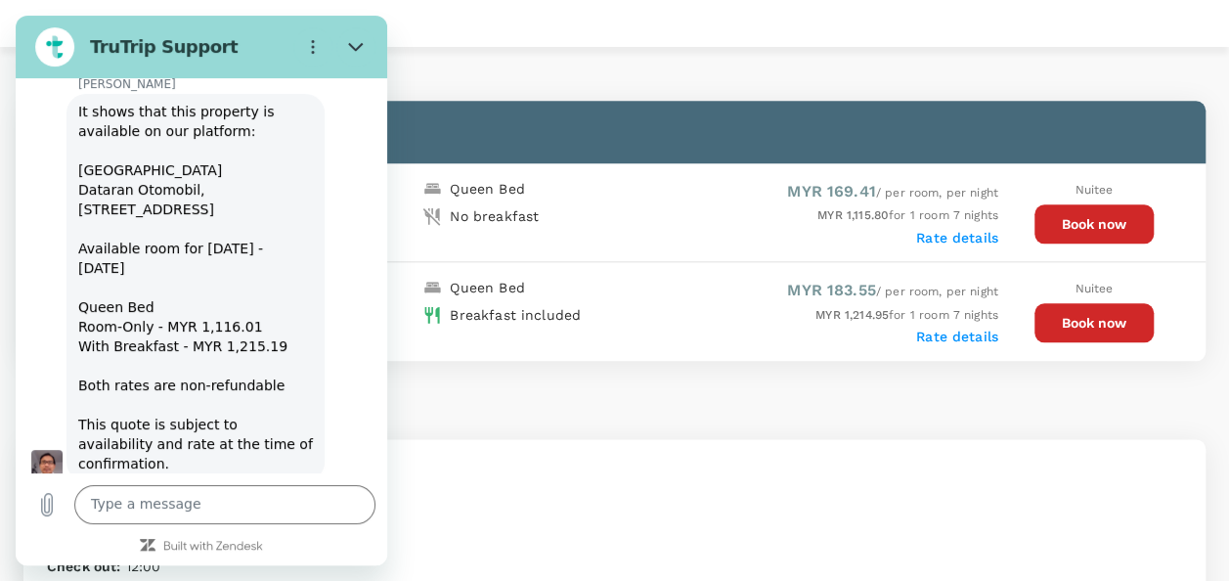
click at [1088, 317] on button "Book now" at bounding box center [1093, 322] width 119 height 39
click at [299, 497] on textarea at bounding box center [224, 504] width 301 height 39
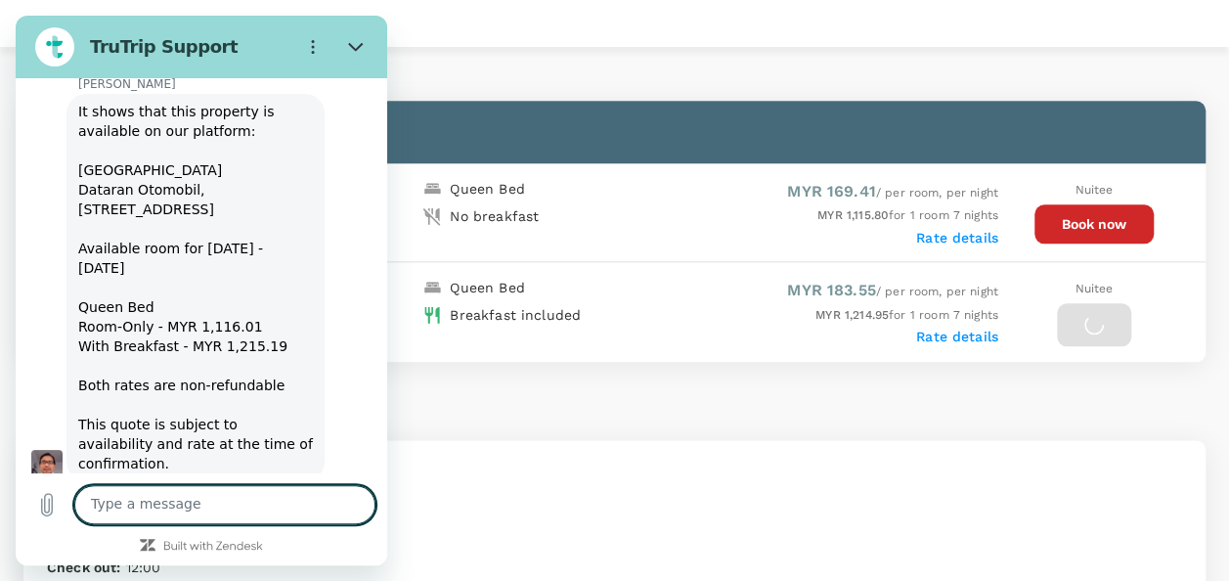
type textarea "s"
type textarea "x"
type textarea "so"
type textarea "x"
type textarea "sor"
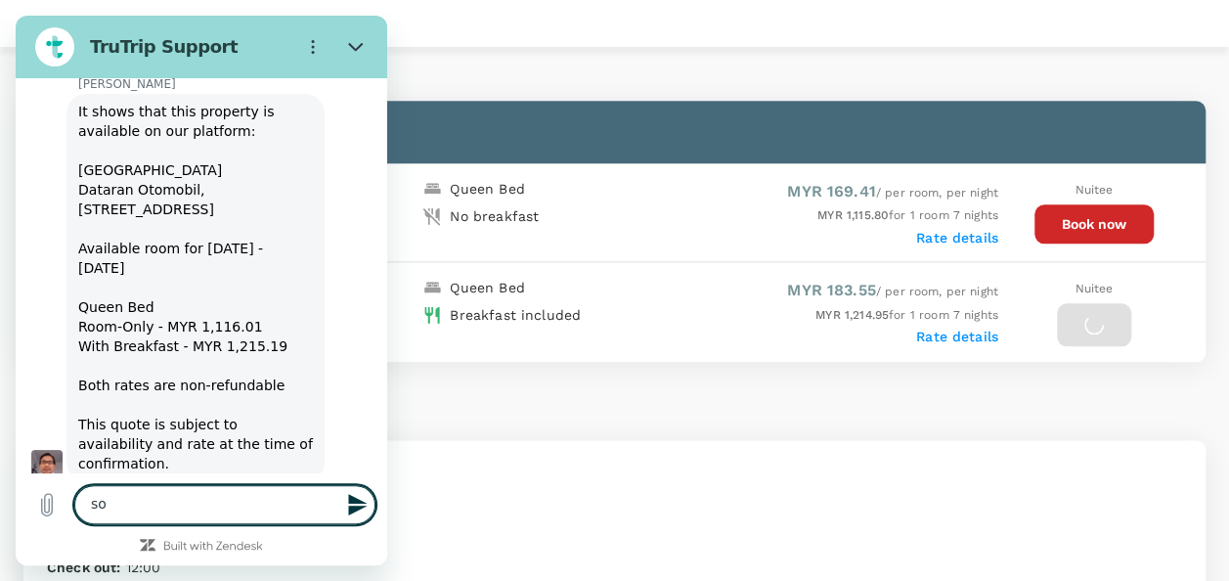
type textarea "x"
type textarea "sorr"
type textarea "x"
type textarea "sorry"
type textarea "x"
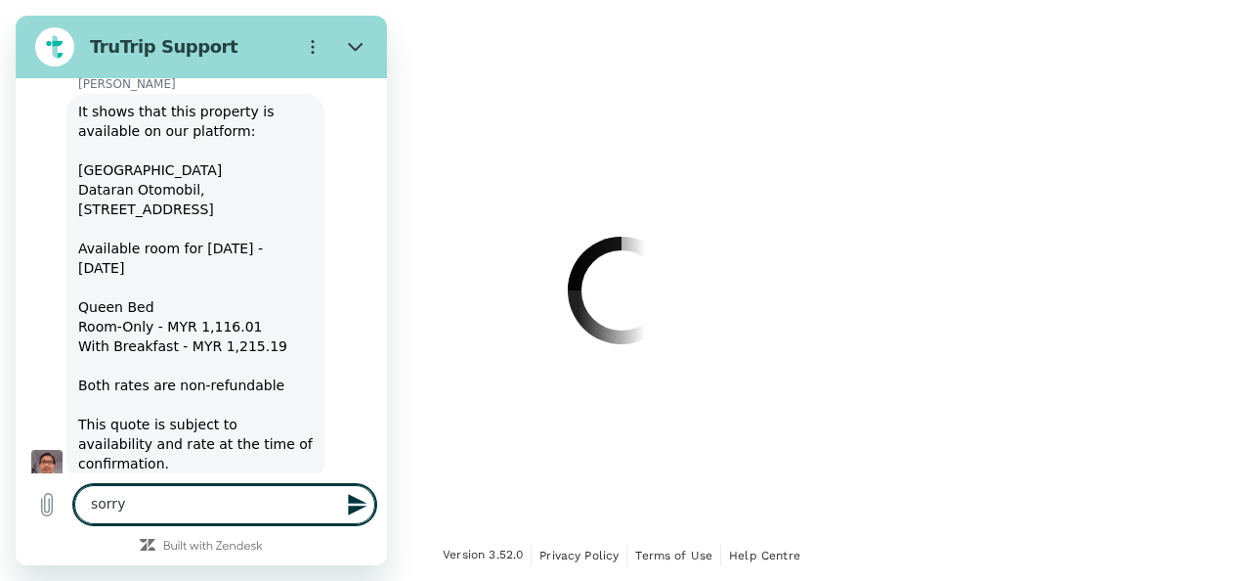
type textarea "sorry"
type textarea "x"
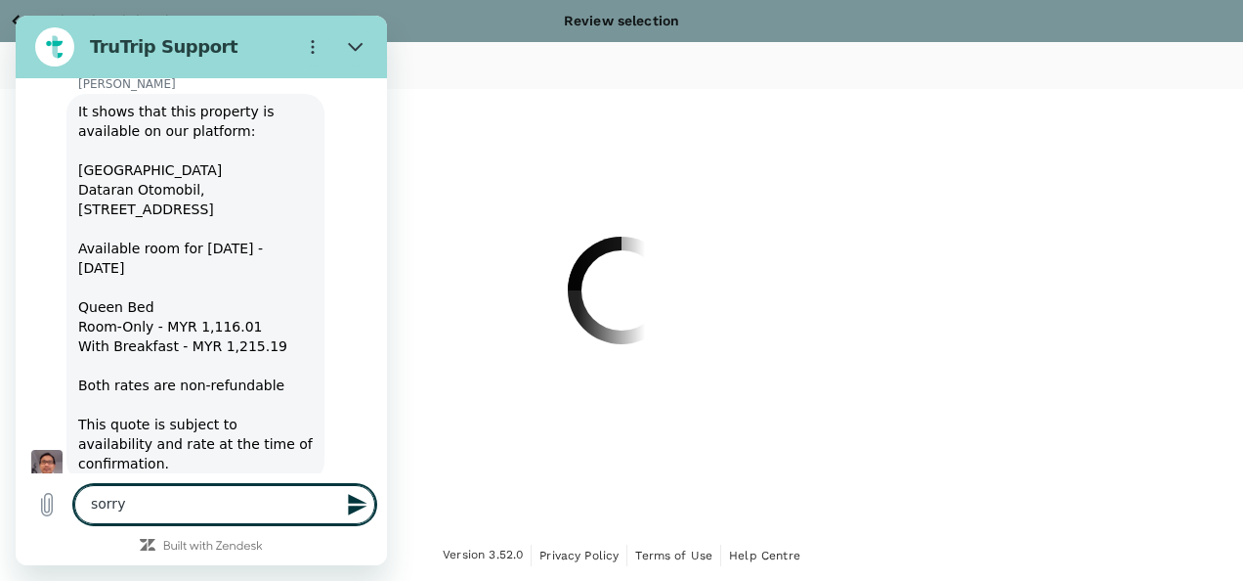
type textarea "sorry"
type textarea "x"
type textarea "sorr"
type textarea "x"
type textarea "sor"
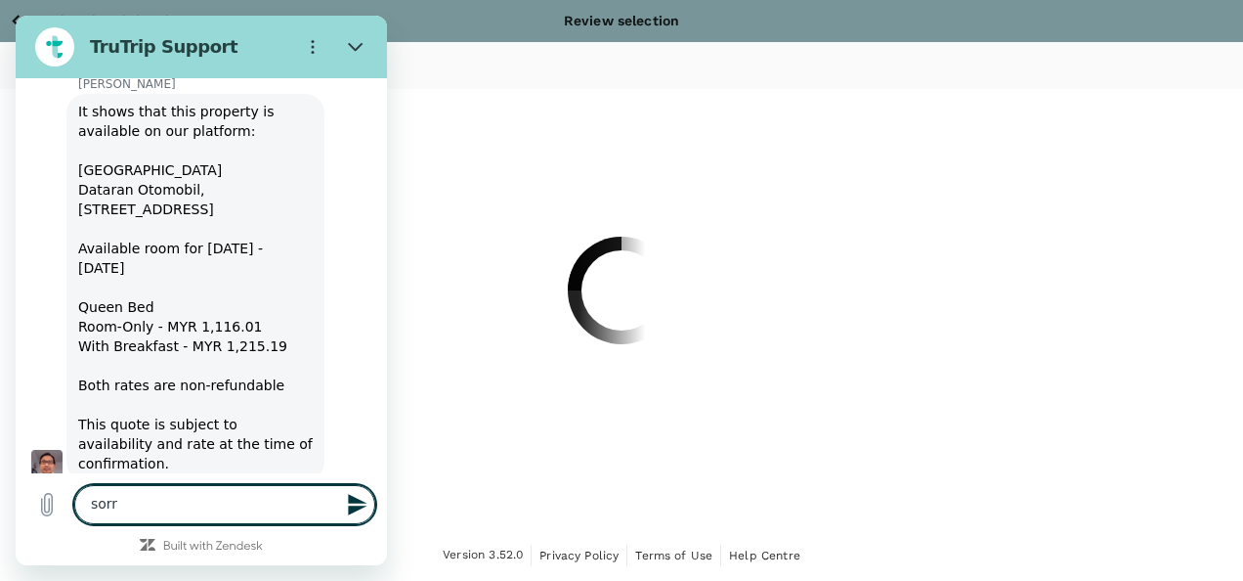
type textarea "x"
type textarea "so"
type textarea "x"
type textarea "s"
type textarea "x"
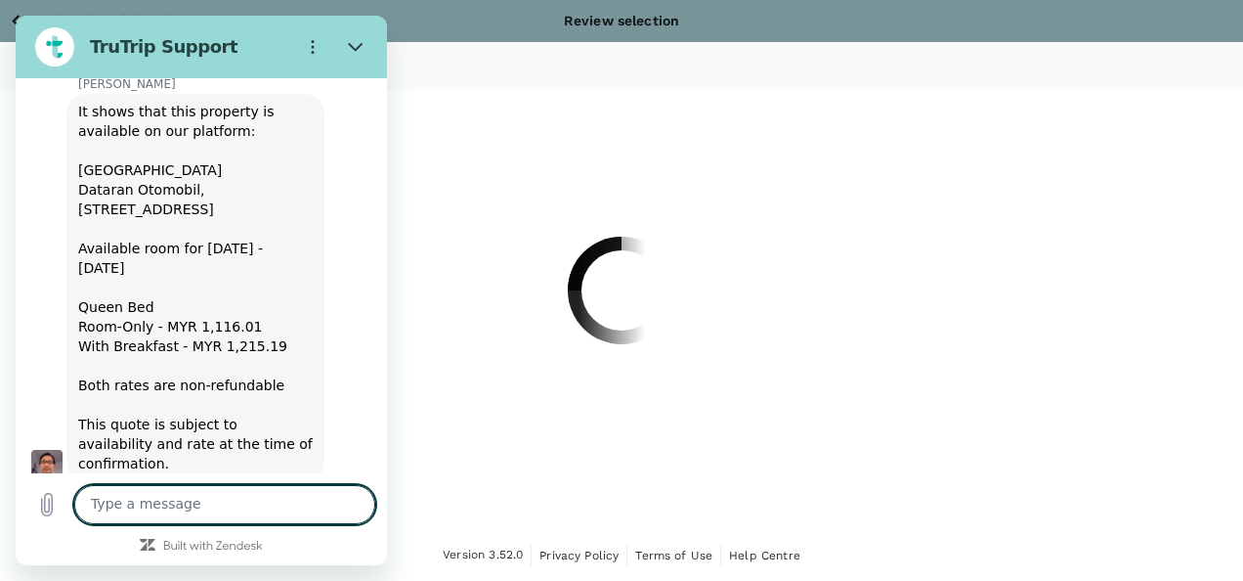
type textarea "x"
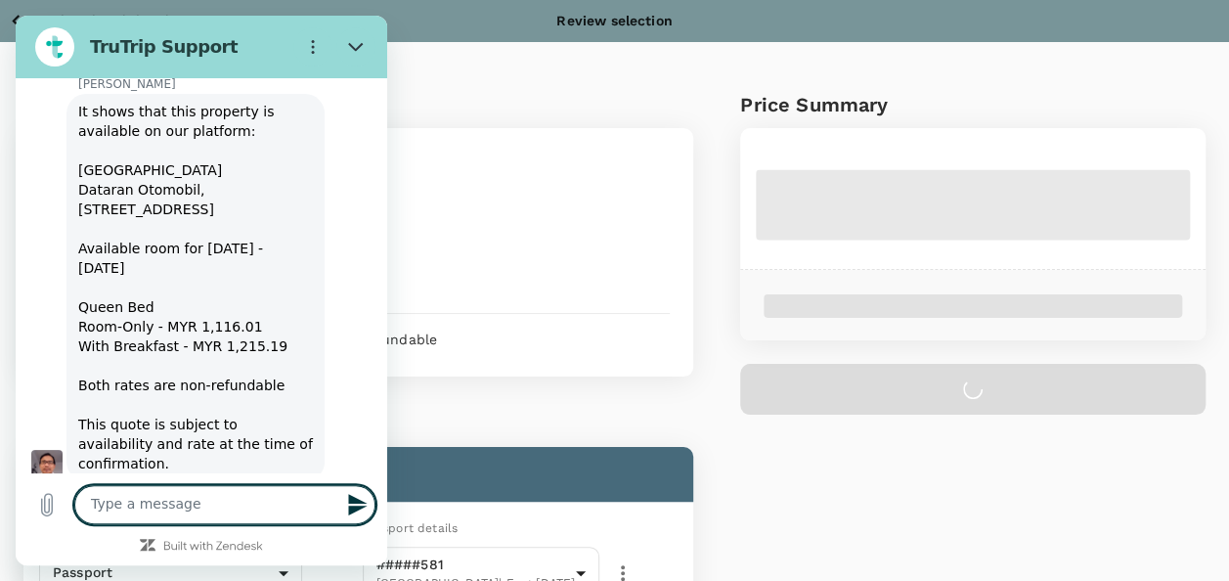
type textarea "t"
type textarea "x"
type textarea "th"
type textarea "x"
type textarea "tha"
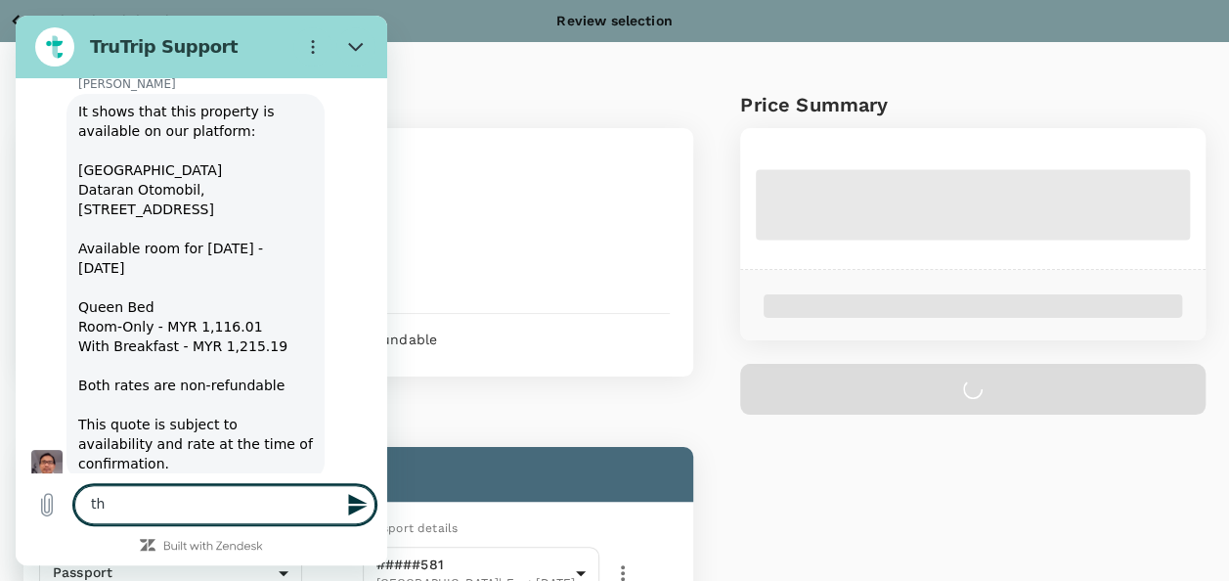
type textarea "x"
type textarea "than"
type textarea "x"
type textarea "thans"
type textarea "x"
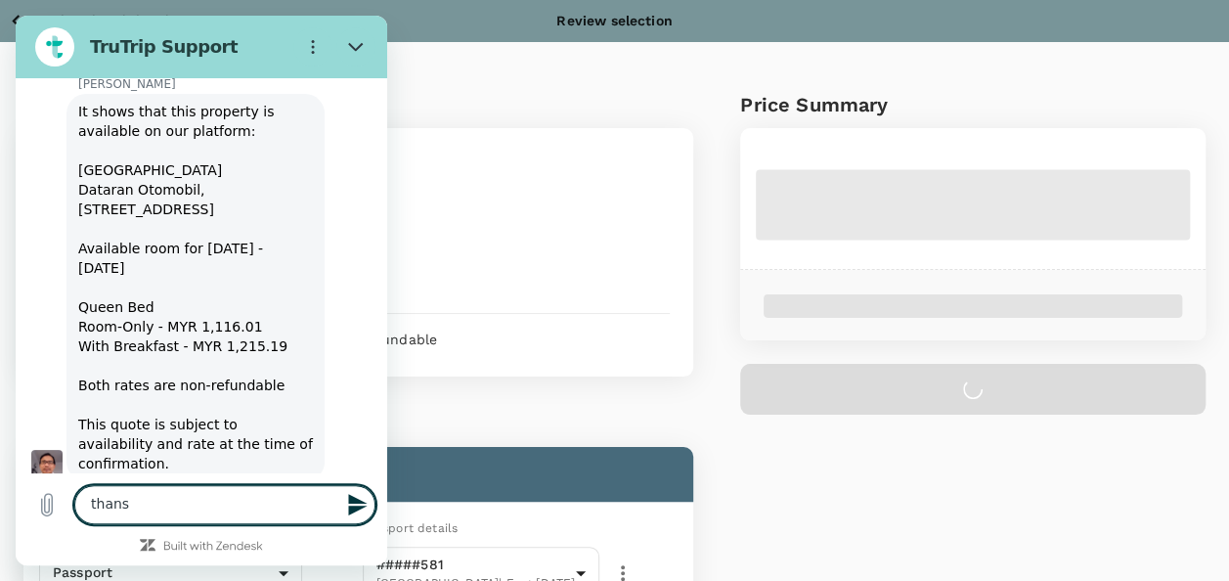
type textarea "thans"
type textarea "x"
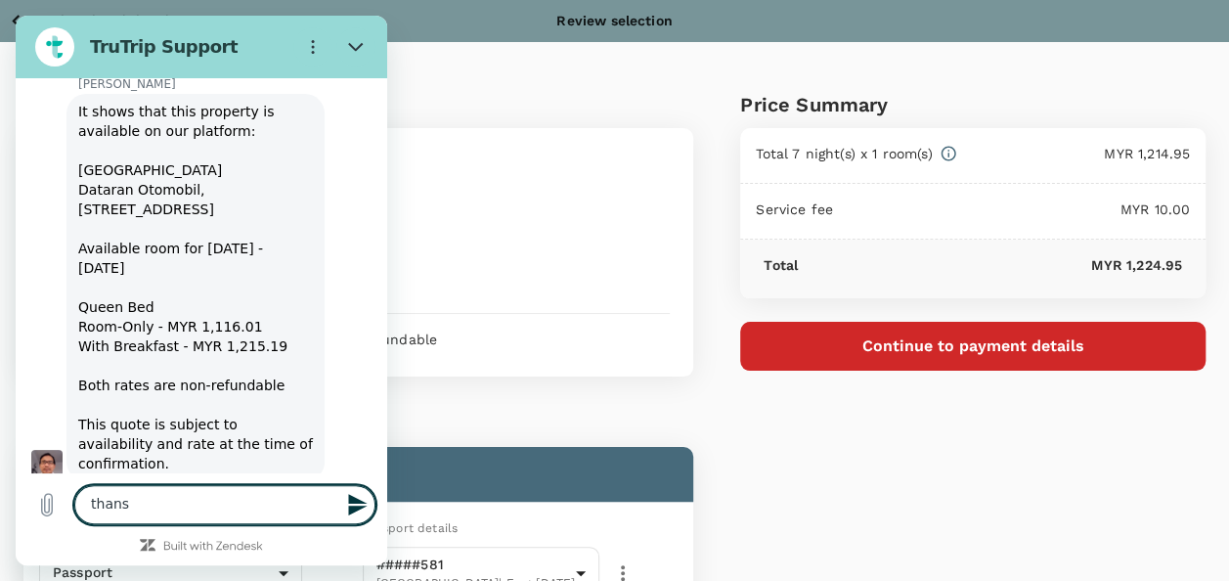
type textarea "thans"
type textarea "x"
type textarea "than"
type textarea "x"
type textarea "than"
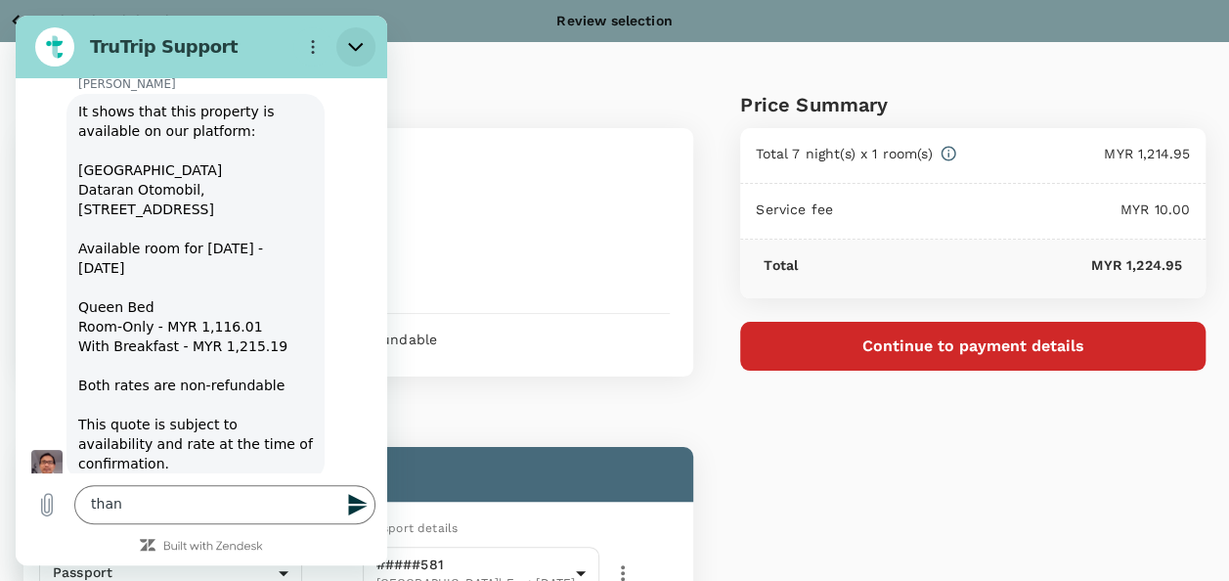
click at [356, 37] on button "Close" at bounding box center [355, 46] width 39 height 39
type textarea "x"
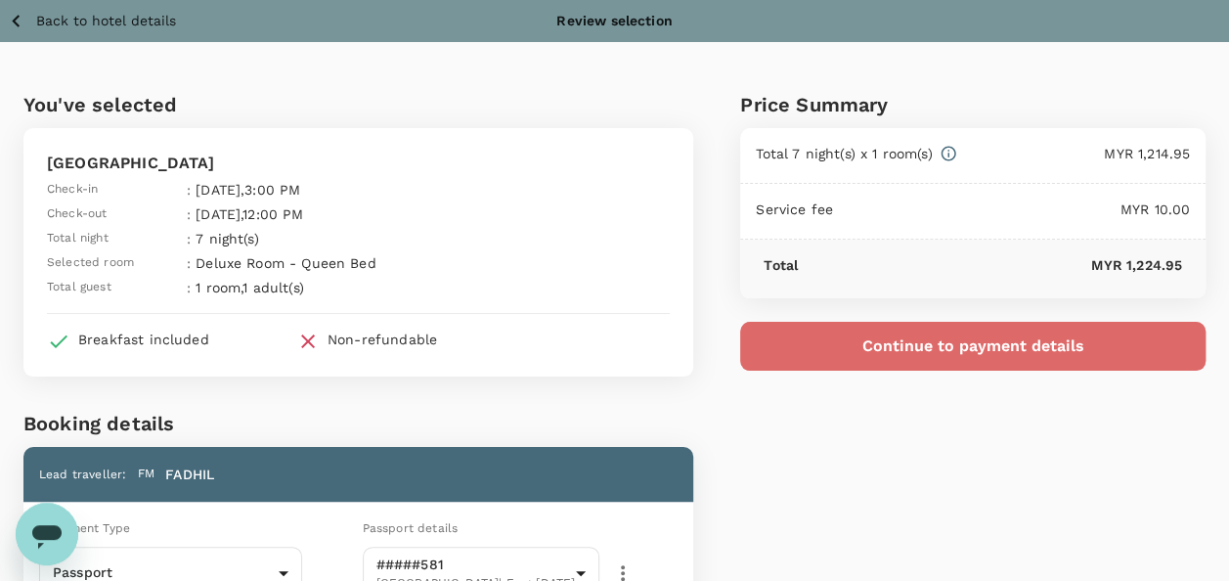
click at [786, 325] on button "Continue to payment details" at bounding box center [972, 346] width 465 height 49
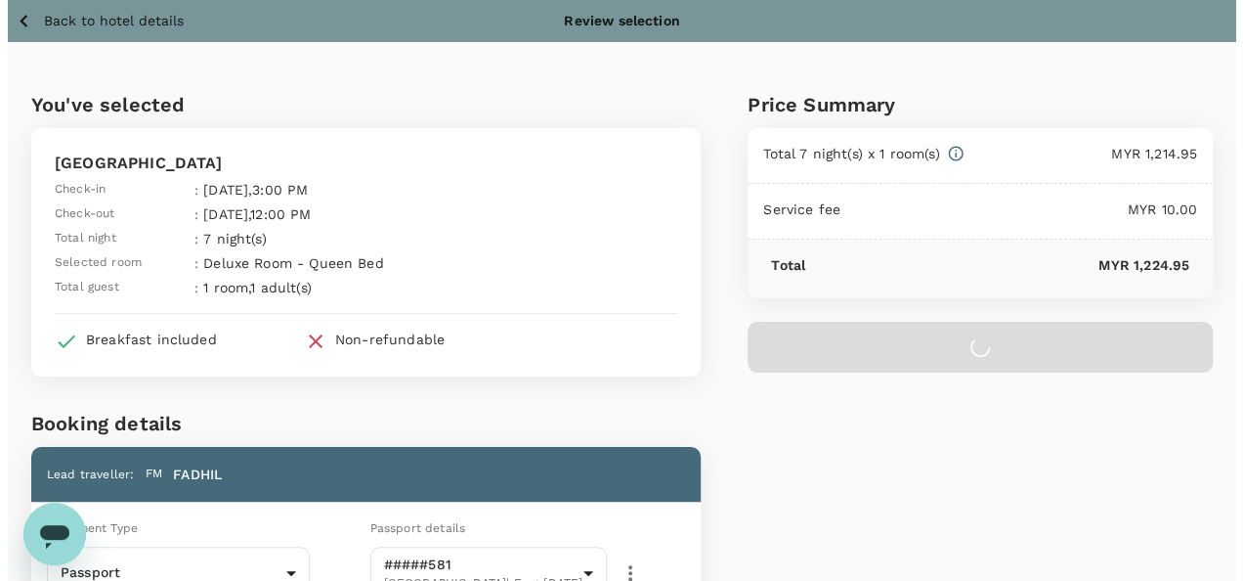
scroll to position [1187, 0]
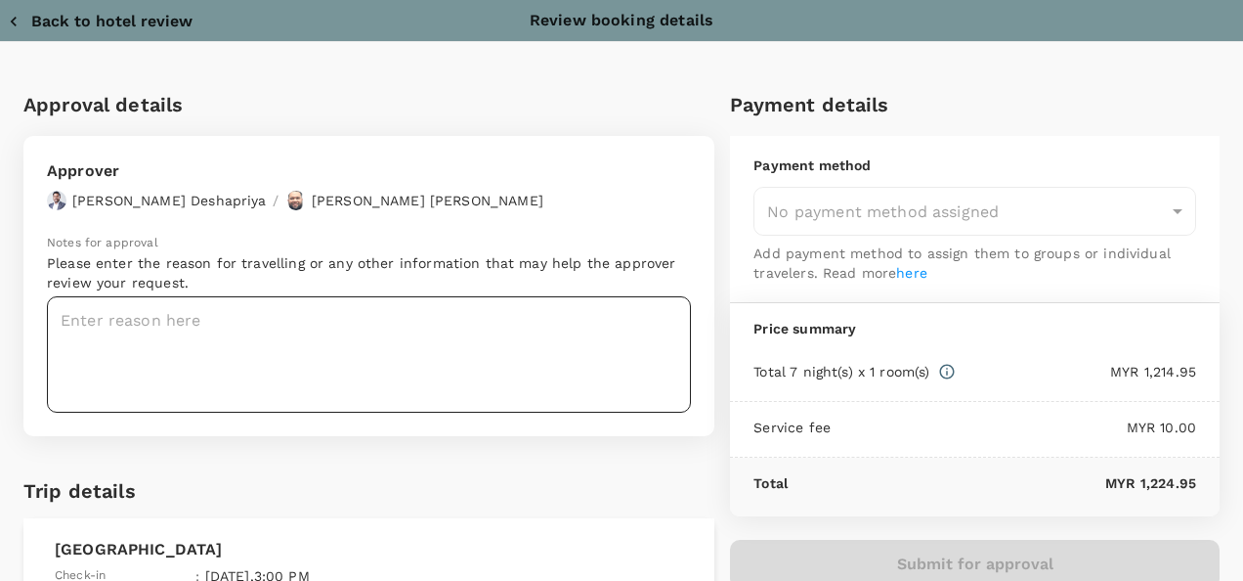
type input "9e254831-a140-43d4-90d9-f4bdc71b84d3"
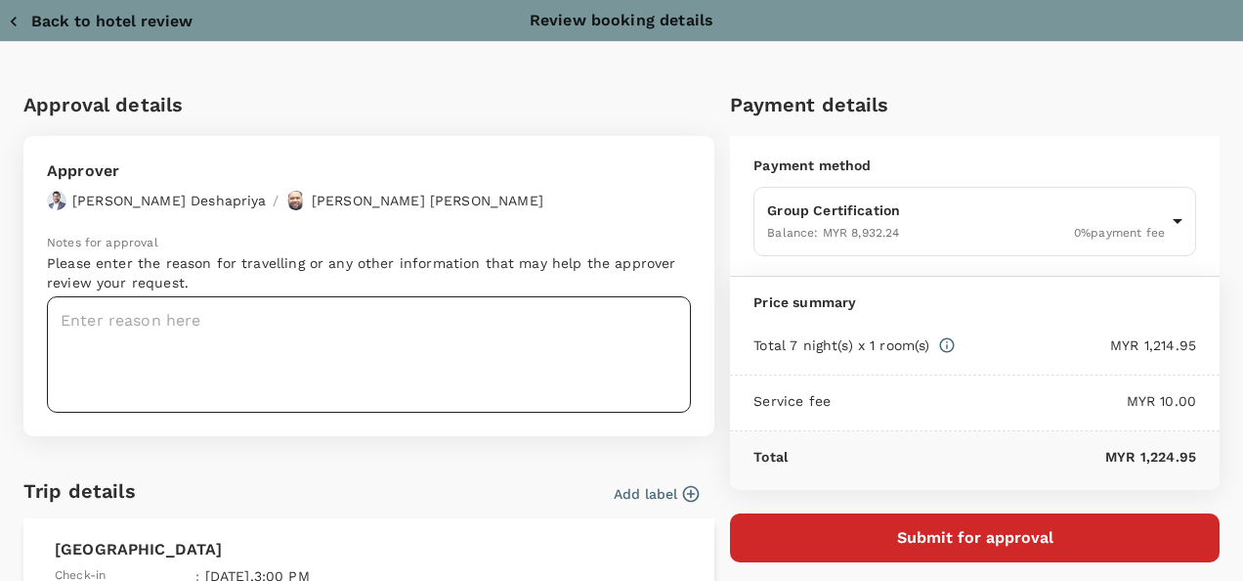
click at [194, 334] on textarea at bounding box center [369, 354] width 644 height 116
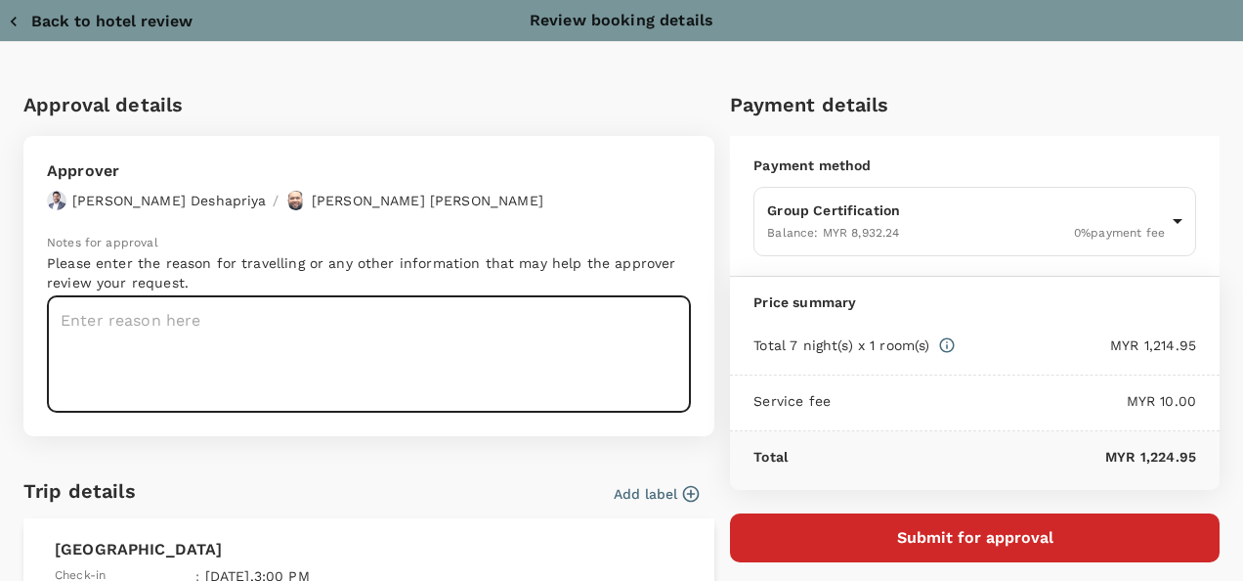
click at [320, 311] on textarea at bounding box center [369, 354] width 644 height 116
paste textarea "Auditor : Fadhil (CU Indonesia Auditor); Program : GMP+; Client :Southern Acids…"
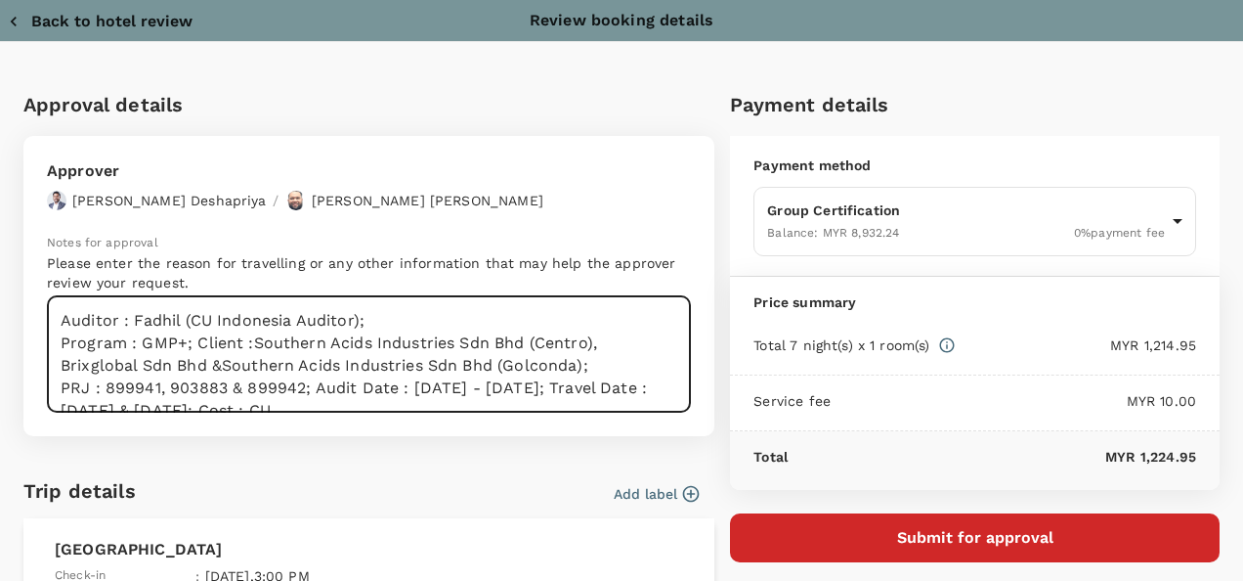
scroll to position [22, 0]
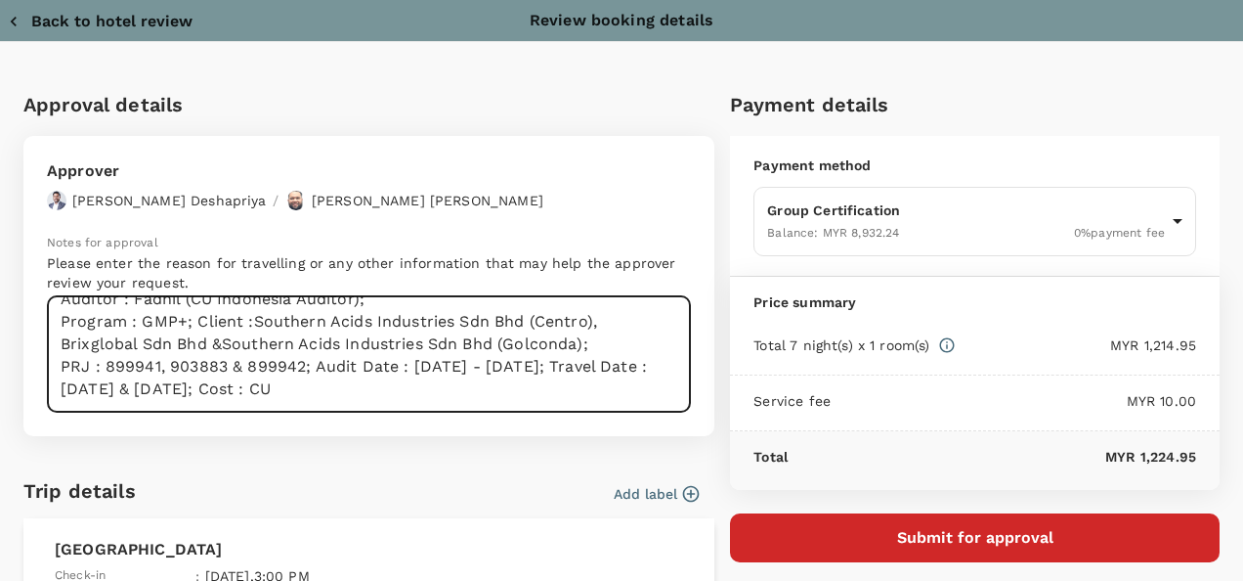
click at [311, 367] on textarea "Auditor : Fadhil (CU Indonesia Auditor); Program : GMP+; Client :Southern Acids…" at bounding box center [369, 354] width 644 height 116
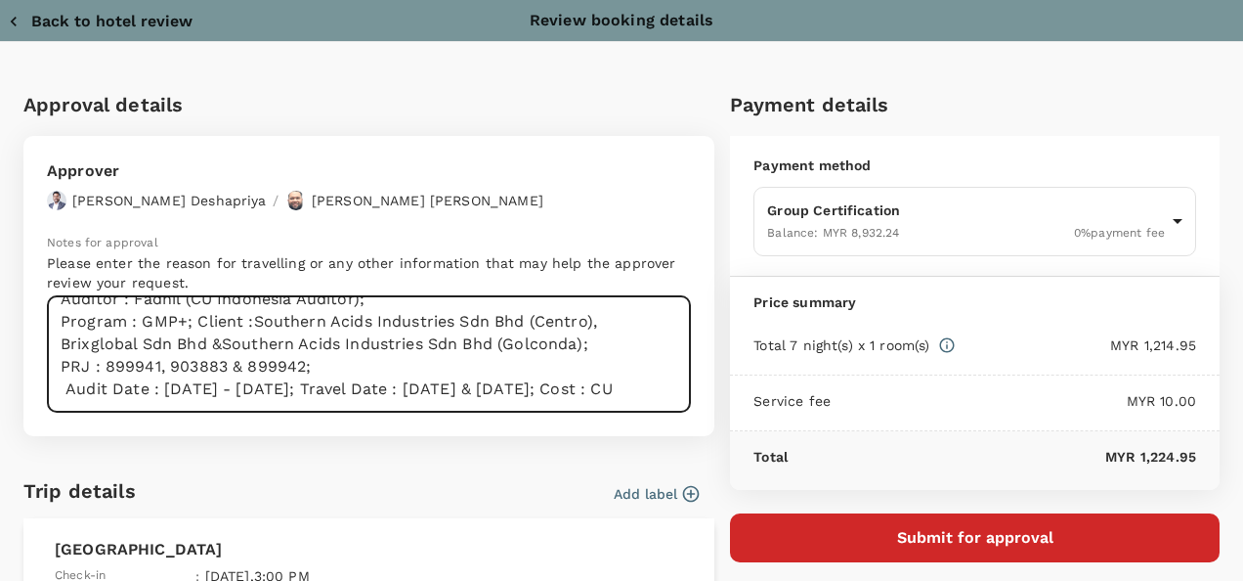
click at [346, 387] on textarea "Auditor : Fadhil (CU Indonesia Auditor); Program : GMP+; Client :Southern Acids…" at bounding box center [369, 354] width 644 height 116
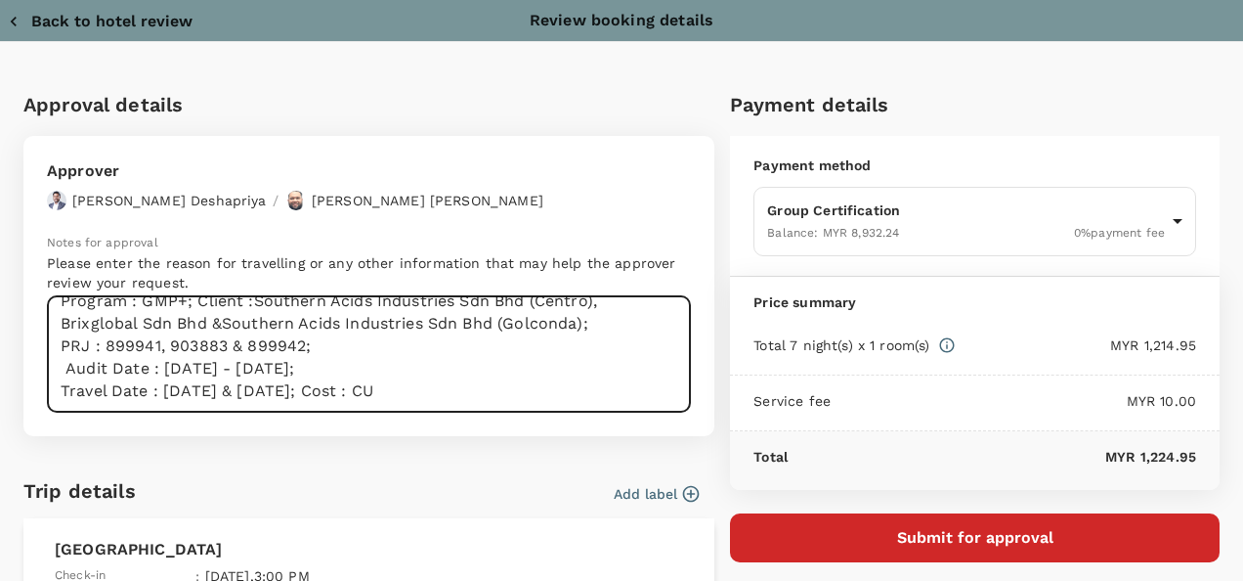
scroll to position [45, 0]
click at [369, 385] on textarea "Auditor : Fadhil (CU Indonesia Auditor); Program : GMP+; Client :Southern Acids…" at bounding box center [369, 354] width 644 height 116
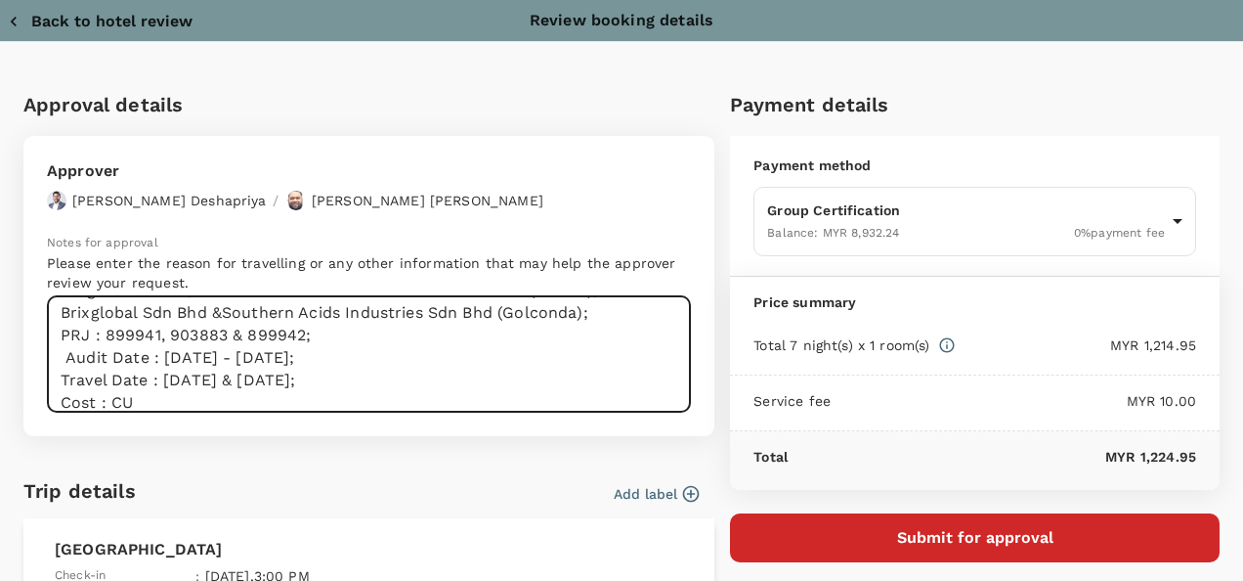
scroll to position [1304, 0]
type textarea "Auditor : Fadhil (CU Indonesia Auditor); Program : GMP+; Client :Southern Acids…"
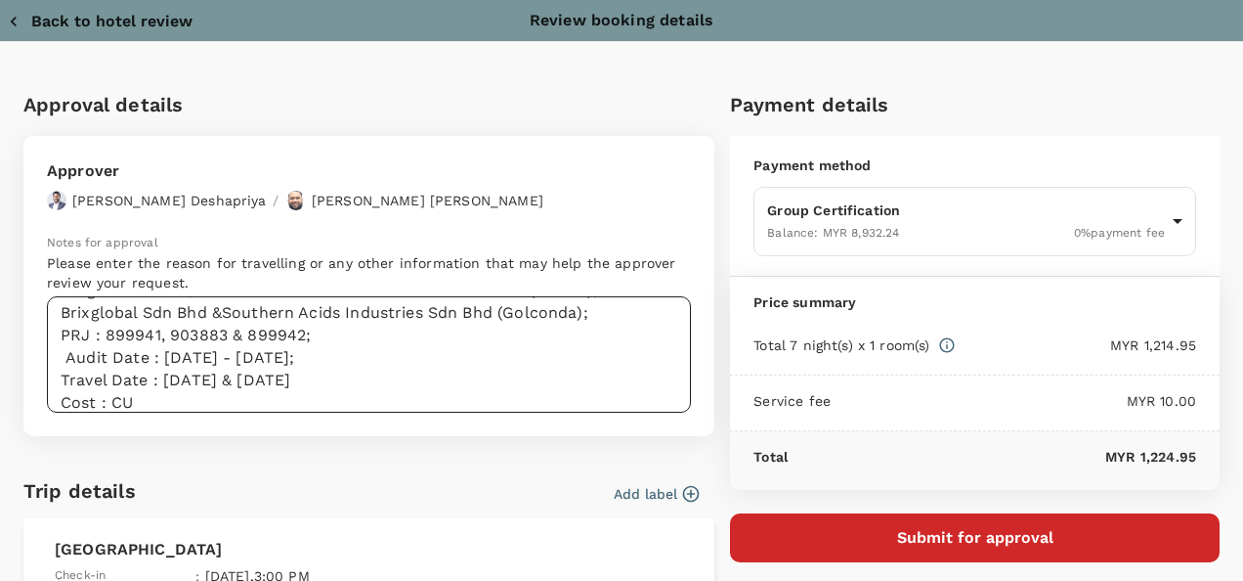
type textarea "x"
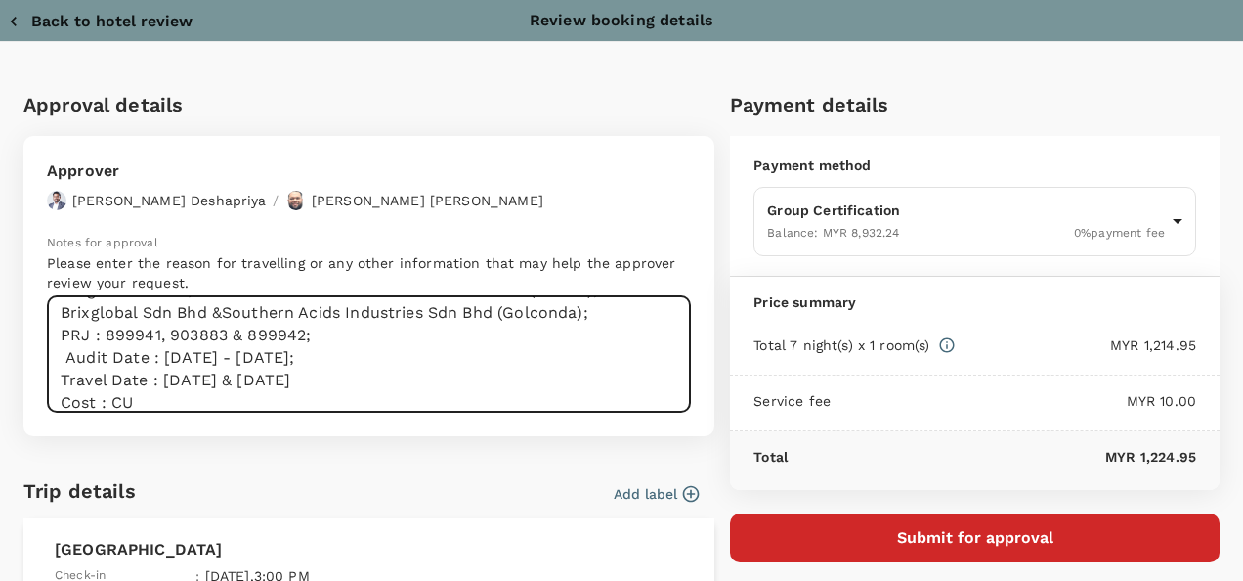
scroll to position [0, 0]
click at [586, 368] on textarea "Auditor : Fadhil (CU Indonesia Auditor); Program : GMP+; Client :Southern Acids…" at bounding box center [369, 354] width 644 height 116
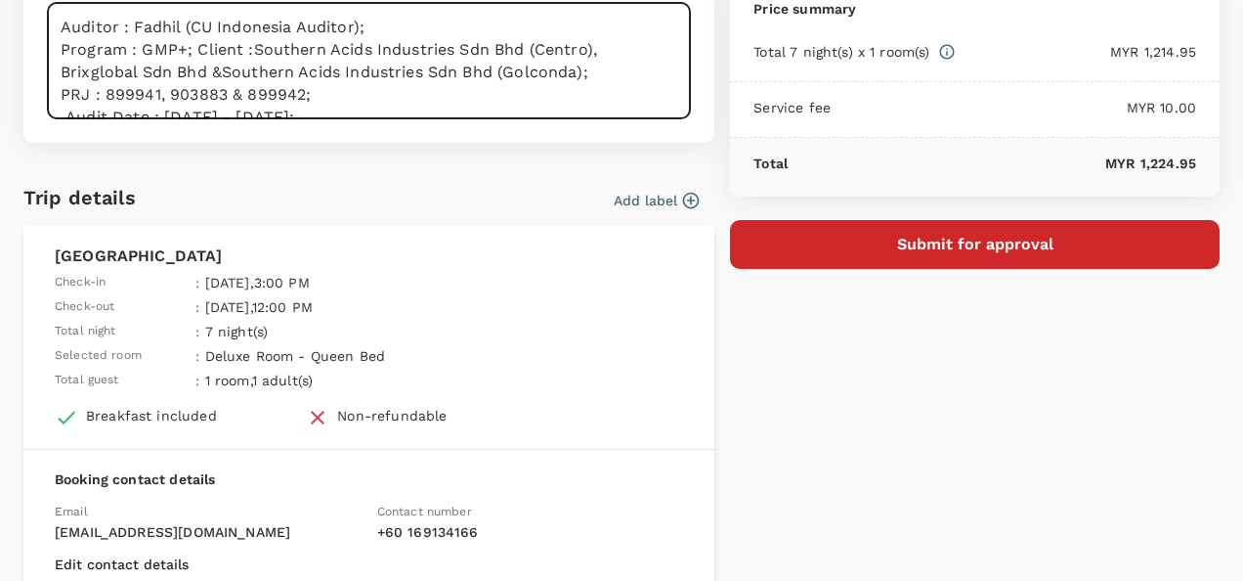
scroll to position [391, 0]
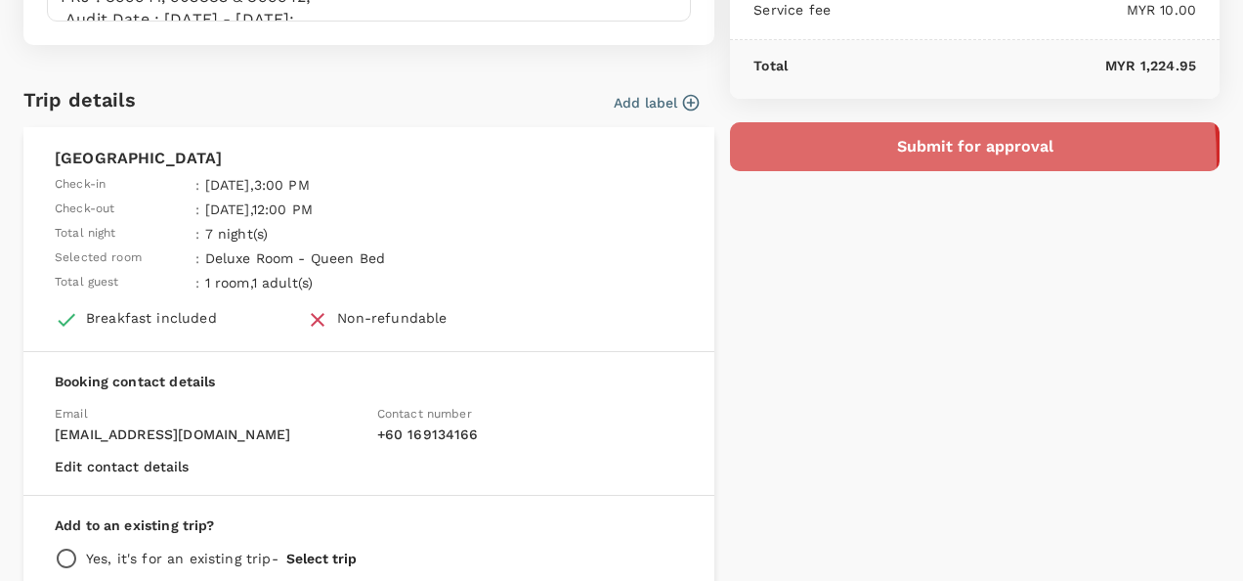
click at [850, 158] on button "Submit for approval" at bounding box center [975, 146] width 490 height 49
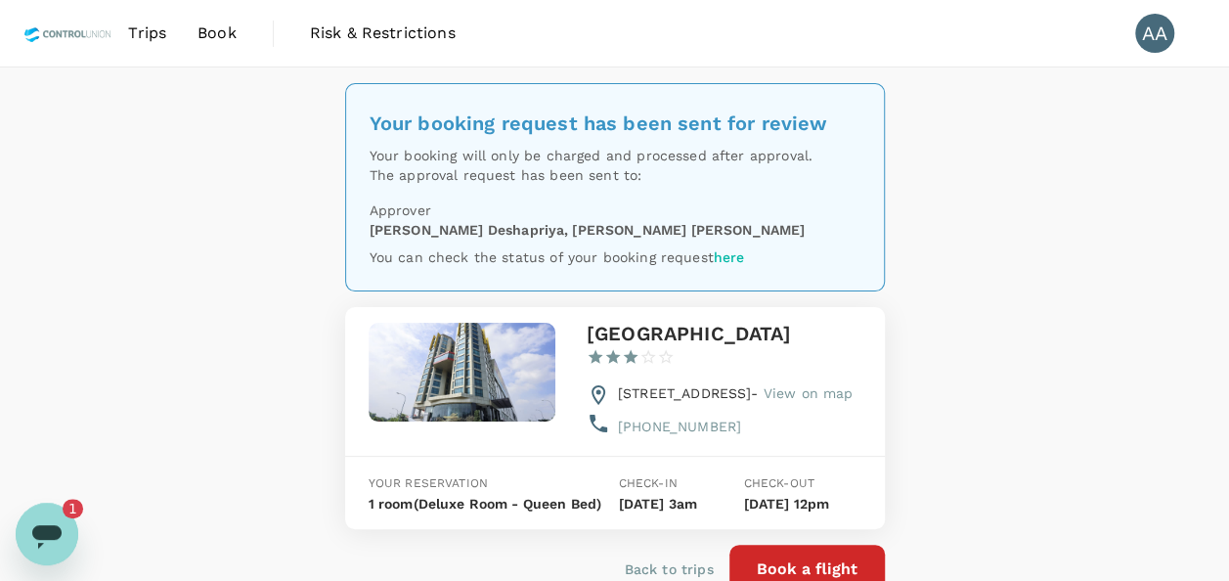
click at [70, 561] on div "Your booking request has been sent for review Your booking will only be charged…" at bounding box center [614, 361] width 1229 height 588
click at [41, 518] on icon "Open messaging window, 1 unread message" at bounding box center [46, 533] width 35 height 35
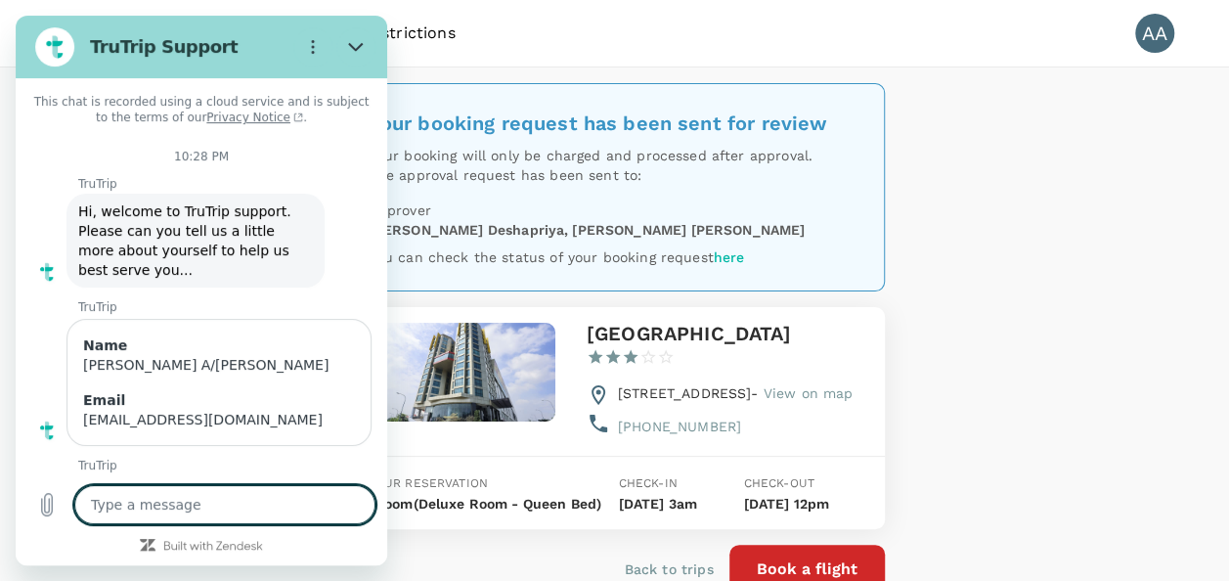
scroll to position [1300, 0]
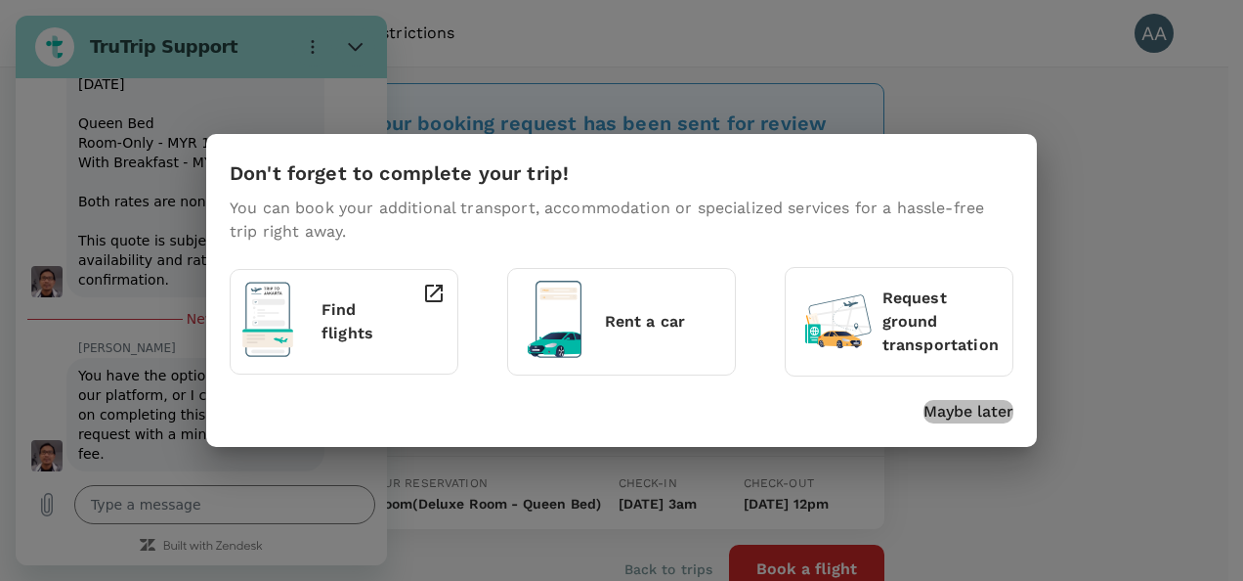
drag, startPoint x: 975, startPoint y: 399, endPoint x: 960, endPoint y: 405, distance: 16.7
click at [975, 400] on p "Maybe later" at bounding box center [969, 411] width 90 height 23
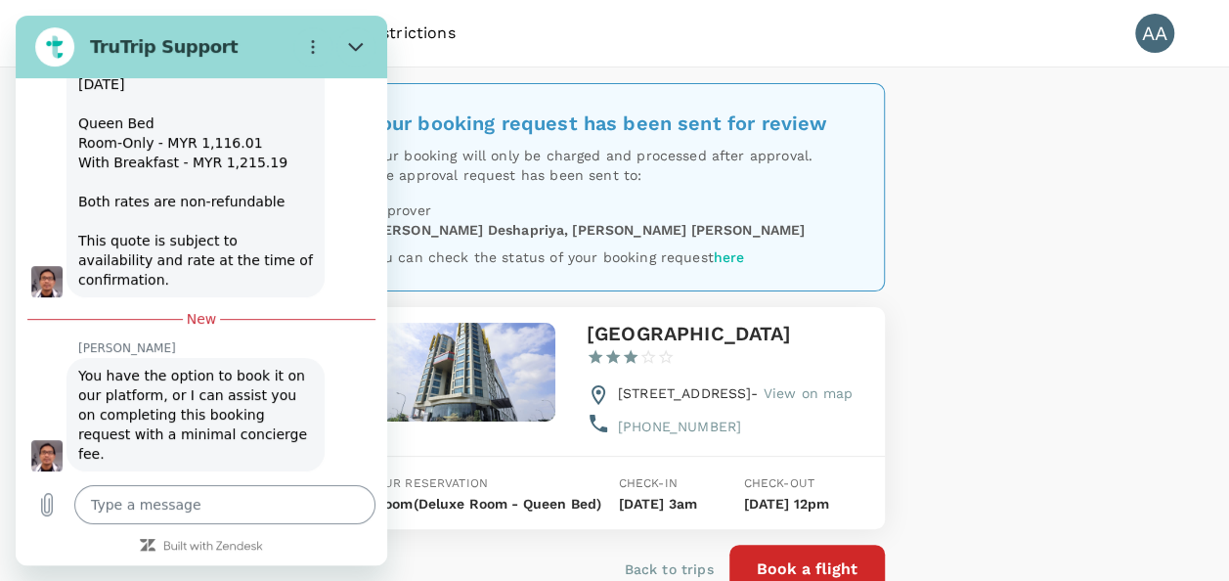
click at [255, 505] on textarea at bounding box center [224, 504] width 301 height 39
type textarea "t"
type textarea "x"
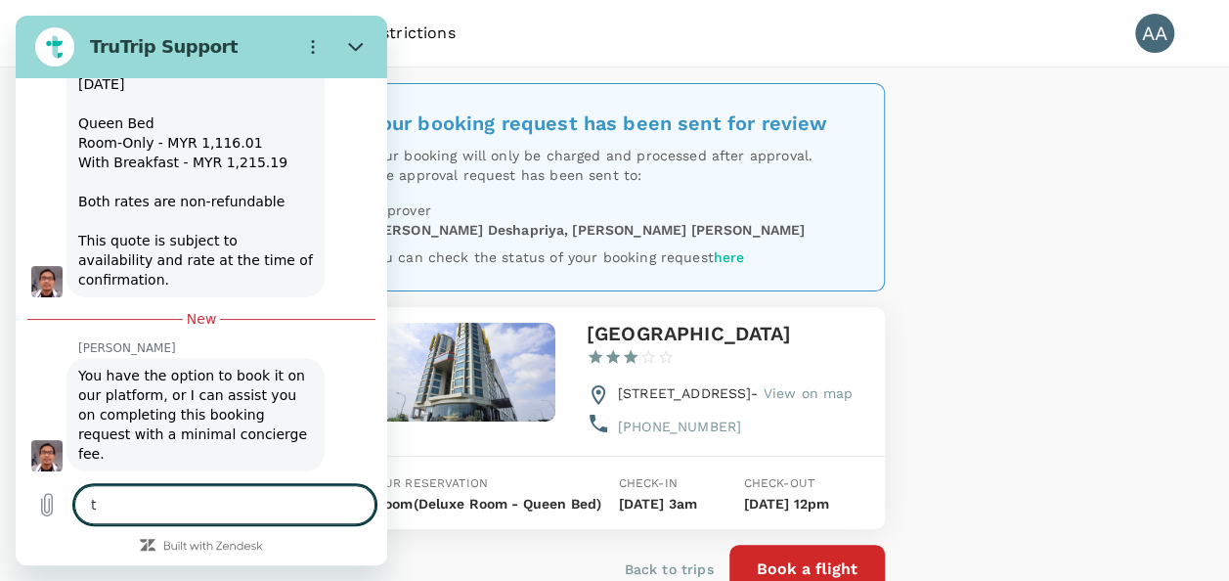
type textarea "th"
type textarea "x"
type textarea "tha"
type textarea "x"
type textarea "than"
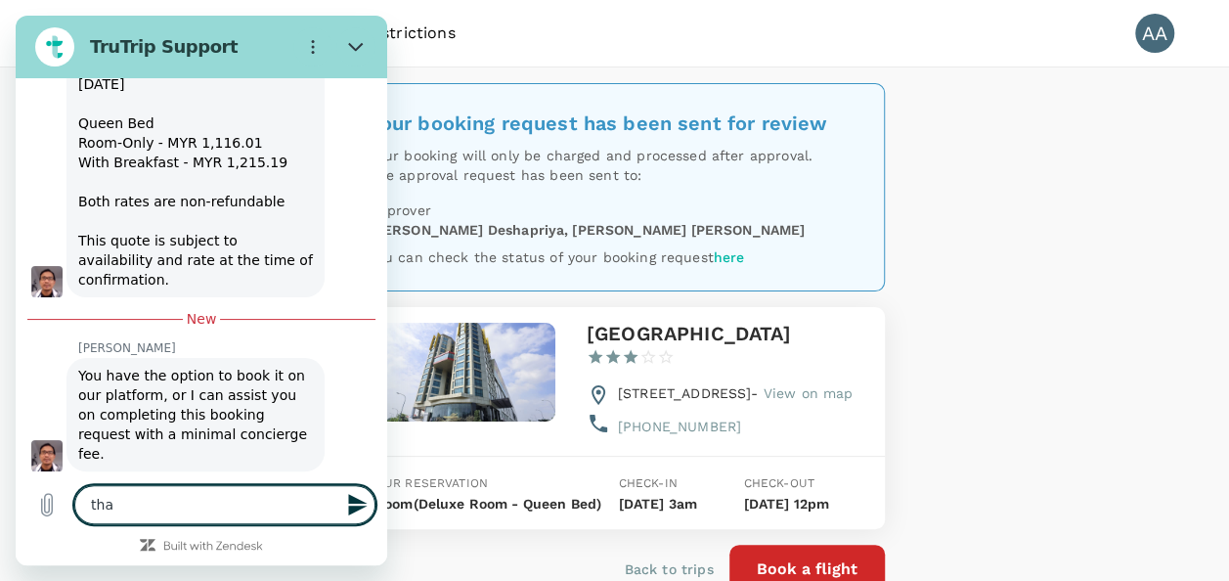
type textarea "x"
type textarea "thank"
type textarea "x"
type textarea "thanks"
type textarea "x"
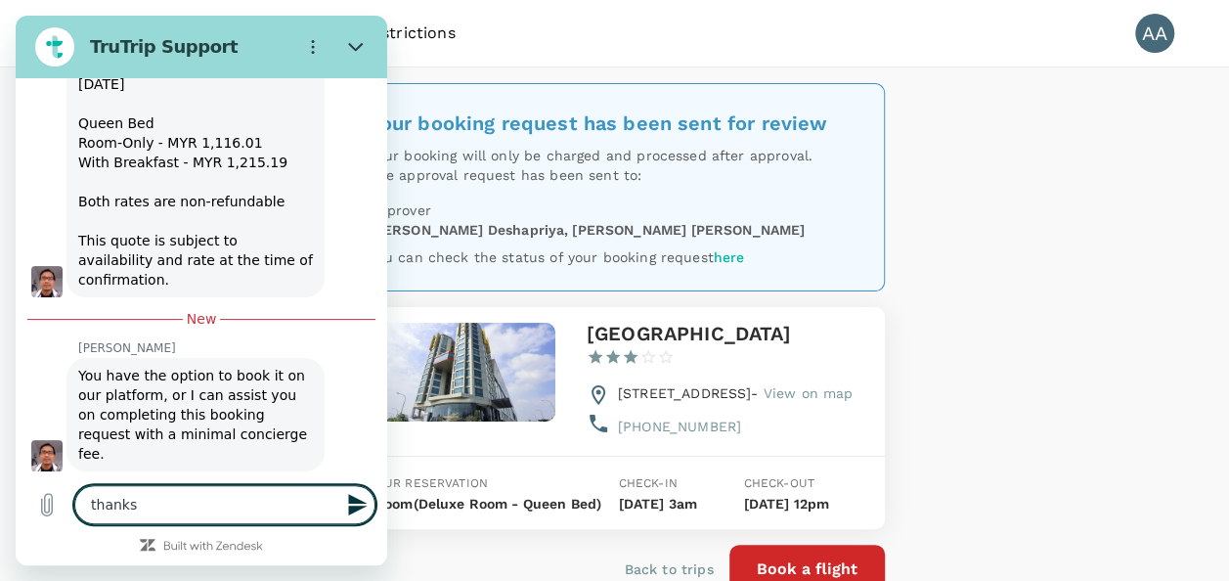
type textarea "thanks"
type textarea "x"
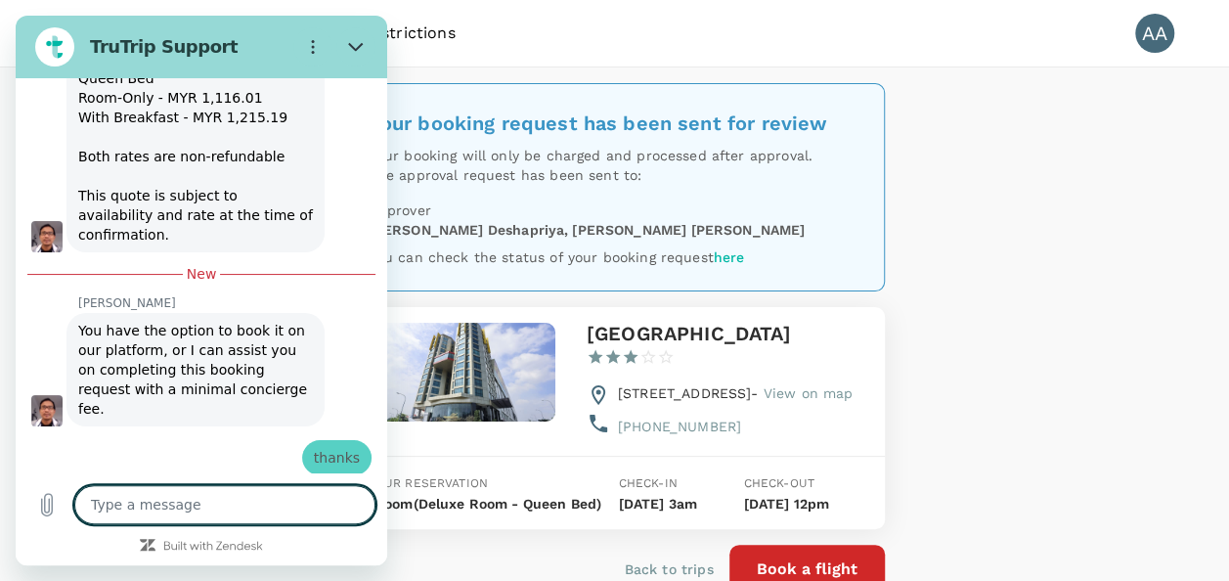
type textarea "x"
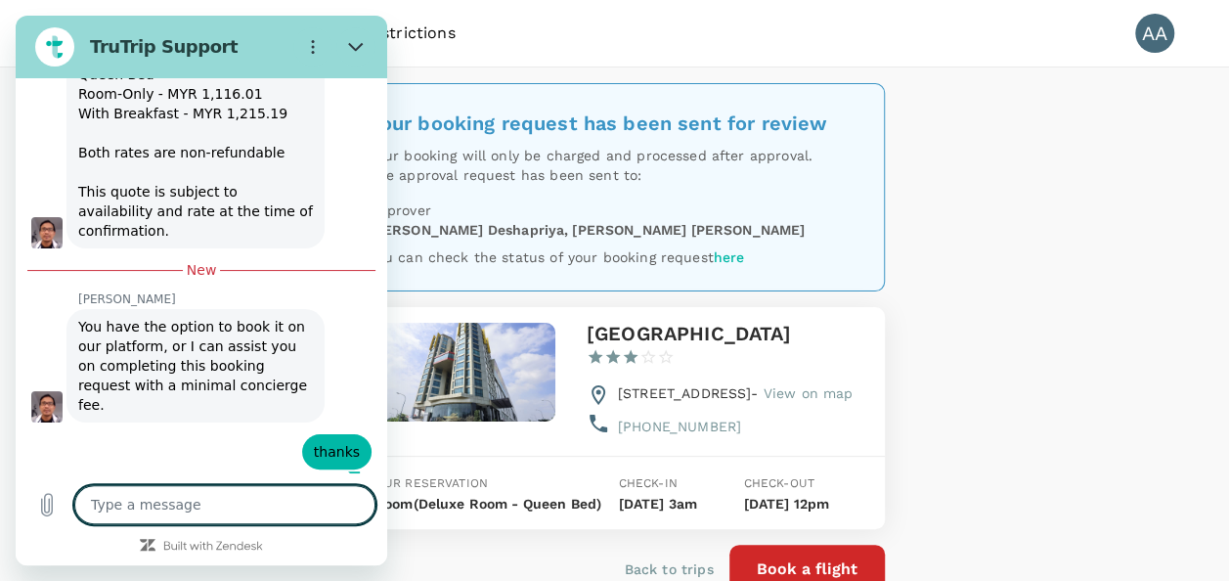
scroll to position [1347, 0]
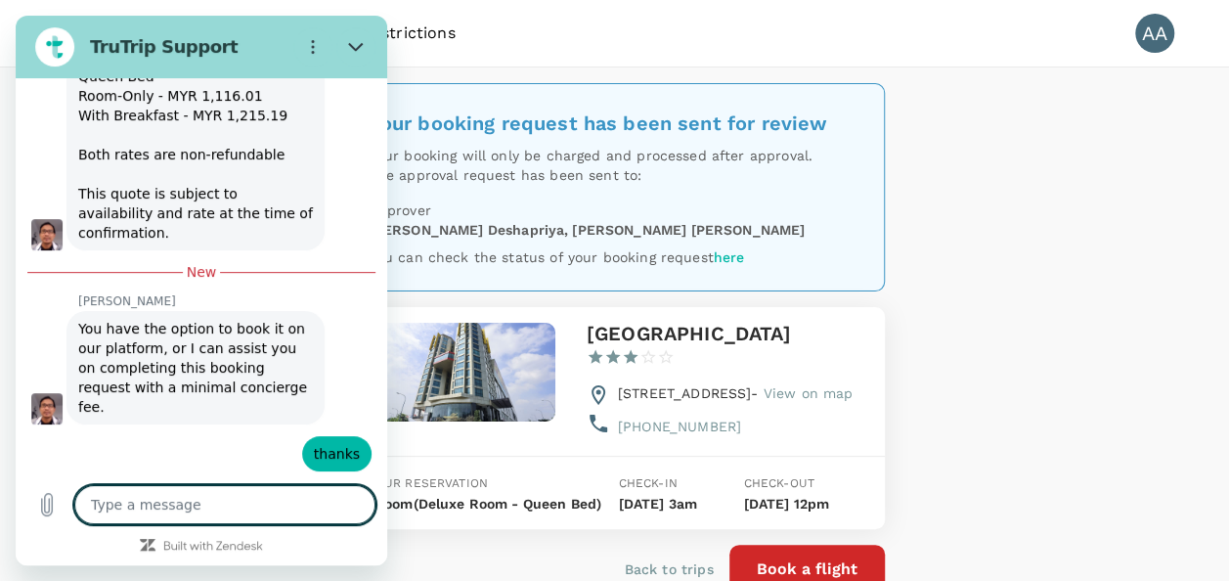
click at [127, 515] on textarea at bounding box center [224, 504] width 301 height 39
type textarea "s"
type textarea "x"
type textarea "sd"
type textarea "x"
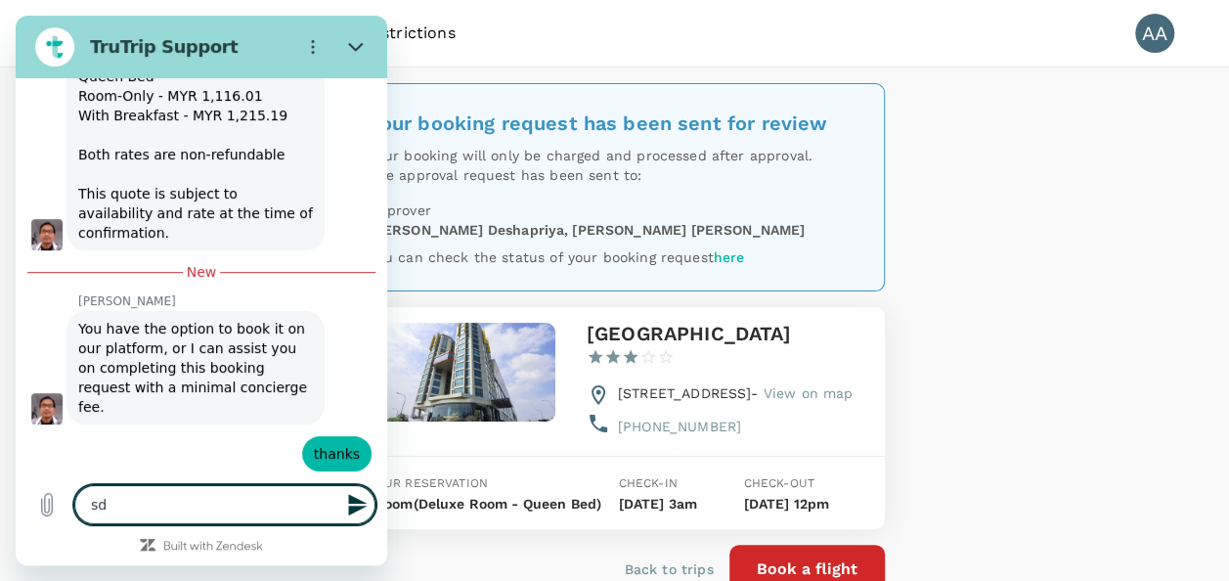
type textarea "sdd"
type textarea "x"
type textarea "sddn"
type textarea "x"
type textarea "sddnl"
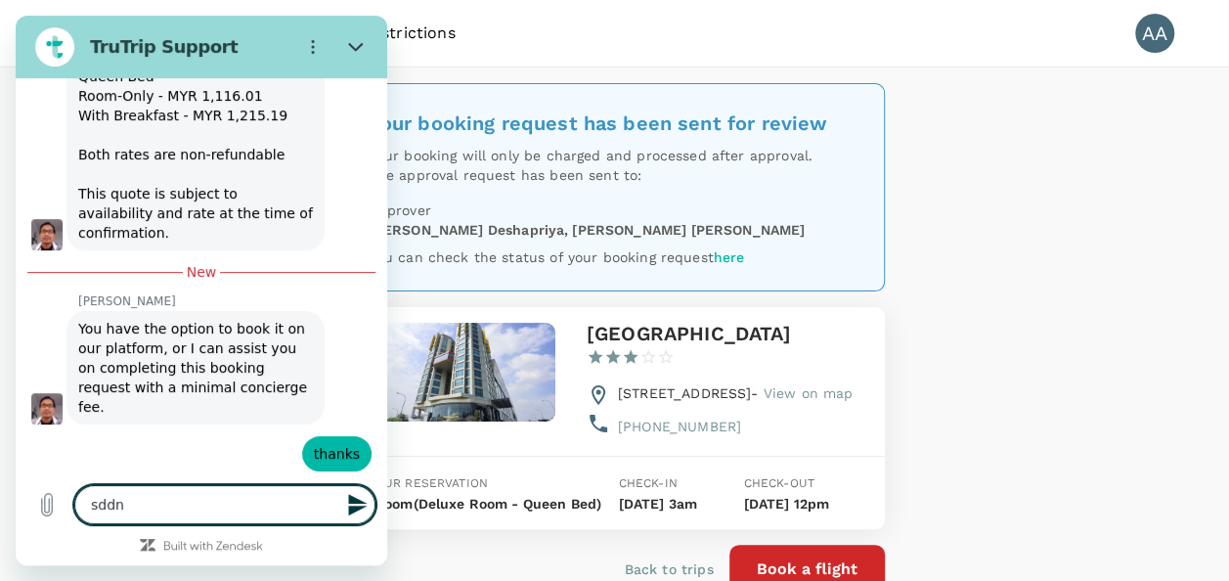
type textarea "x"
type textarea "sddnly"
type textarea "x"
type textarea "sddnly"
type textarea "x"
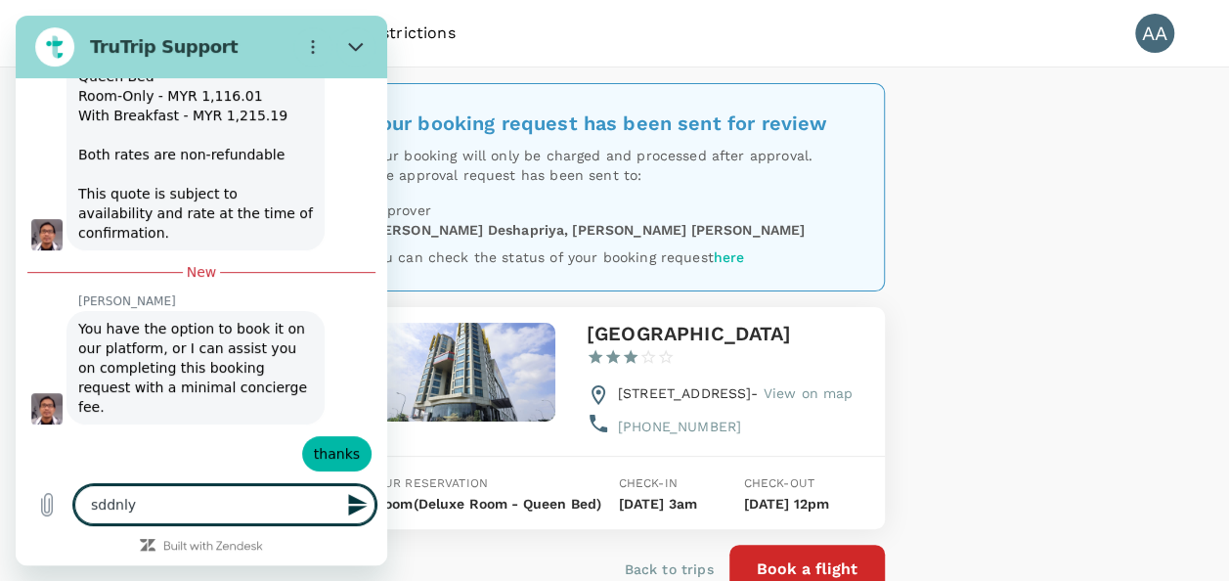
type textarea "sddnly t"
type textarea "x"
type textarea "sddnly th"
type textarea "x"
type textarea "sddnly the"
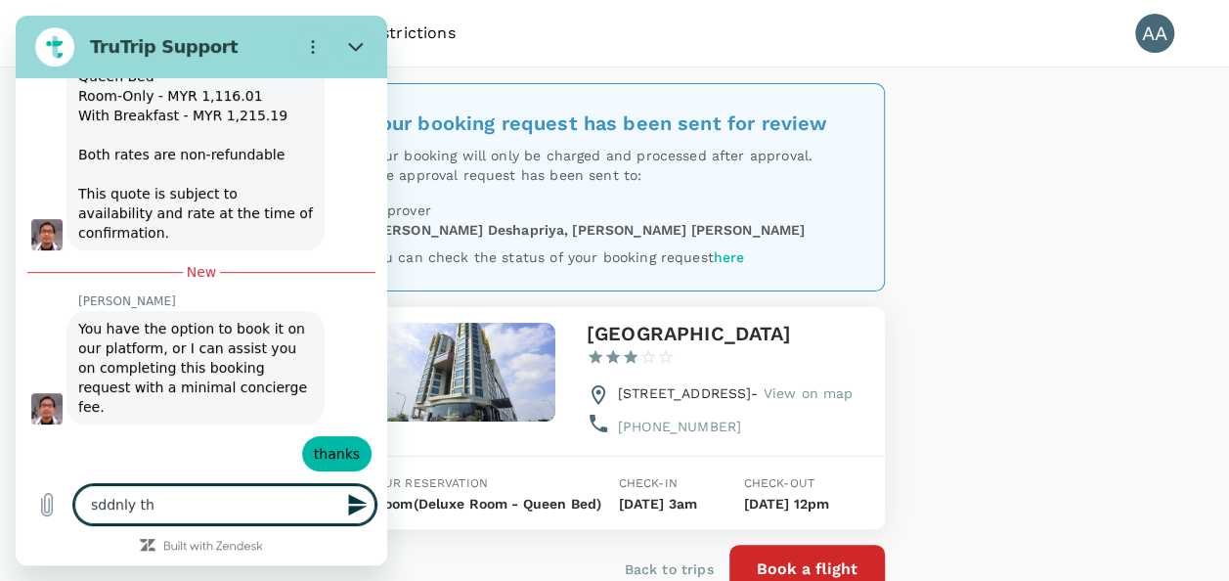
type textarea "x"
type textarea "sddnly the"
type textarea "x"
type textarea "sddnly the b"
type textarea "x"
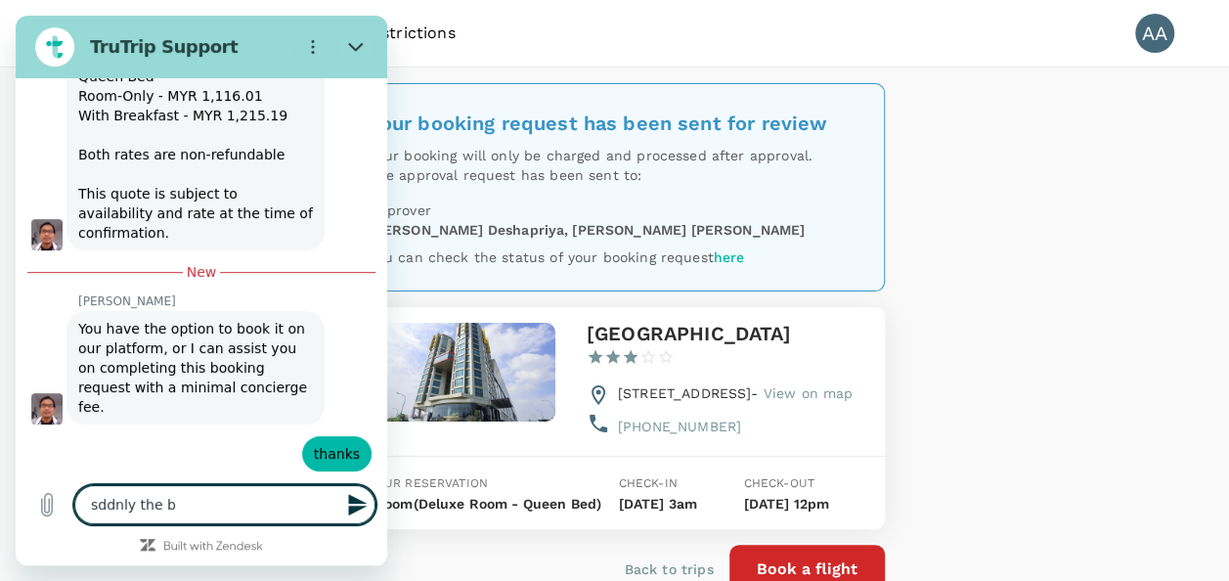
type textarea "sddnly the bo"
type textarea "x"
type textarea "sddnly the boo"
type textarea "x"
type textarea "sddnly the book"
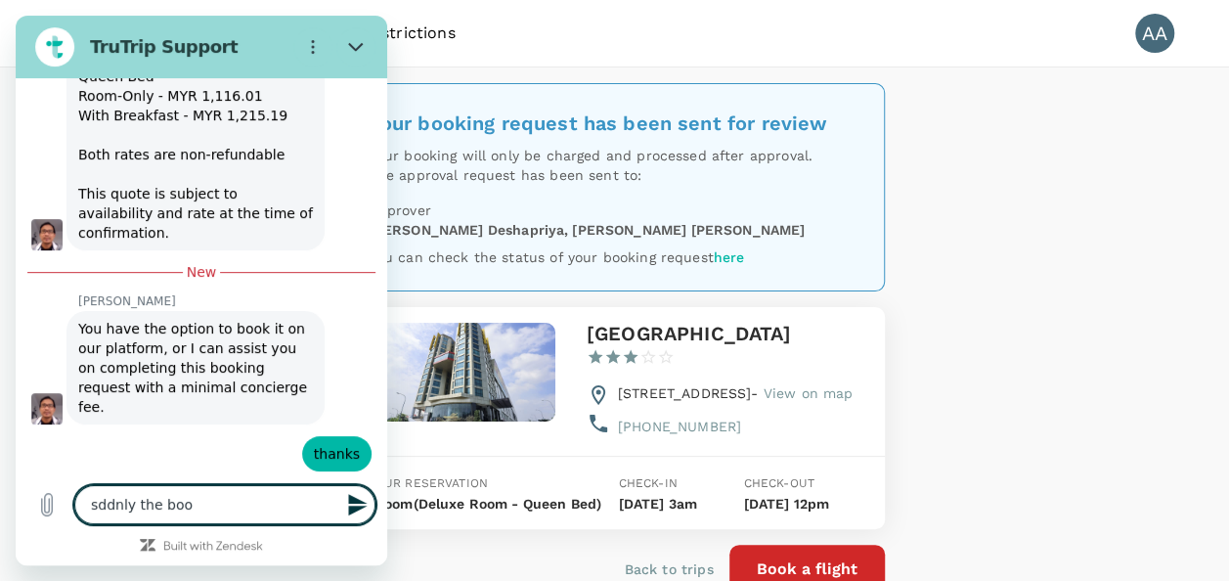
type textarea "x"
type textarea "sddnly the booki"
type textarea "x"
type textarea "sddnly the bookin"
type textarea "x"
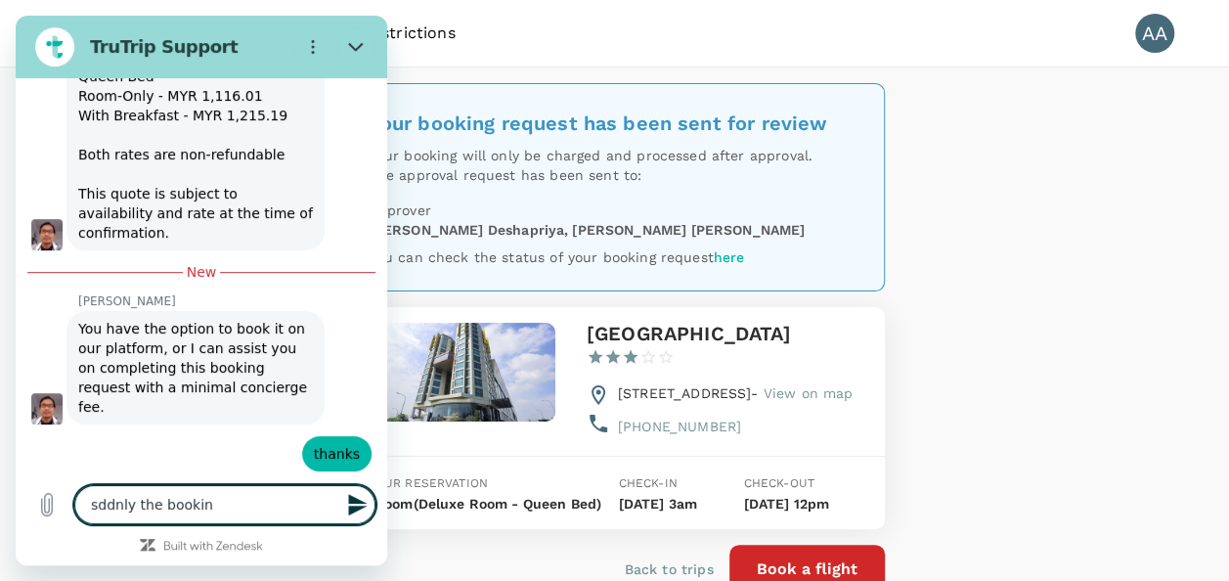
type textarea "sddnly the booking"
type textarea "x"
type textarea "sddnly the booking"
type textarea "x"
type textarea "sddnly the booking i"
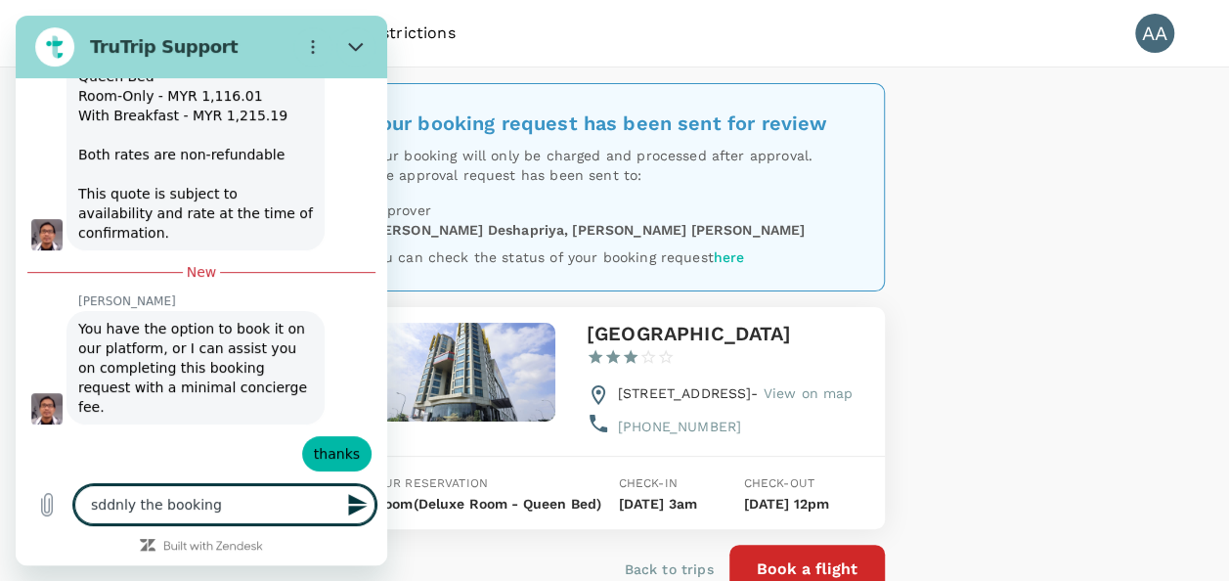
type textarea "x"
type textarea "sddnly the booking is"
type textarea "x"
type textarea "sddnly the booking is"
type textarea "x"
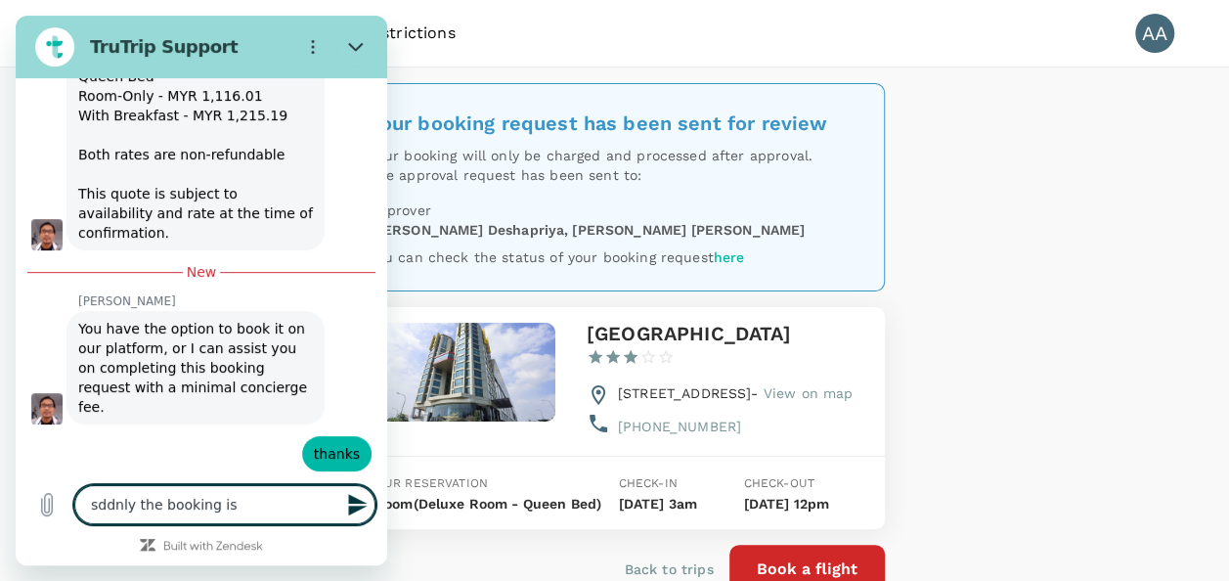
type textarea "sddnly the booking is o"
type textarea "x"
type textarea "sddnly the booking is op"
type textarea "x"
type textarea "sddnly the booking is ope"
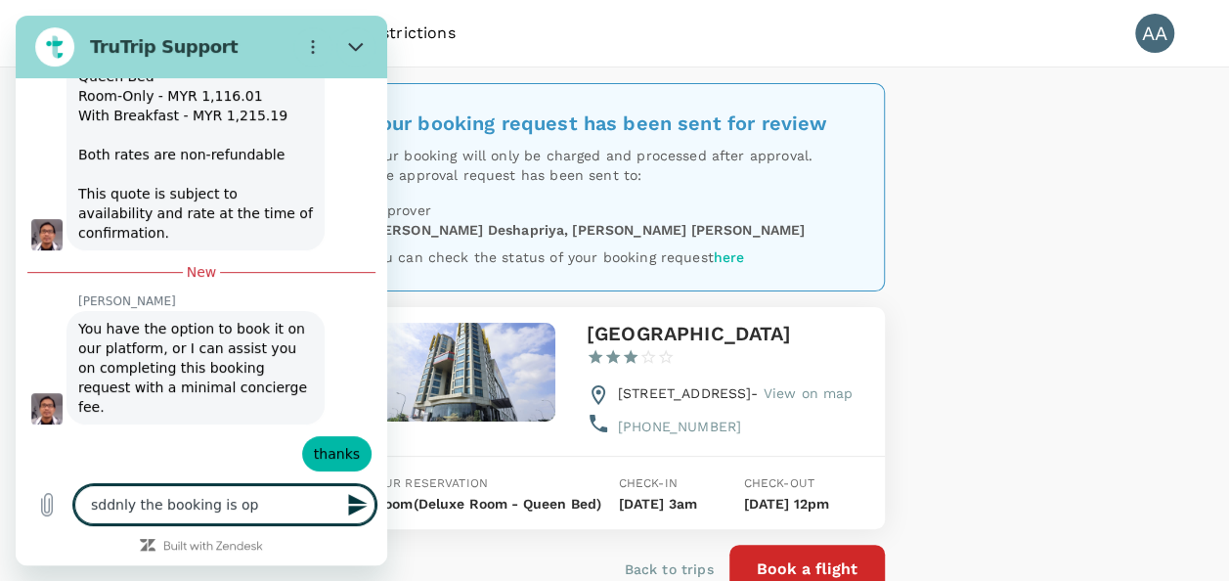
type textarea "x"
type textarea "sddnly the booking is open"
type textarea "x"
type textarea "sddnly the booking is open"
type textarea "x"
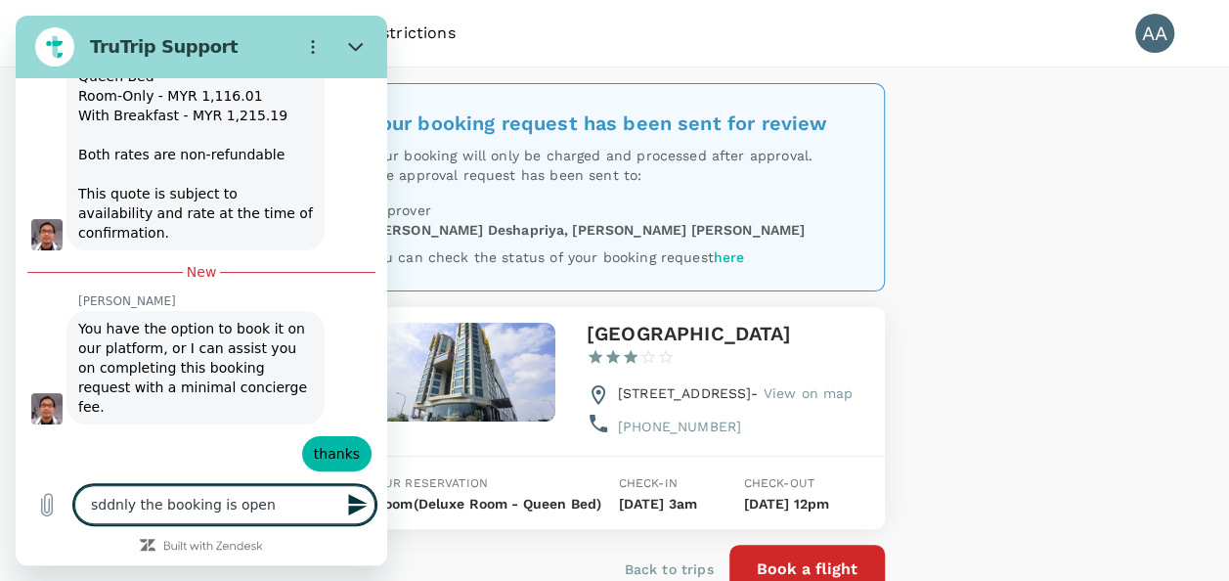
type textarea "x"
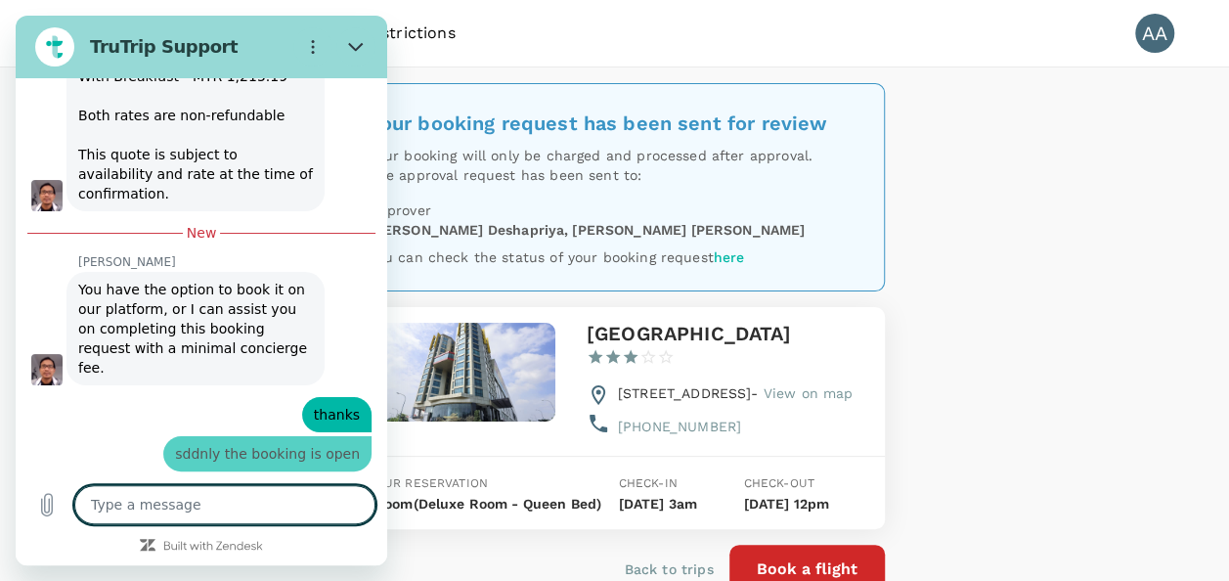
type textarea "s"
type textarea "x"
type textarea "sop"
type textarea "x"
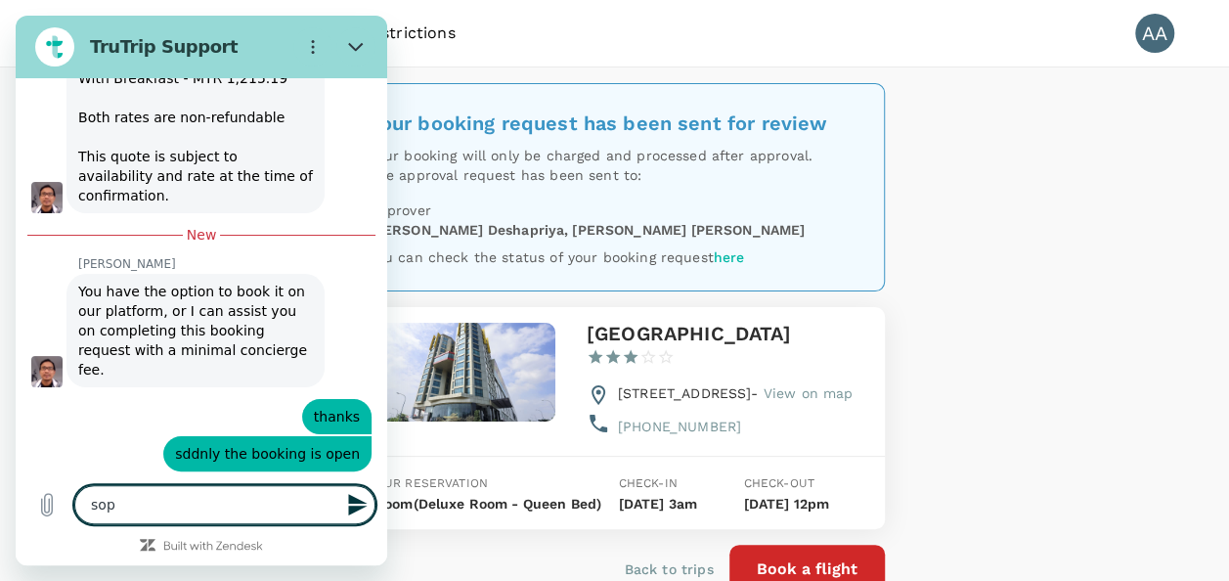
type textarea "so"
type textarea "x"
type textarea "so"
type textarea "x"
type textarea "so i"
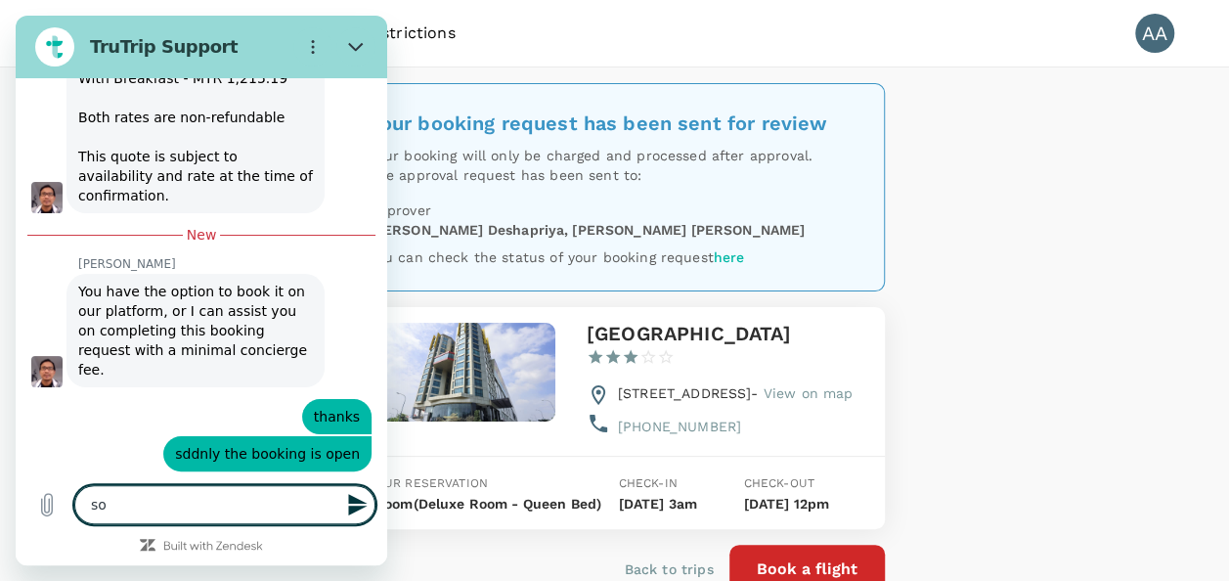
type textarea "x"
type textarea "so i"
type textarea "x"
type textarea "so i b"
type textarea "x"
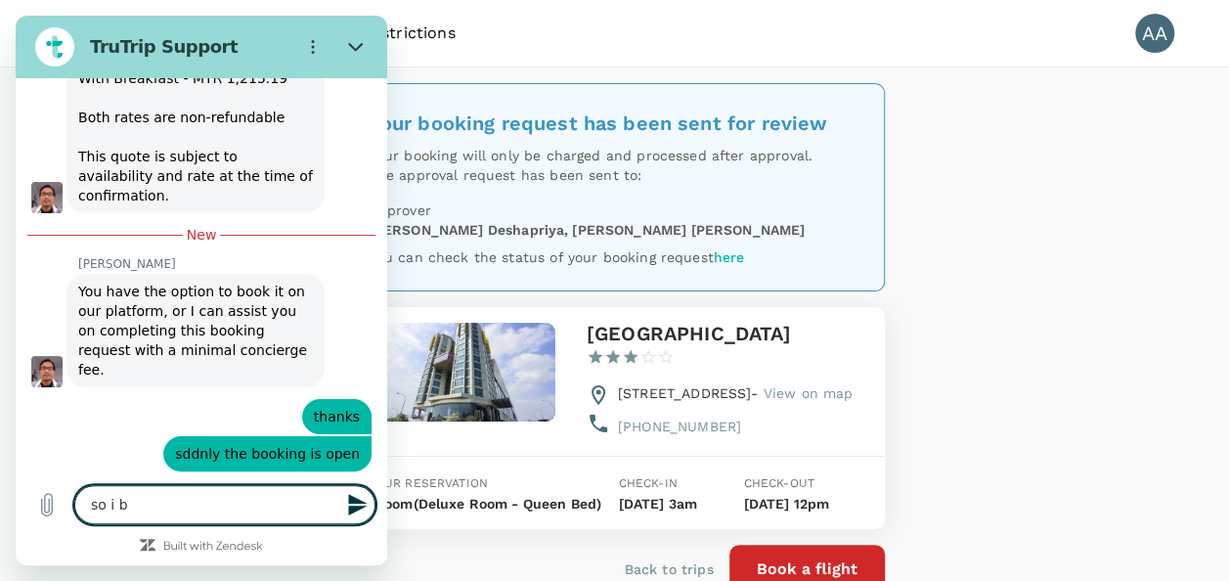
type textarea "so i bo"
type textarea "x"
type textarea "so i boo"
type textarea "x"
type textarea "so i book"
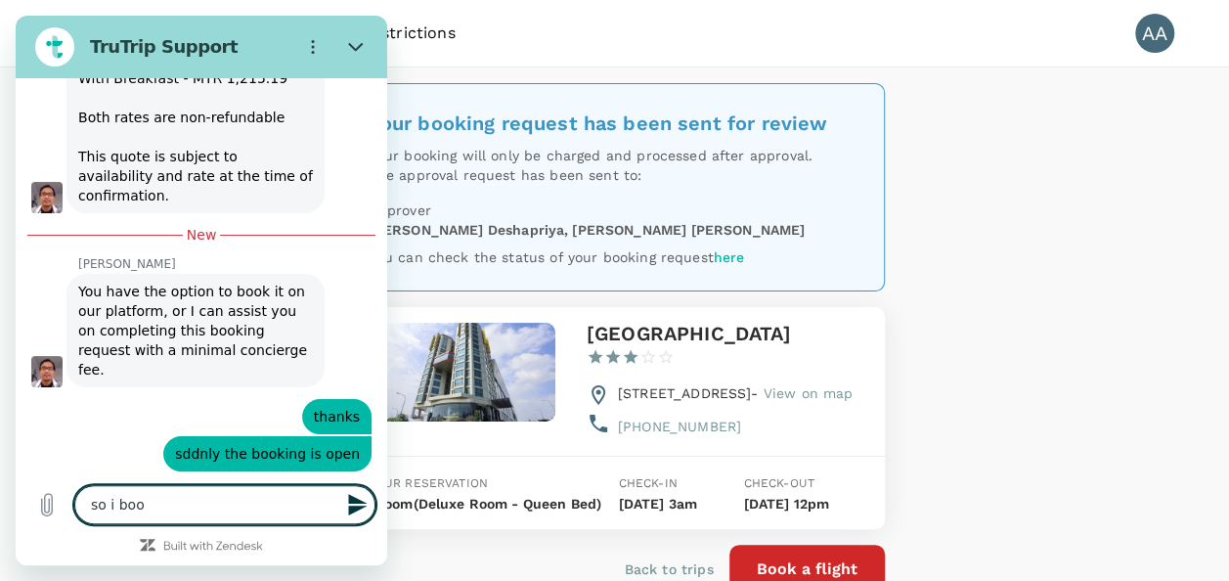
type textarea "x"
type textarea "so i book"
type textarea "x"
type textarea "so i book a"
type textarea "x"
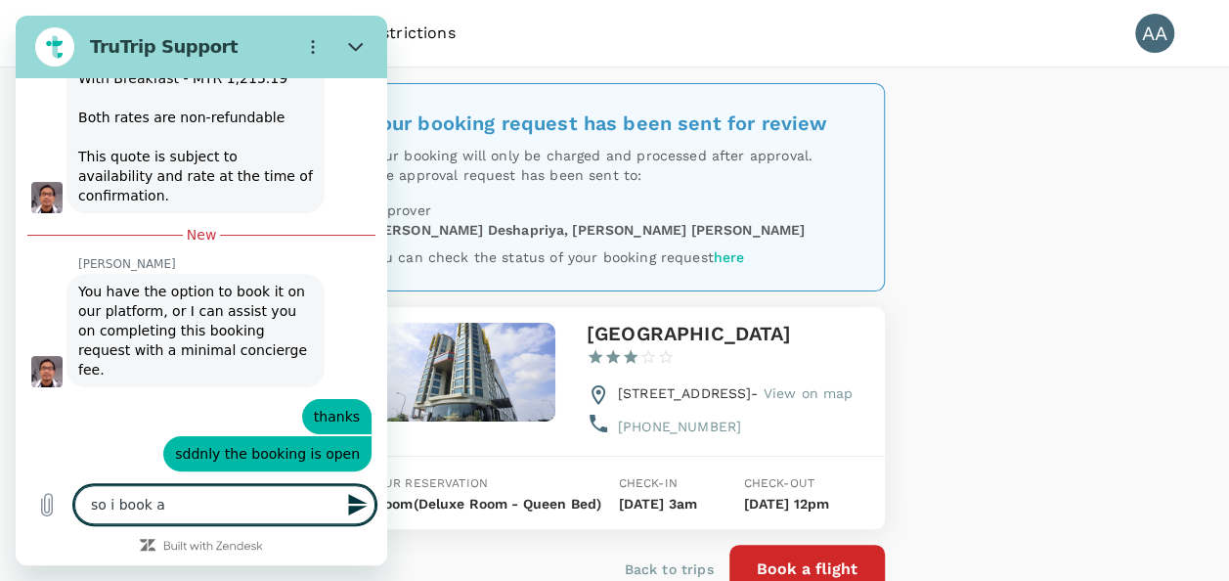
type textarea "so i book ac"
type textarea "x"
type textarea "so i book acc"
type textarea "x"
type textarea "so i book ac"
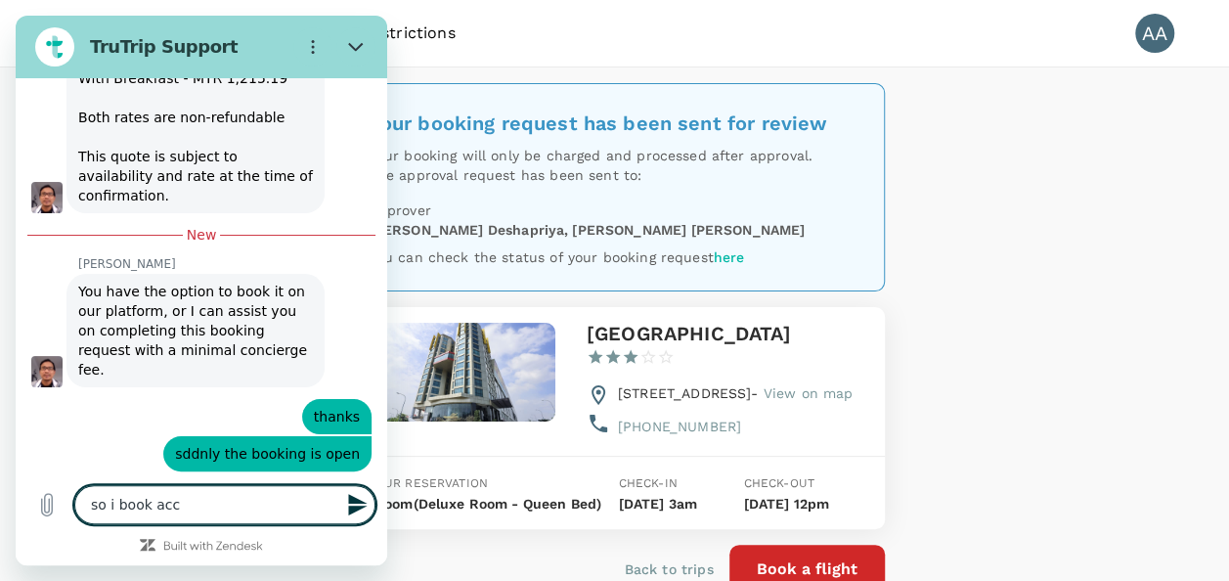
type textarea "x"
type textarea "so i book a"
type textarea "x"
type textarea "so i book"
type textarea "x"
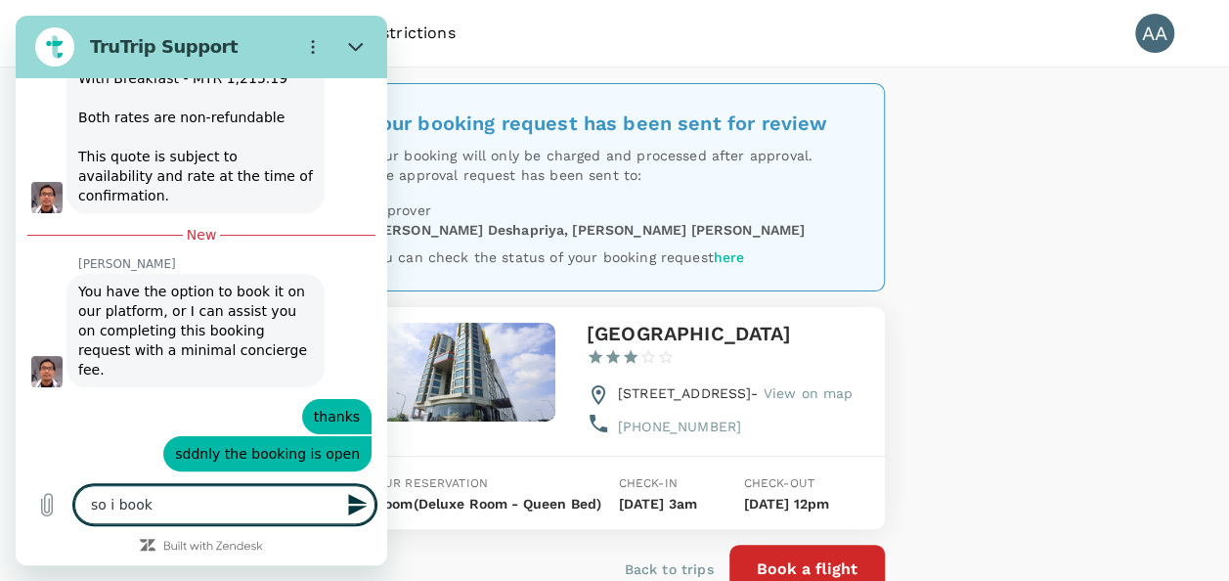
type textarea "so i book e"
type textarea "x"
type textarea "so i book ea"
type textarea "x"
type textarea "so i book ead"
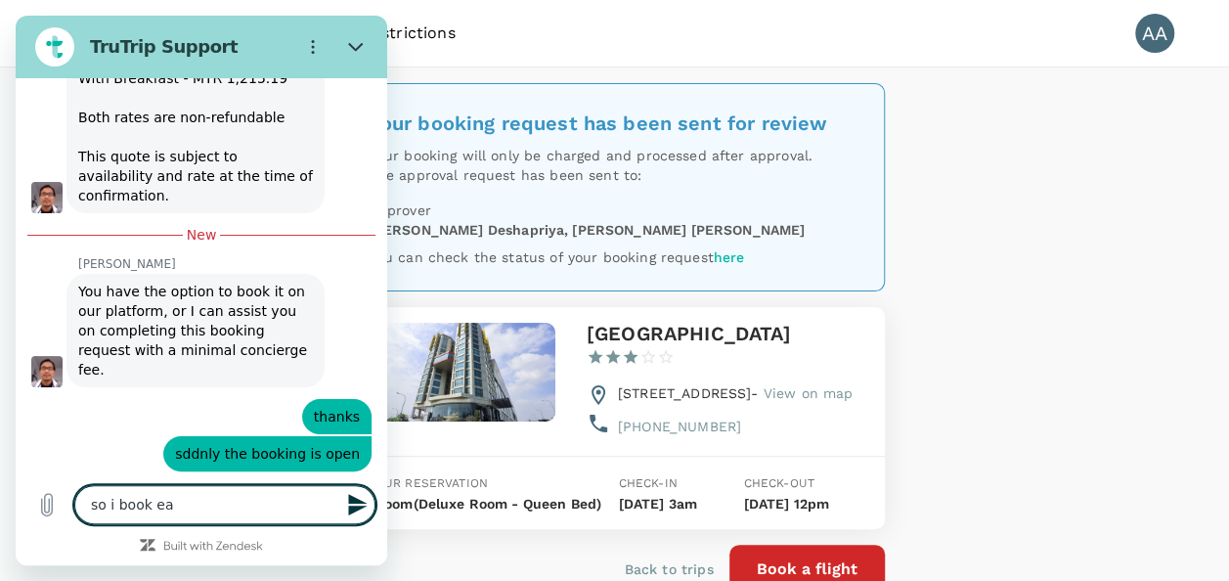
type textarea "x"
type textarea "so i book [PERSON_NAME]"
type textarea "x"
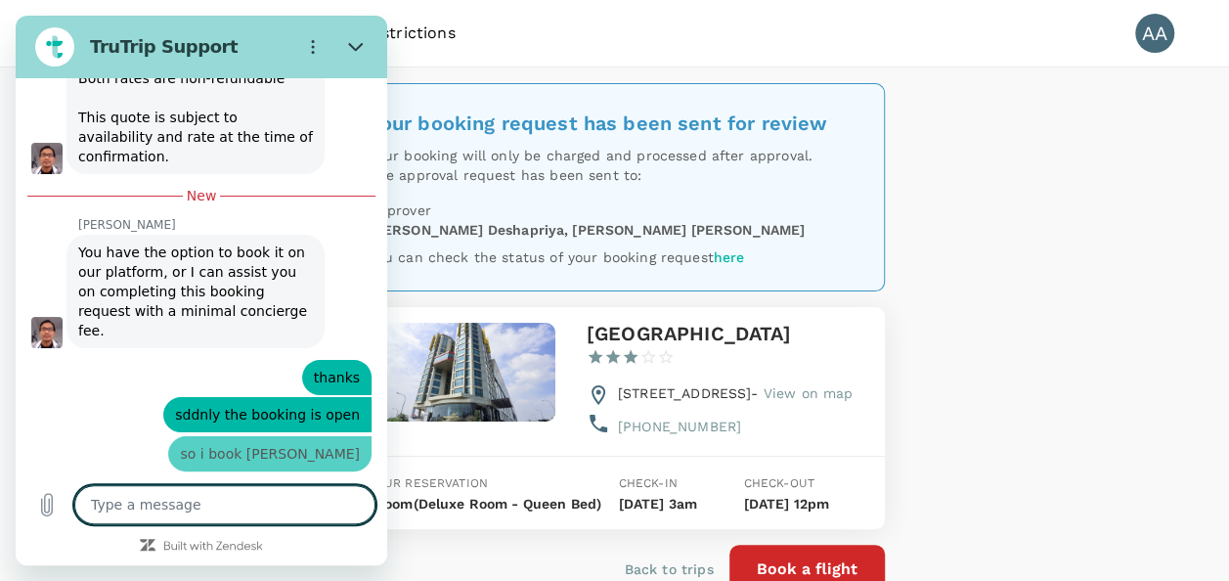
type textarea "x"
type textarea "t"
type textarea "x"
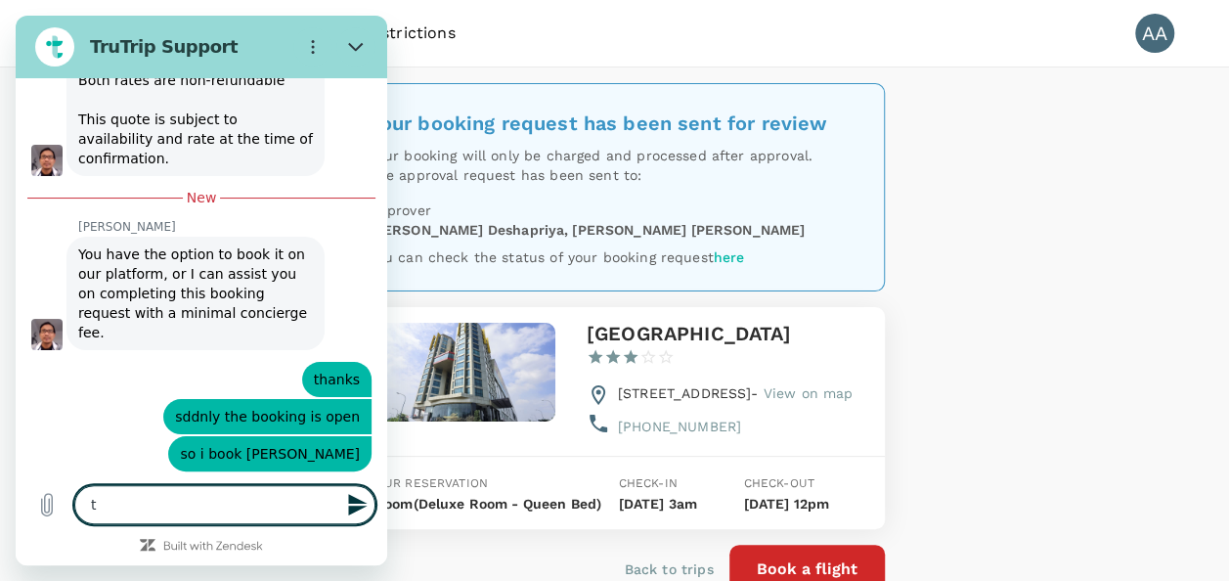
type textarea "th"
type textarea "x"
type textarea "tha"
type textarea "x"
type textarea "than"
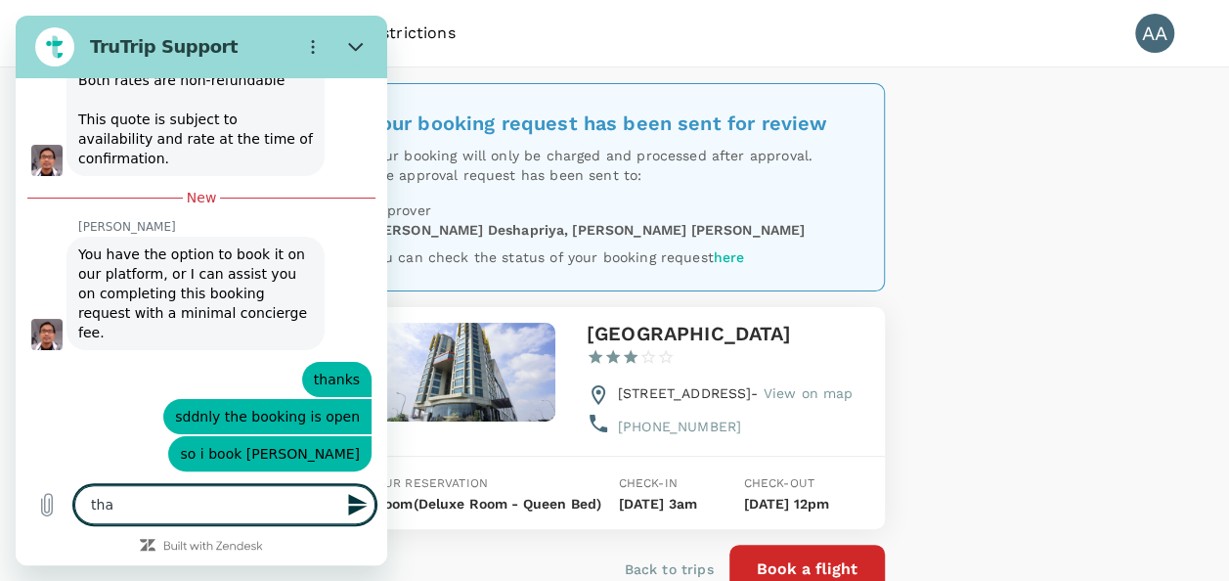
type textarea "x"
type textarea "thank"
type textarea "x"
type textarea "thanks"
type textarea "x"
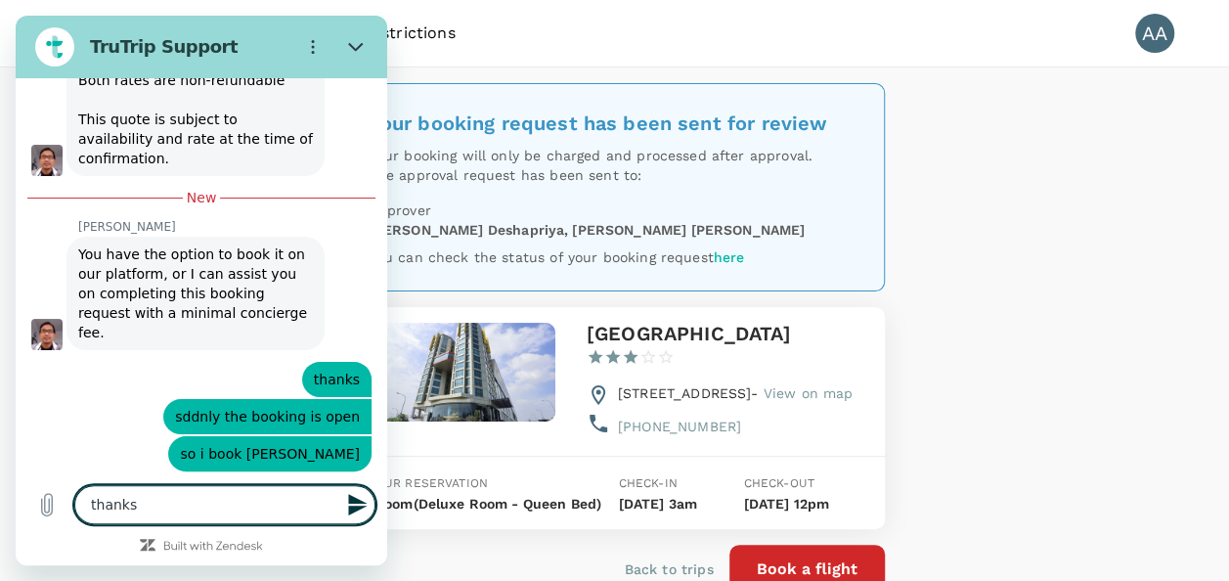
type textarea "thanks"
type textarea "x"
type textarea "thanks f"
type textarea "x"
type textarea "thanks [PERSON_NAME]"
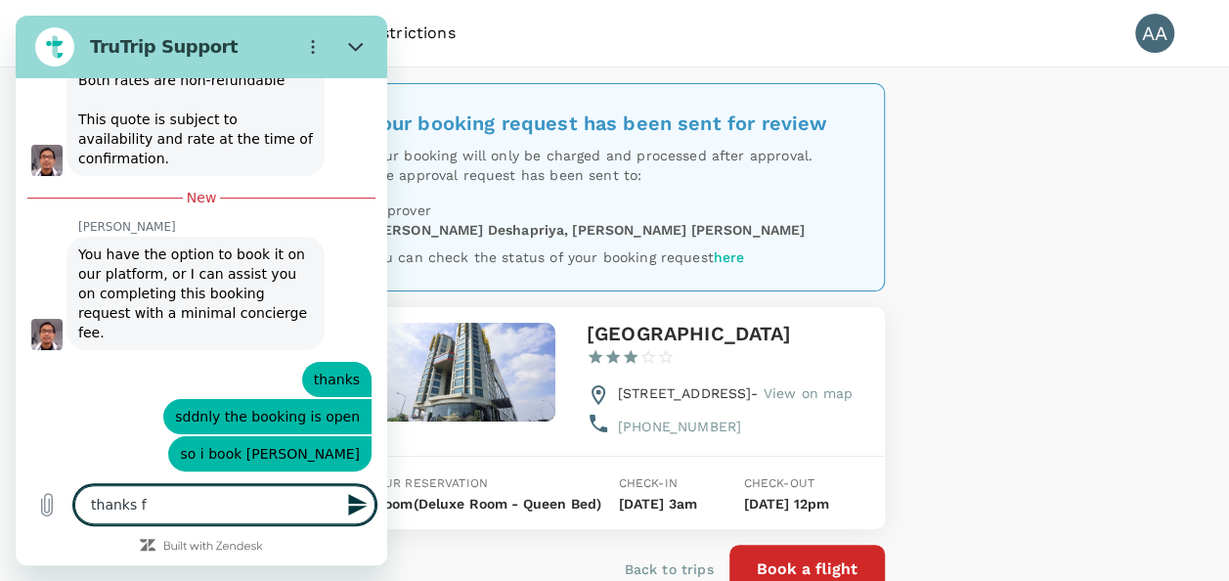
type textarea "x"
type textarea "thanks for"
type textarea "x"
type textarea "thanks for"
type textarea "x"
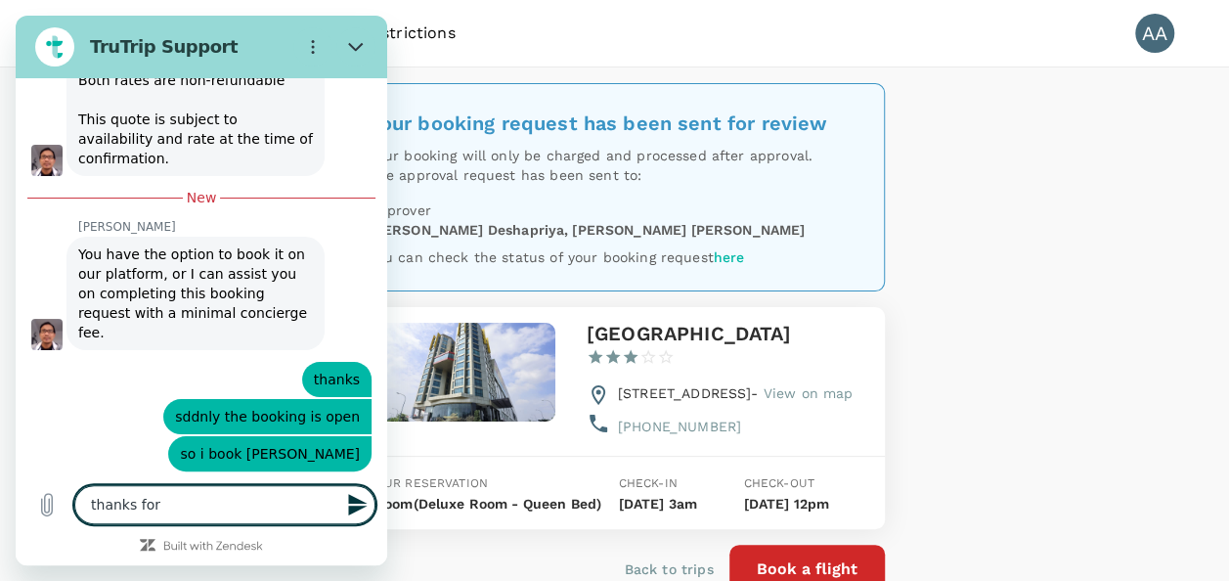
type textarea "thanks for y"
type textarea "x"
type textarea "thanks for yo"
type textarea "x"
type textarea "thanks for you"
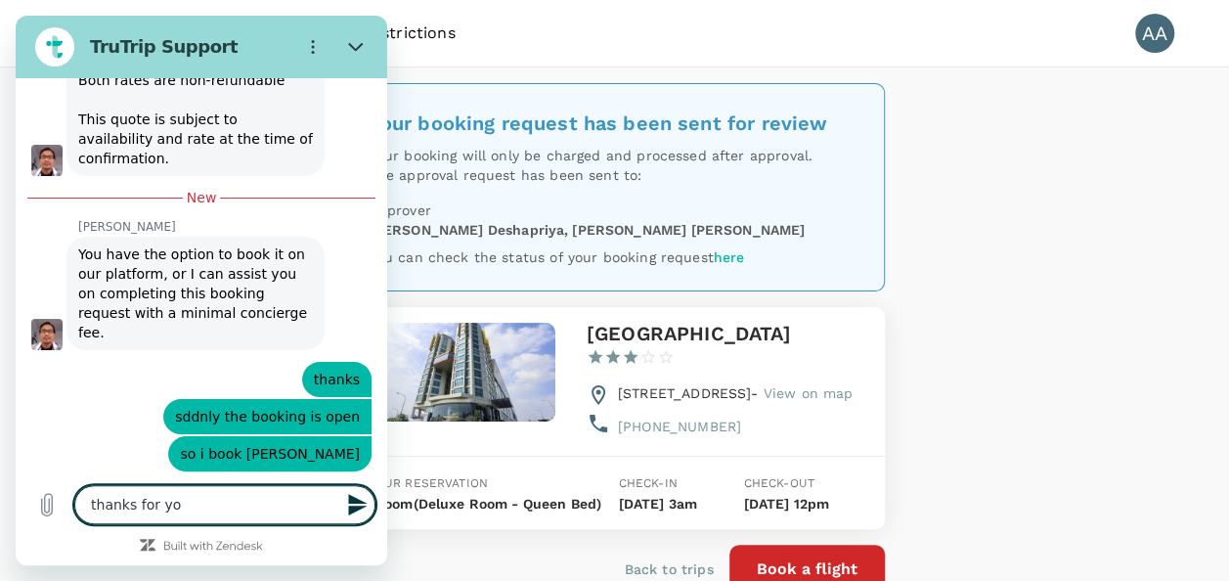
type textarea "x"
type textarea "thanks for your"
type textarea "x"
type textarea "thanks for yourb"
type textarea "x"
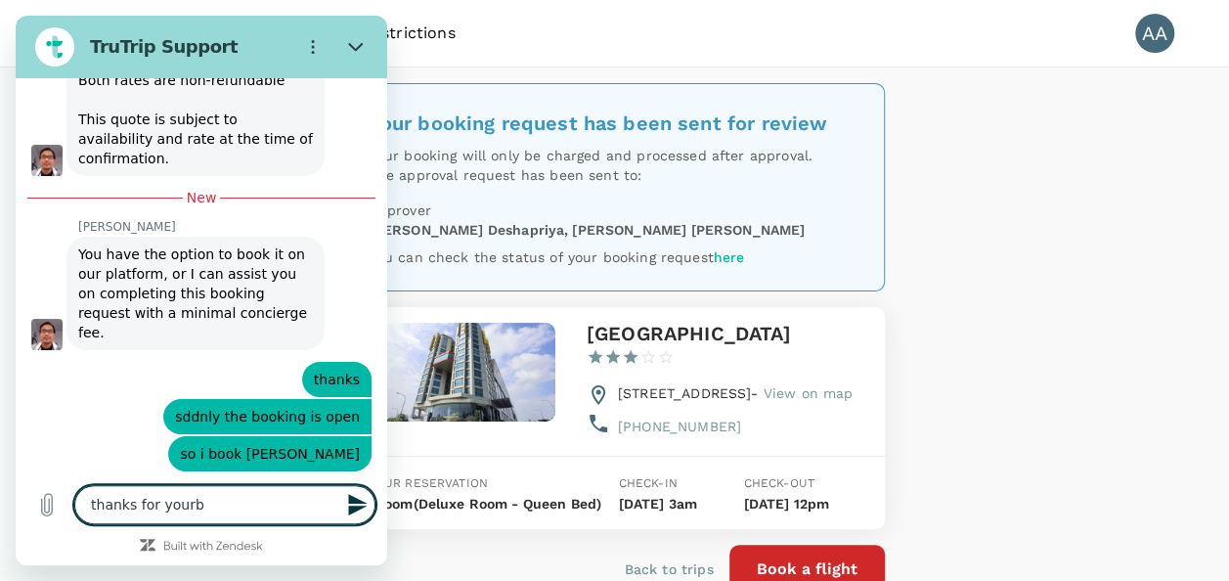
type textarea "thanks for yourb"
type textarea "x"
type textarea "thanks for your"
type textarea "x"
type textarea "thanks for your"
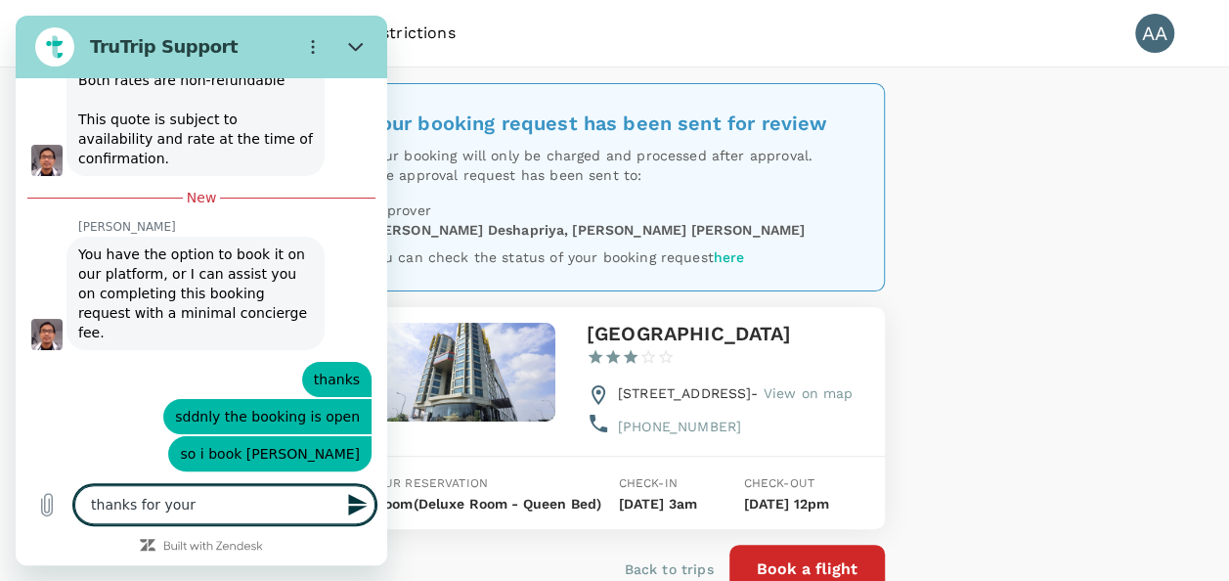
type textarea "x"
type textarea "thanks for your"
type textarea "x"
type textarea "thanks for your h"
type textarea "x"
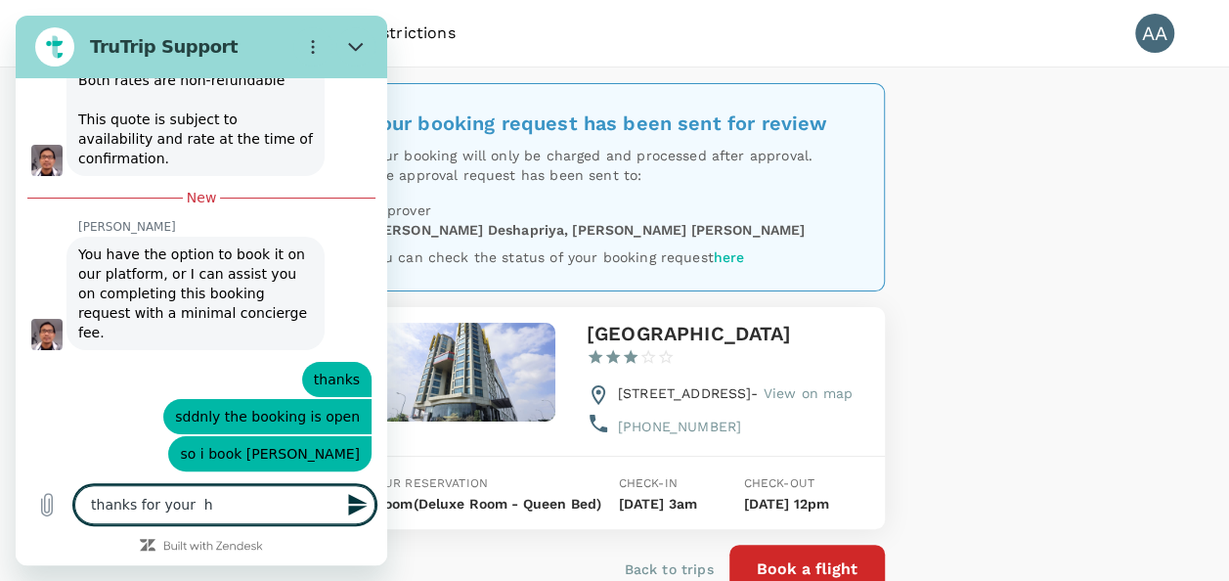
type textarea "thanks for your he"
type textarea "x"
type textarea "thanks for your hel"
type textarea "x"
type textarea "thanks for your help"
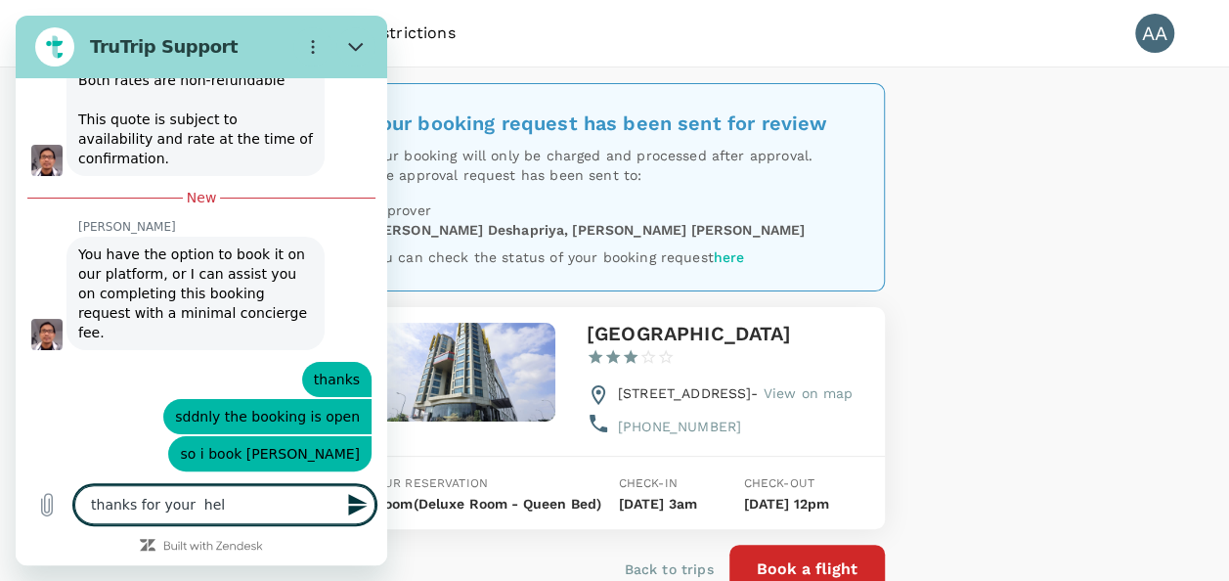
type textarea "x"
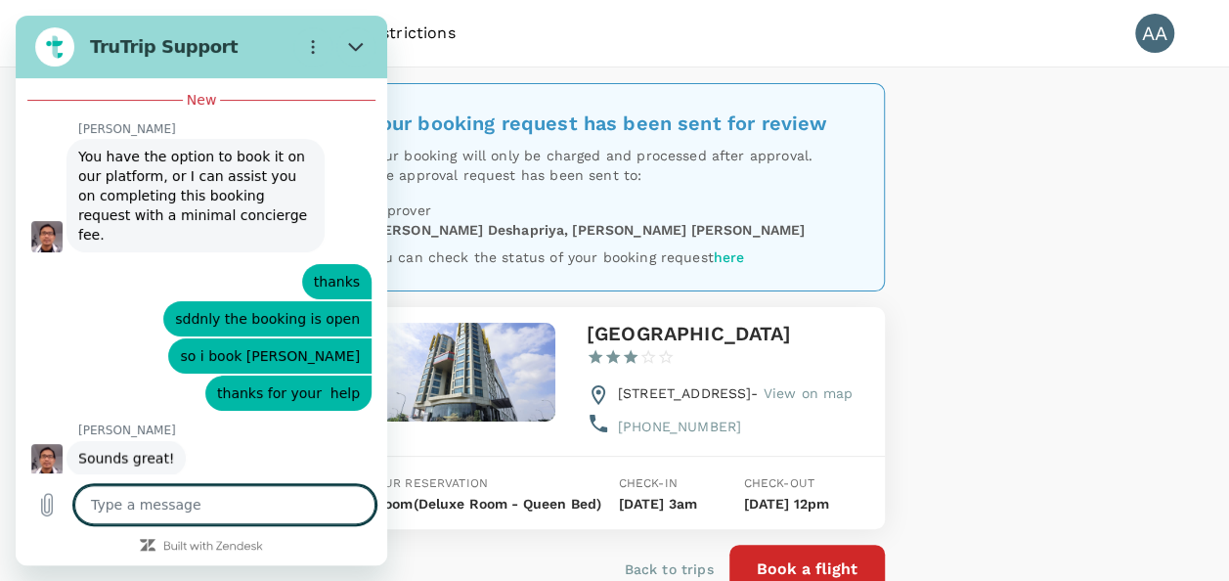
scroll to position [1523, 0]
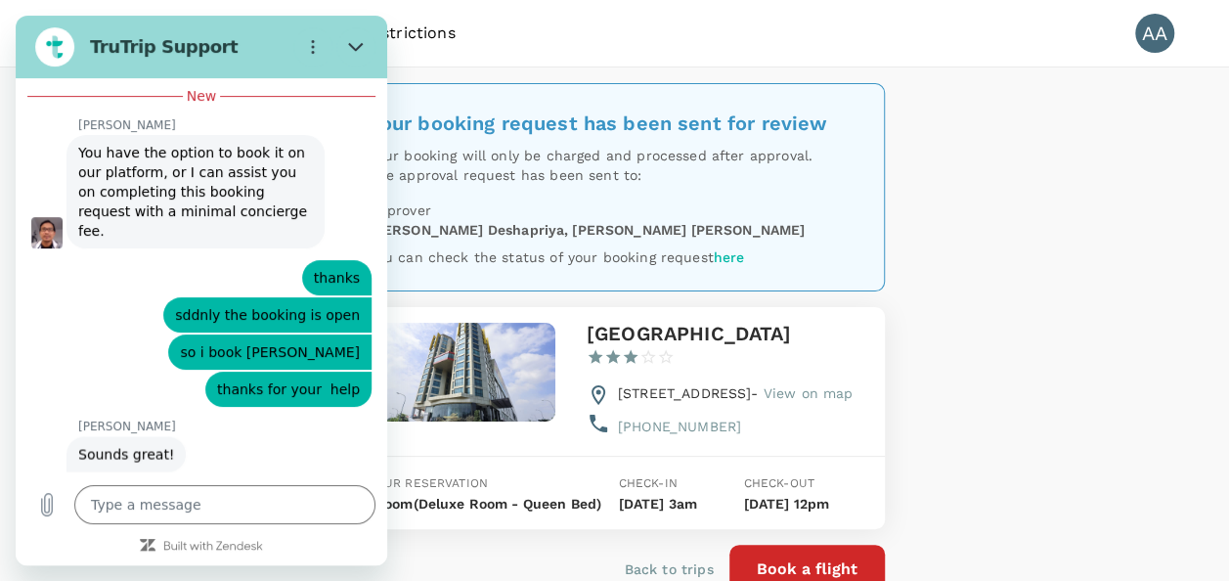
type textarea "x"
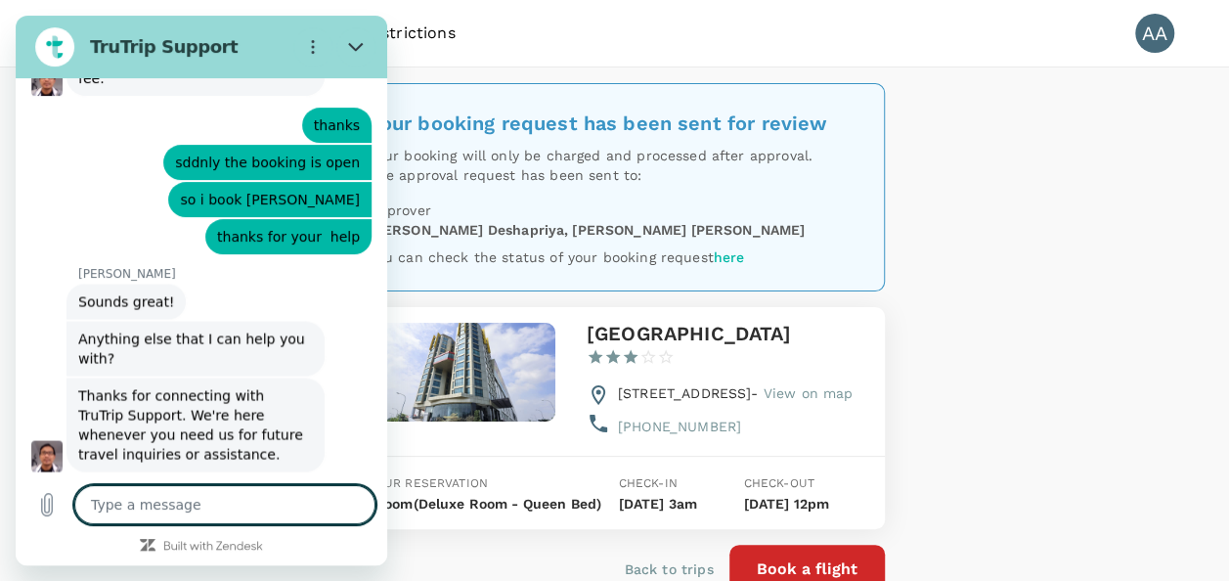
click at [199, 500] on textarea at bounding box center [224, 504] width 301 height 39
type textarea "t"
type textarea "x"
type textarea "th"
type textarea "x"
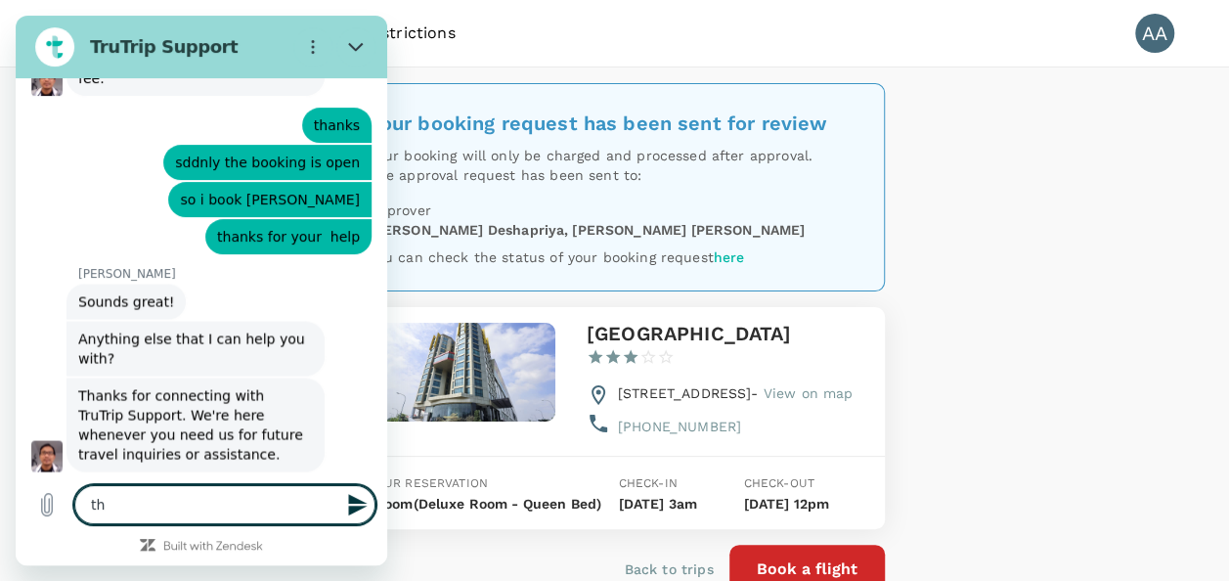
type textarea "tha"
type textarea "x"
type textarea "than"
type textarea "x"
type textarea "thank"
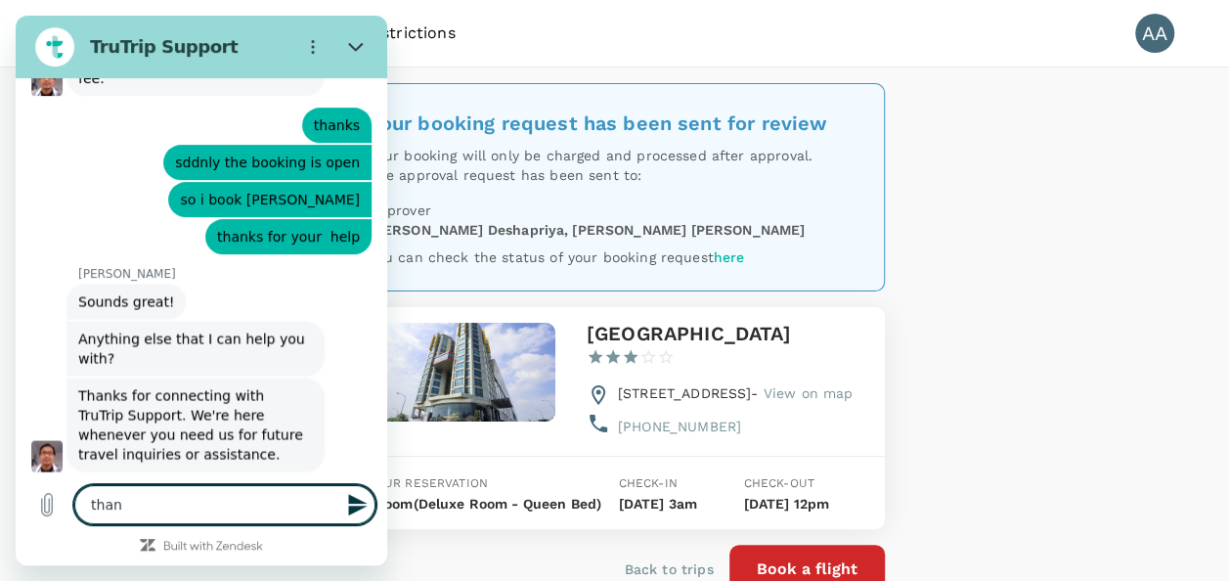
type textarea "x"
type textarea "thanks"
type textarea "x"
type textarea "thanks"
type textarea "x"
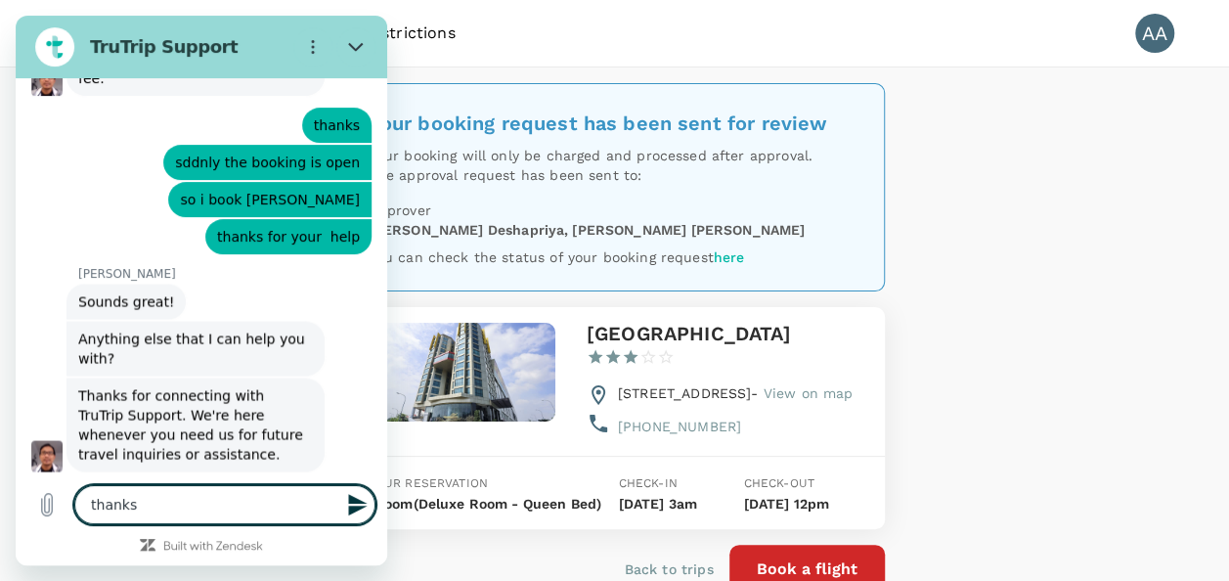
type textarea "thanks a"
type textarea "x"
type textarea "thanks [PERSON_NAME]"
type textarea "x"
type textarea "thanks alo"
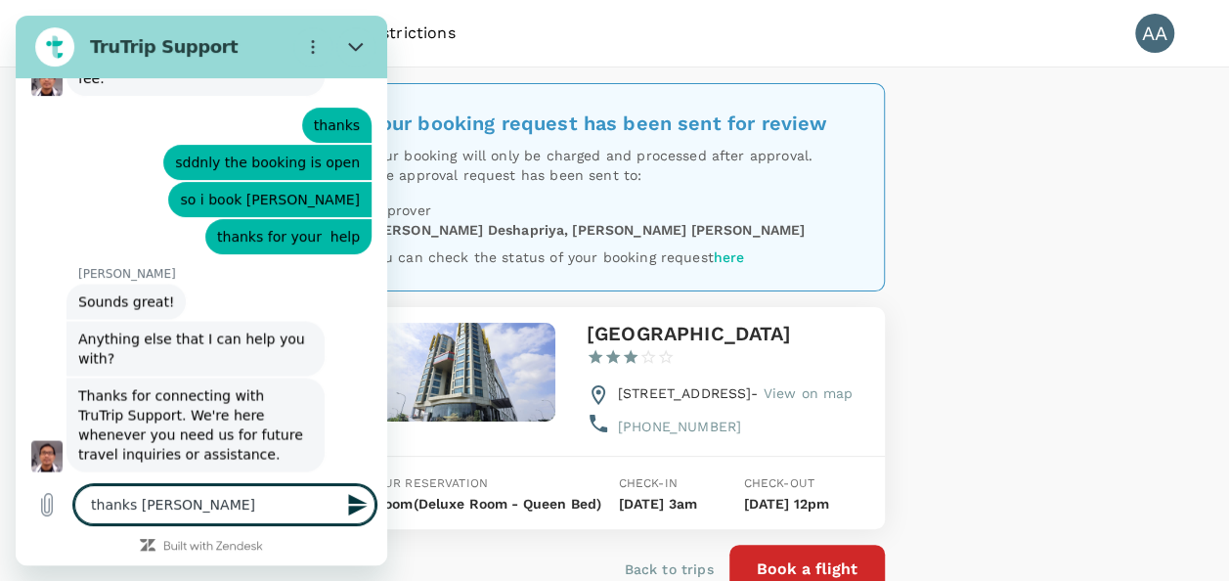
type textarea "x"
type textarea "thanks [PERSON_NAME]"
type textarea "x"
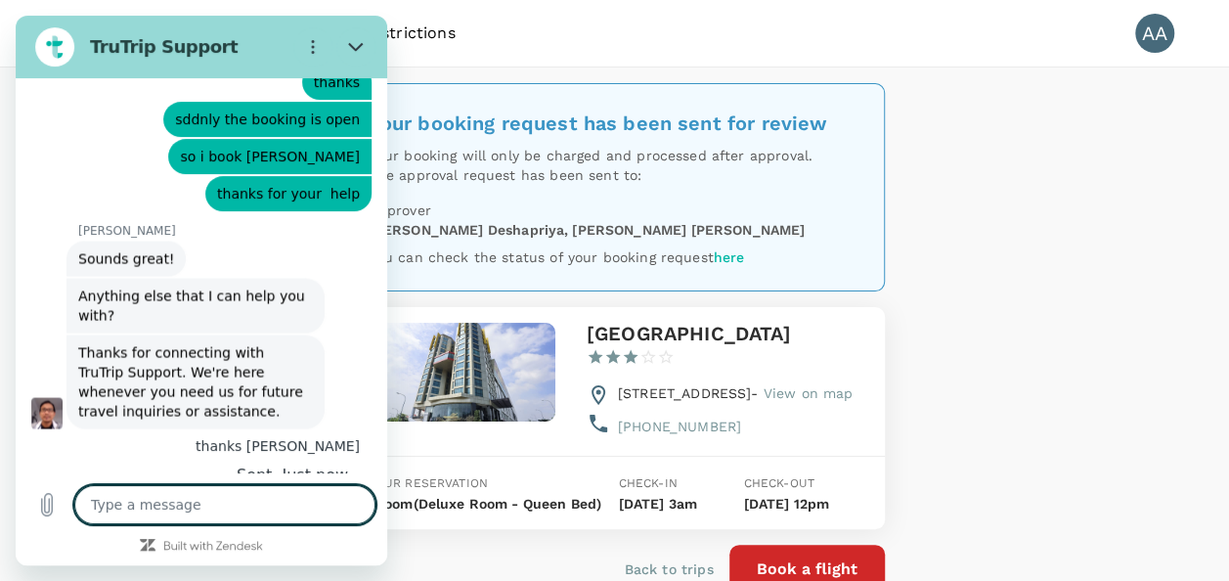
scroll to position [1722, 0]
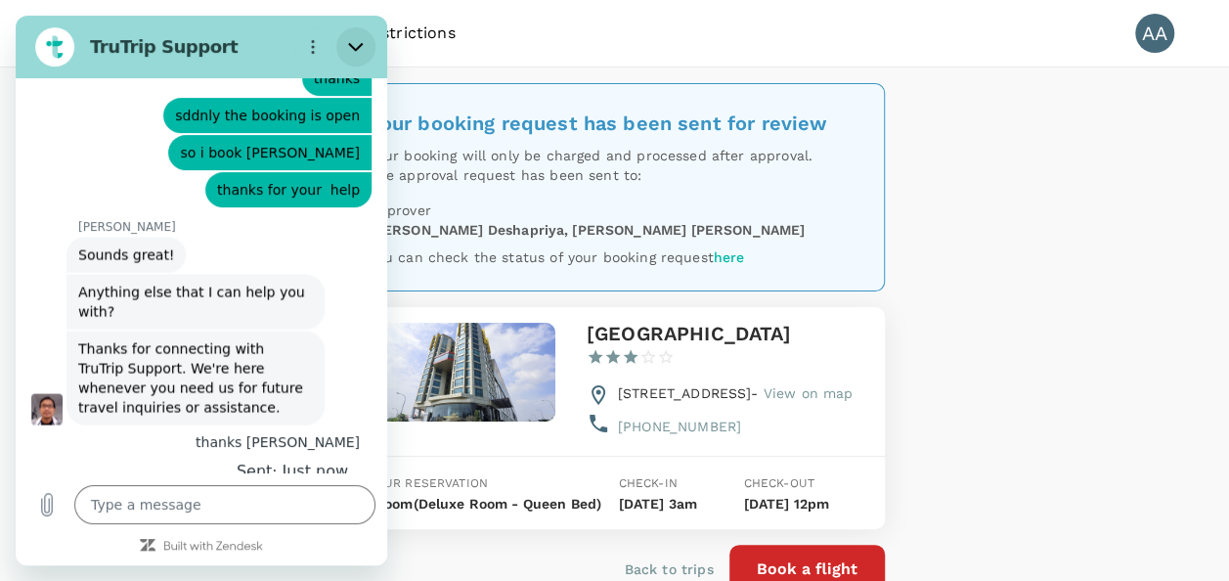
click at [356, 50] on icon "Close" at bounding box center [355, 47] width 15 height 9
type textarea "x"
